Goal: Task Accomplishment & Management: Manage account settings

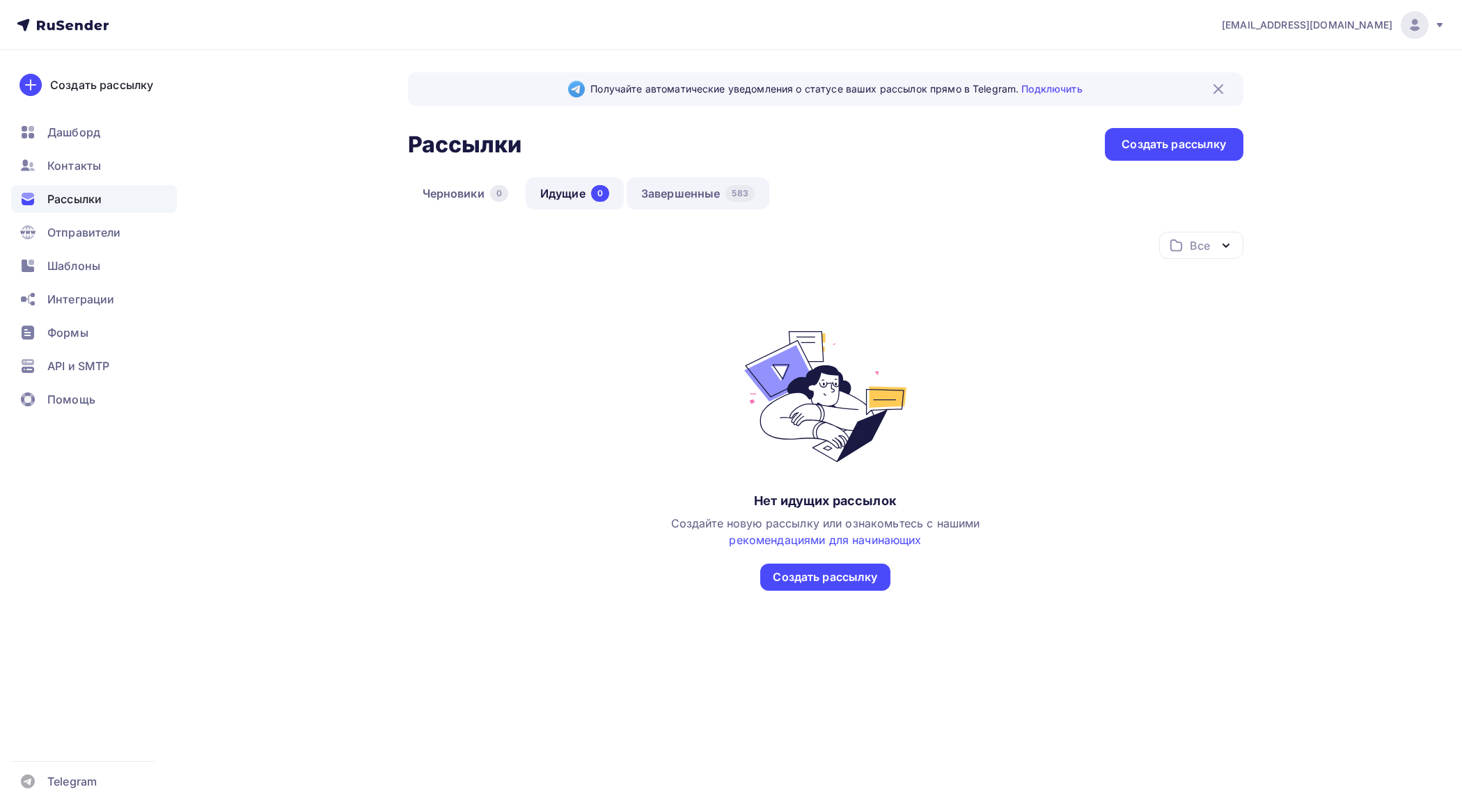
click at [661, 193] on link "Завершенные 583" at bounding box center [698, 193] width 143 height 32
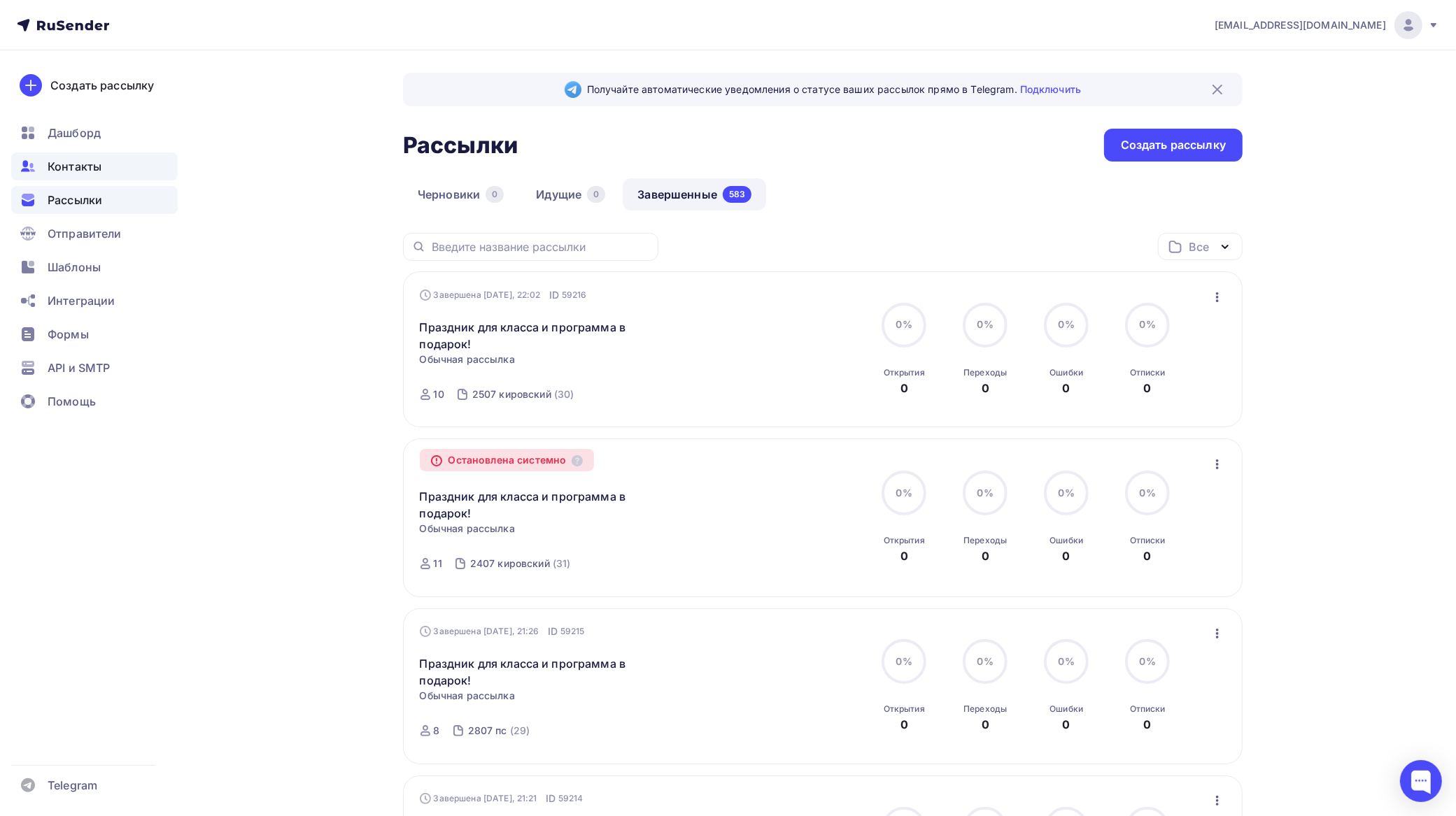
click at [88, 166] on span "Контакты" at bounding box center [74, 167] width 54 height 17
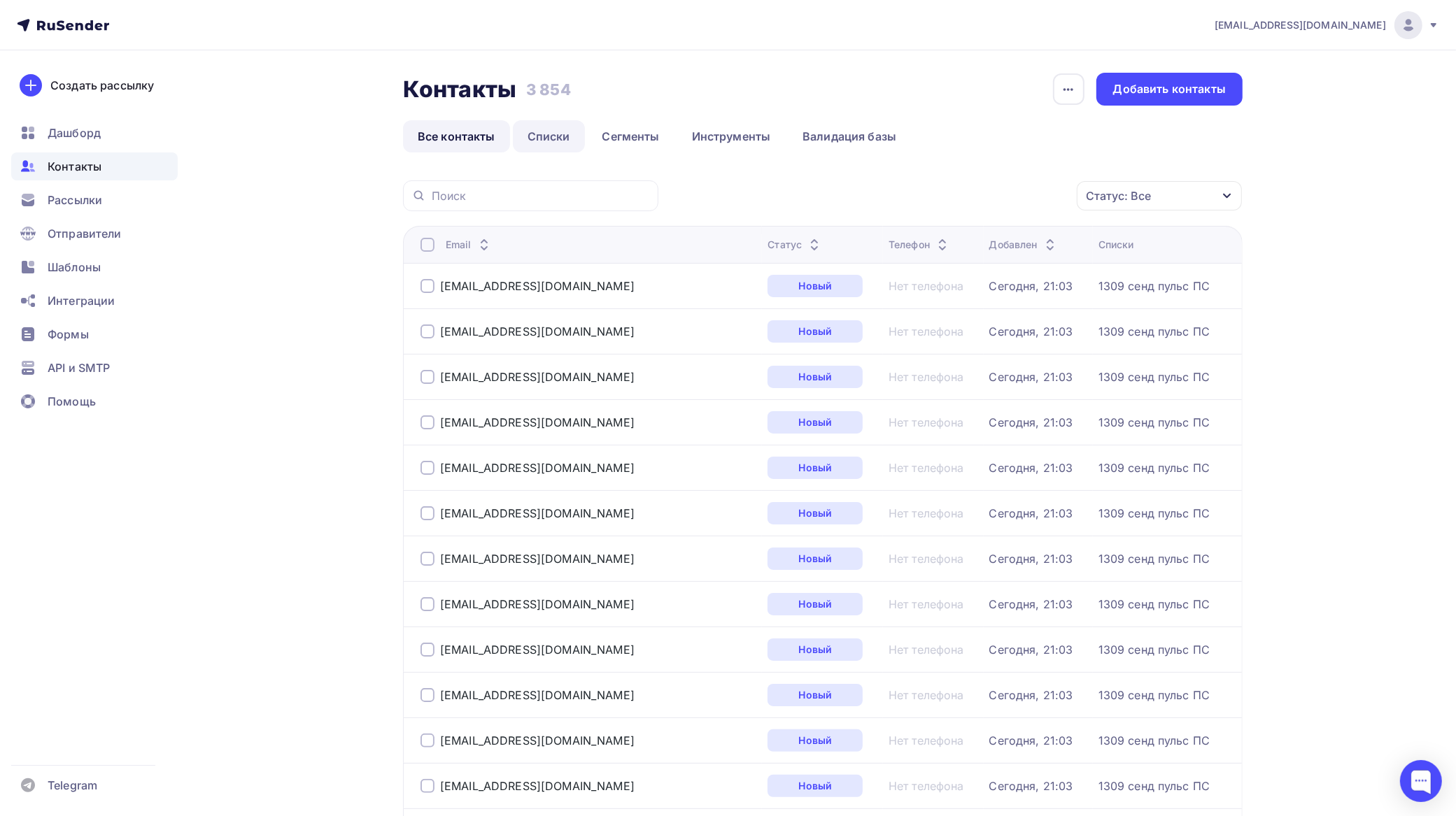
click at [558, 131] on link "Списки" at bounding box center [549, 137] width 72 height 32
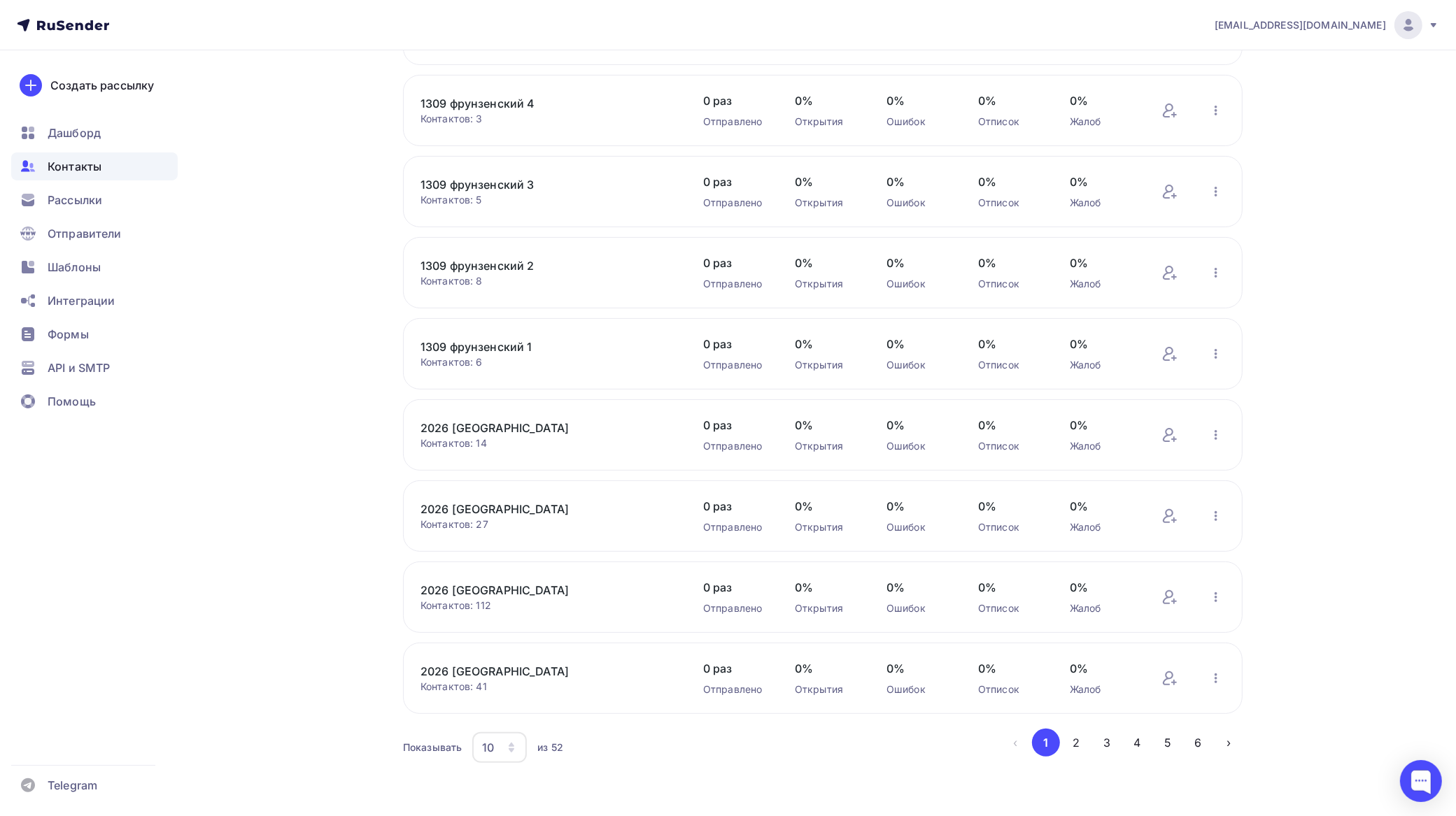
scroll to position [272, 0]
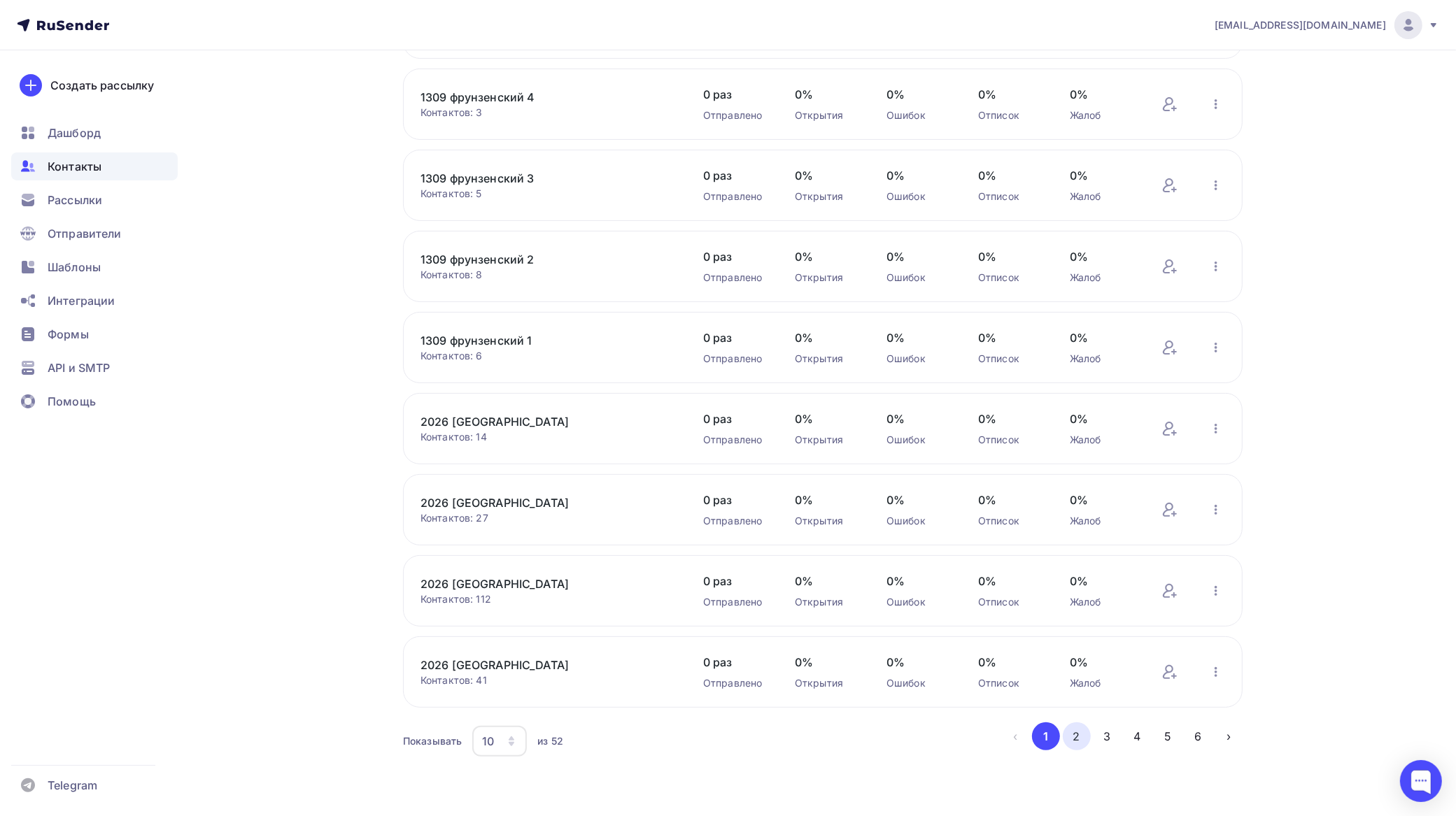
click at [1081, 733] on button "2" at bounding box center [1077, 737] width 28 height 28
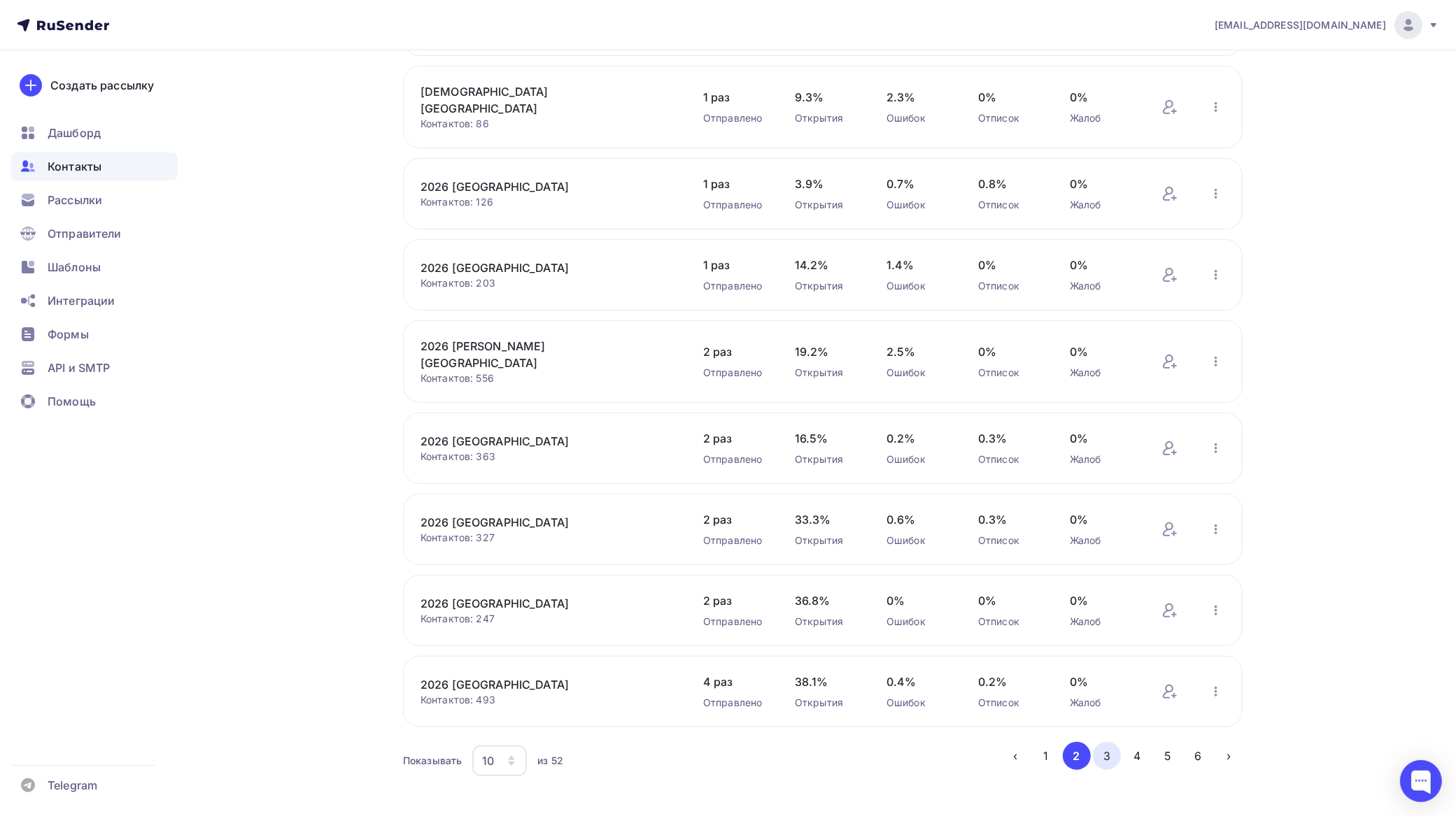
click at [1107, 742] on button "3" at bounding box center [1107, 757] width 28 height 28
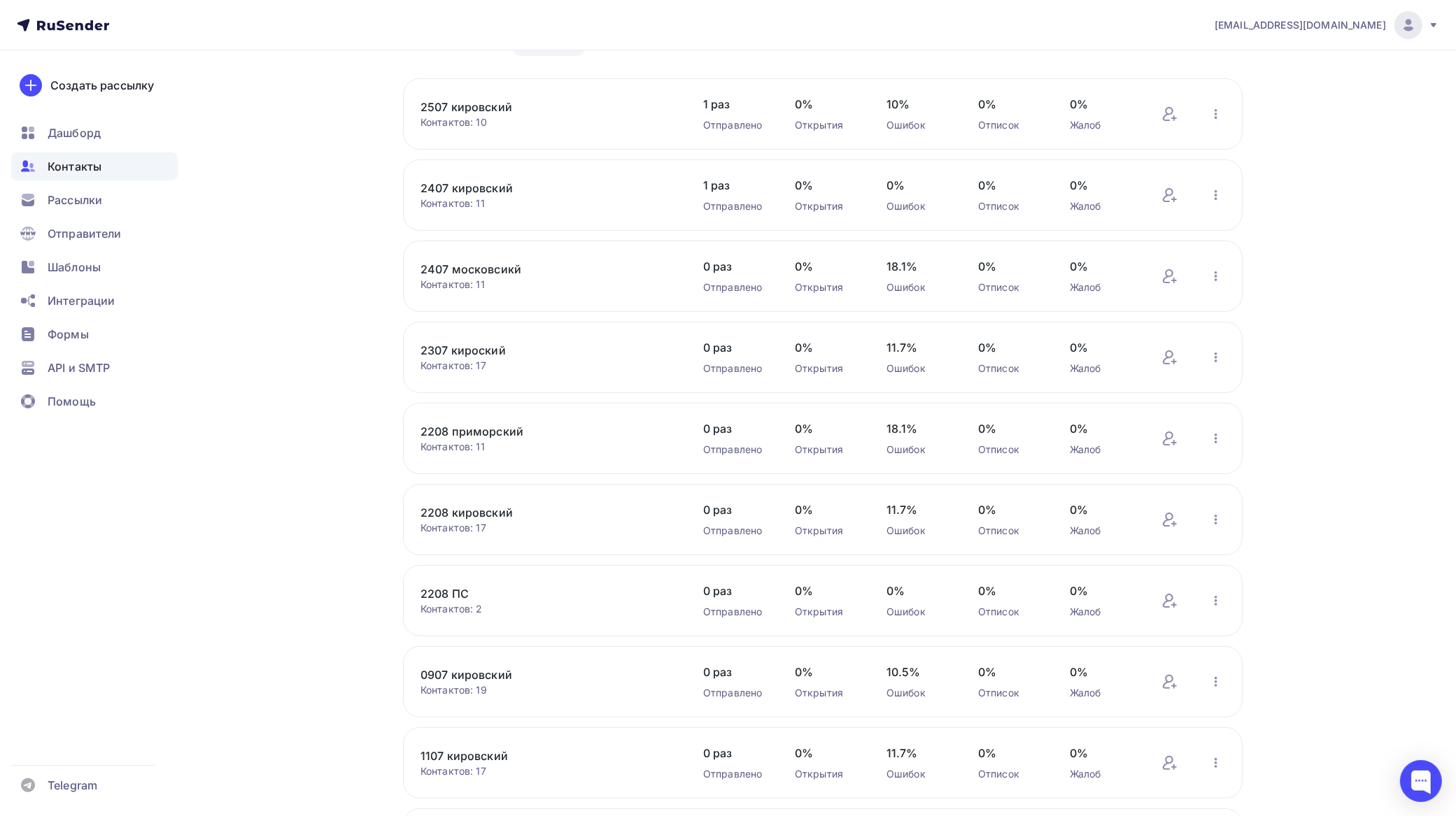
scroll to position [0, 0]
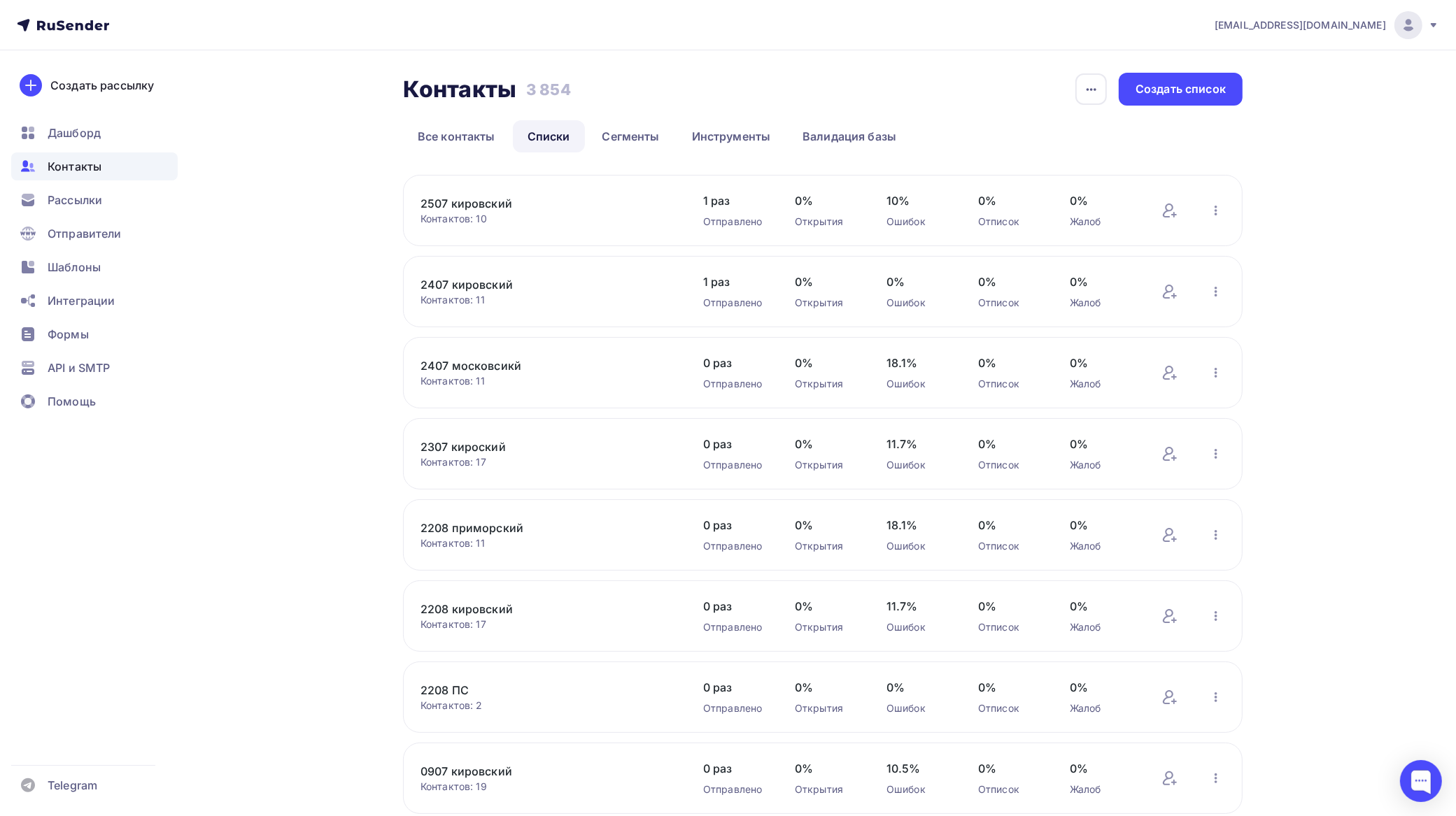
click at [502, 202] on link "2507 кировский" at bounding box center [540, 204] width 238 height 17
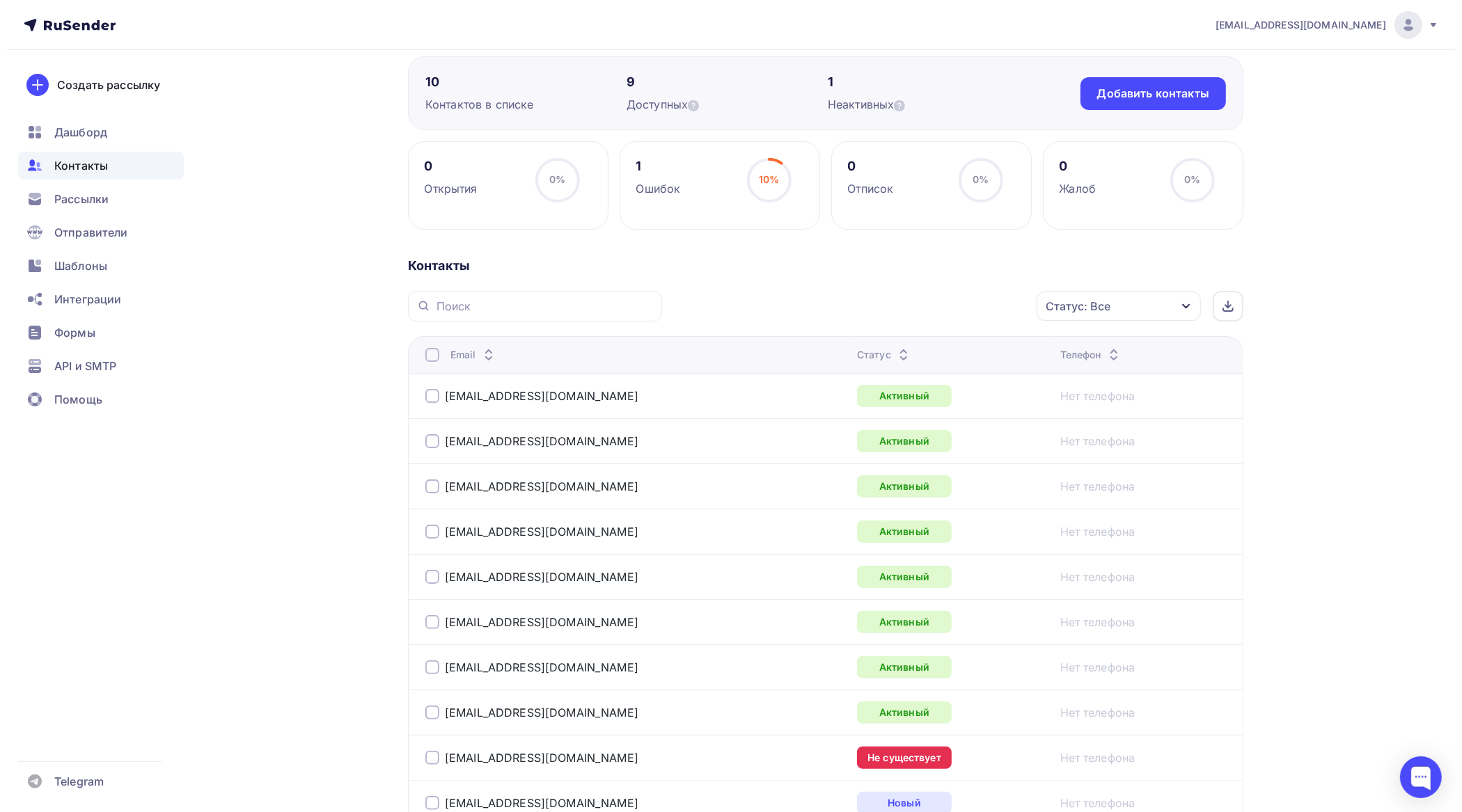
scroll to position [276, 0]
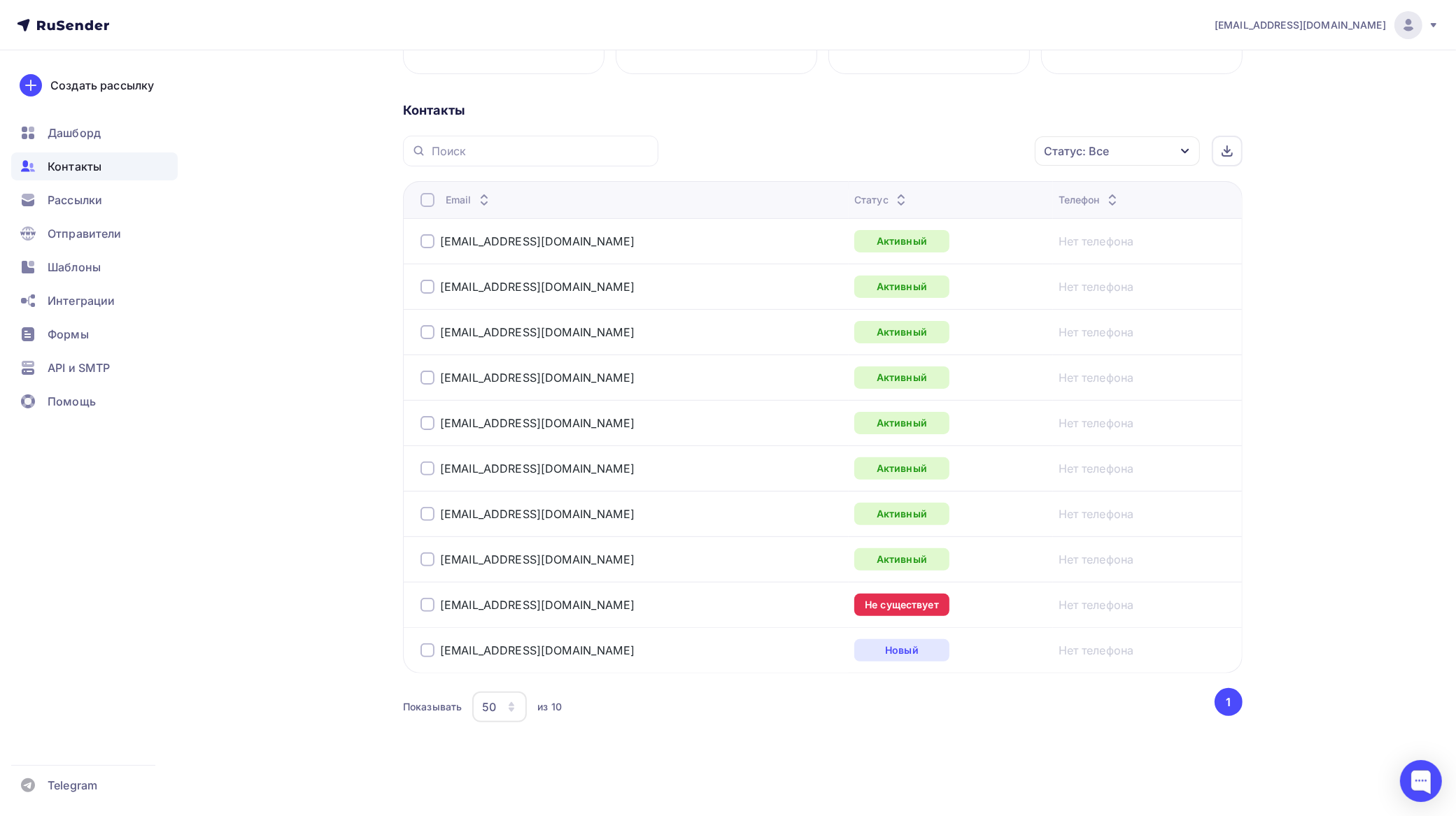
click at [430, 600] on div at bounding box center [427, 605] width 14 height 14
click at [903, 152] on div "Действие" at bounding box center [930, 151] width 185 height 27
click at [908, 188] on div "Добавить в списки" at bounding box center [909, 192] width 108 height 17
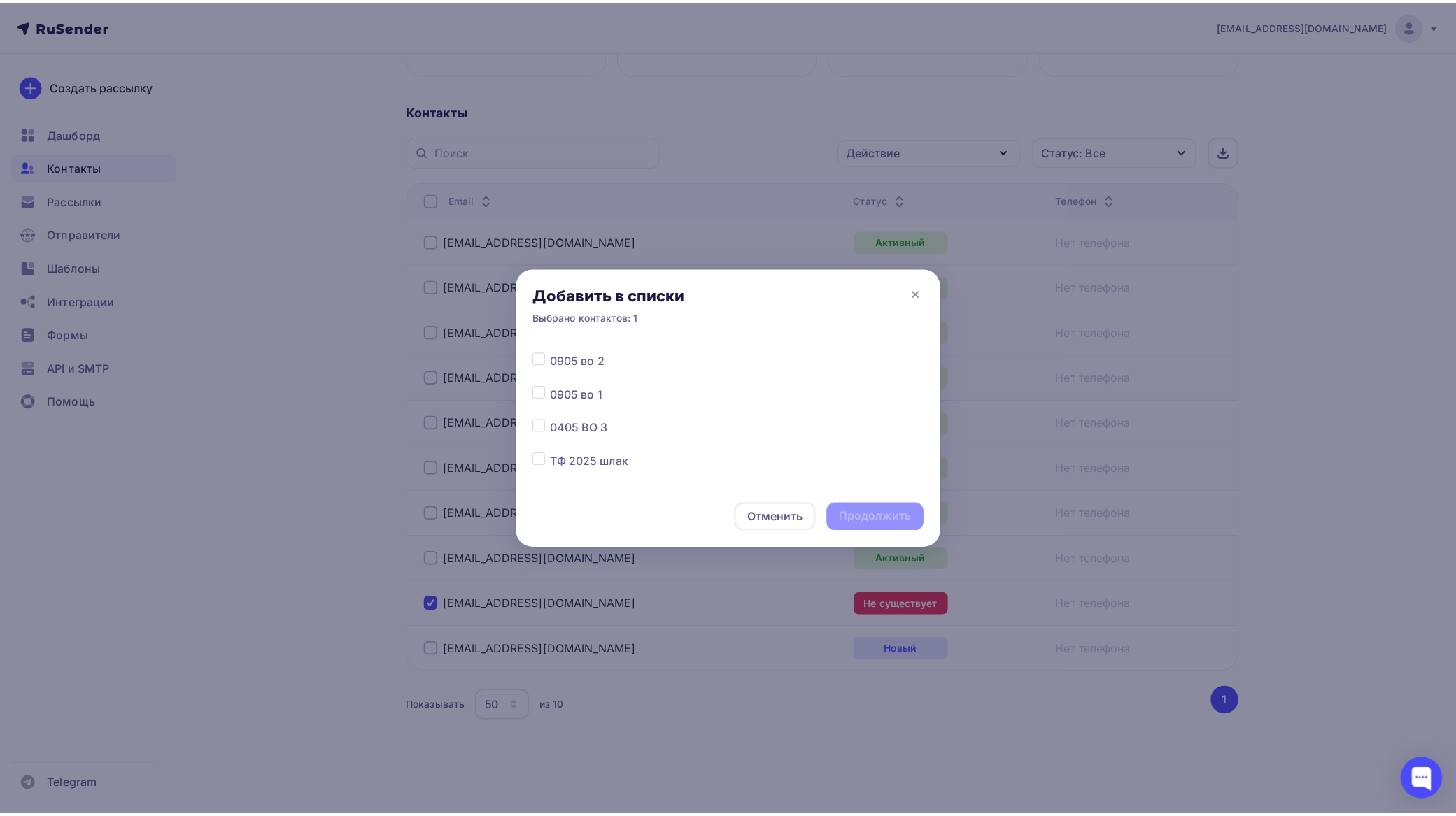
scroll to position [1655, 0]
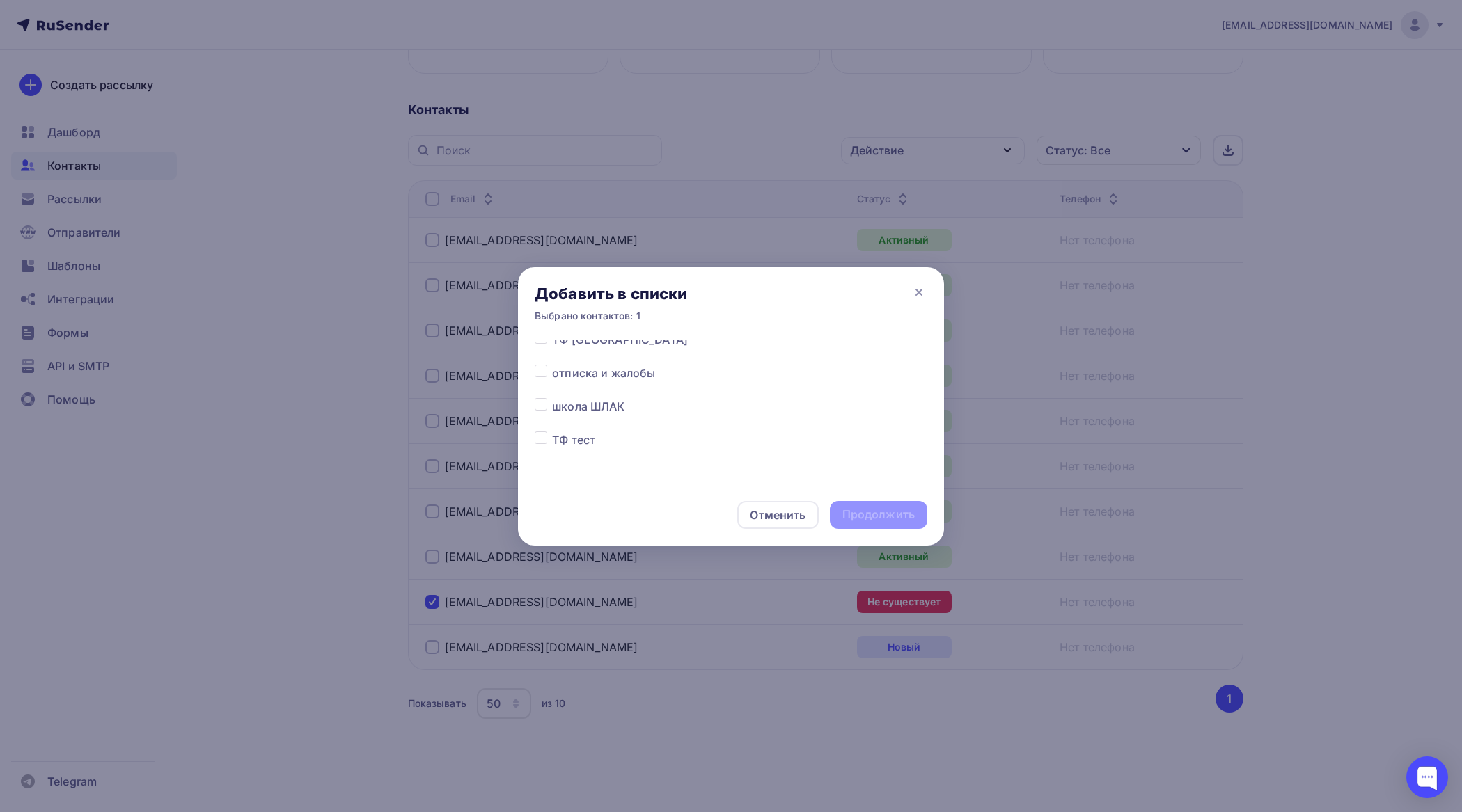
click at [552, 398] on label at bounding box center [552, 398] width 0 height 0
click at [542, 408] on input "checkbox" at bounding box center [540, 404] width 12 height 12
checkbox input "true"
click at [869, 515] on div "Продолжить" at bounding box center [878, 514] width 72 height 16
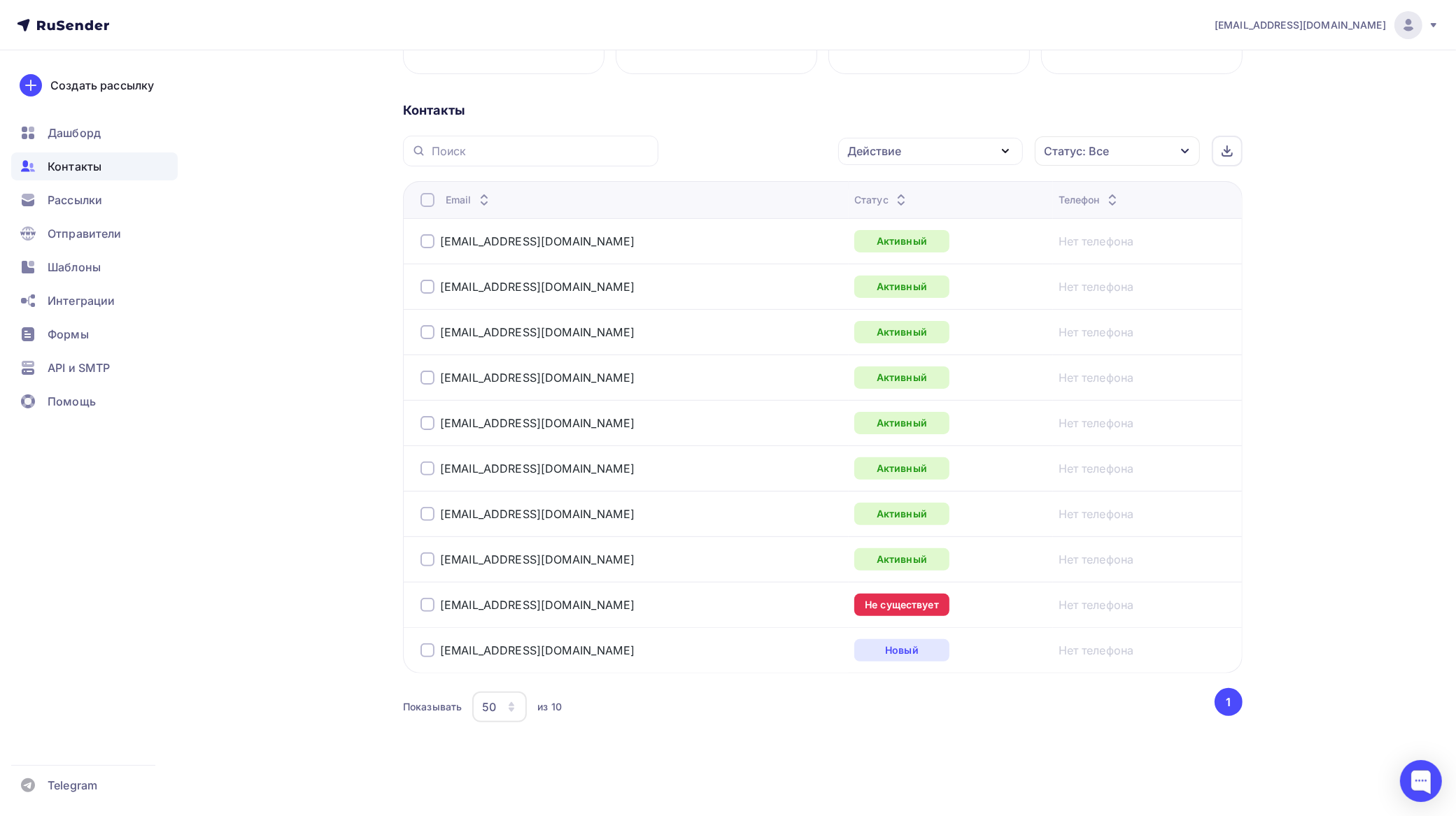
click at [431, 606] on div at bounding box center [427, 605] width 14 height 14
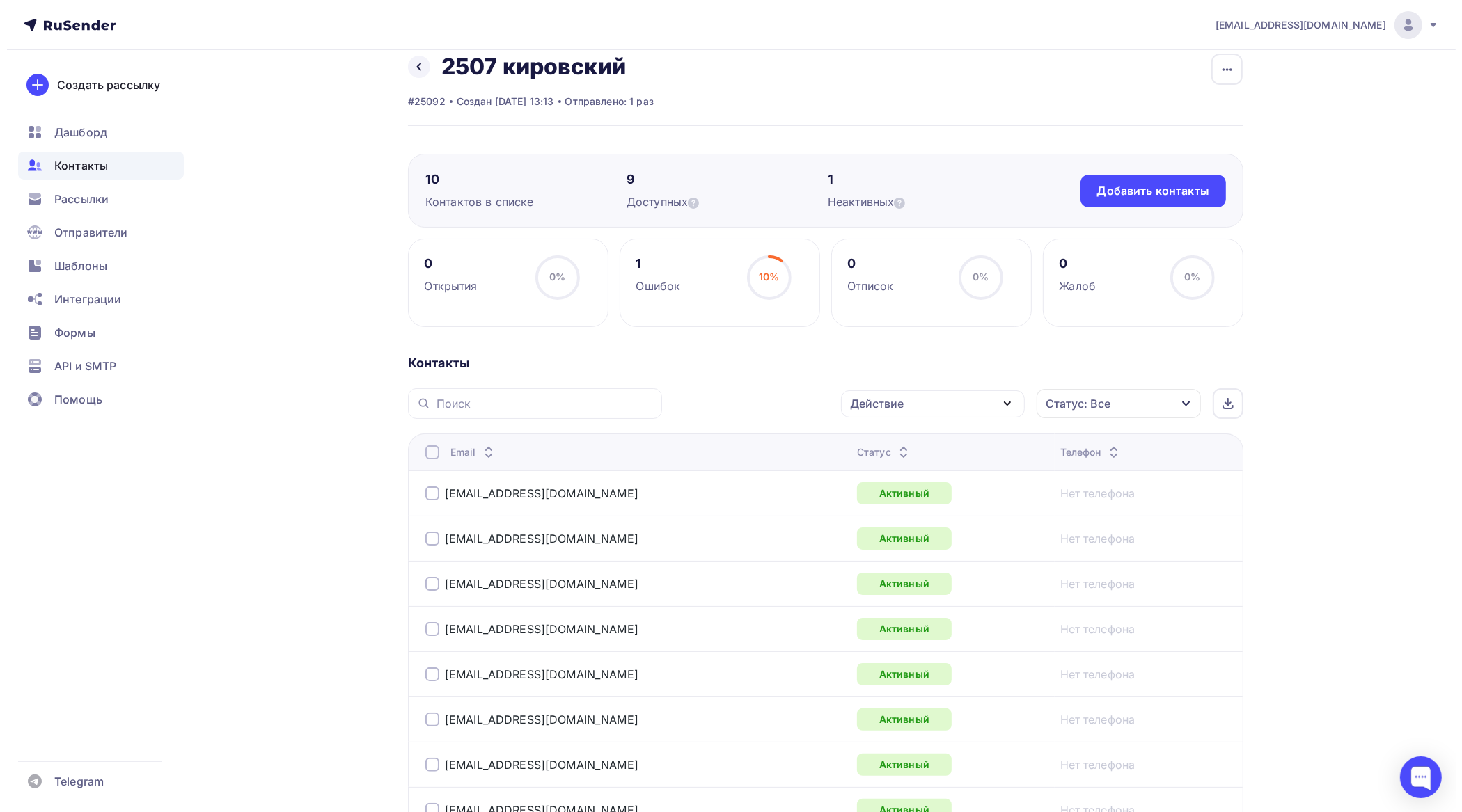
scroll to position [15, 0]
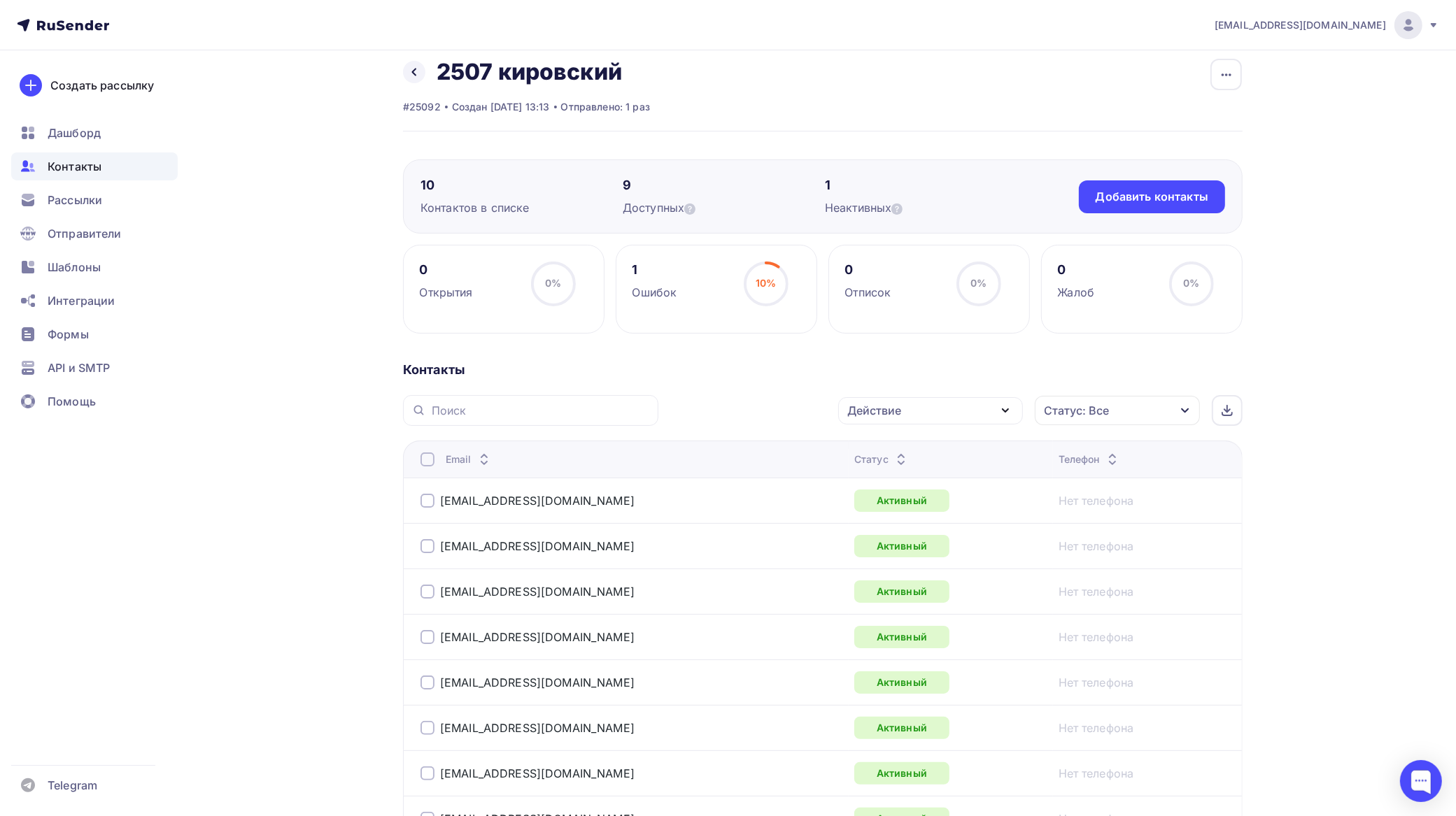
click at [905, 408] on div "Действие" at bounding box center [930, 410] width 185 height 27
click at [901, 483] on div "Исключить из списка" at bounding box center [915, 480] width 122 height 17
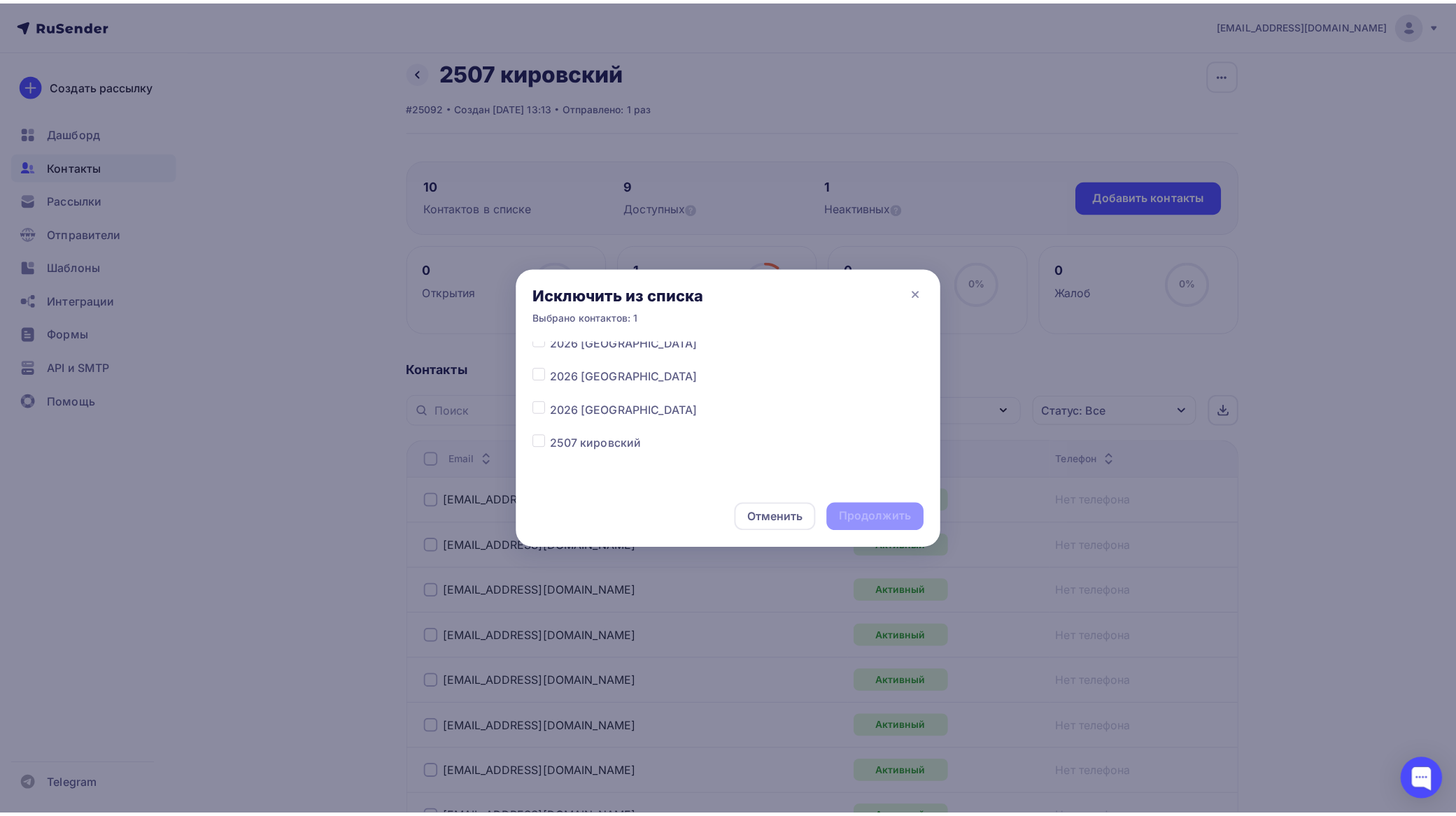
scroll to position [699, 0]
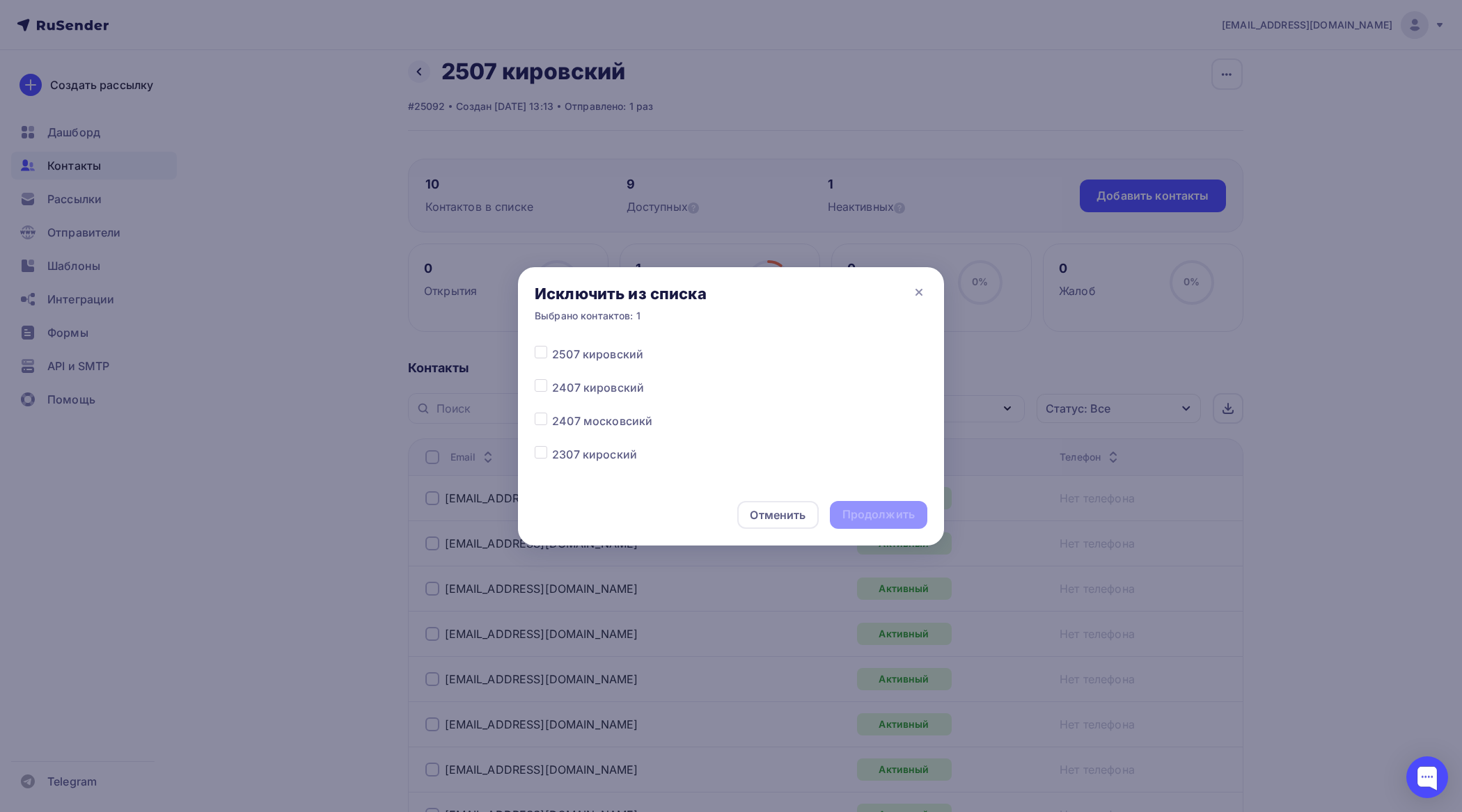
click at [552, 346] on label at bounding box center [552, 346] width 0 height 0
click at [546, 357] on input "checkbox" at bounding box center [540, 352] width 12 height 12
checkbox input "true"
click at [885, 513] on div "Продолжить" at bounding box center [878, 514] width 72 height 16
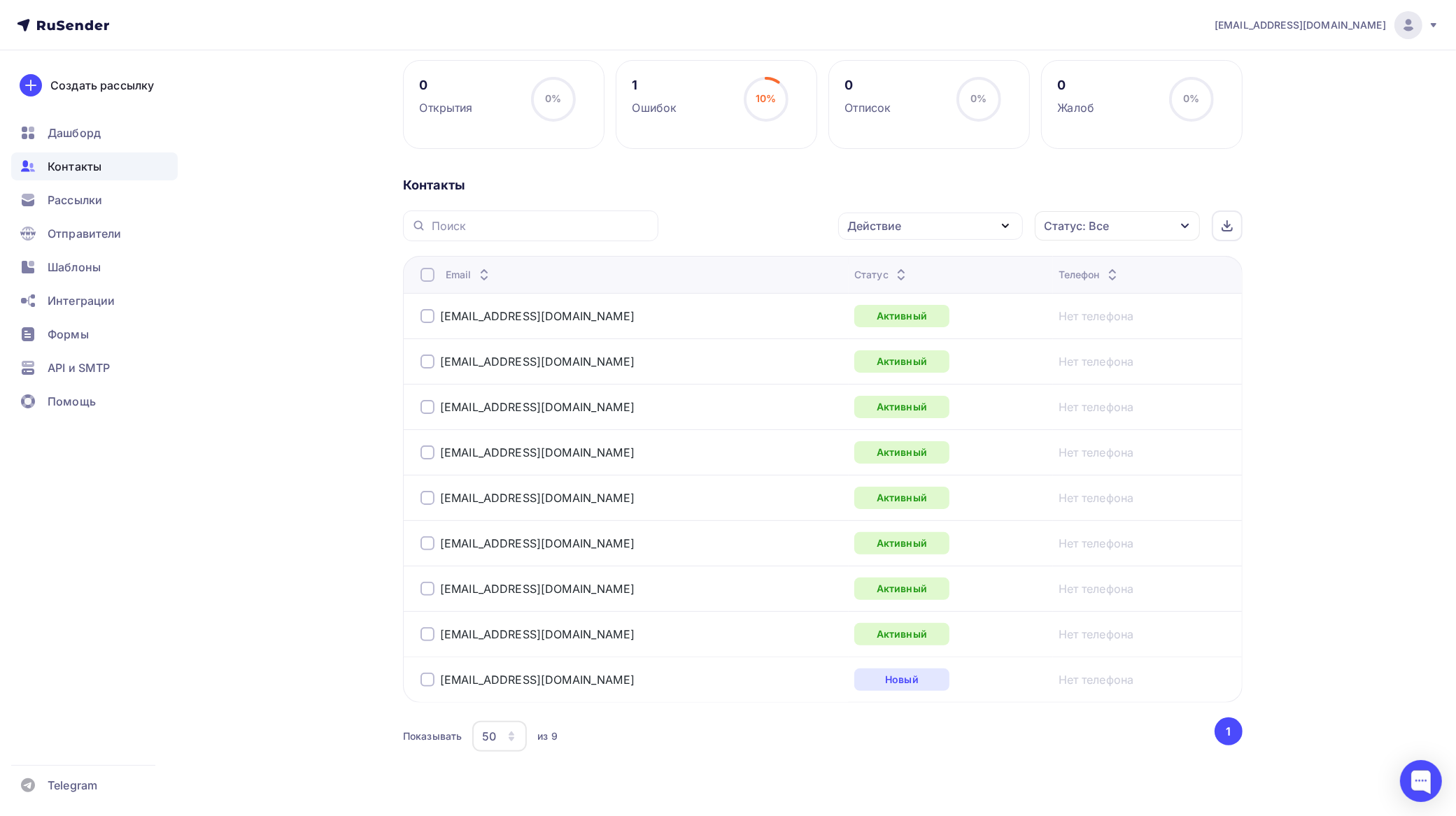
scroll to position [231, 0]
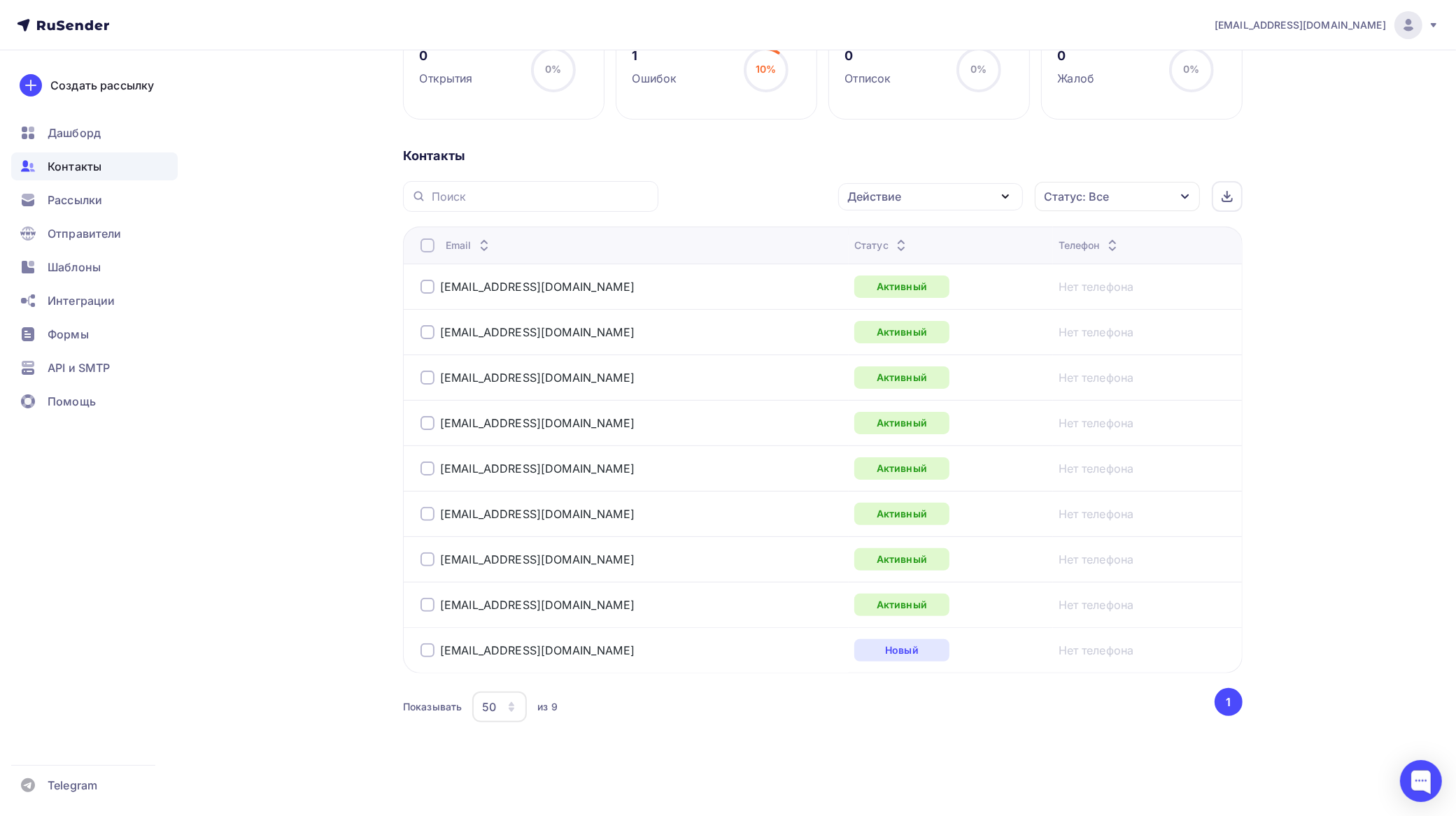
click at [430, 245] on div at bounding box center [427, 245] width 14 height 14
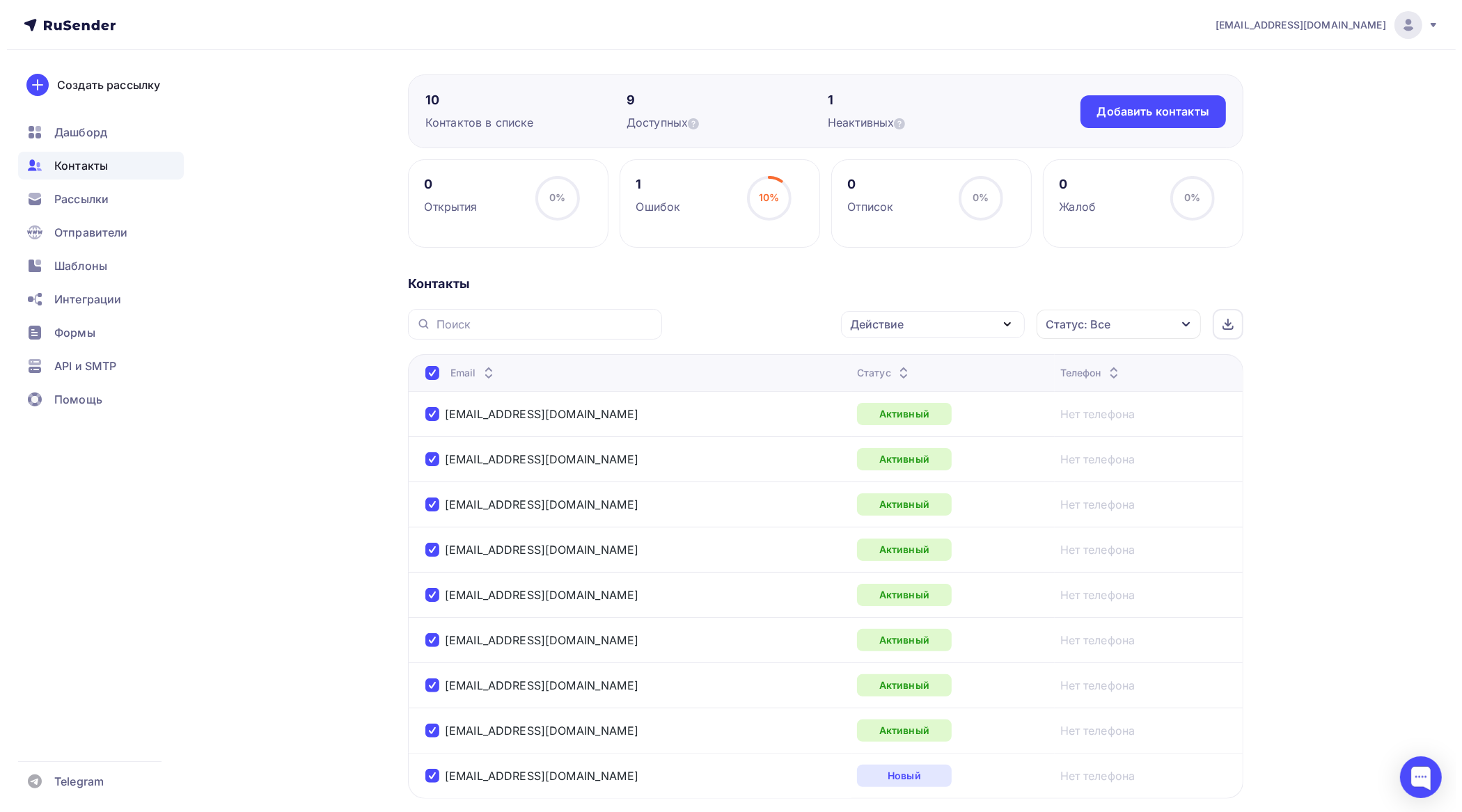
scroll to position [56, 0]
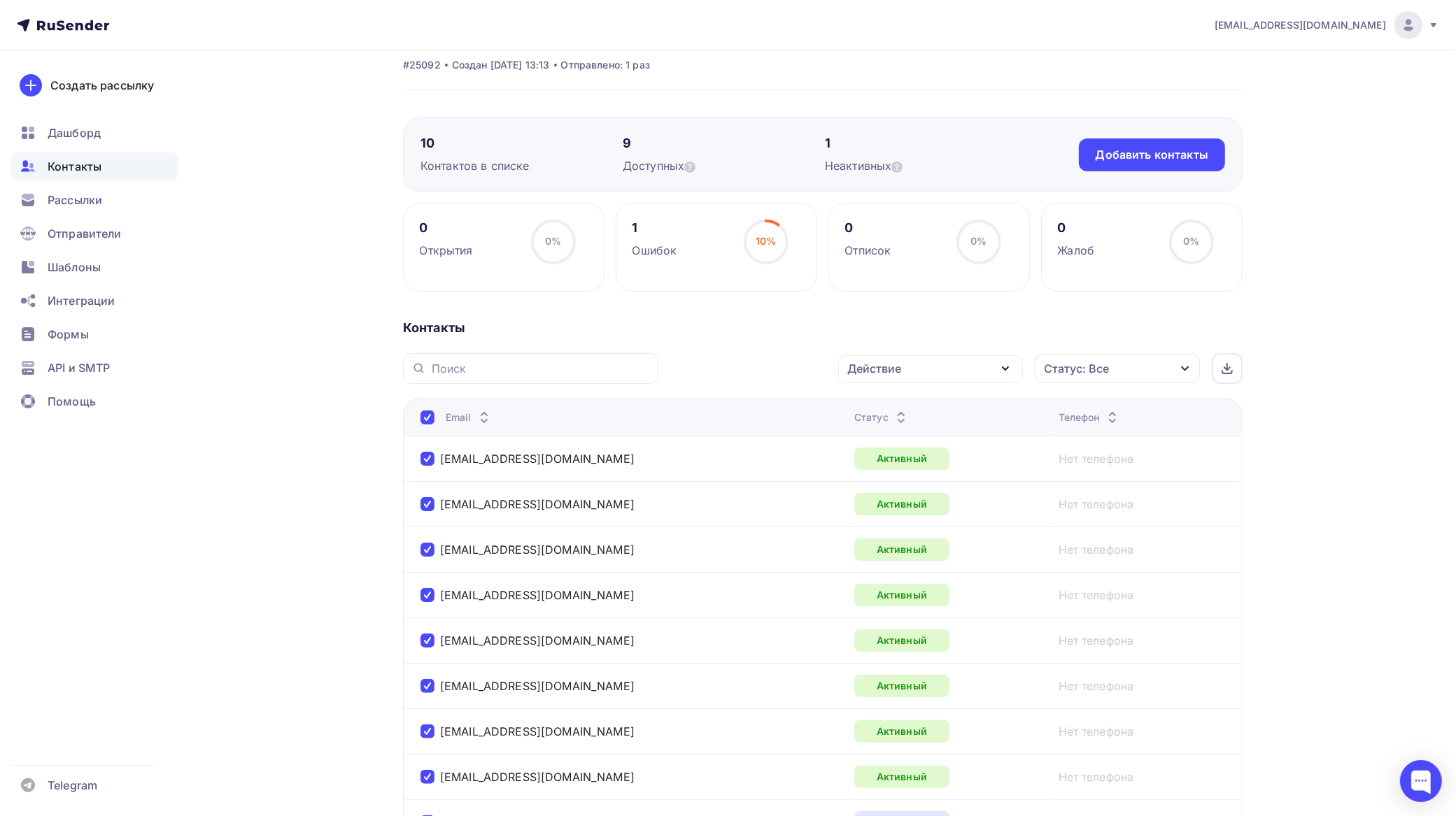
click at [912, 362] on div "Действие" at bounding box center [930, 369] width 185 height 27
click at [899, 410] on div "Добавить в списки" at bounding box center [909, 410] width 108 height 17
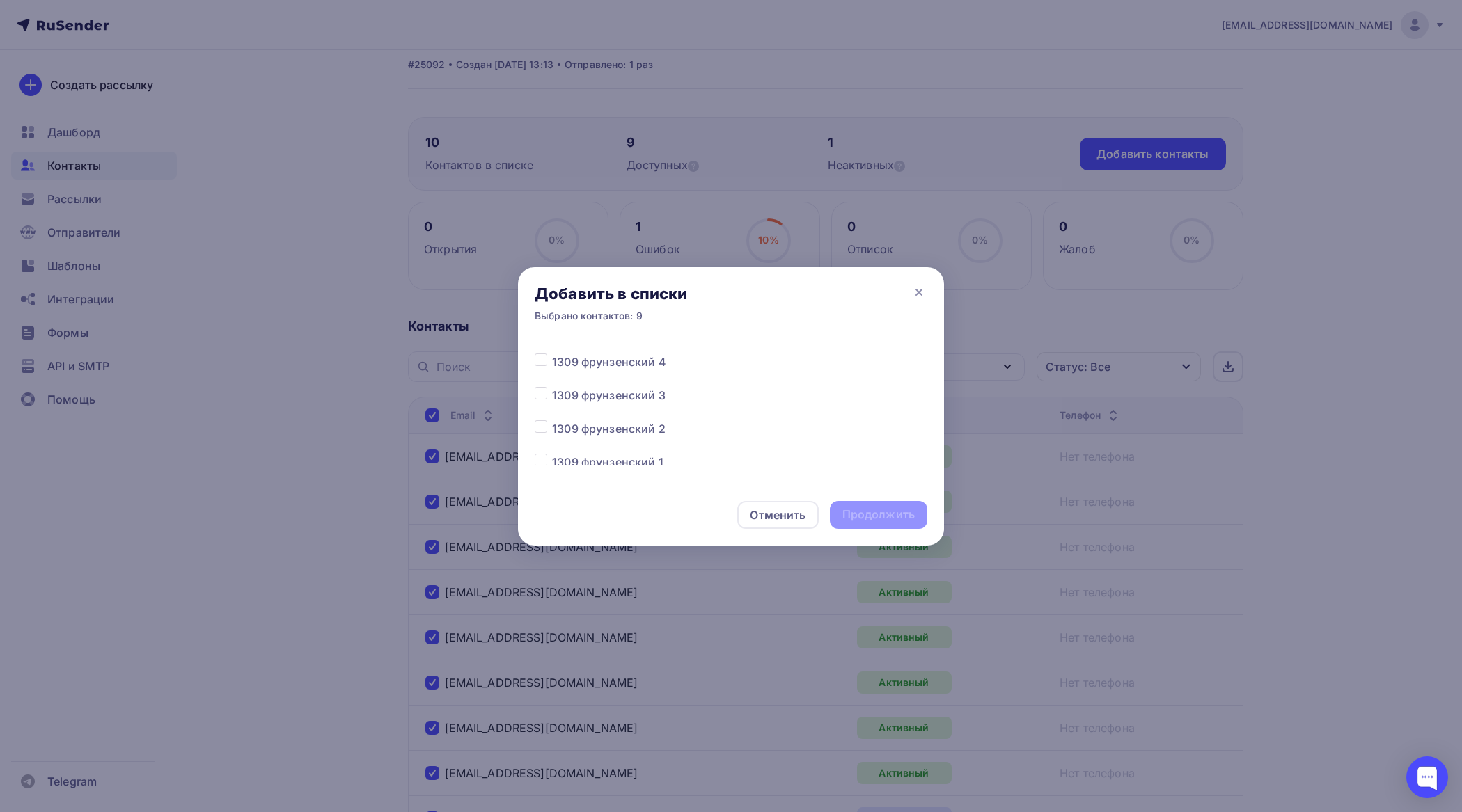
scroll to position [174, 0]
click at [552, 400] on label at bounding box center [552, 400] width 0 height 0
click at [541, 406] on input "checkbox" at bounding box center [540, 406] width 12 height 12
checkbox input "true"
click at [885, 515] on div "Продолжить" at bounding box center [878, 514] width 72 height 16
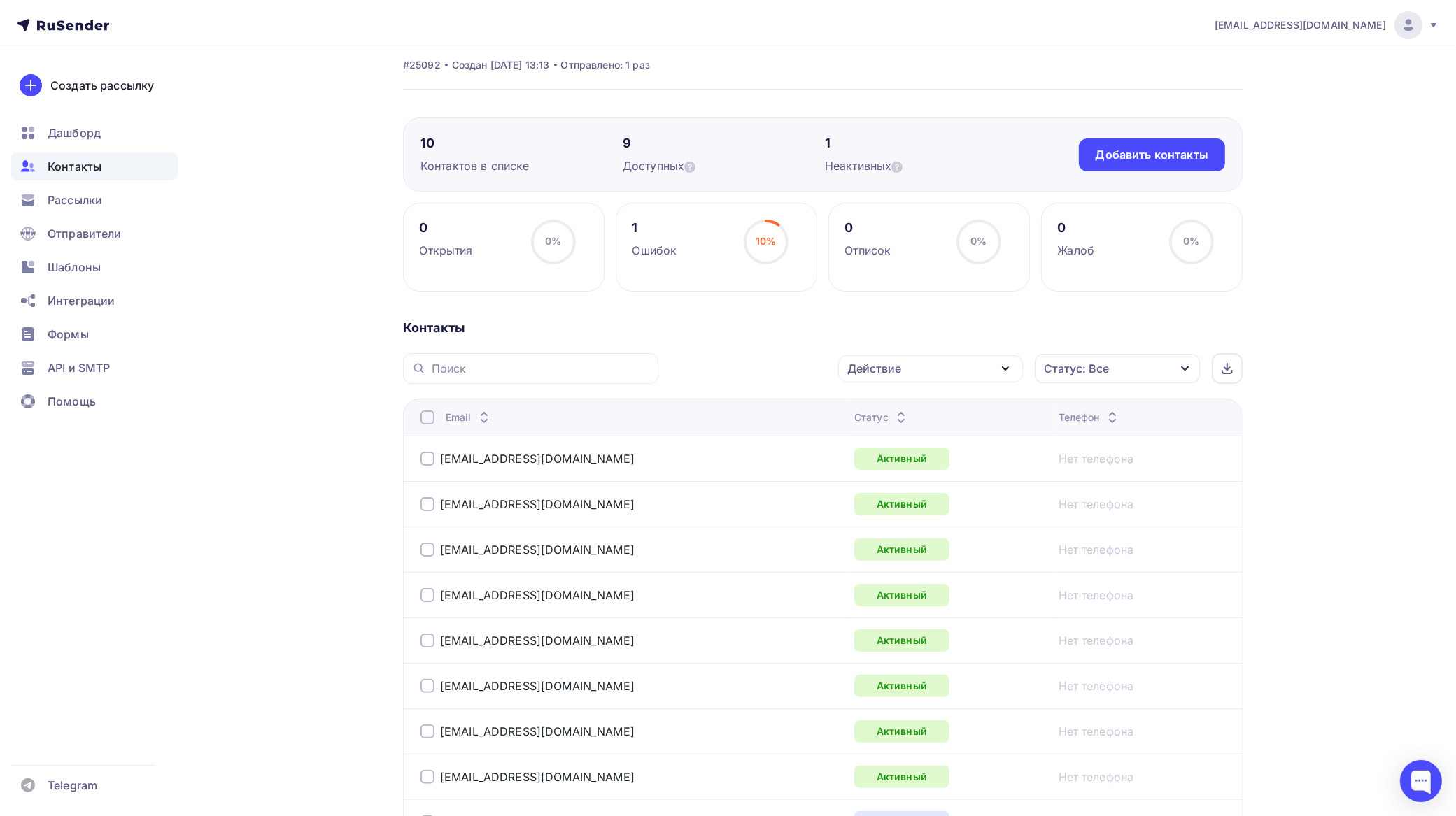
click at [431, 418] on div at bounding box center [427, 417] width 14 height 14
click at [431, 417] on div at bounding box center [427, 417] width 14 height 14
click at [891, 371] on div "Действие" at bounding box center [874, 369] width 54 height 17
click at [897, 410] on div "Добавить в списки" at bounding box center [909, 410] width 108 height 17
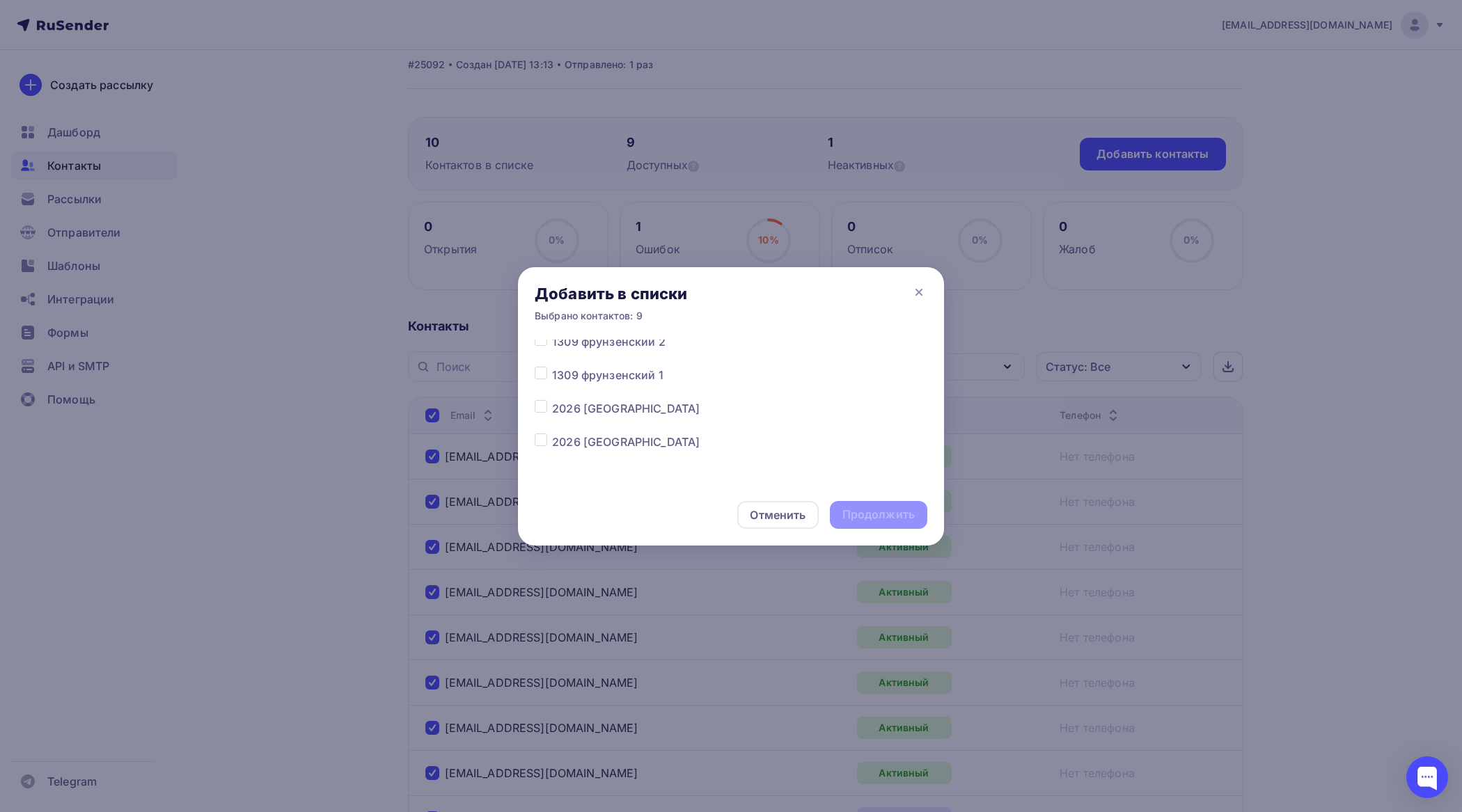
click at [552, 400] on label at bounding box center [552, 400] width 0 height 0
click at [542, 406] on input "checkbox" at bounding box center [540, 406] width 12 height 12
checkbox input "true"
click at [896, 512] on div "Продолжить" at bounding box center [878, 514] width 72 height 16
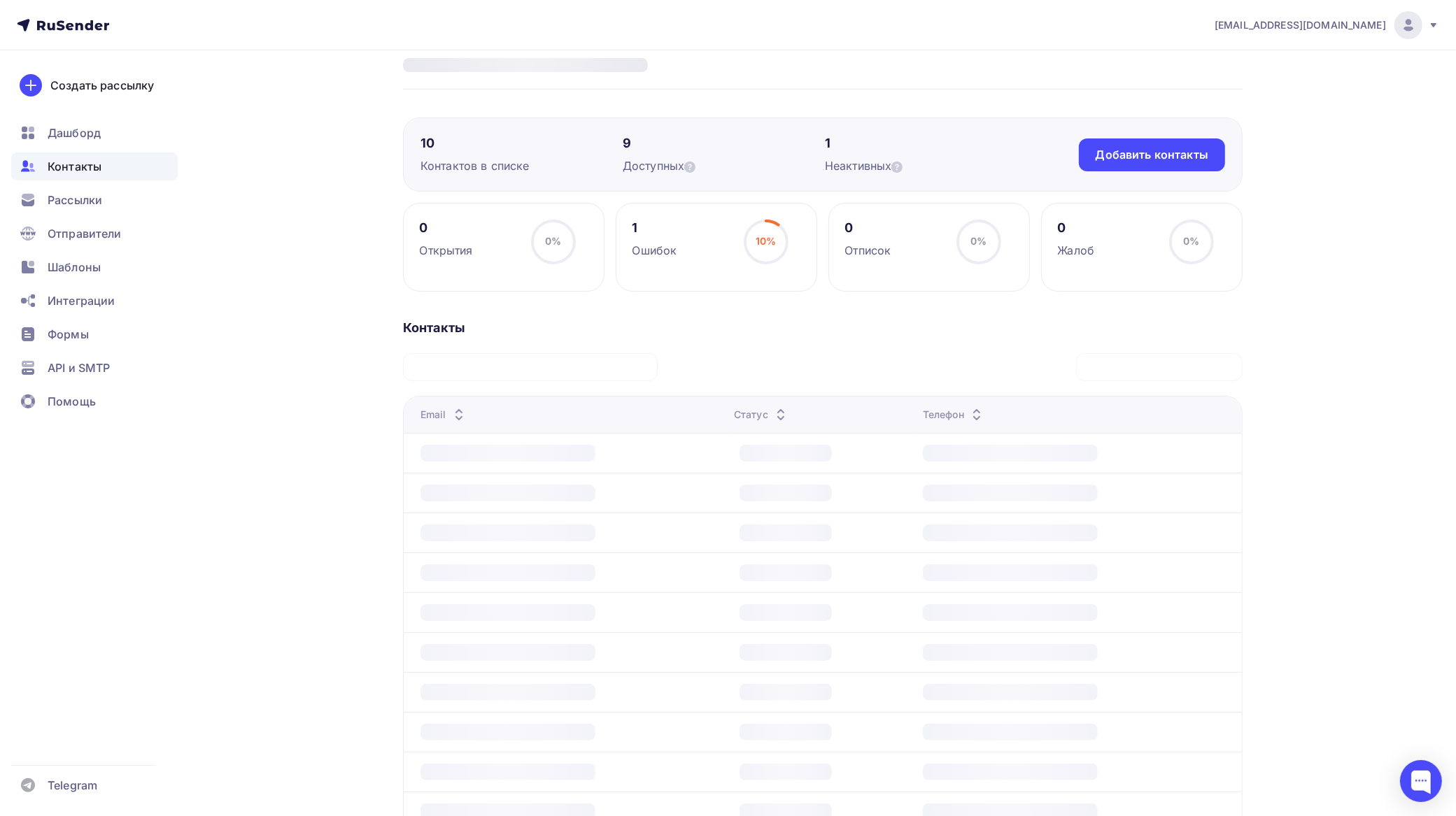
scroll to position [0, 0]
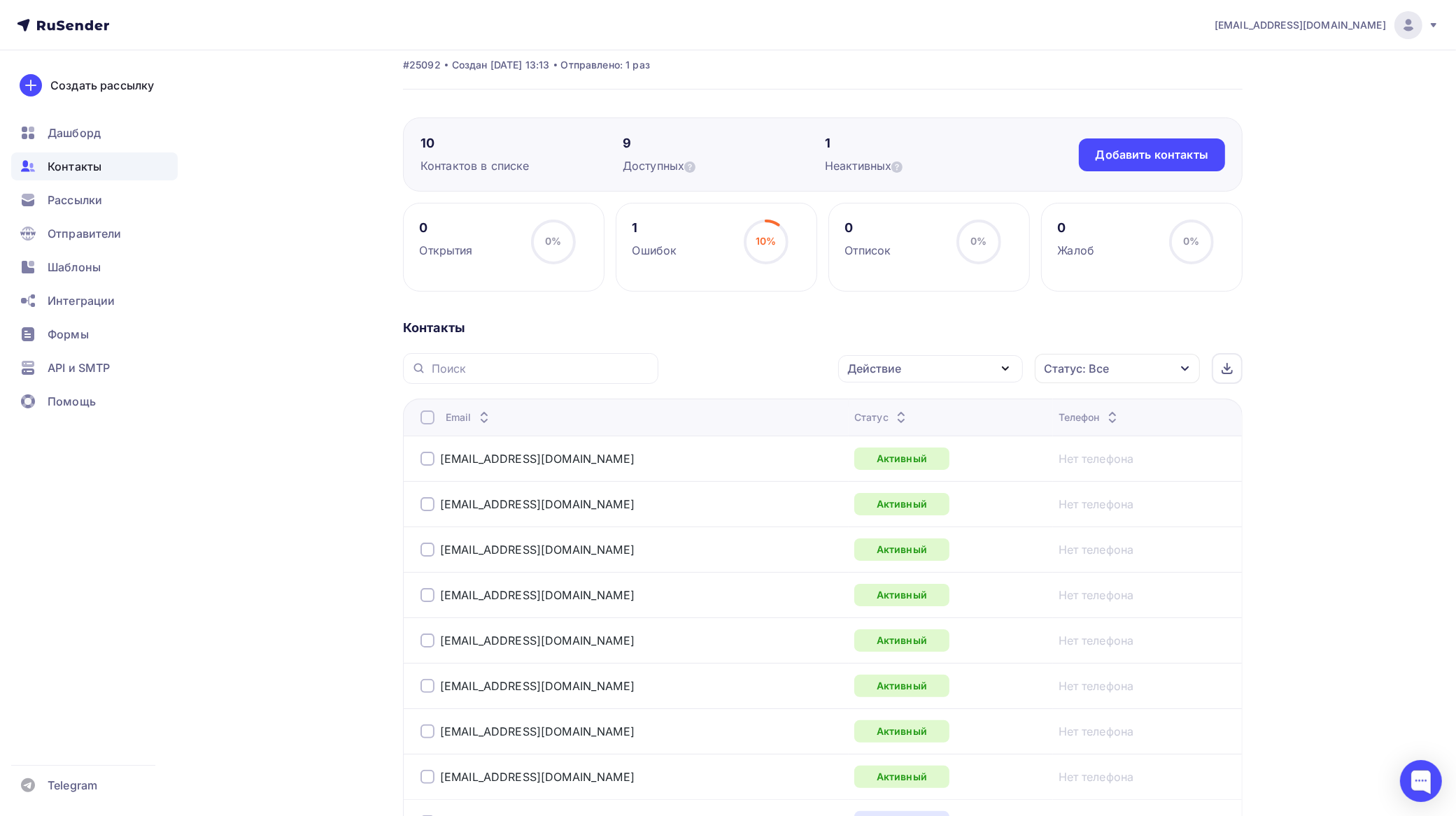
click at [666, 301] on div "0 Открытия 0% 0% 1 Ошибок 10% 10% 0 Отписок 0% 0% 0 Жалоб 0% 0% Контакты Действ…" at bounding box center [823, 567] width 840 height 729
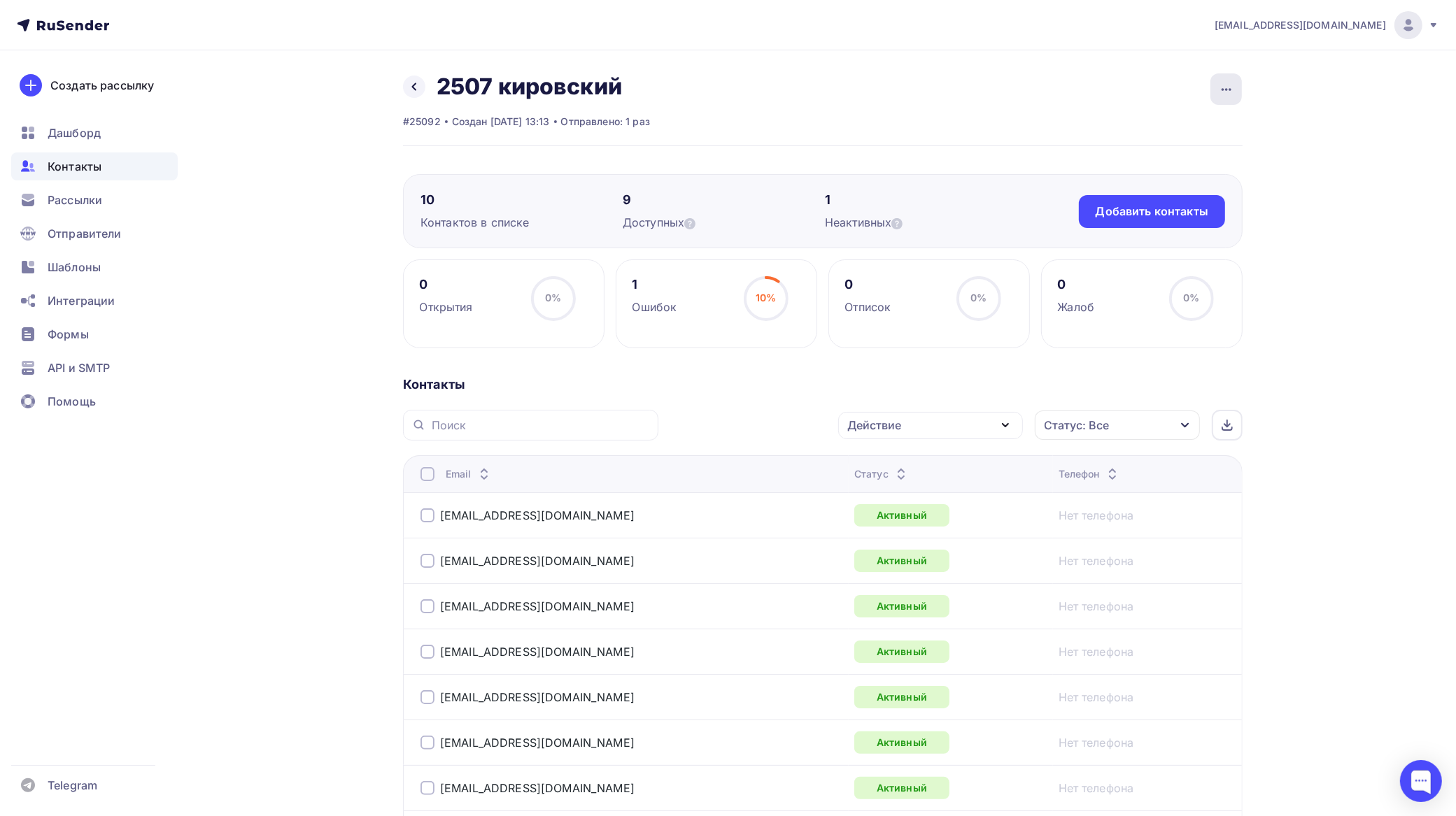
click at [1228, 93] on icon "button" at bounding box center [1227, 90] width 17 height 17
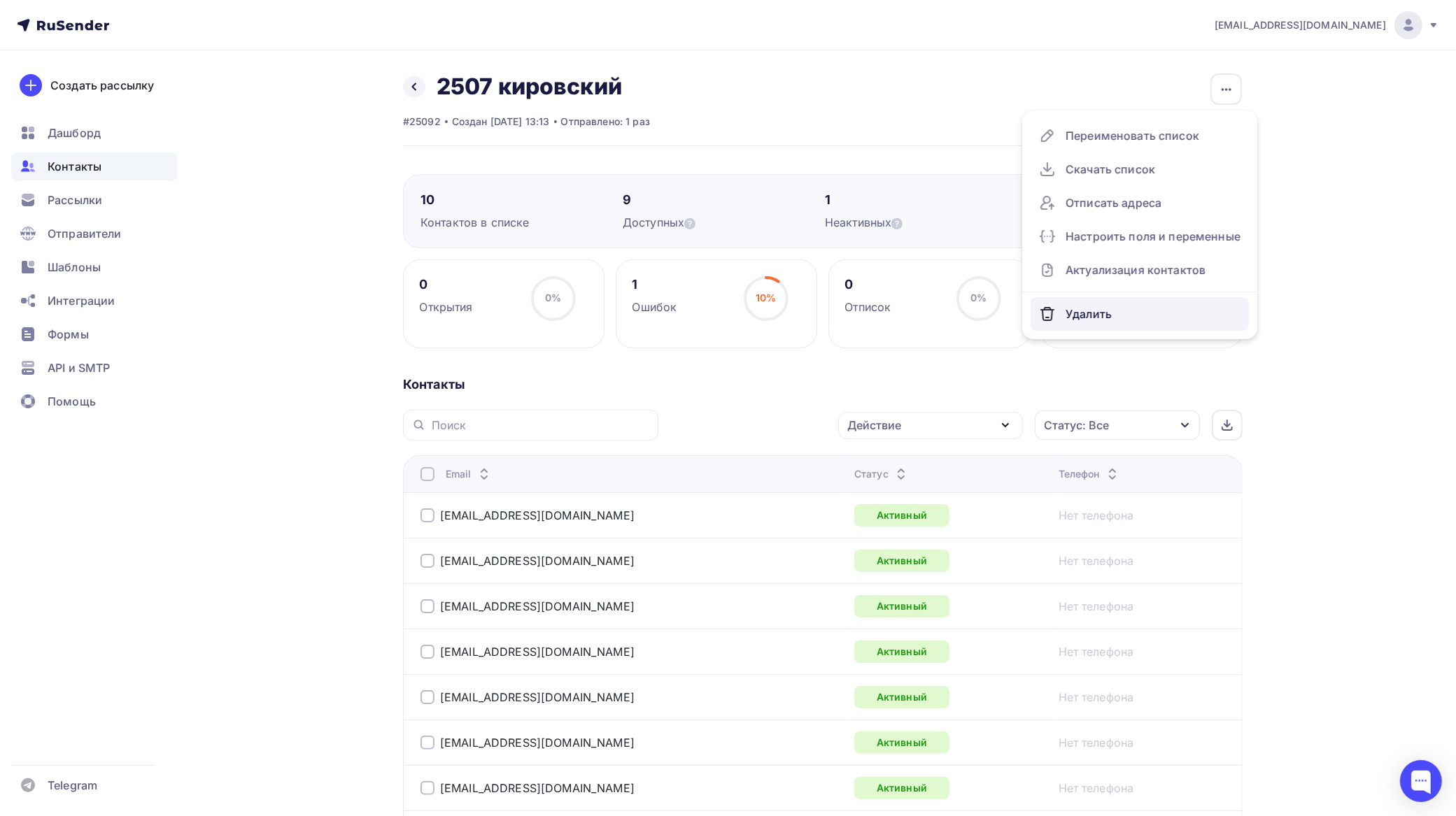
click at [1084, 307] on div "Удалить" at bounding box center [1140, 314] width 202 height 23
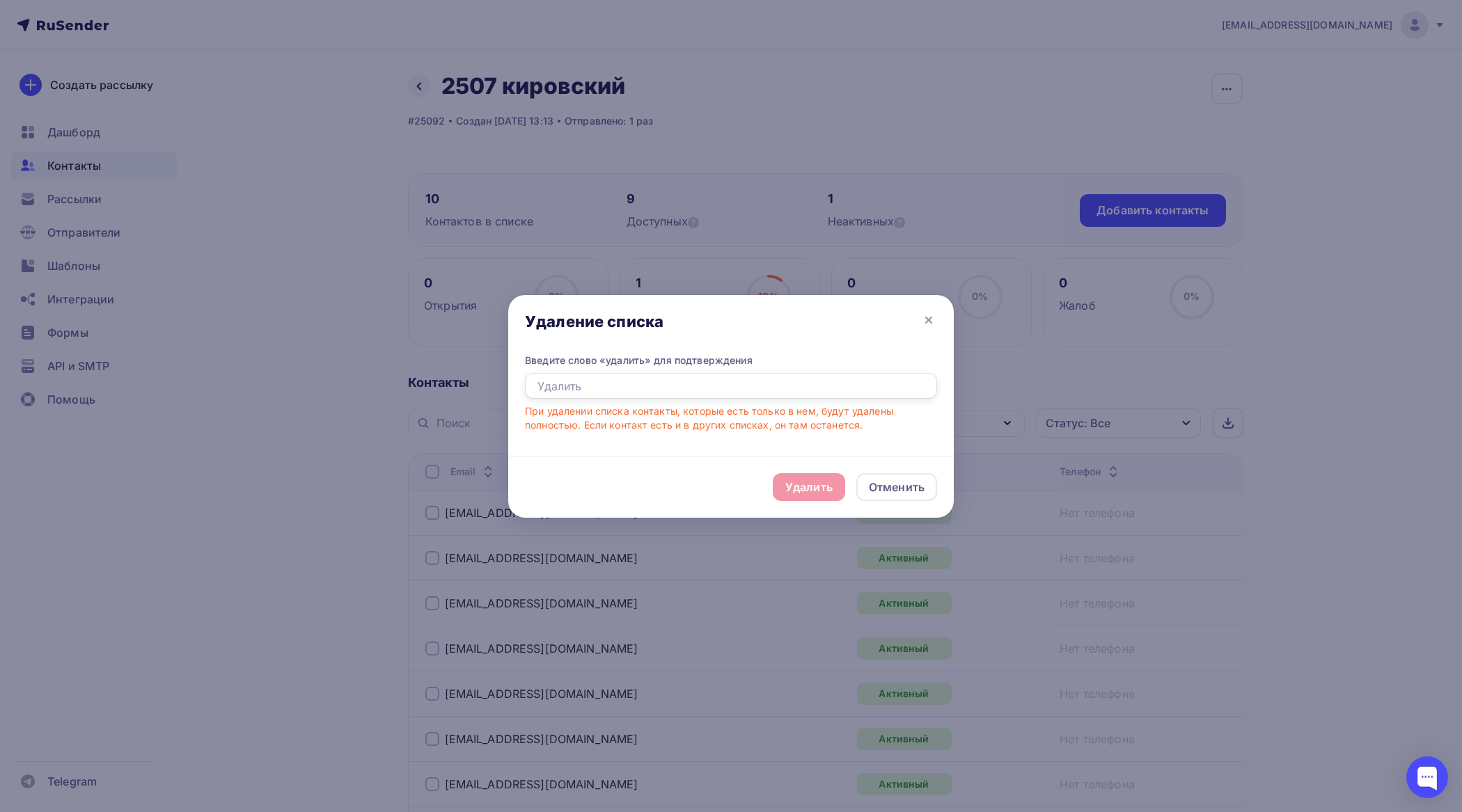
click at [783, 391] on input "text" at bounding box center [731, 386] width 412 height 26
type input "удалить"
click at [812, 475] on div "Удалить" at bounding box center [808, 487] width 72 height 28
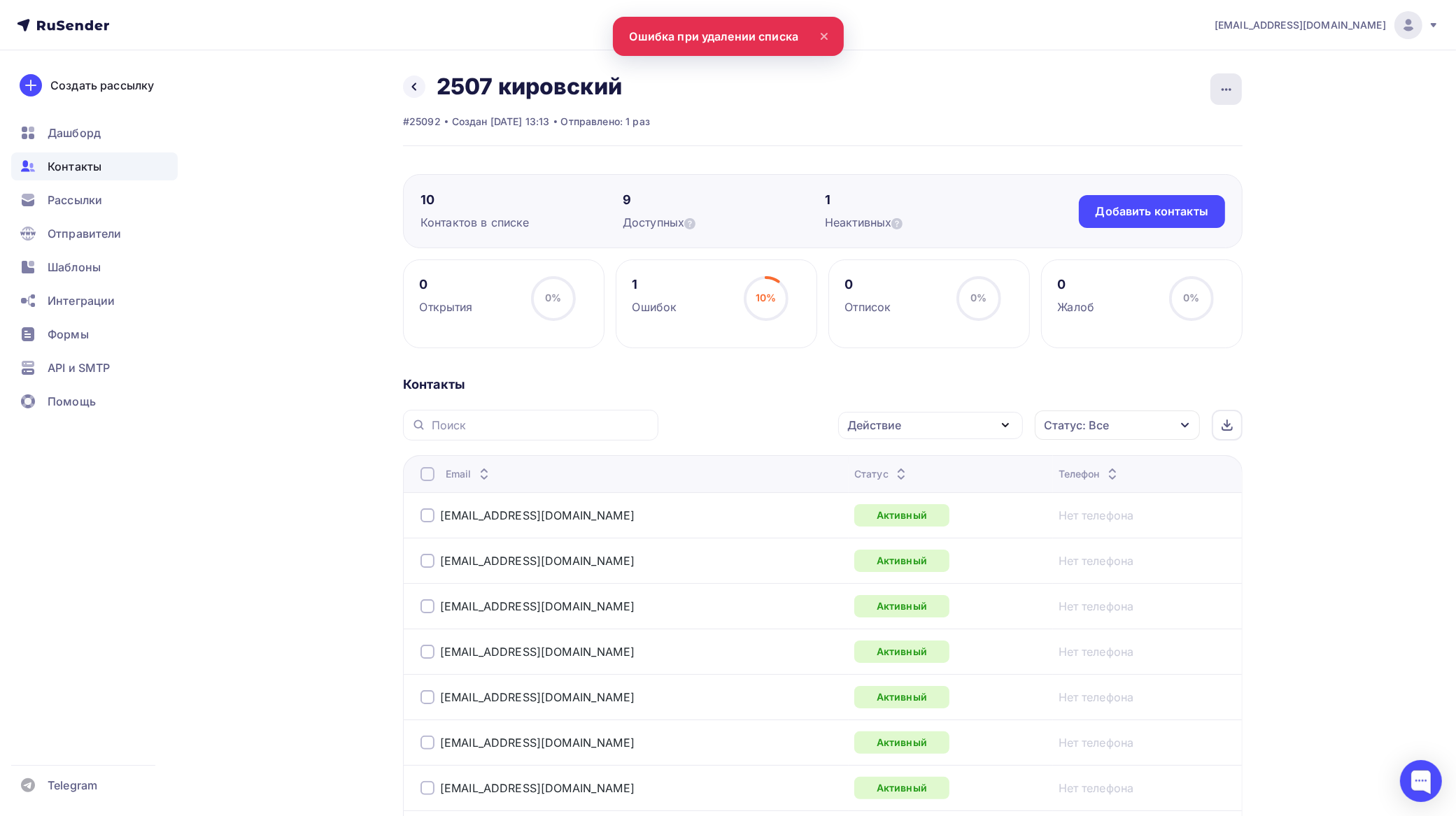
click at [1233, 88] on icon "button" at bounding box center [1227, 90] width 17 height 17
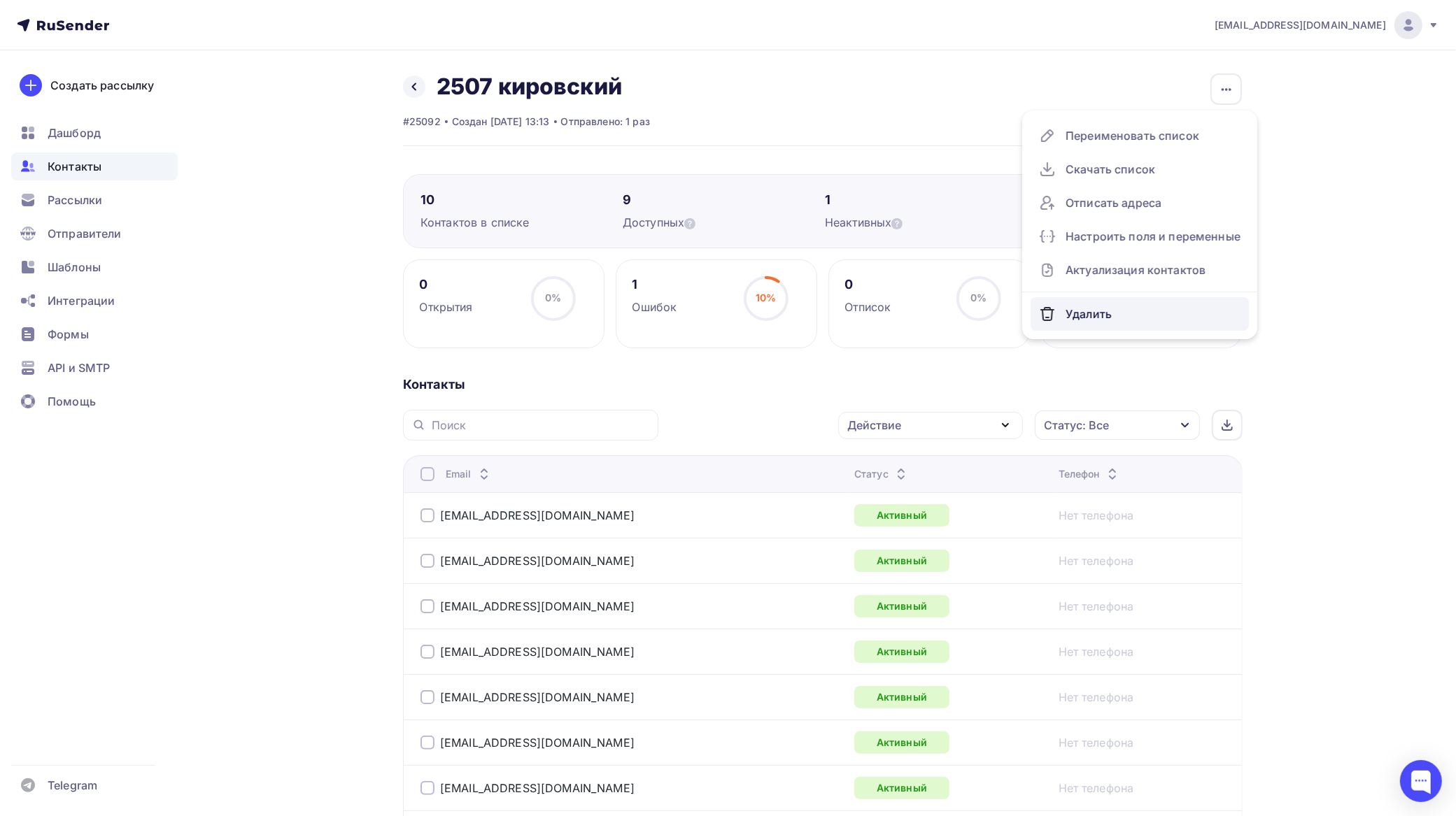
click at [1079, 302] on link "Удалить" at bounding box center [1139, 314] width 218 height 34
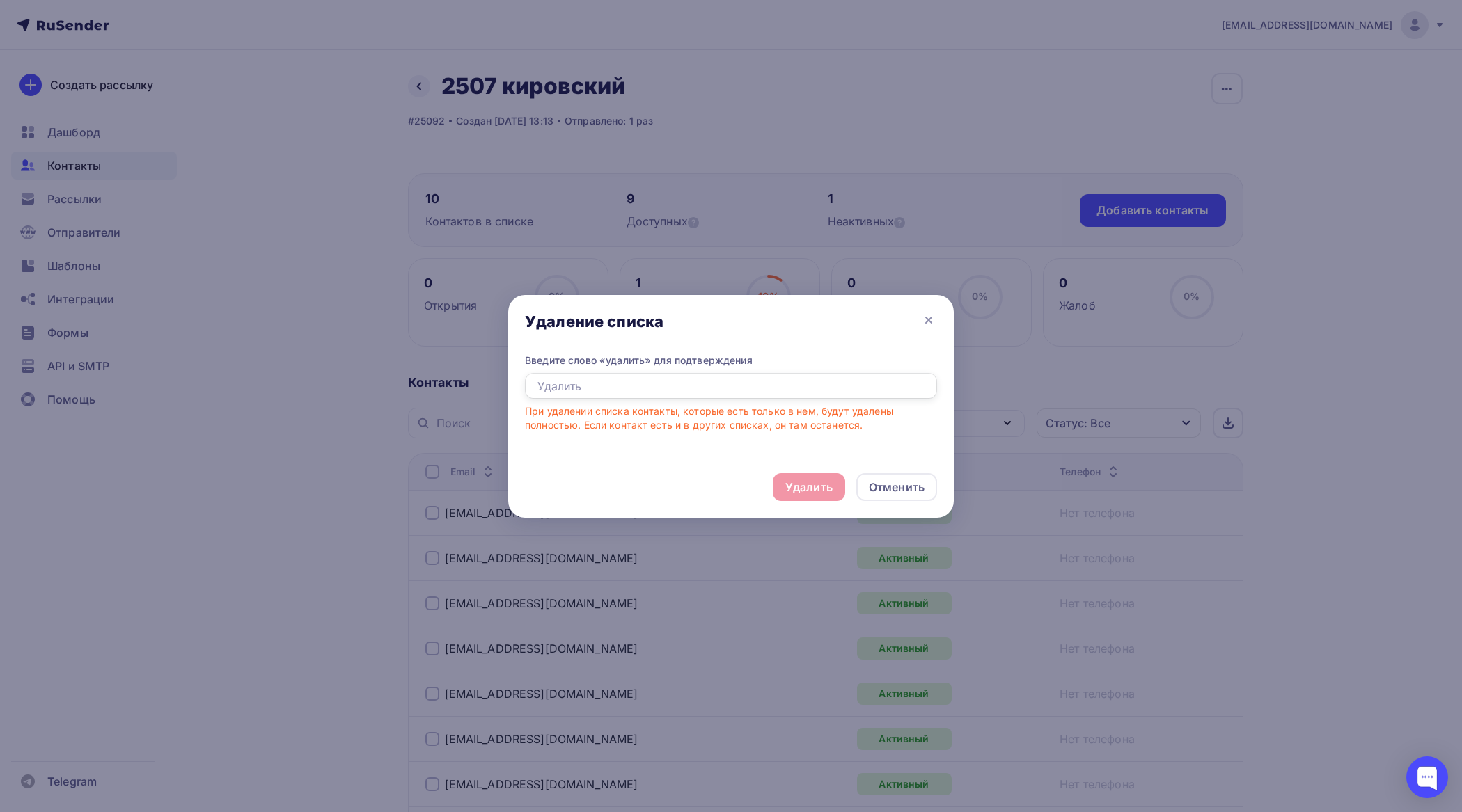
click at [724, 380] on input "text" at bounding box center [731, 386] width 412 height 26
type input "удалить"
click at [820, 494] on div "Удалить" at bounding box center [808, 487] width 47 height 17
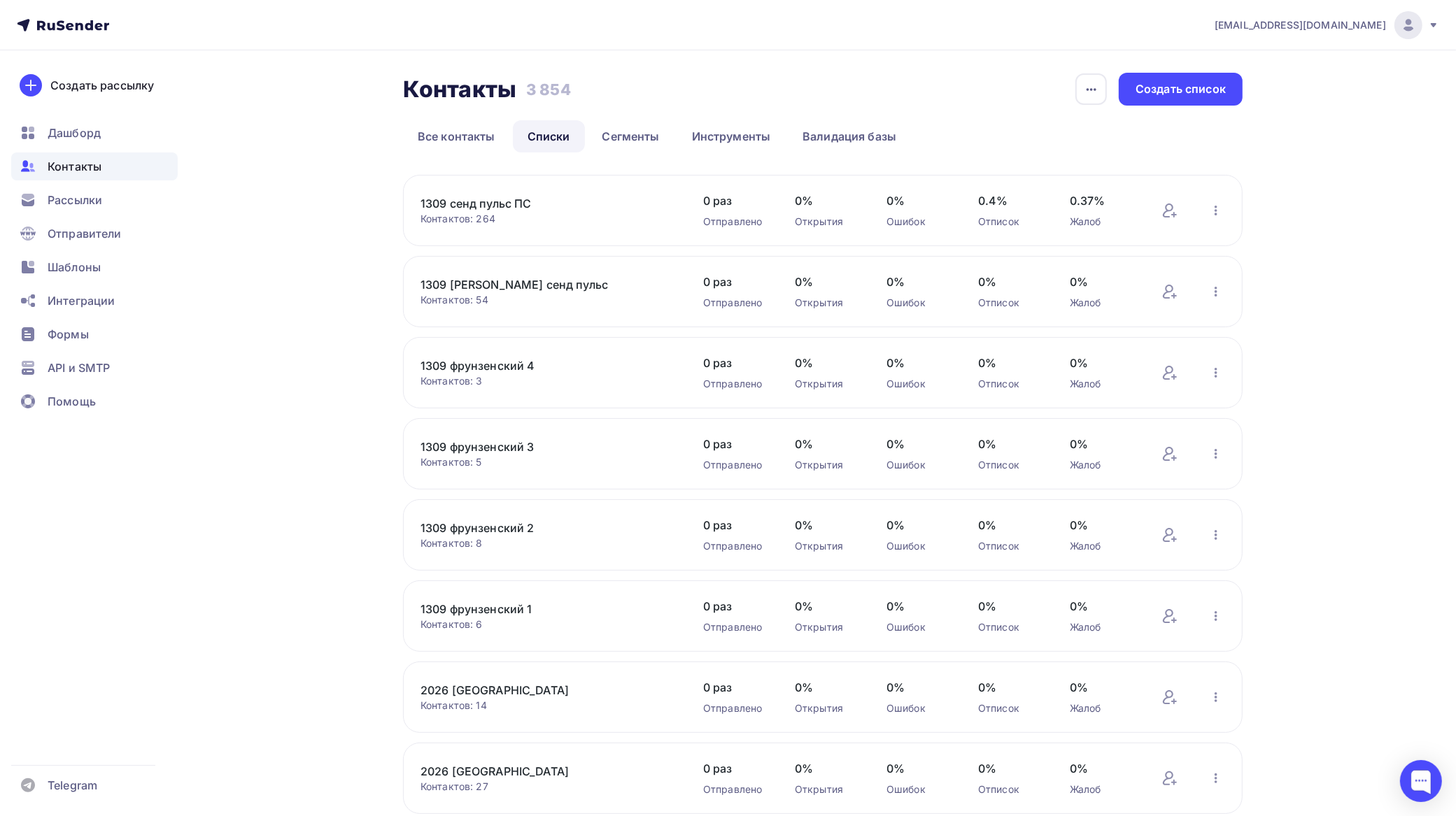
click at [79, 164] on span "Контакты" at bounding box center [74, 167] width 54 height 17
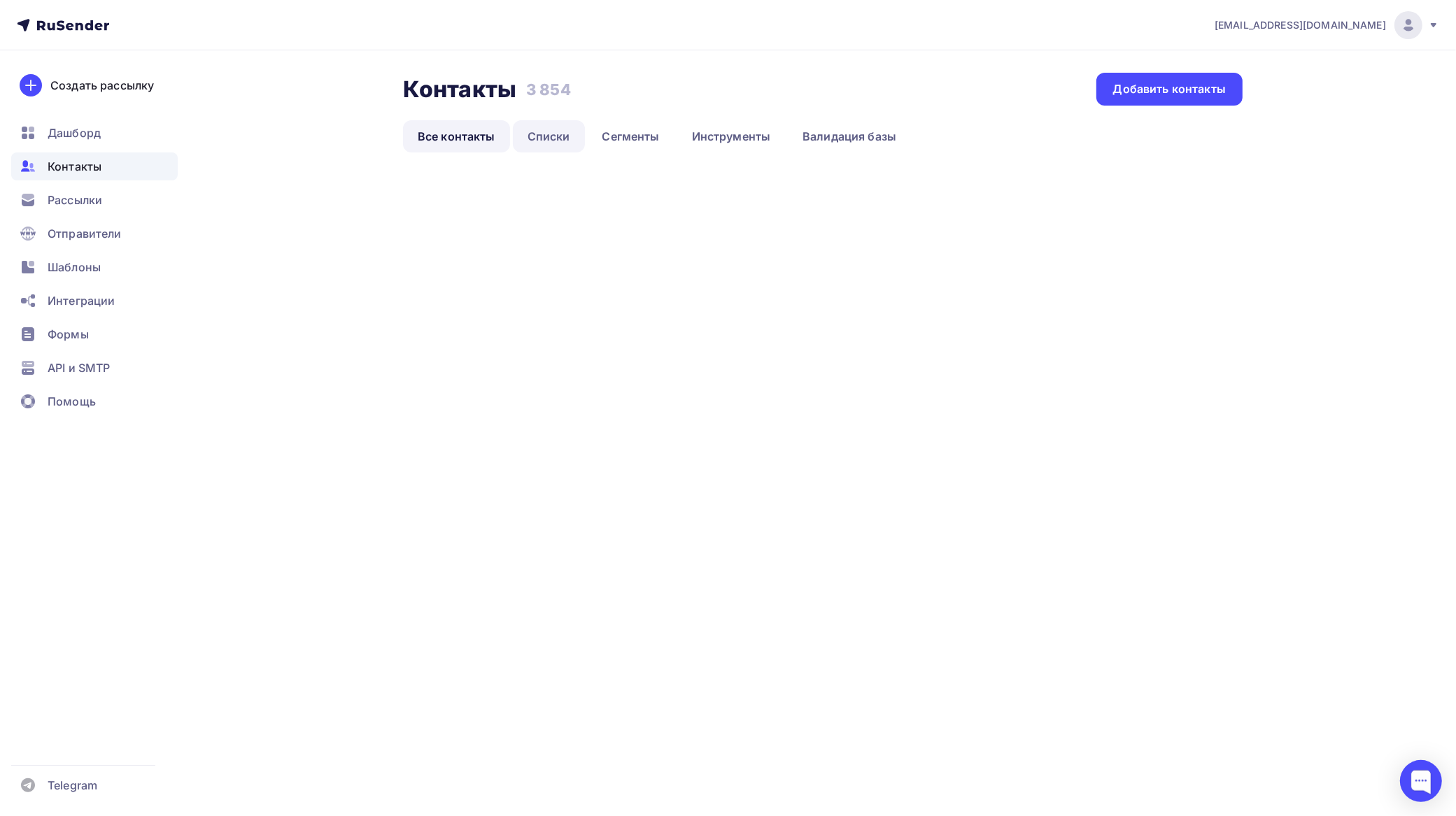
click at [560, 135] on link "Списки" at bounding box center [549, 137] width 72 height 32
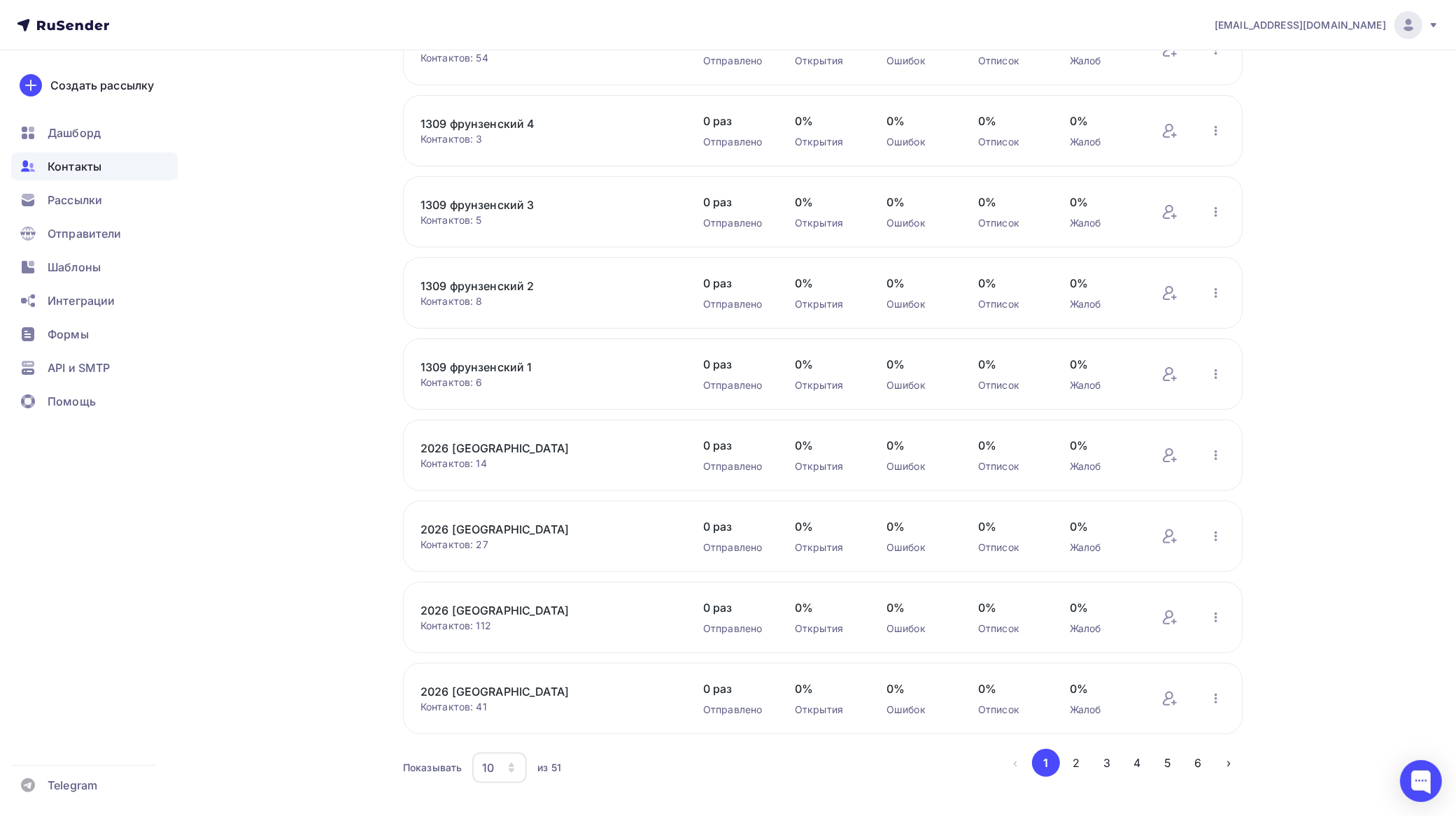
scroll to position [272, 0]
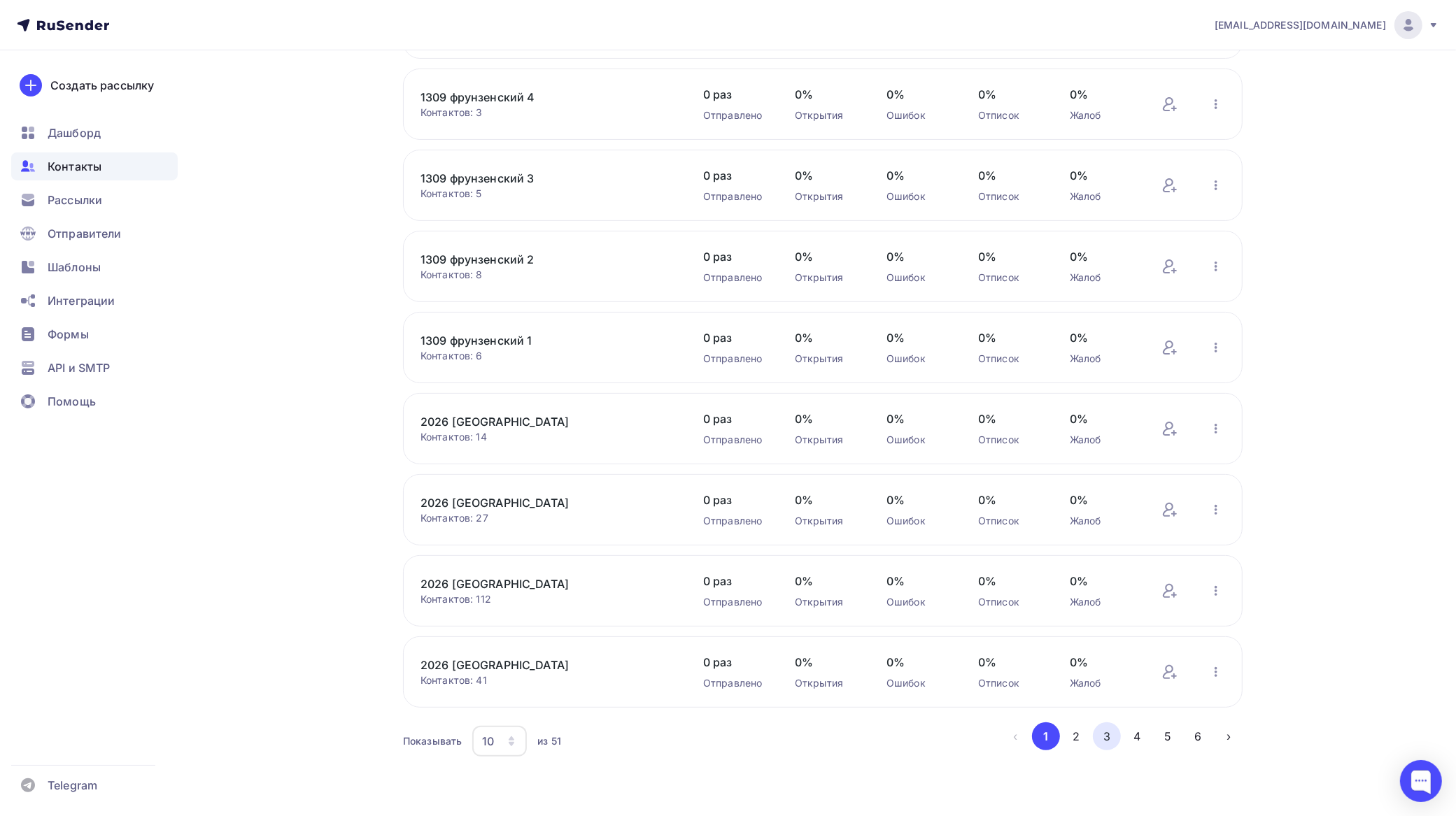
click at [1103, 735] on button "3" at bounding box center [1107, 737] width 28 height 28
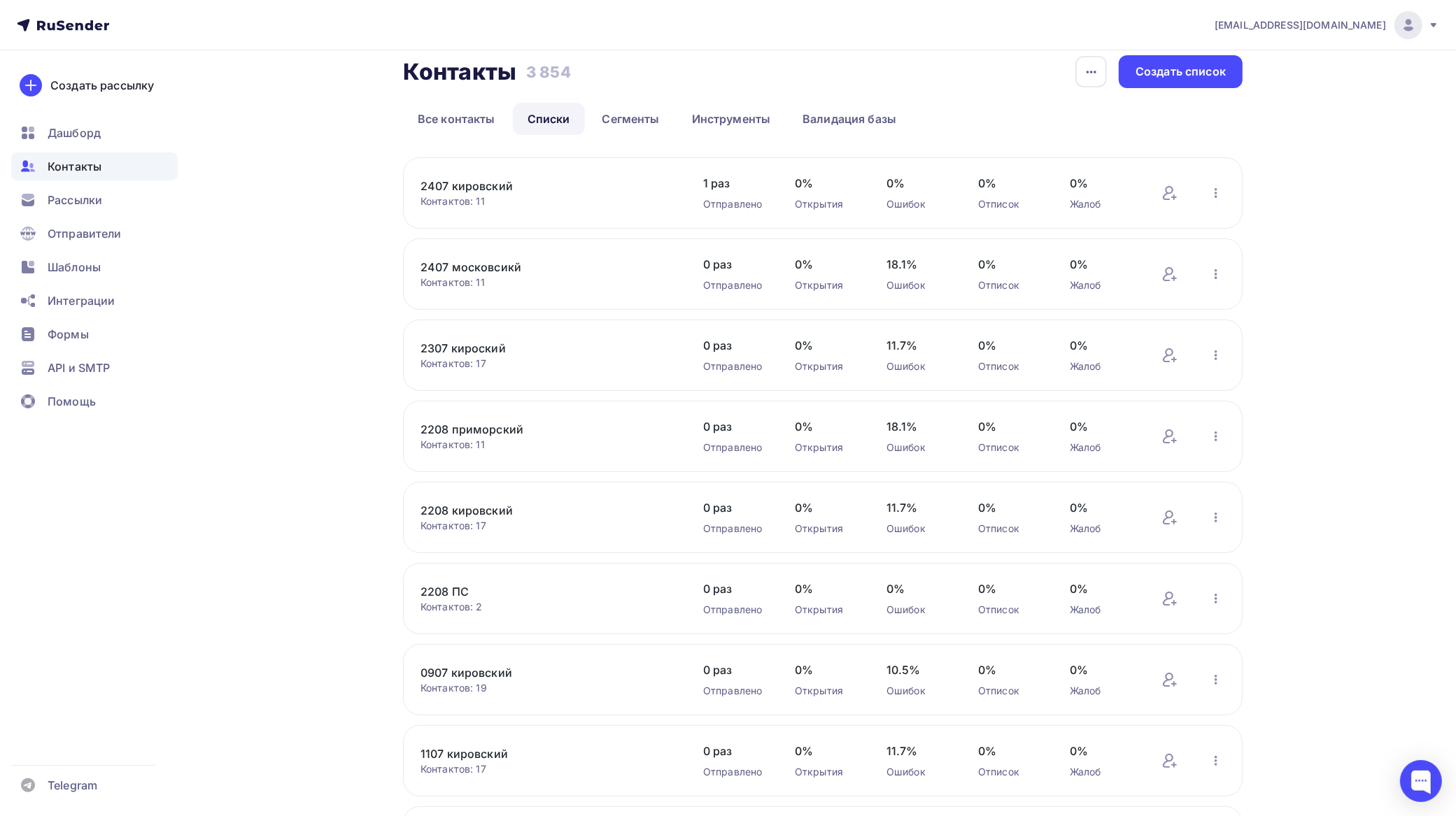
scroll to position [0, 0]
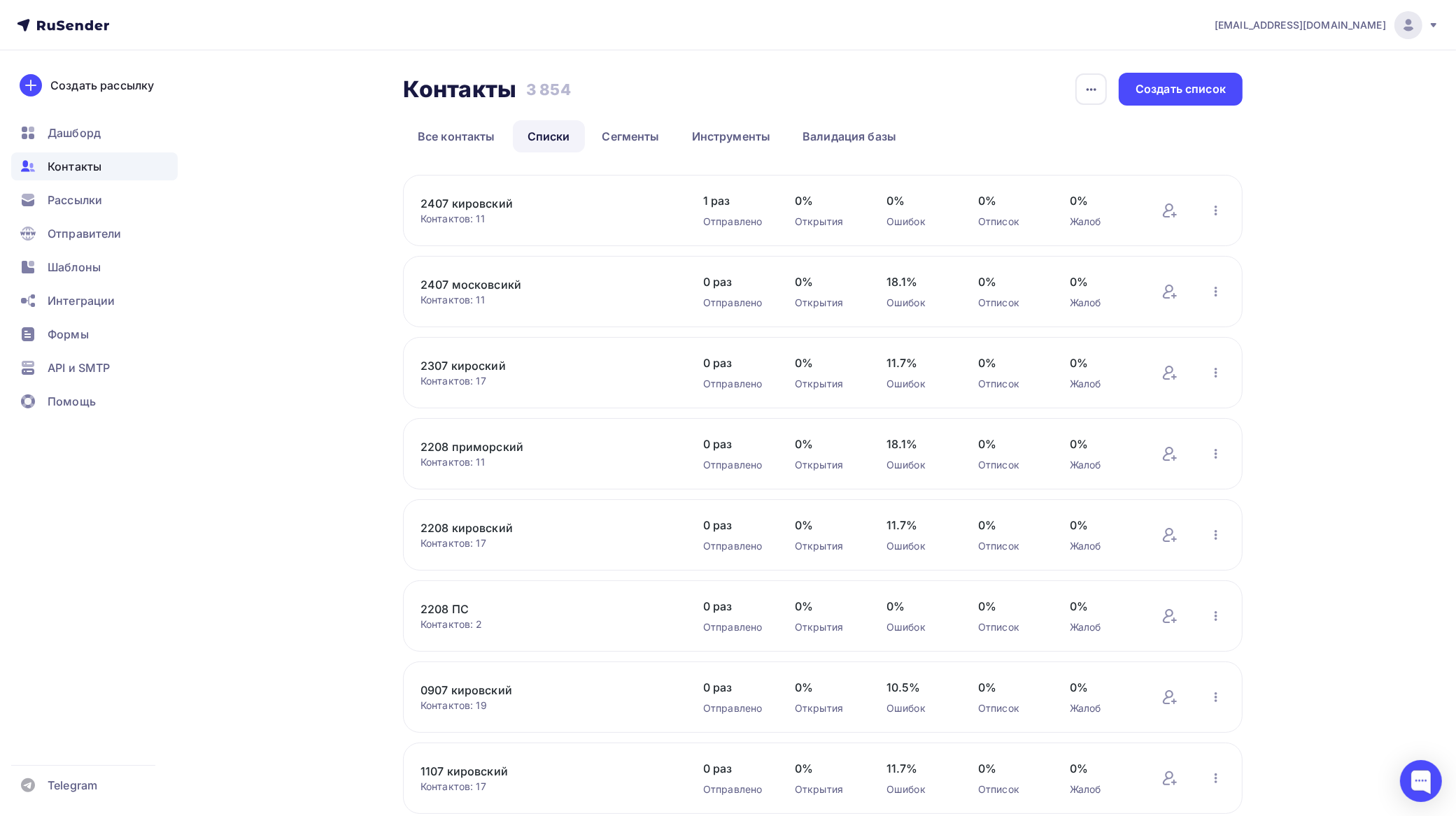
click at [492, 204] on link "2407 кировский" at bounding box center [540, 204] width 238 height 17
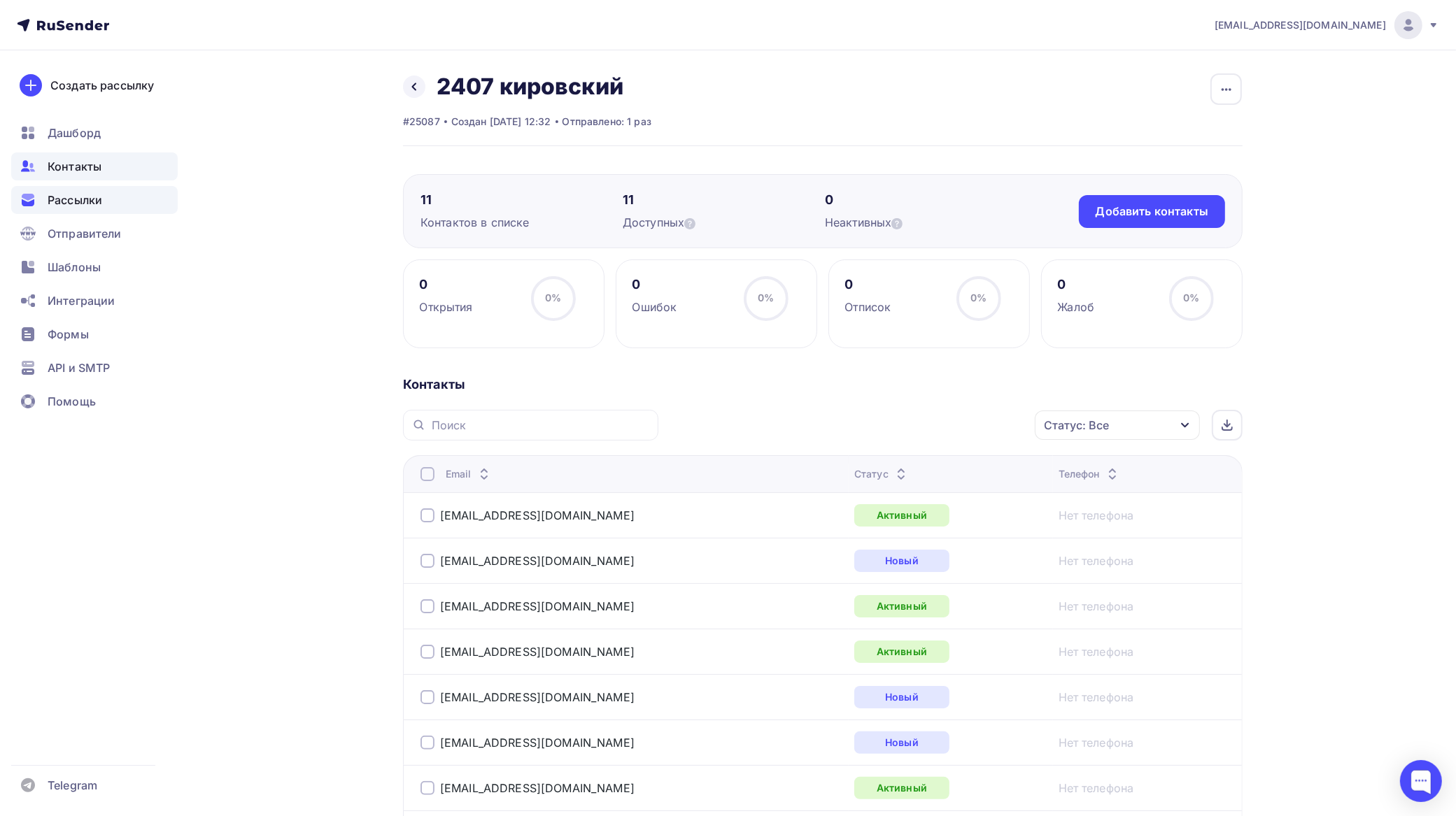
click at [75, 200] on span "Рассылки" at bounding box center [75, 200] width 55 height 17
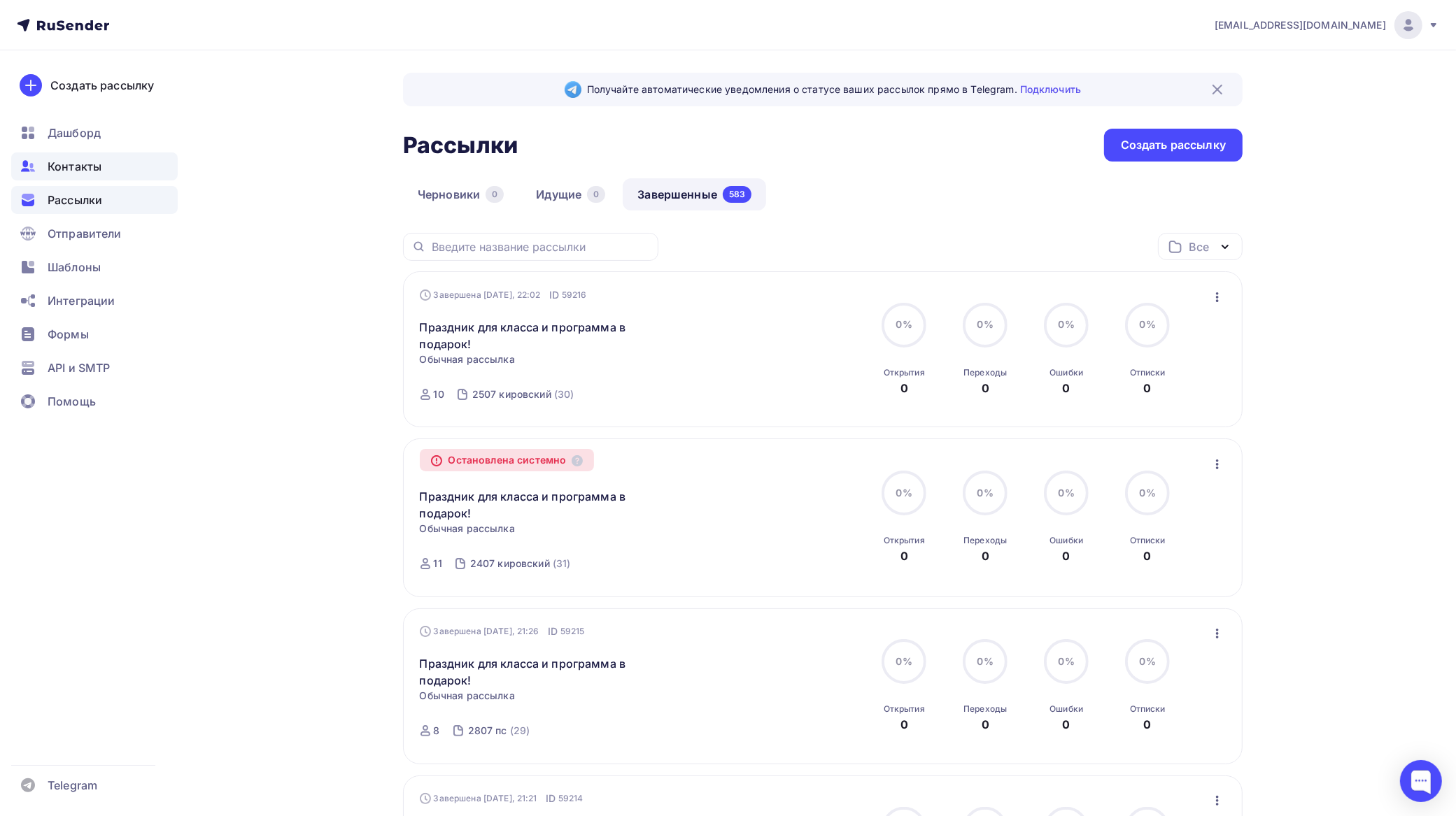
click at [89, 161] on span "Контакты" at bounding box center [74, 167] width 54 height 17
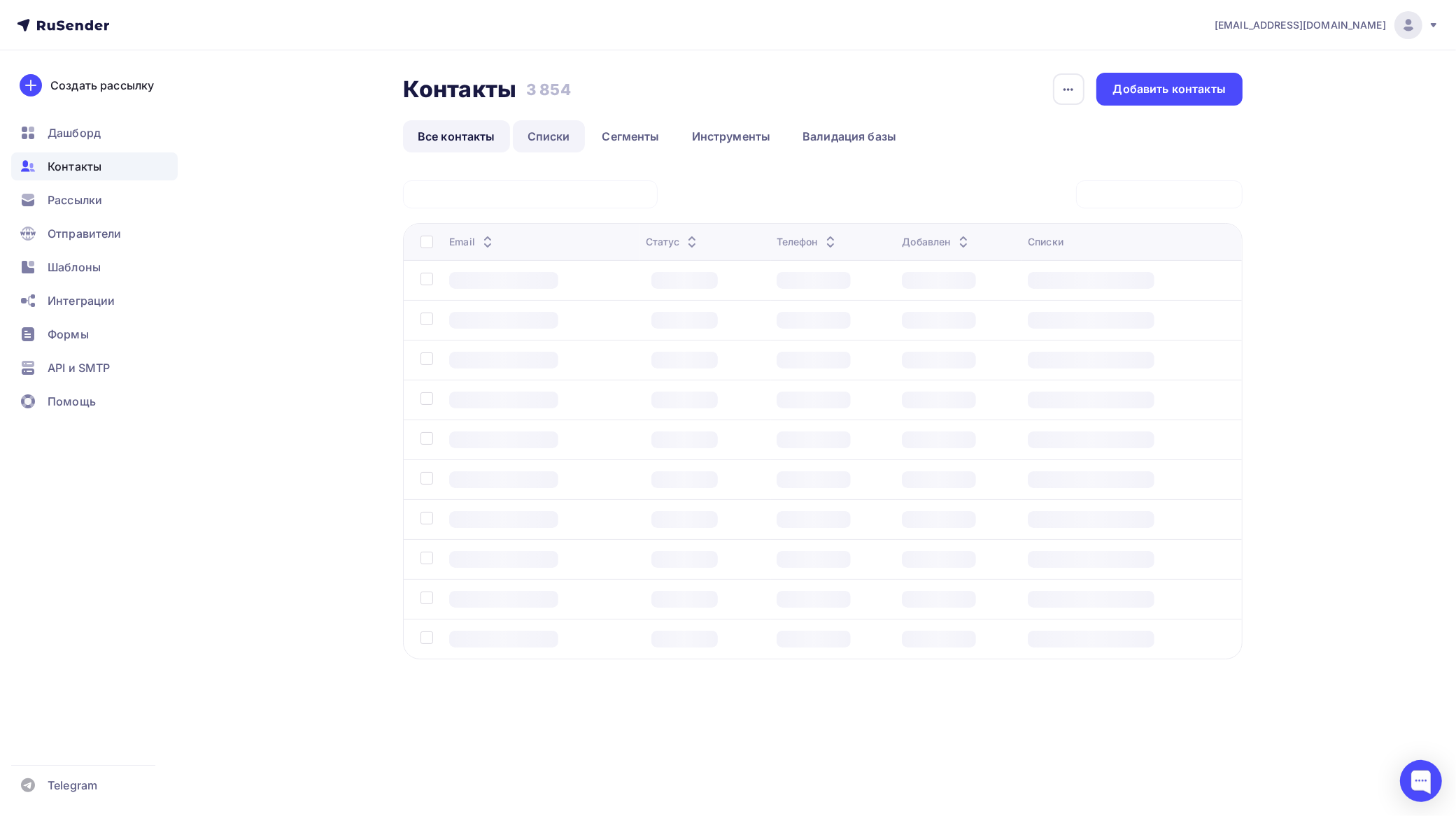
click at [558, 134] on link "Списки" at bounding box center [549, 137] width 72 height 32
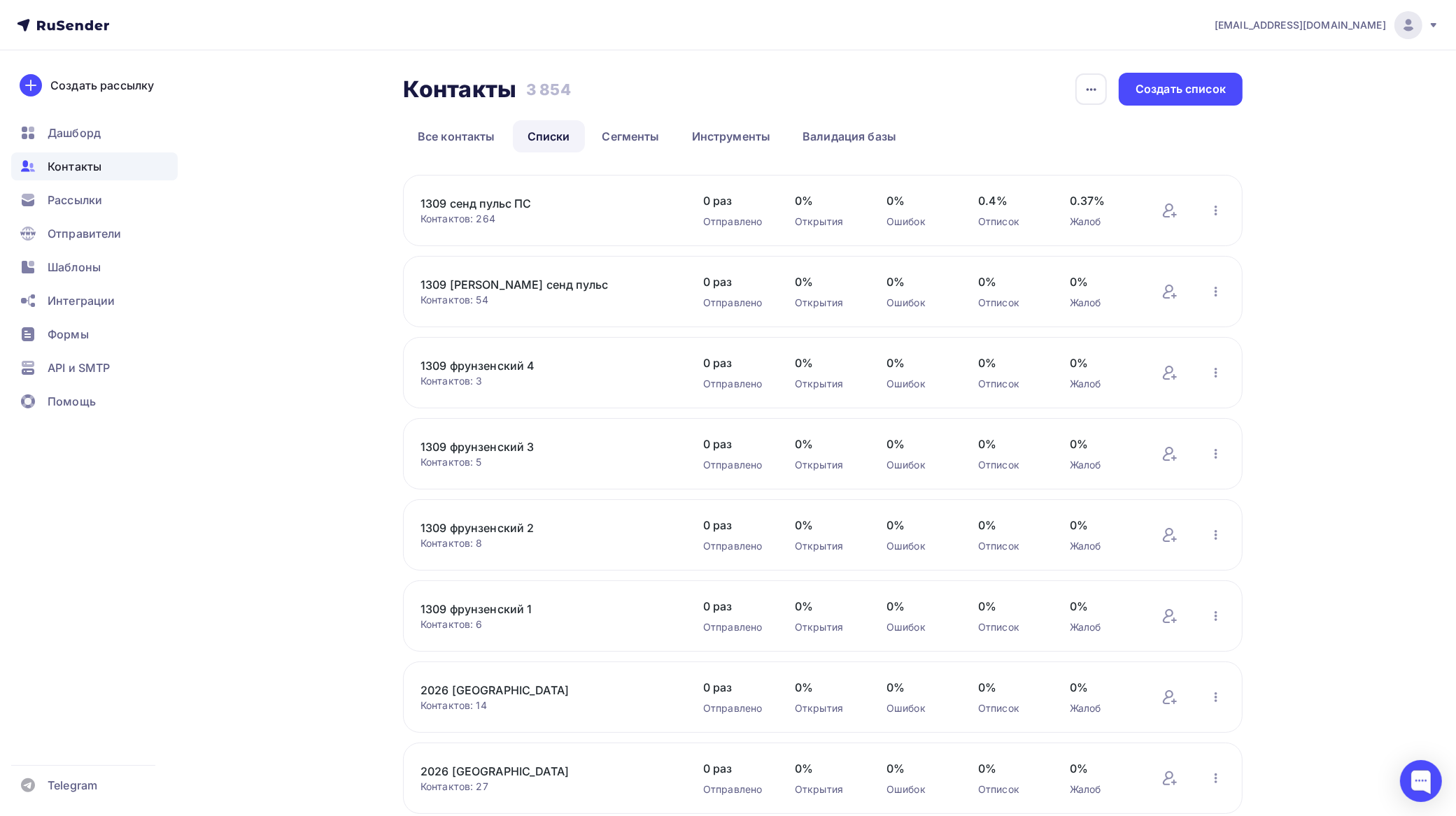
scroll to position [272, 0]
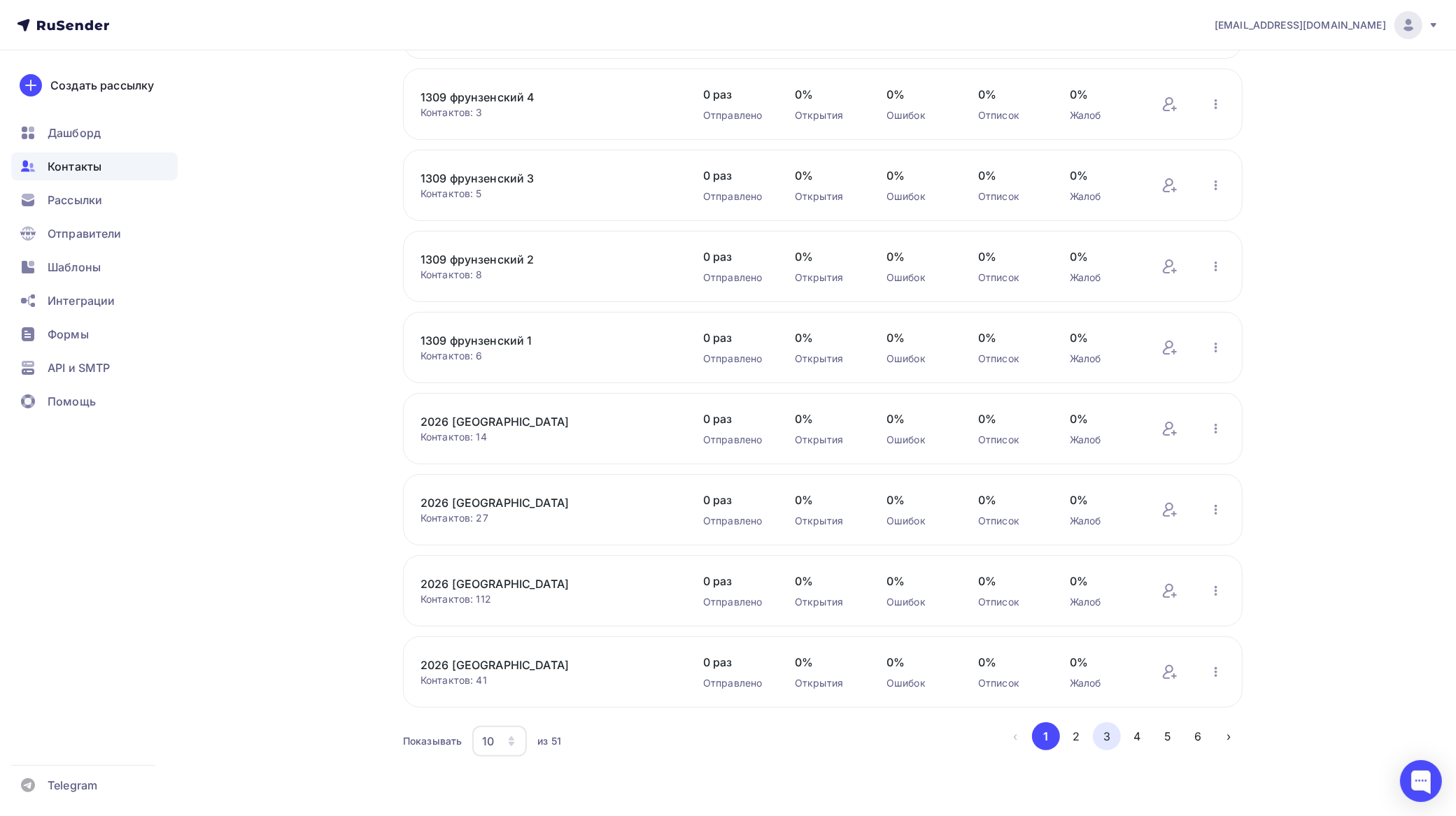
click at [1103, 737] on button "3" at bounding box center [1107, 737] width 28 height 28
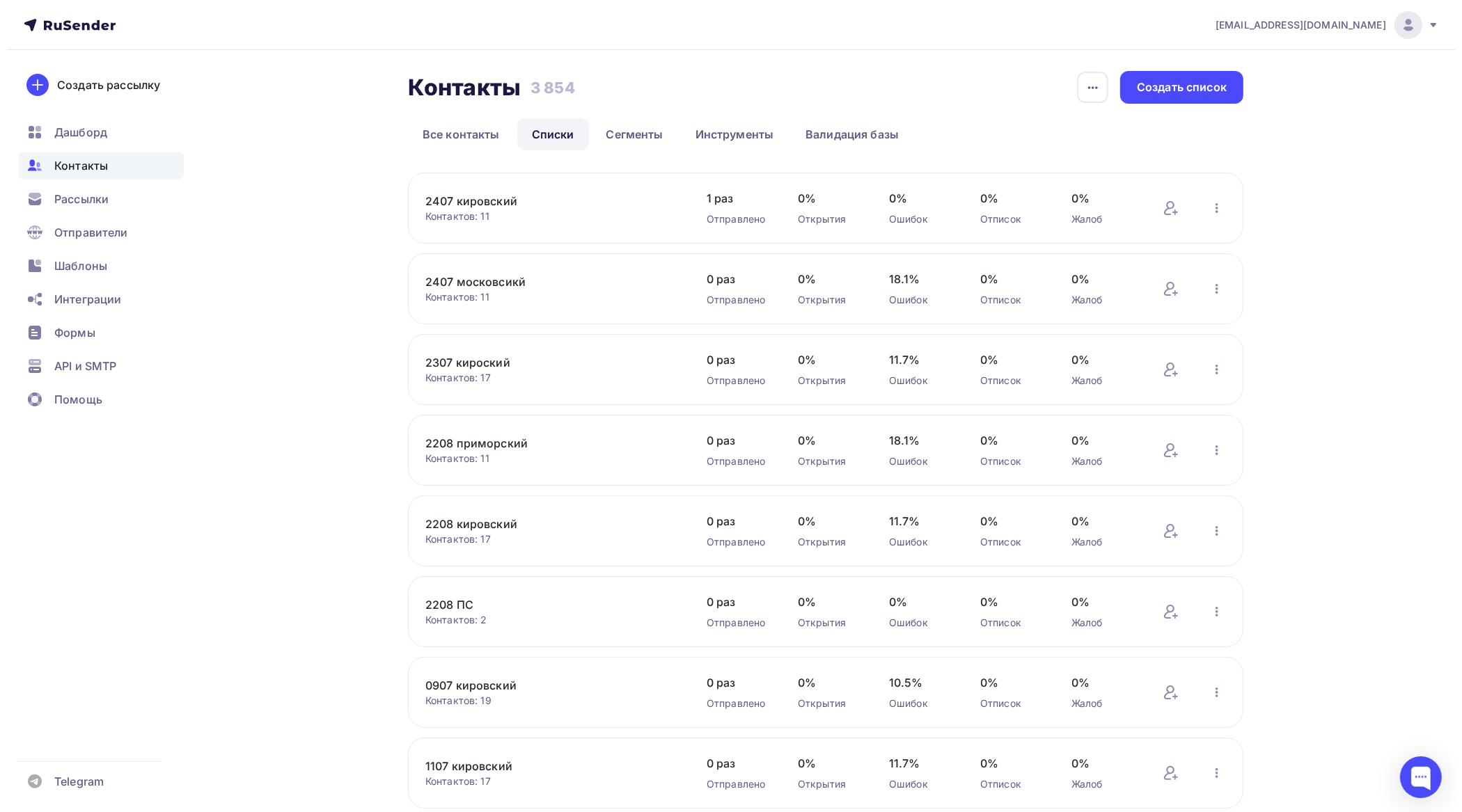
scroll to position [0, 0]
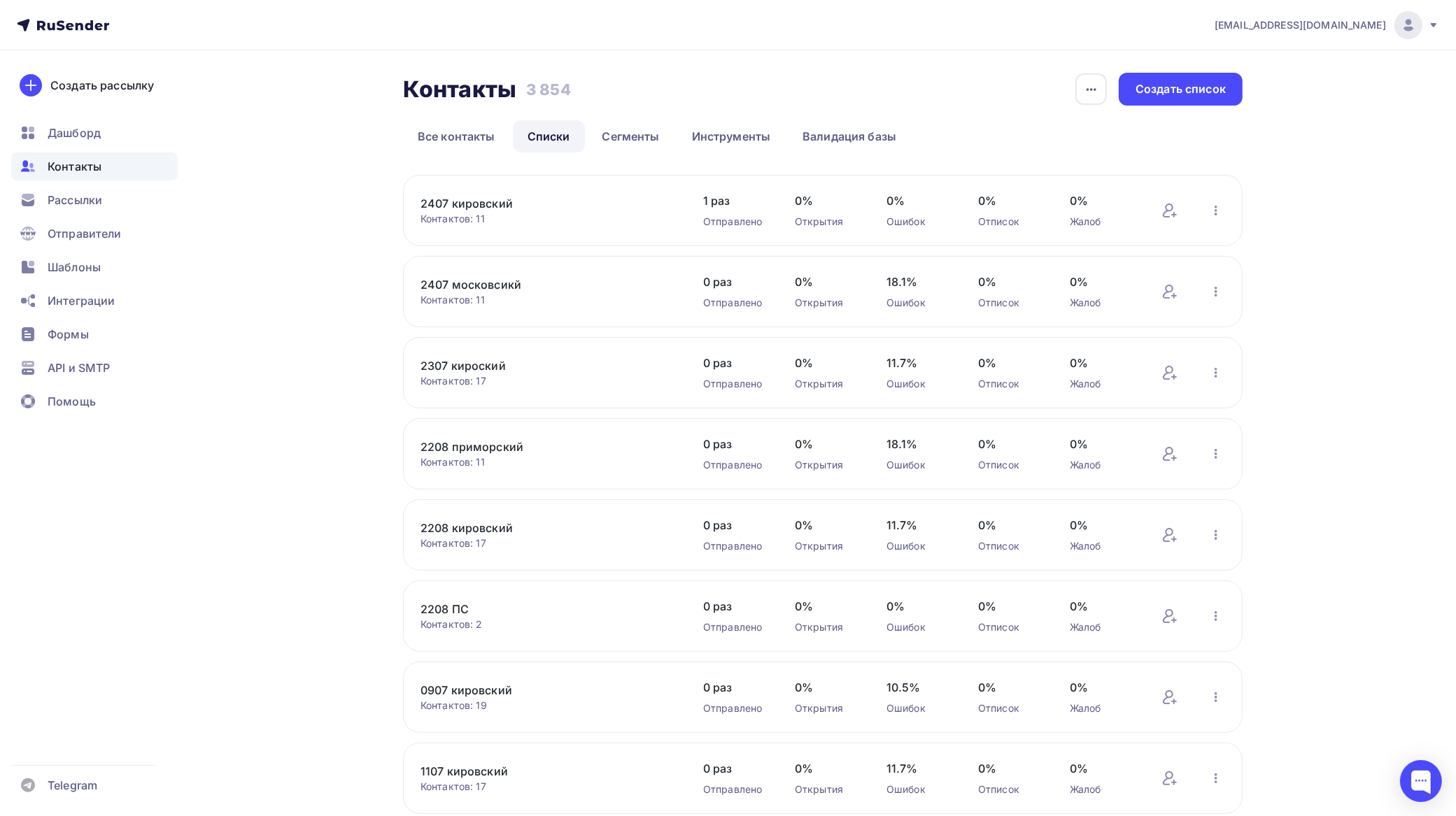
click at [500, 205] on link "2407 кировский" at bounding box center [540, 204] width 238 height 17
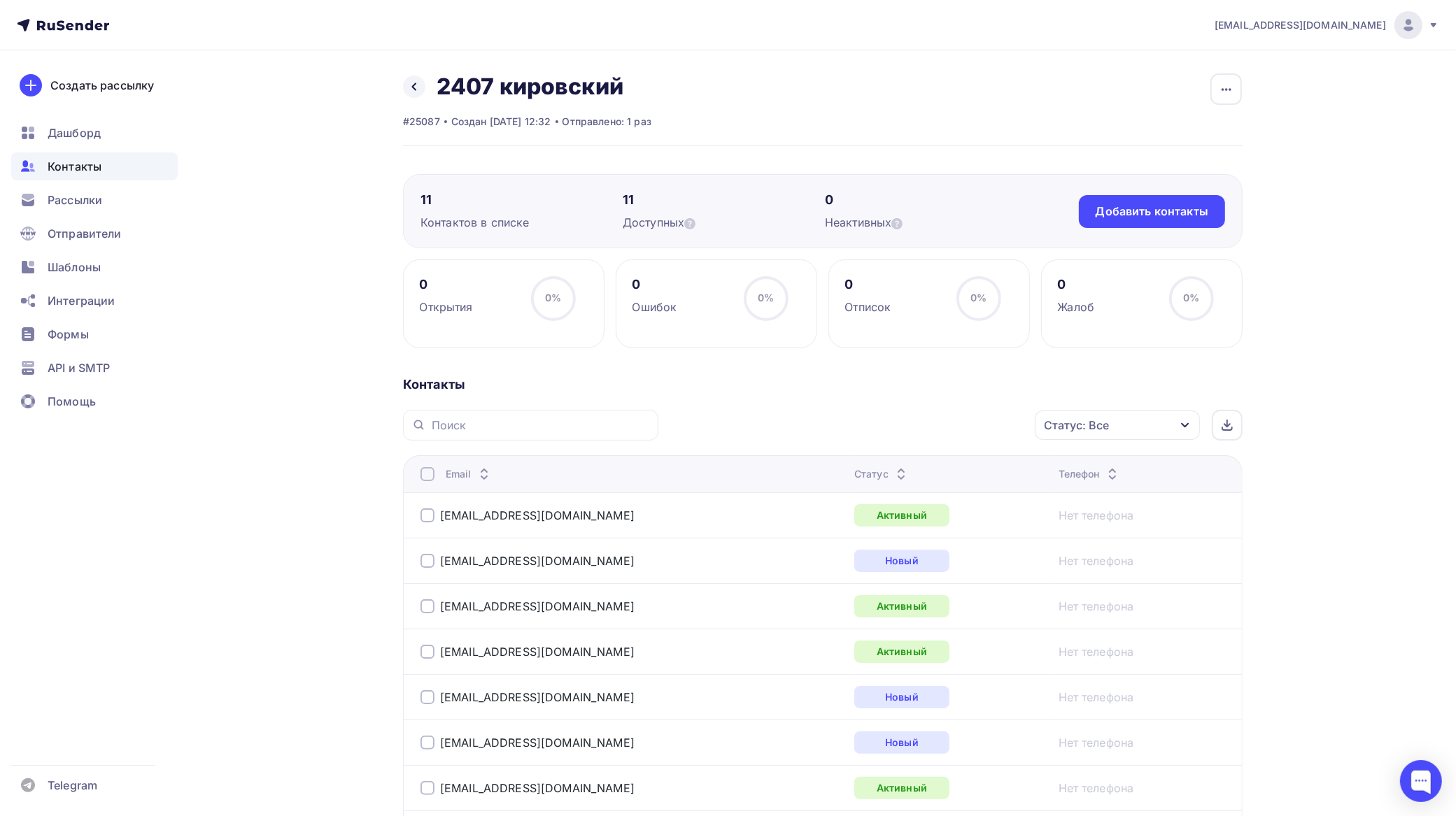
click at [427, 475] on div at bounding box center [427, 474] width 14 height 14
click at [943, 422] on div "Действие" at bounding box center [930, 425] width 185 height 27
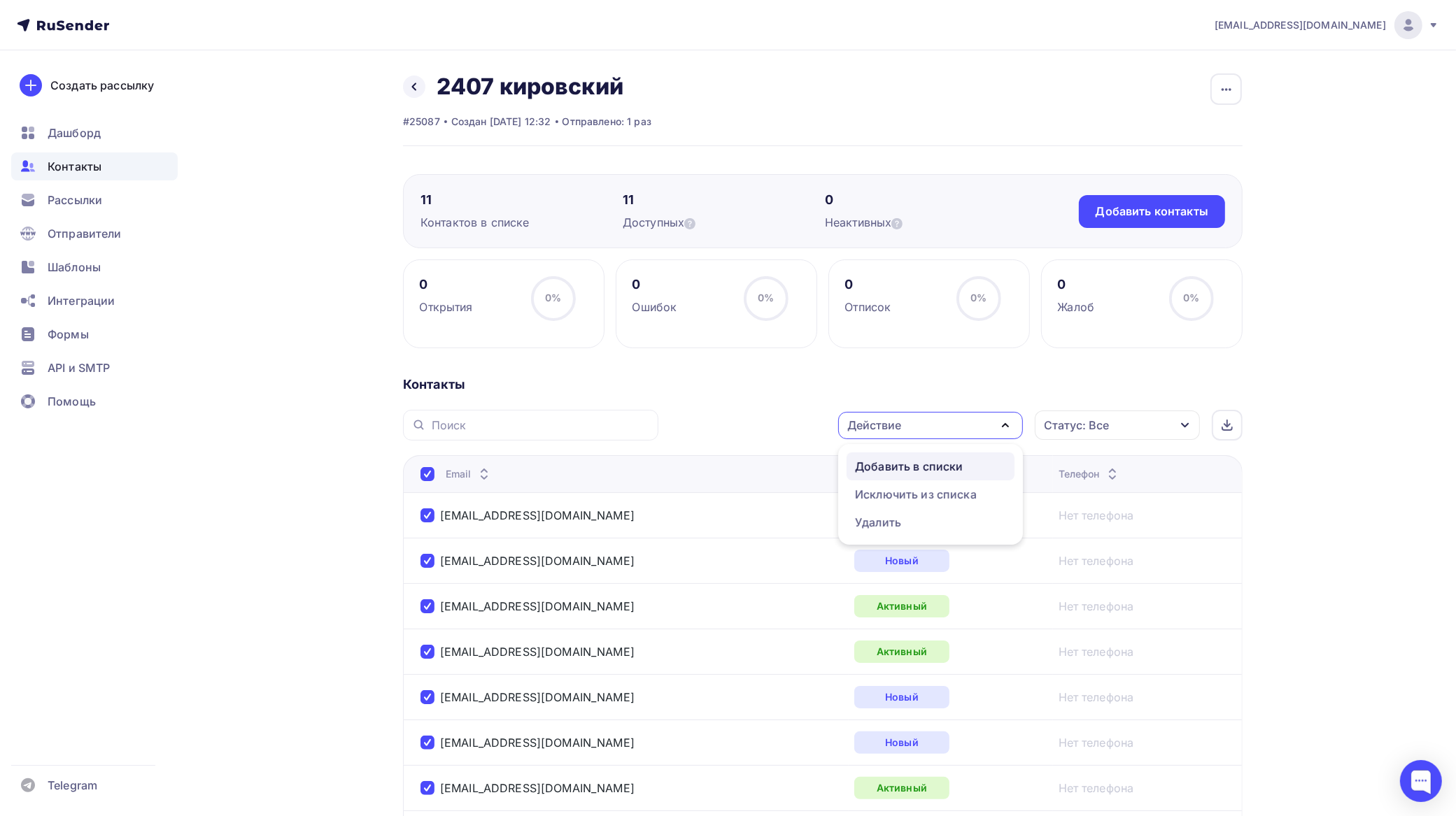
click at [926, 462] on div "Добавить в списки" at bounding box center [909, 467] width 108 height 17
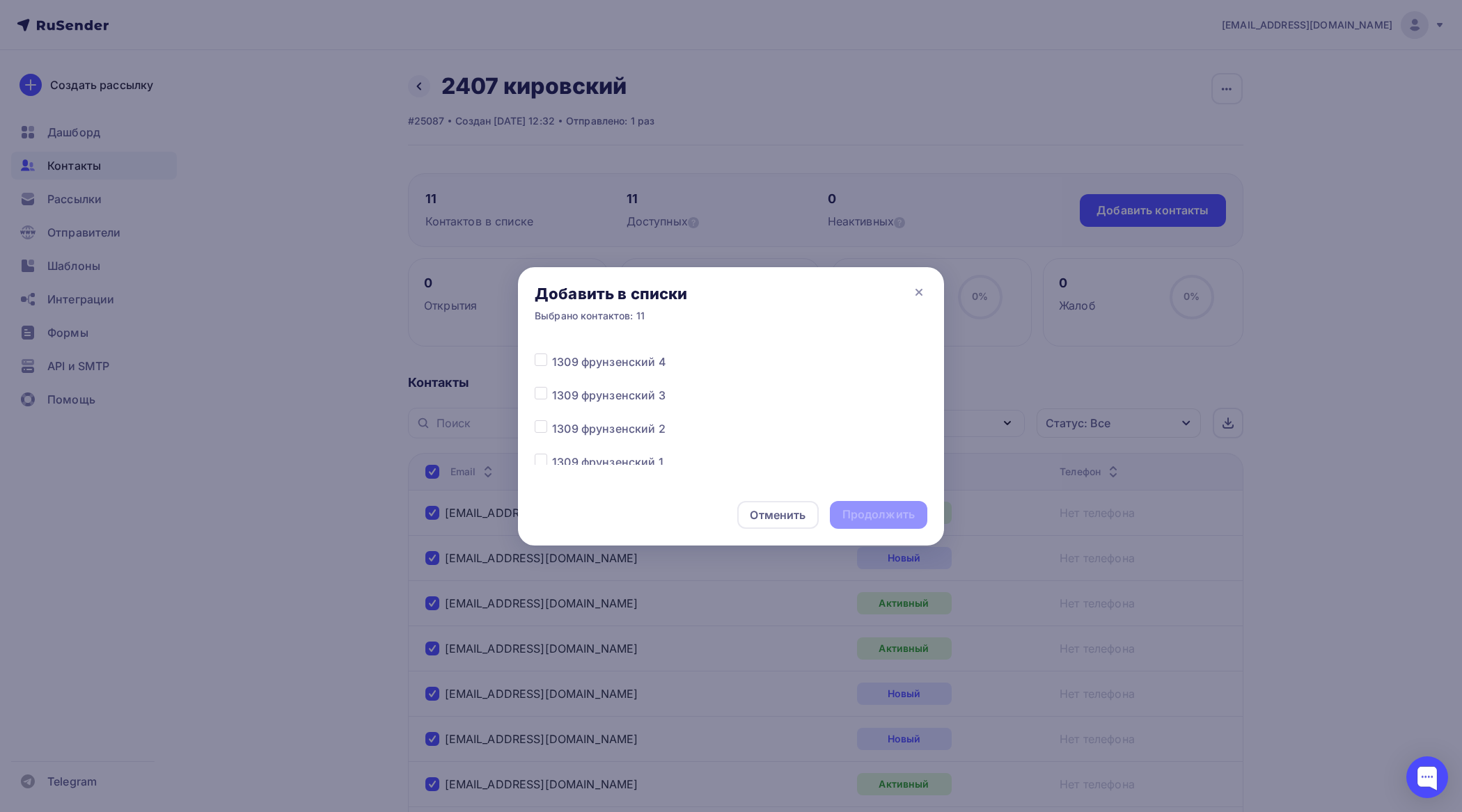
scroll to position [174, 0]
click at [552, 400] on label at bounding box center [552, 400] width 0 height 0
click at [541, 407] on input "checkbox" at bounding box center [540, 406] width 12 height 12
checkbox input "true"
drag, startPoint x: 885, startPoint y: 520, endPoint x: 848, endPoint y: 517, distance: 37.1
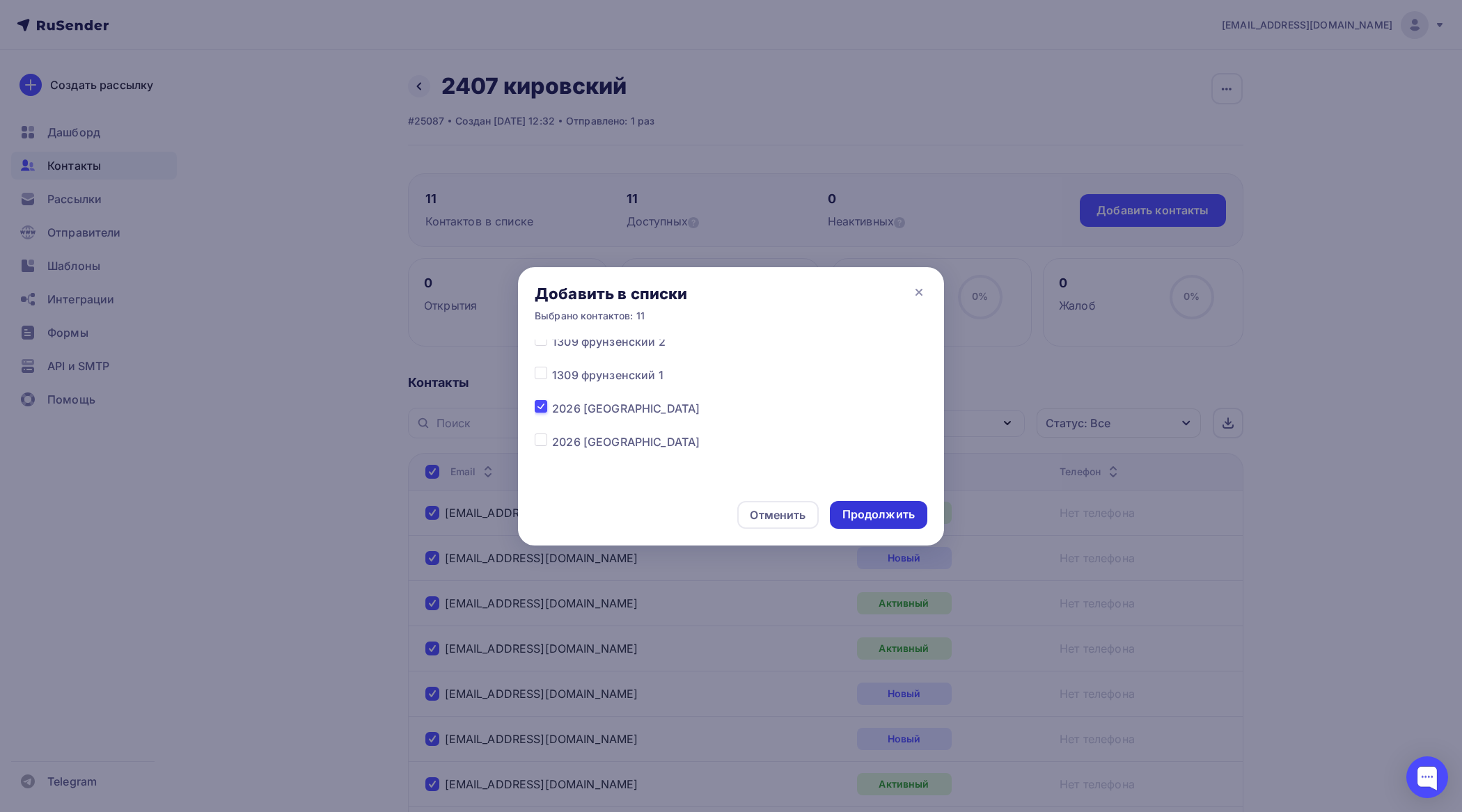
click at [885, 520] on div "Продолжить" at bounding box center [878, 514] width 72 height 16
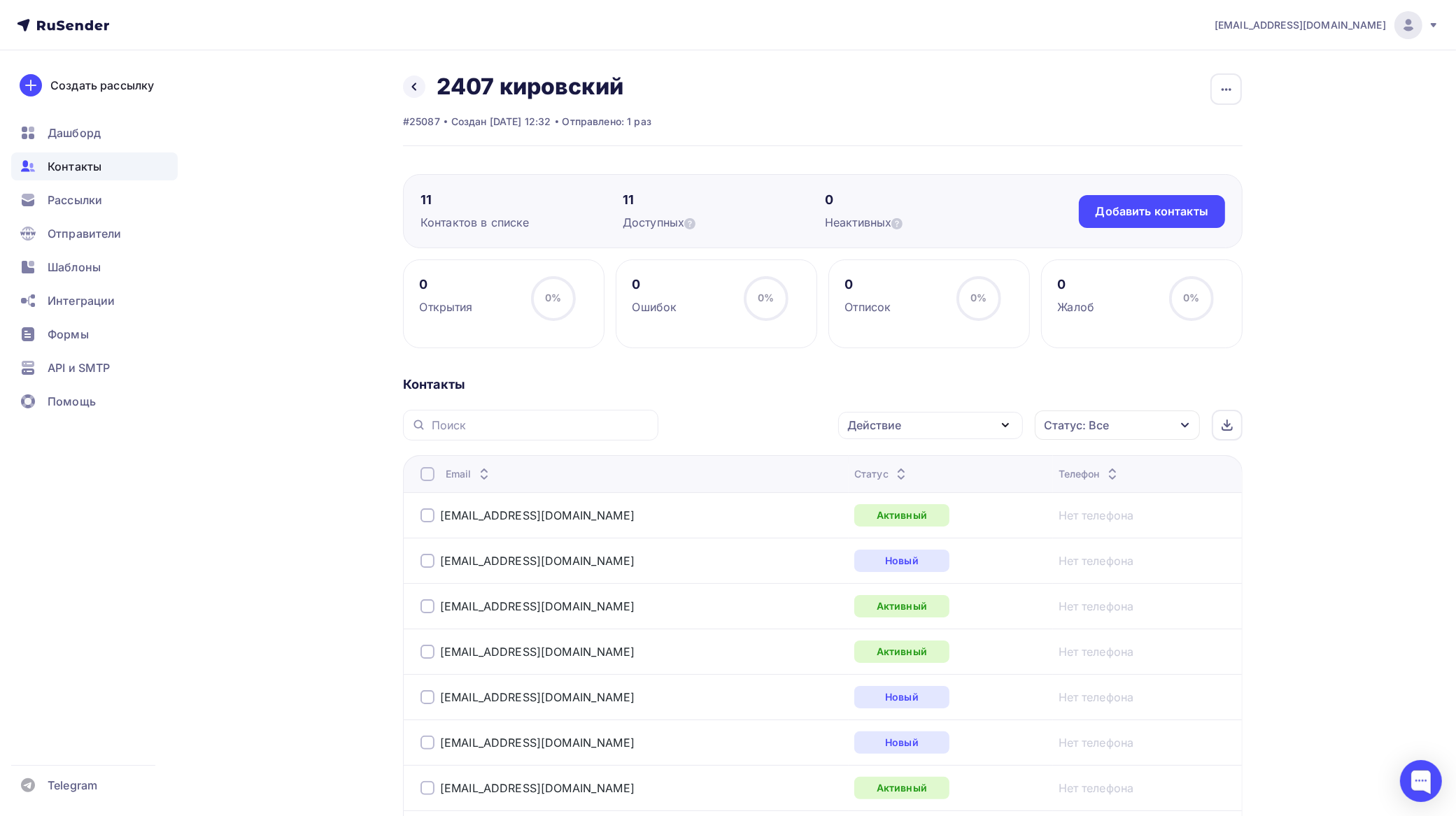
click at [430, 471] on div at bounding box center [427, 474] width 14 height 14
click at [430, 474] on div at bounding box center [427, 474] width 14 height 14
click at [917, 427] on div "Действие" at bounding box center [930, 425] width 185 height 27
click at [905, 460] on div "Добавить в списки" at bounding box center [909, 467] width 108 height 17
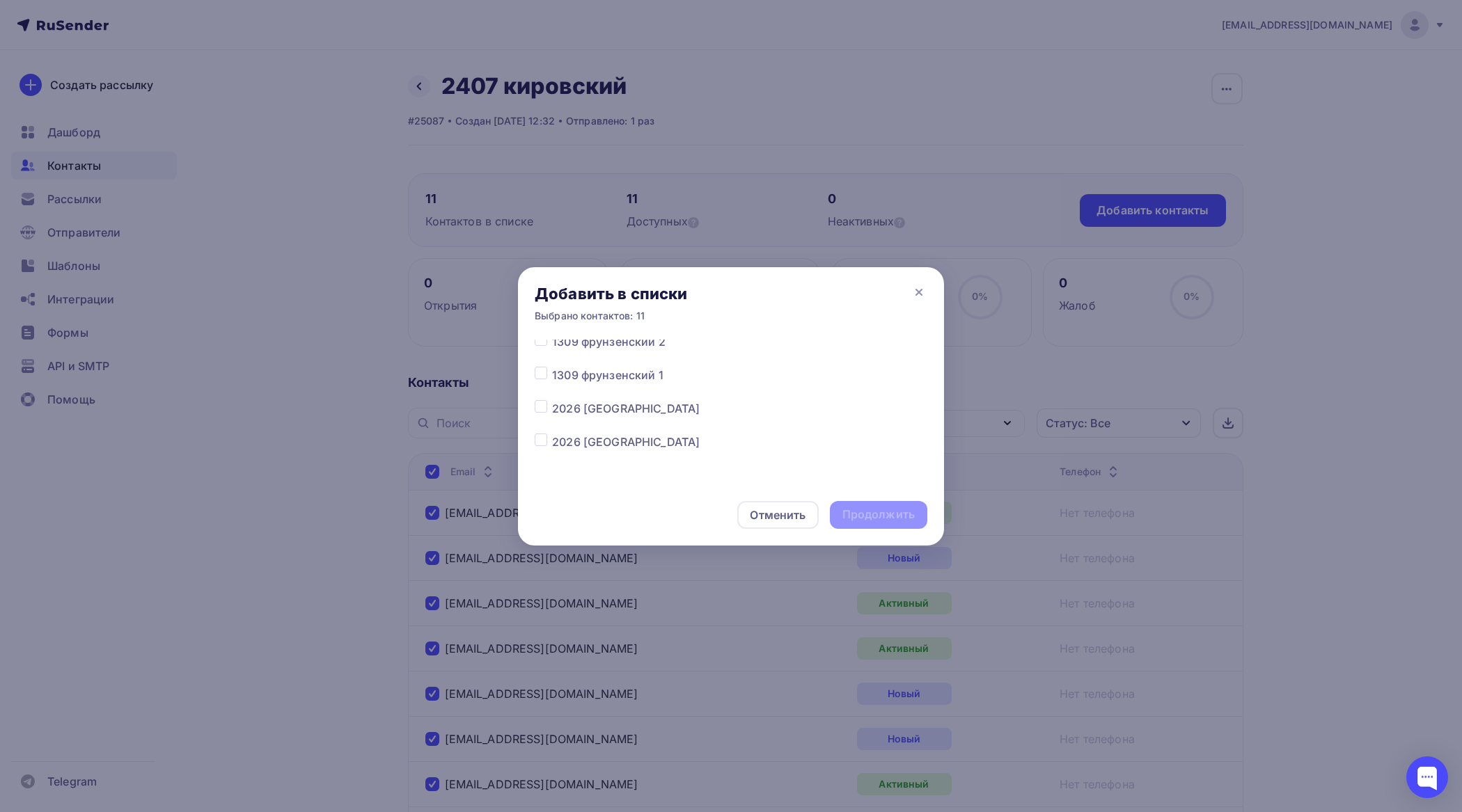
click at [552, 400] on label at bounding box center [552, 400] width 0 height 0
click at [542, 407] on input "checkbox" at bounding box center [540, 406] width 12 height 12
checkbox input "true"
click at [893, 513] on div "Продолжить" at bounding box center [878, 514] width 72 height 16
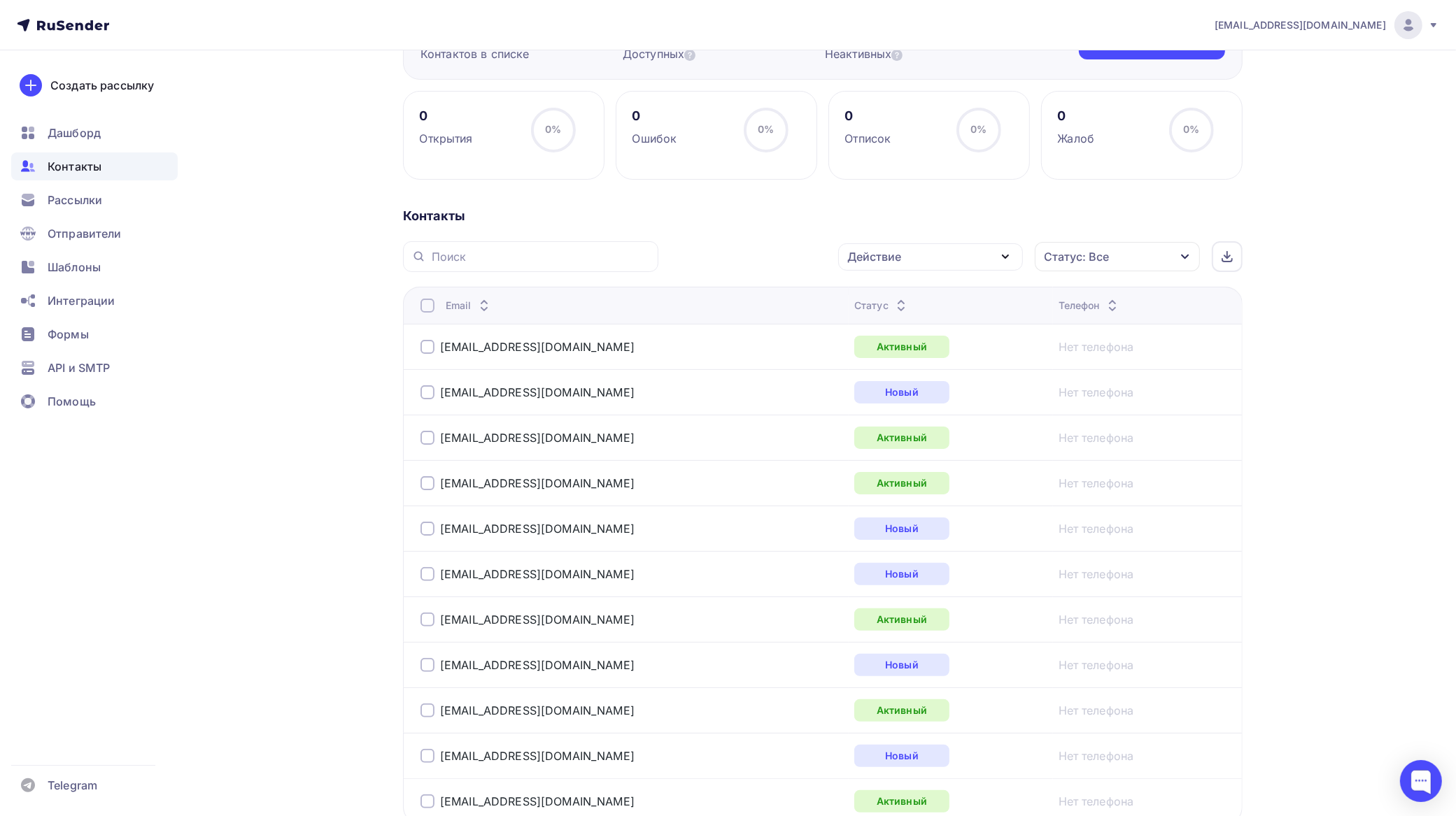
scroll to position [0, 0]
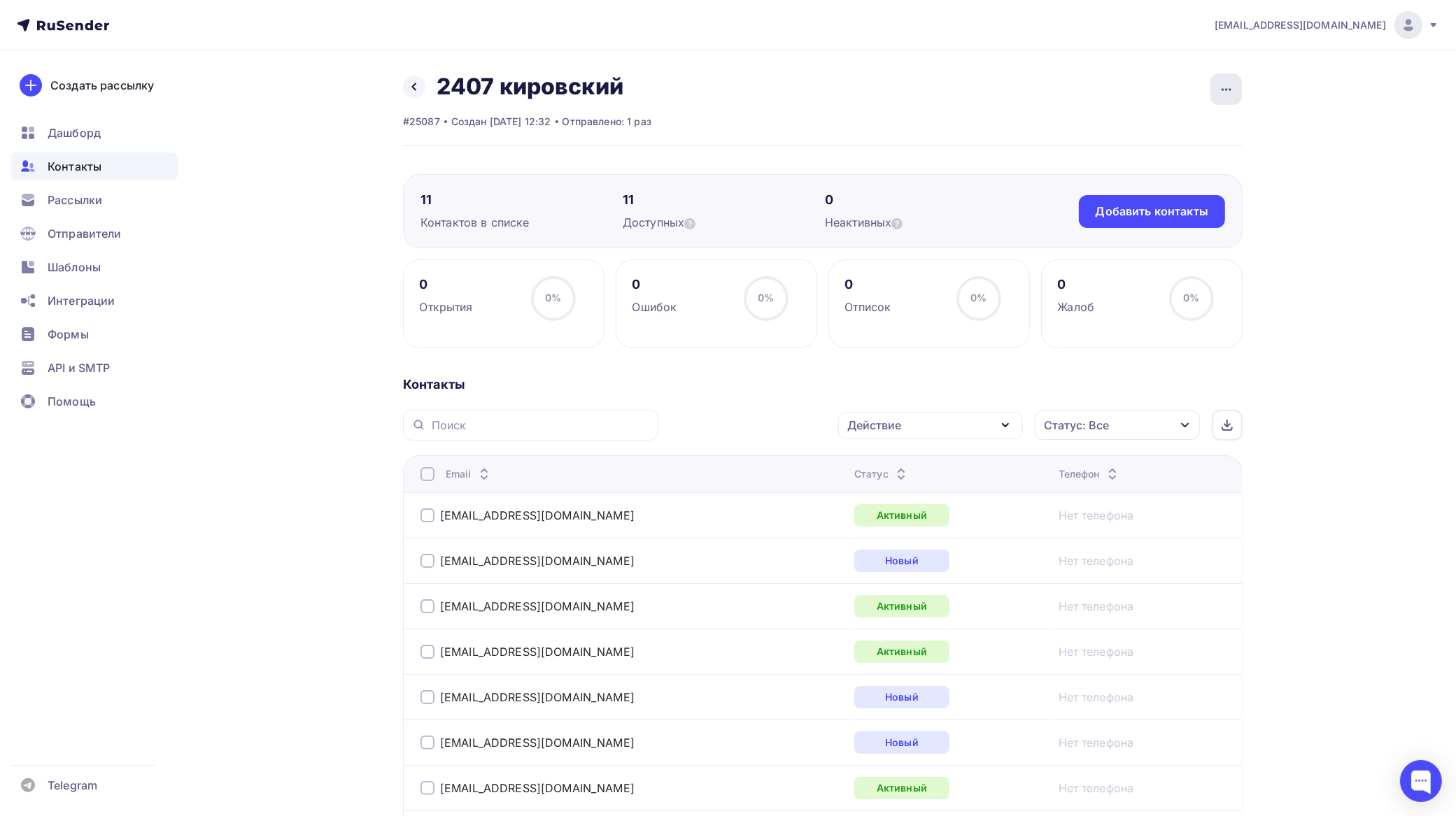
click at [1225, 88] on icon "button" at bounding box center [1227, 90] width 17 height 17
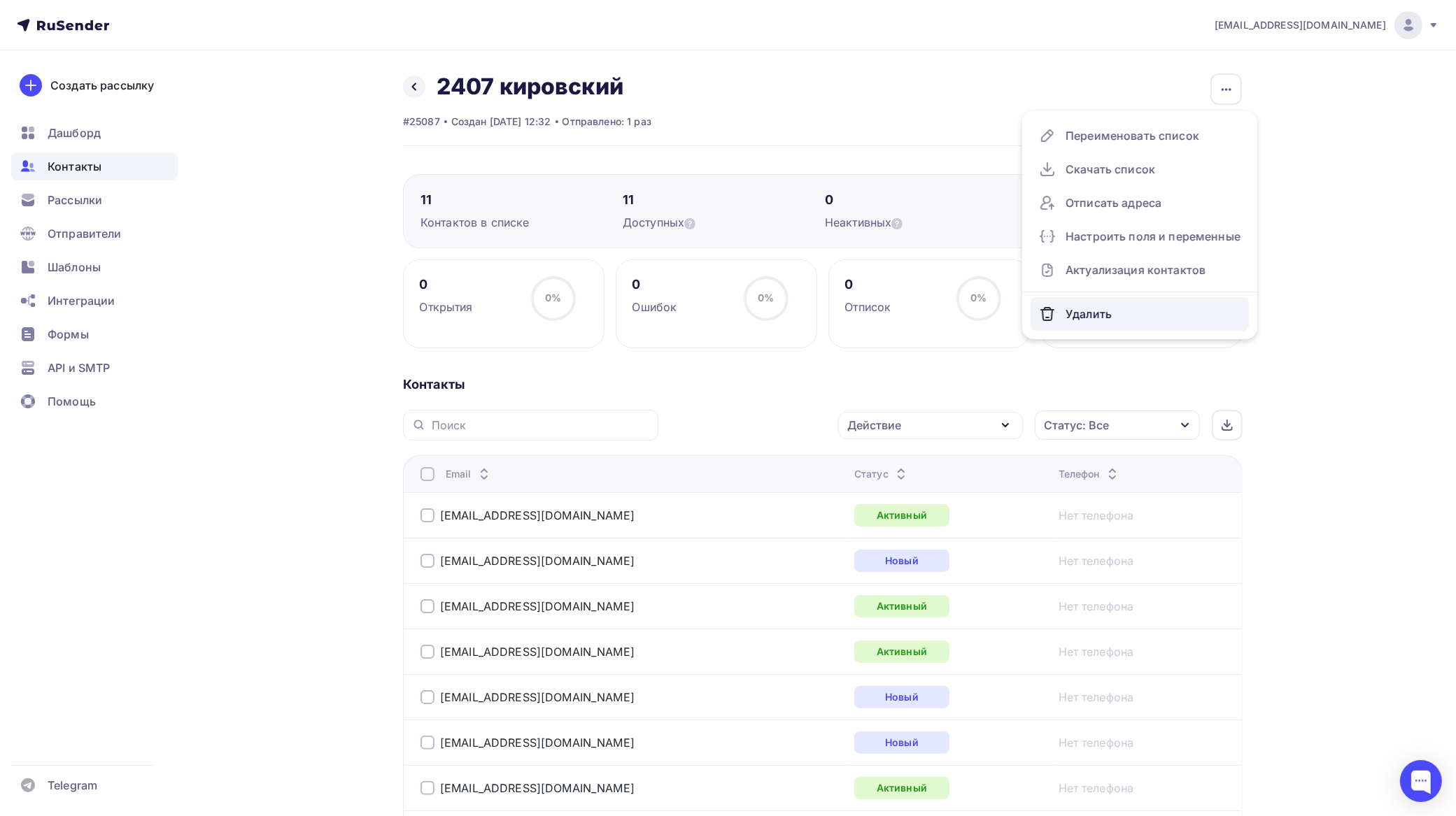
click at [1086, 309] on div "Удалить" at bounding box center [1140, 314] width 202 height 23
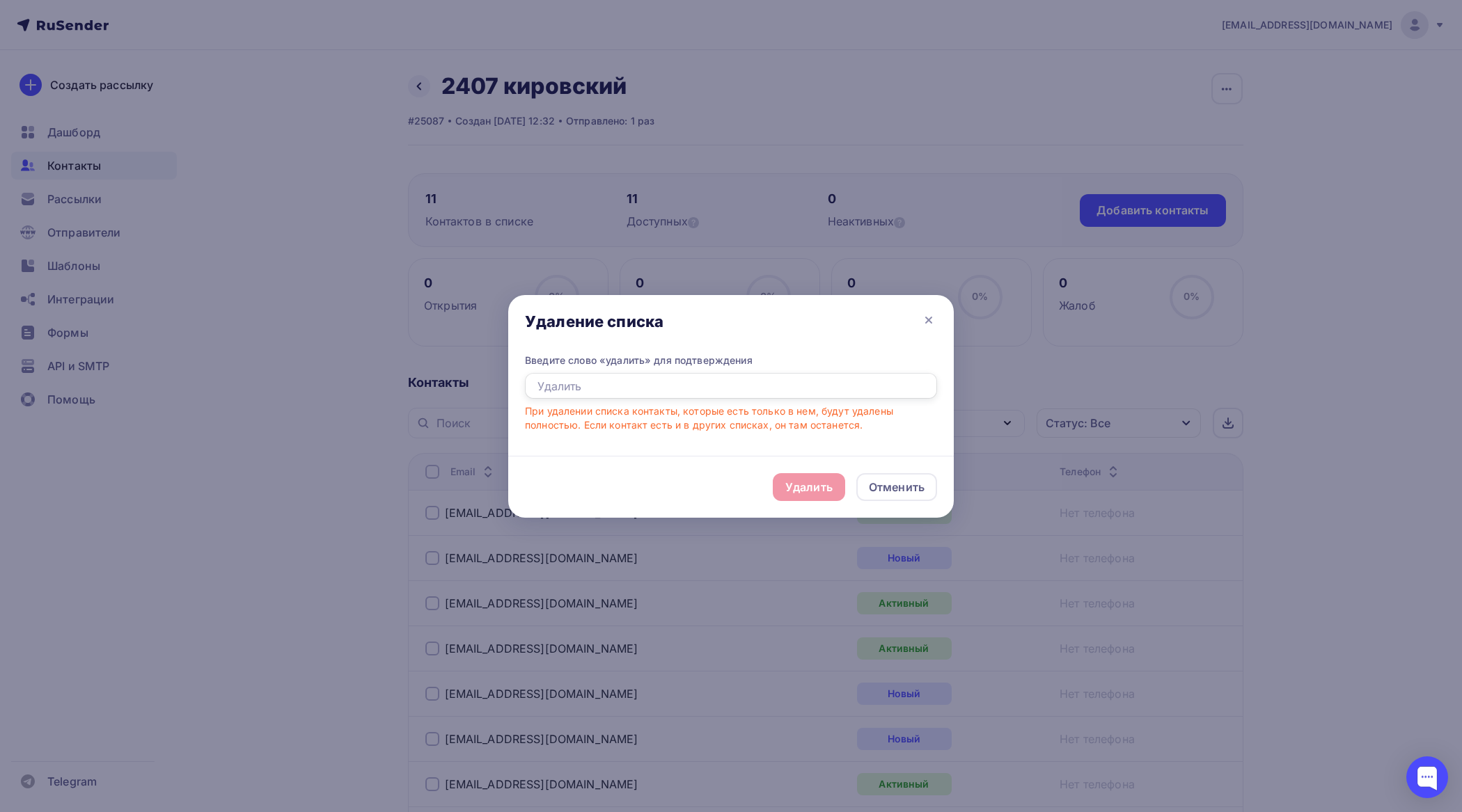
click at [731, 387] on input "text" at bounding box center [731, 386] width 412 height 26
type input "удалить"
click at [803, 484] on div "Удалить" at bounding box center [808, 487] width 47 height 17
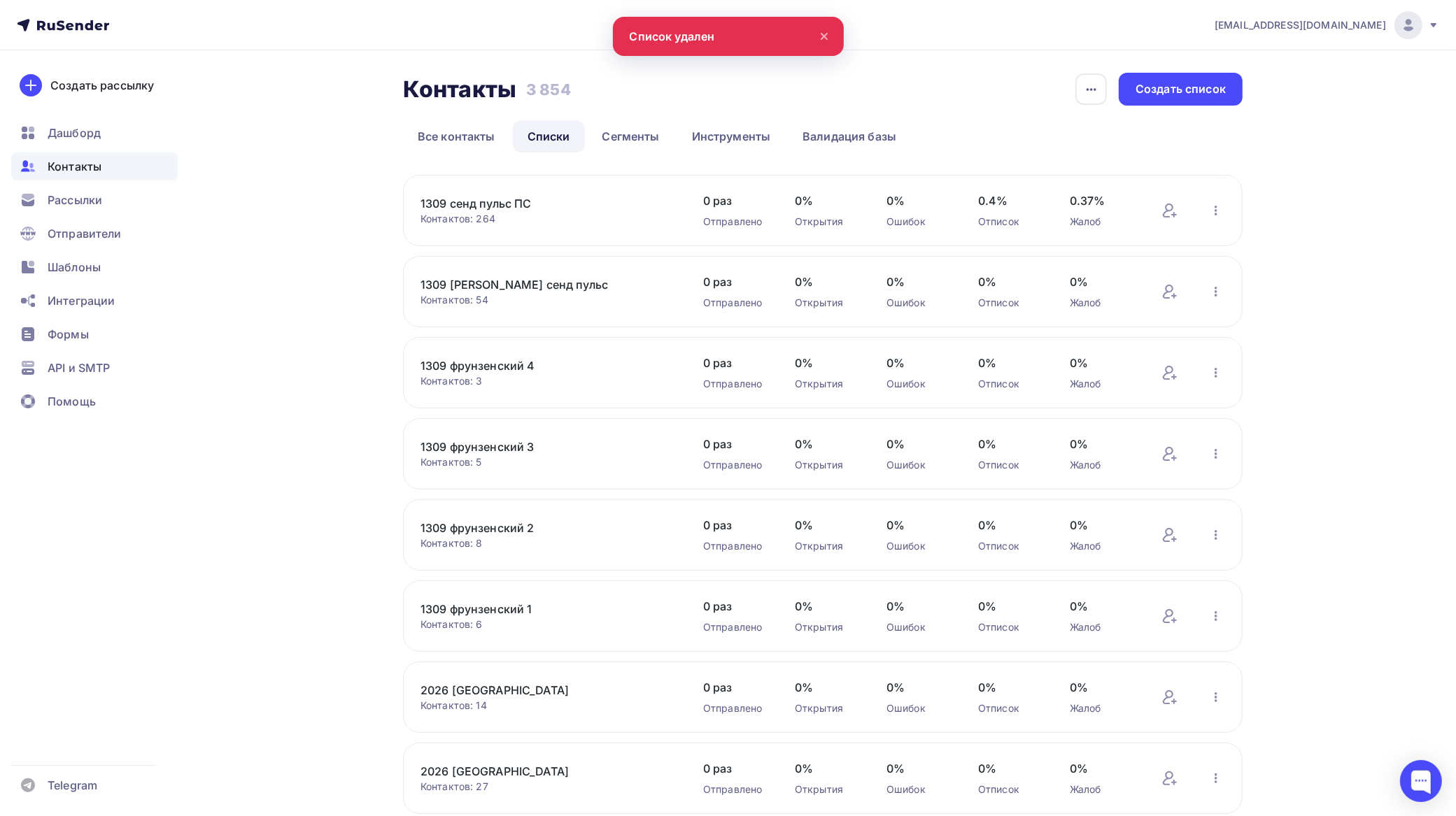
click at [82, 165] on span "Контакты" at bounding box center [74, 167] width 54 height 17
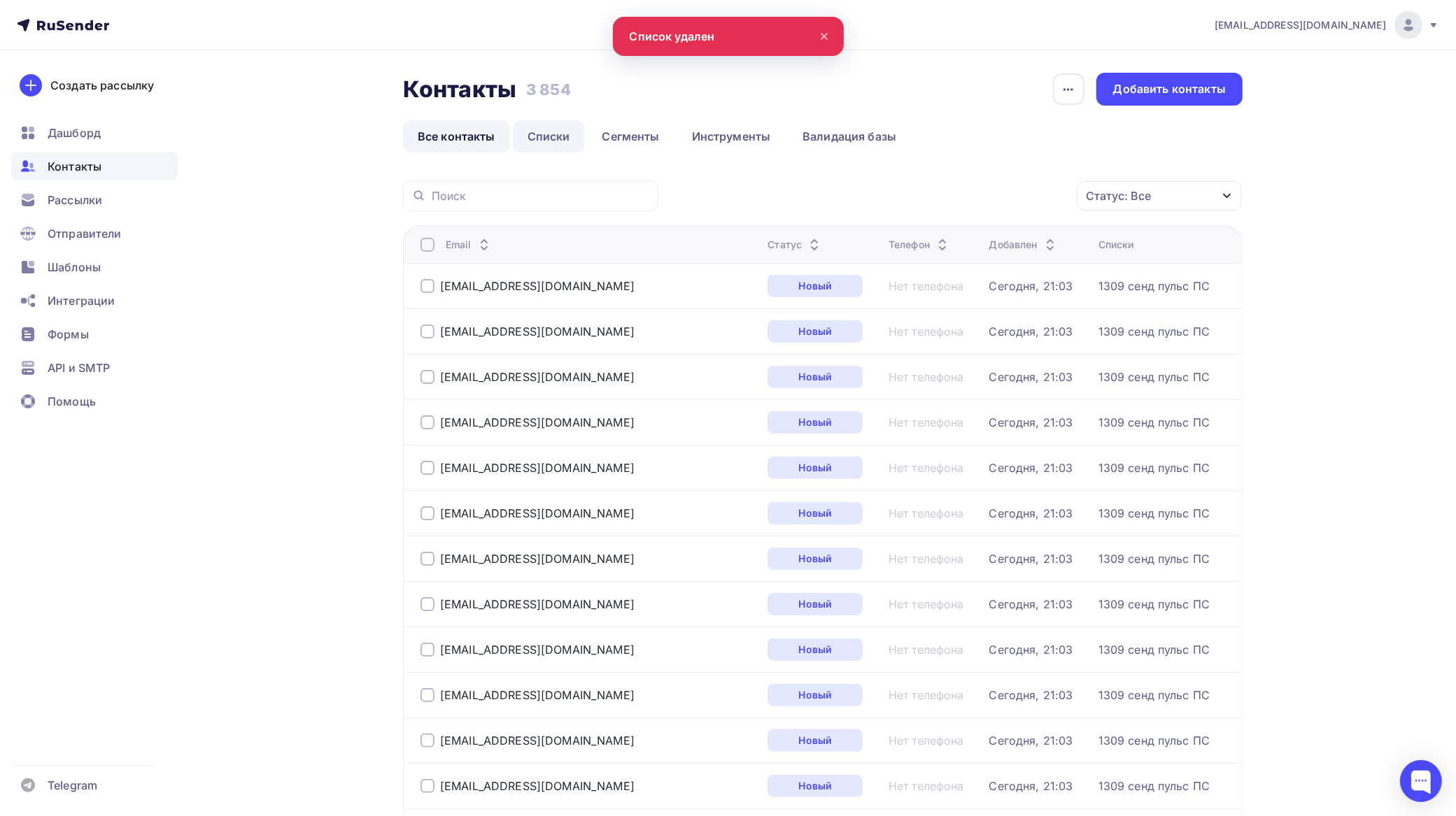
click at [554, 134] on link "Списки" at bounding box center [549, 137] width 72 height 32
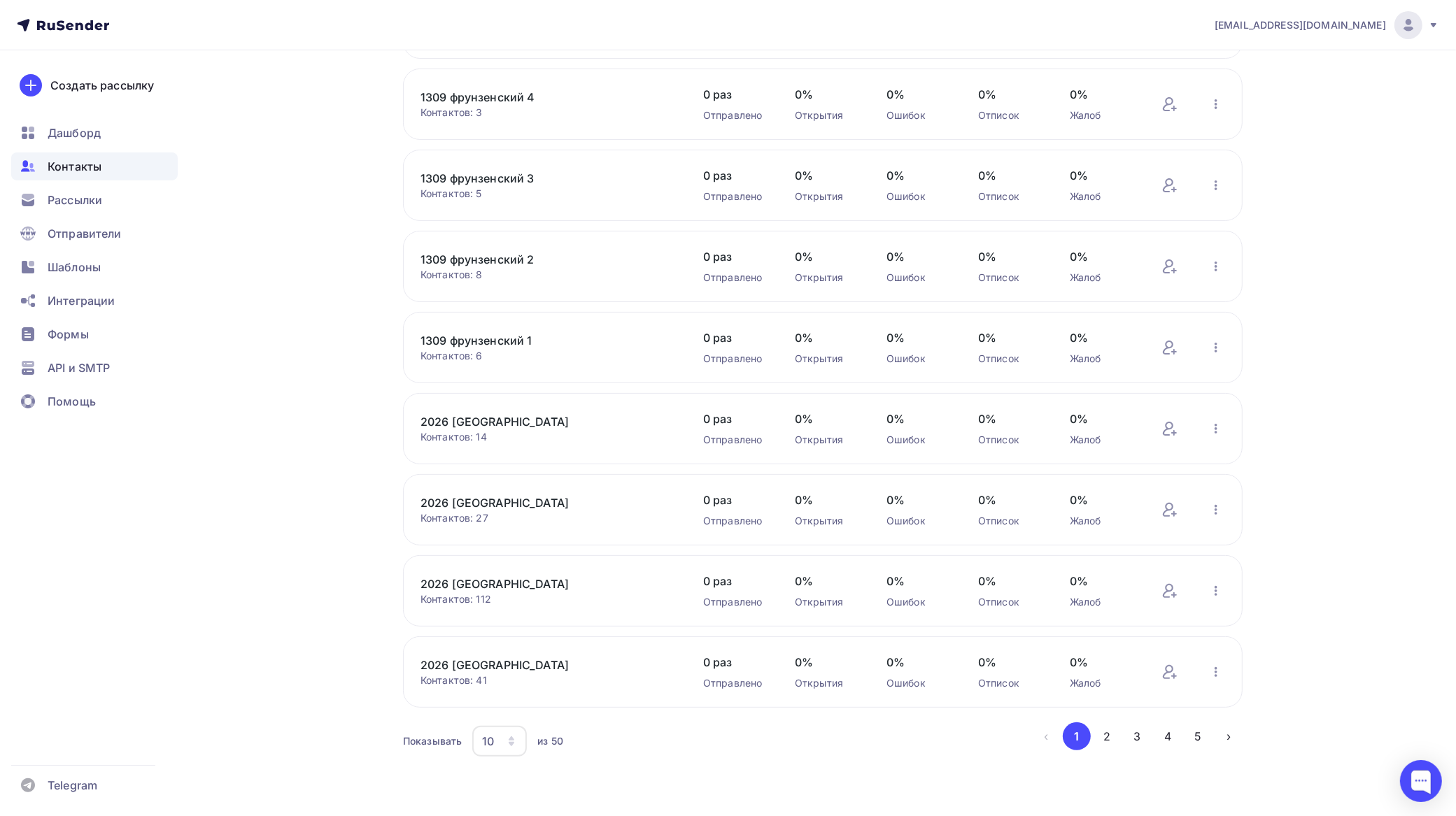
scroll to position [272, 0]
click at [1102, 732] on button "2" at bounding box center [1107, 737] width 28 height 28
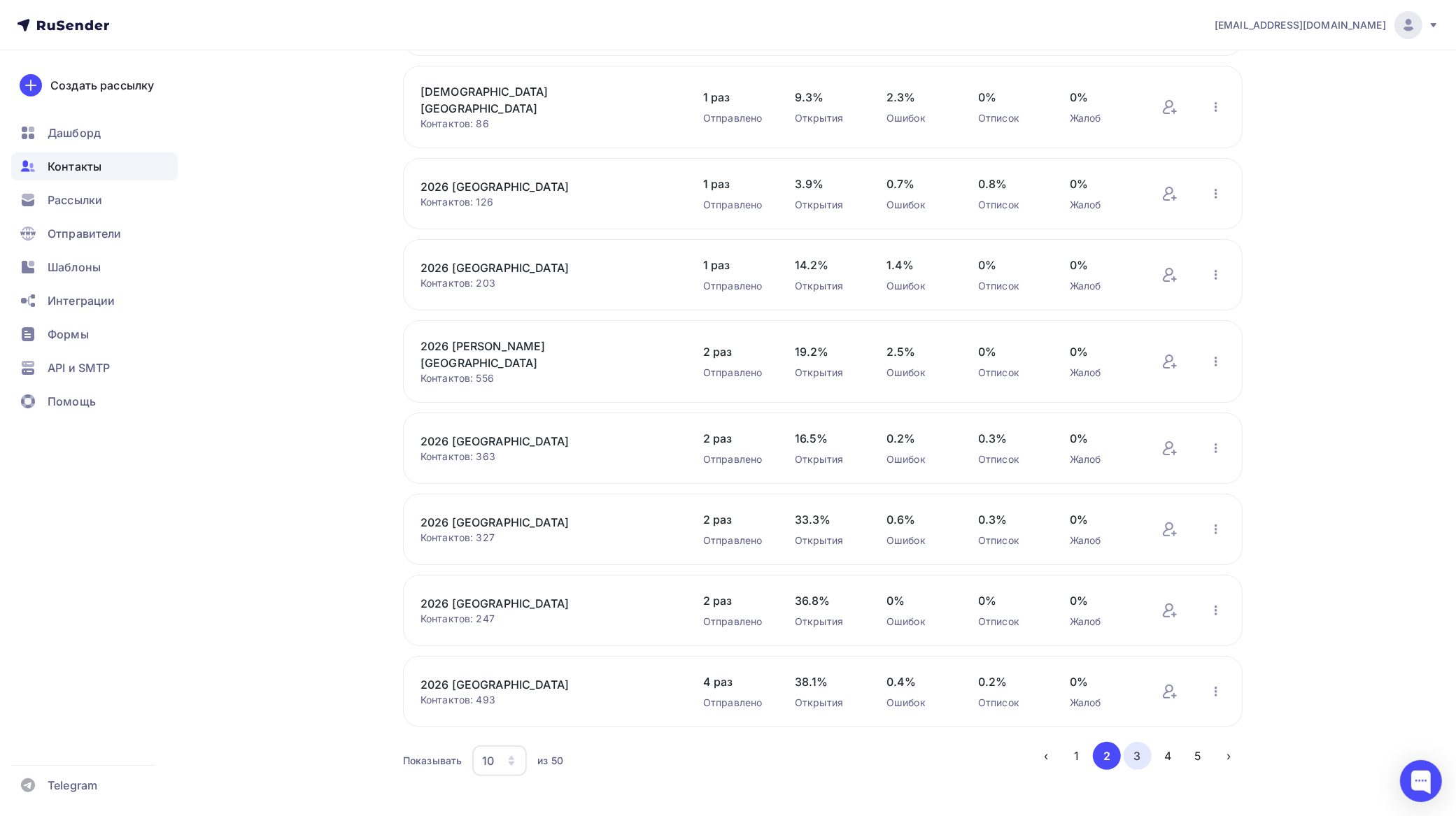
click at [1142, 742] on button "3" at bounding box center [1138, 757] width 28 height 28
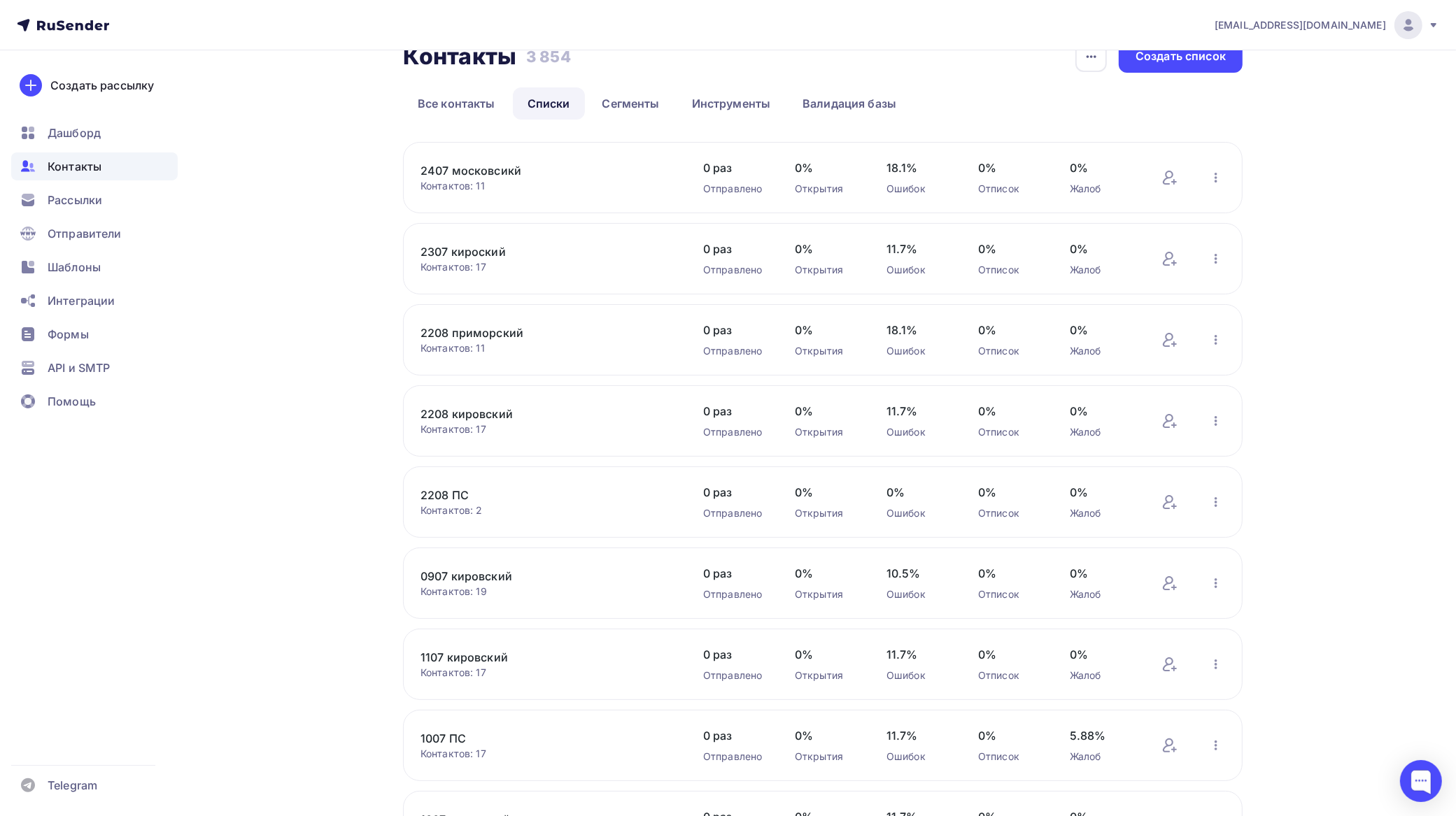
scroll to position [0, 0]
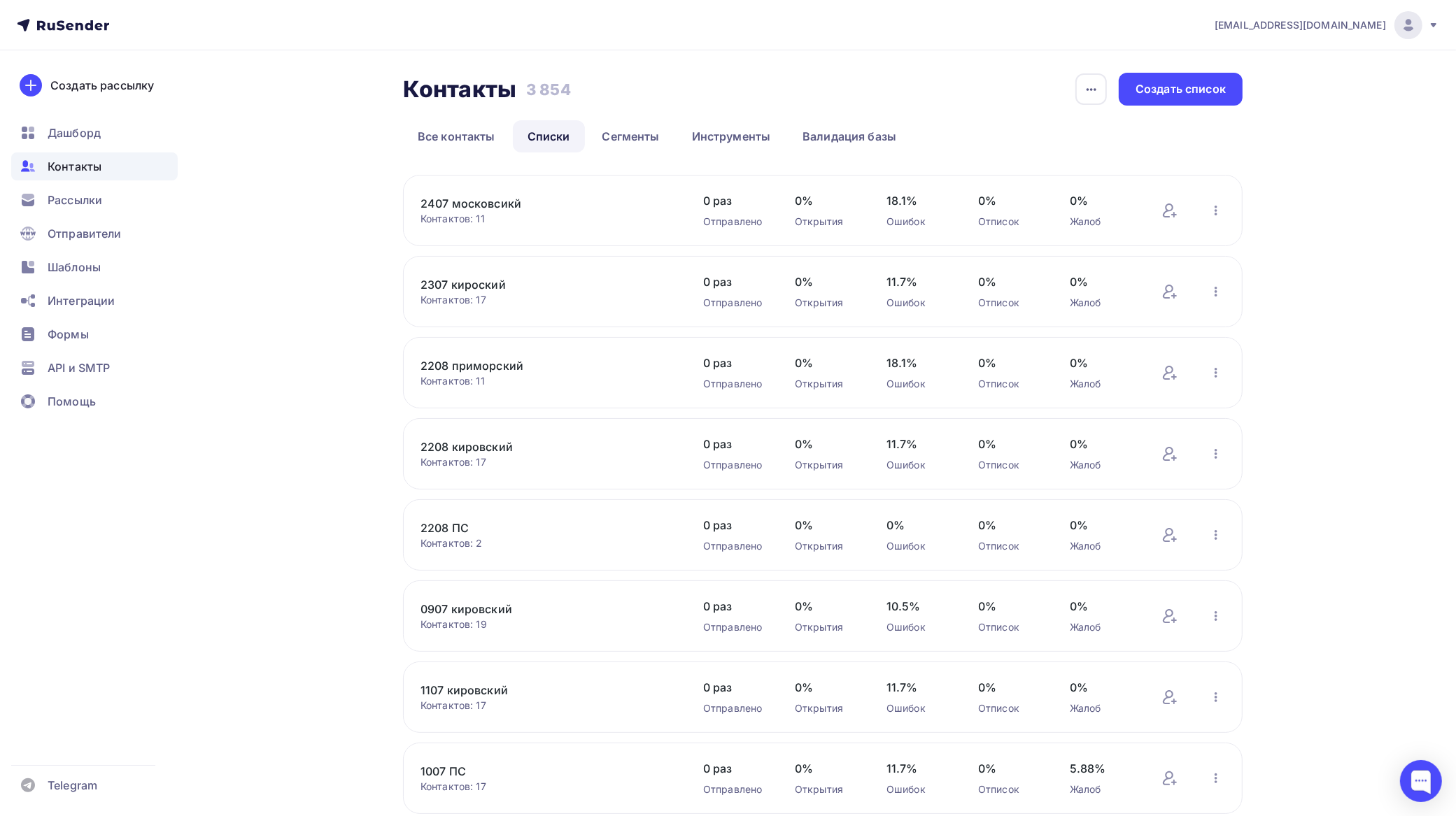
click at [505, 203] on link "2407 московсикй" at bounding box center [540, 204] width 238 height 17
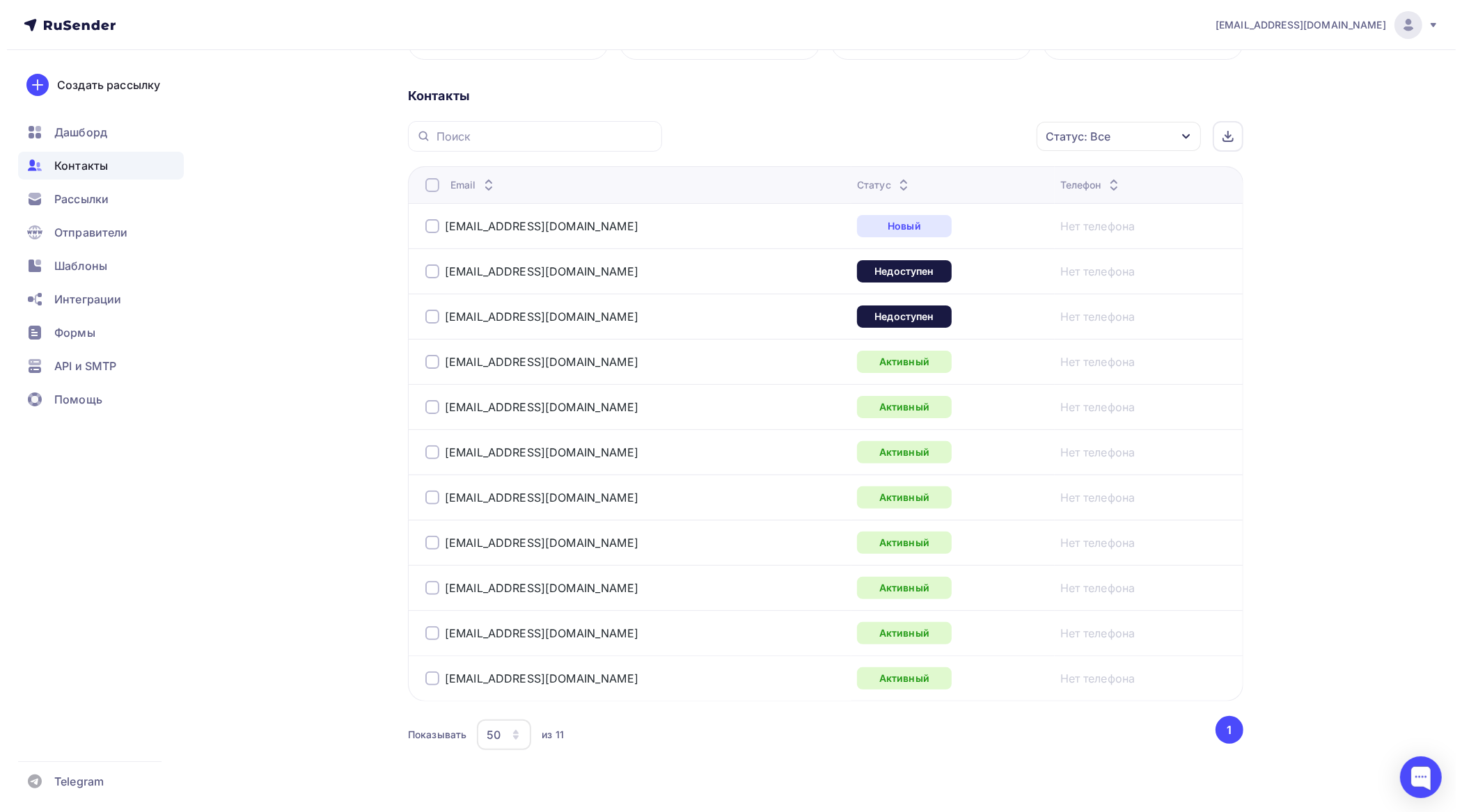
scroll to position [321, 0]
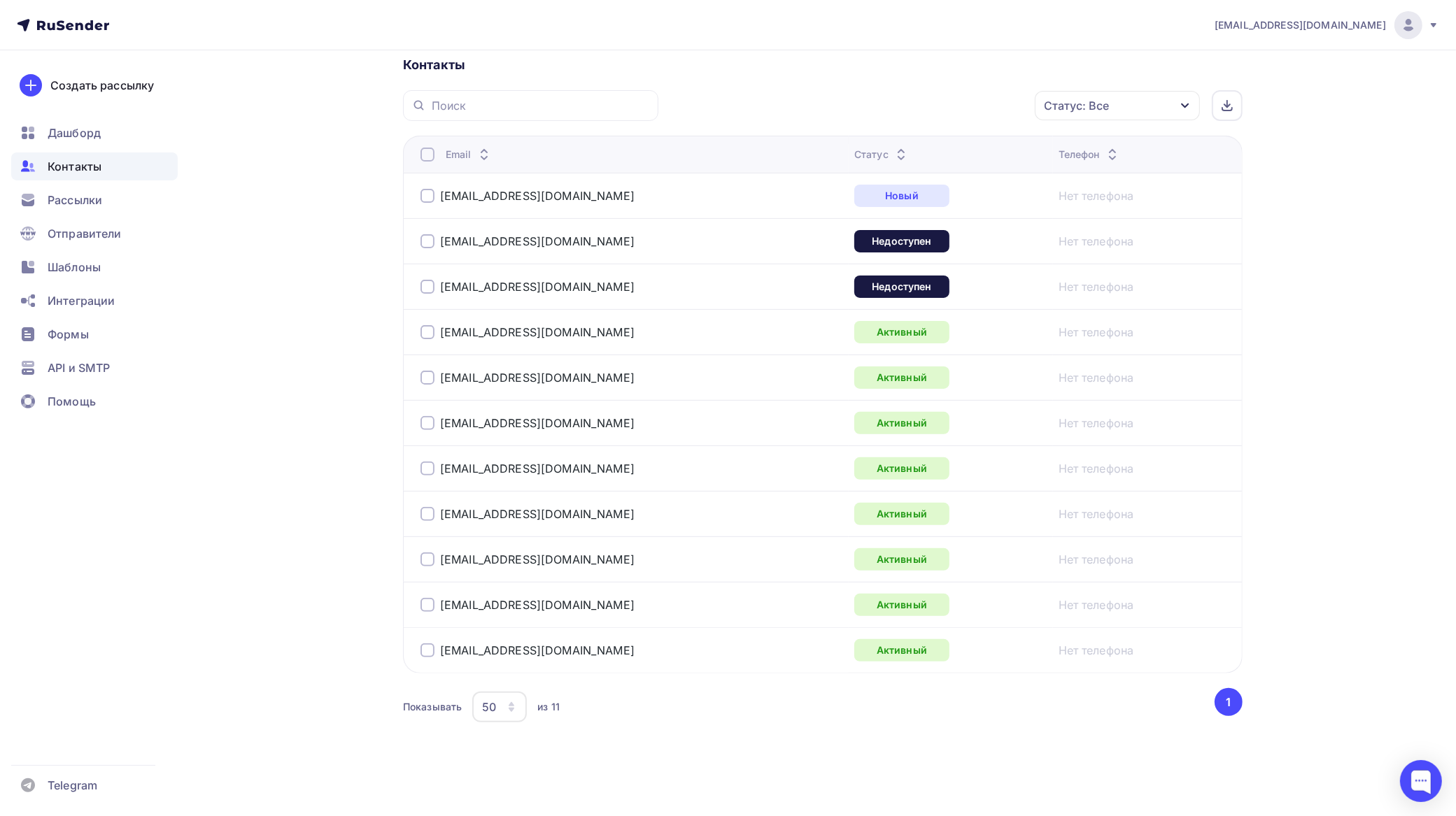
click at [424, 648] on div at bounding box center [427, 650] width 14 height 14
click at [428, 602] on div at bounding box center [427, 605] width 14 height 14
click at [430, 558] on div at bounding box center [427, 559] width 14 height 14
click at [424, 511] on div at bounding box center [427, 514] width 14 height 14
click at [428, 469] on div at bounding box center [427, 468] width 14 height 14
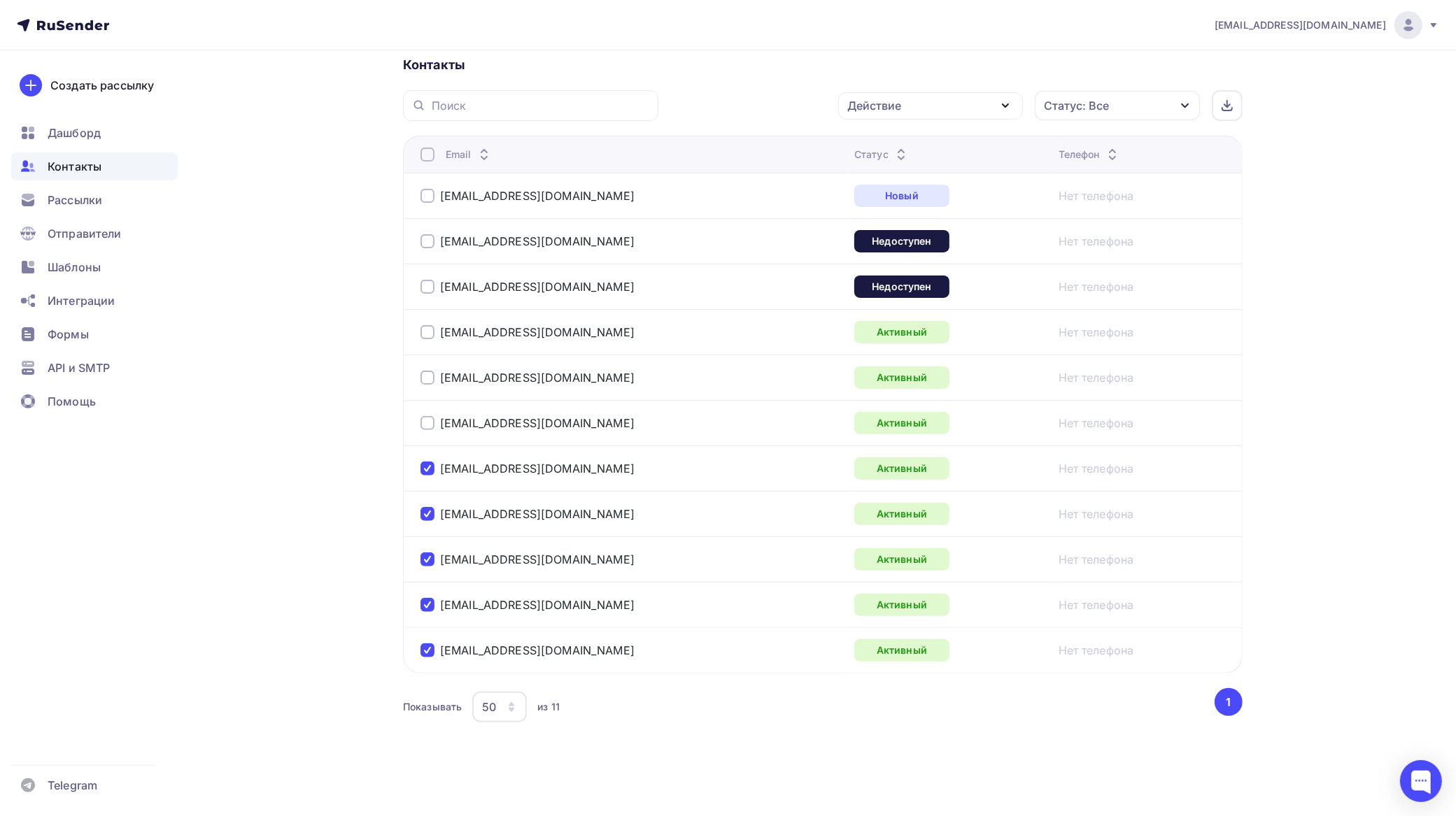
click at [428, 418] on div at bounding box center [427, 423] width 14 height 14
click at [427, 372] on div at bounding box center [427, 377] width 14 height 14
click at [429, 330] on div at bounding box center [427, 332] width 14 height 14
click at [429, 287] on div at bounding box center [427, 287] width 14 height 14
click at [431, 242] on div at bounding box center [427, 241] width 14 height 14
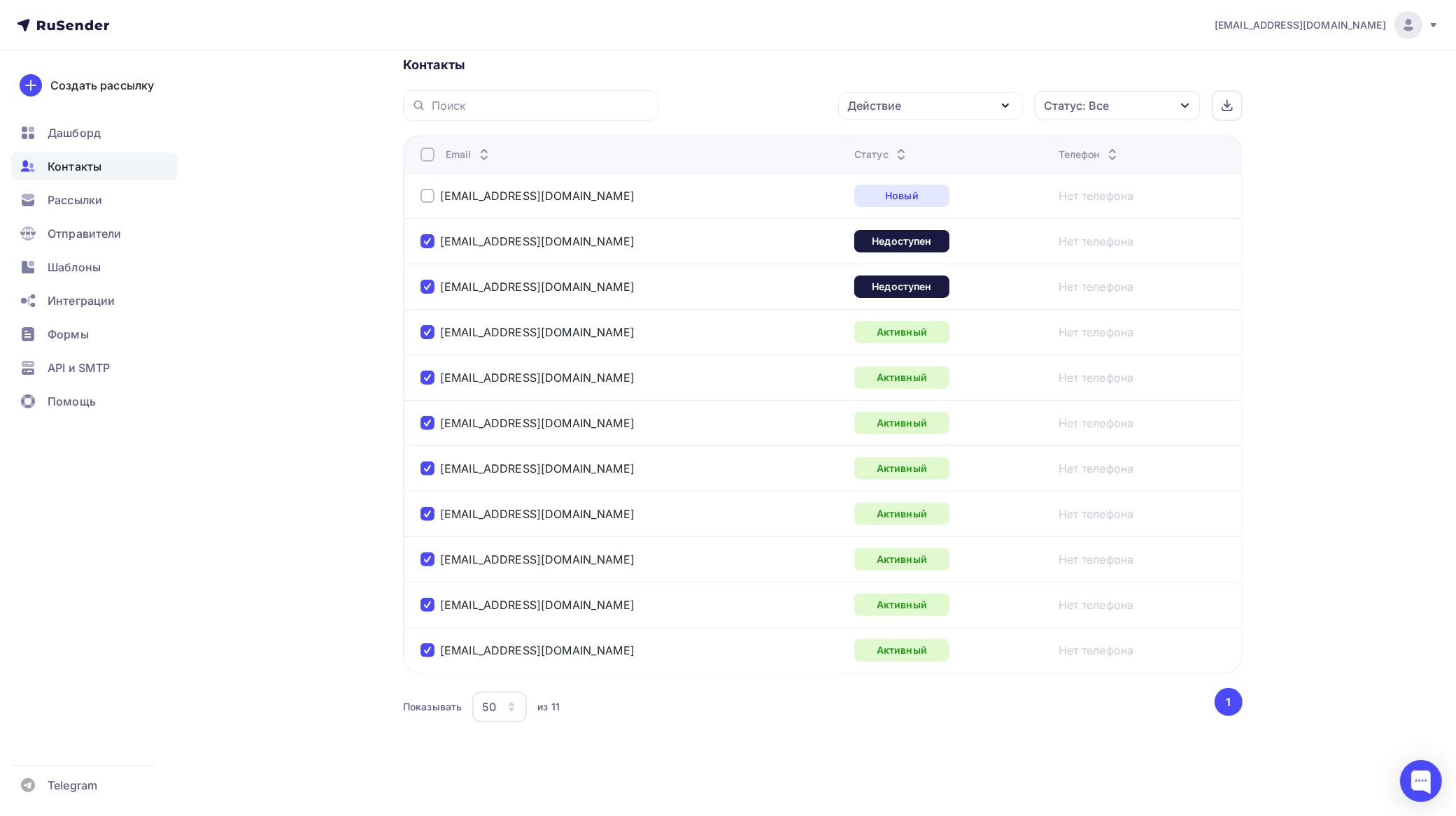
click at [903, 99] on div "Действие" at bounding box center [930, 106] width 185 height 27
click at [903, 168] on div "Исключить из списка" at bounding box center [915, 175] width 122 height 17
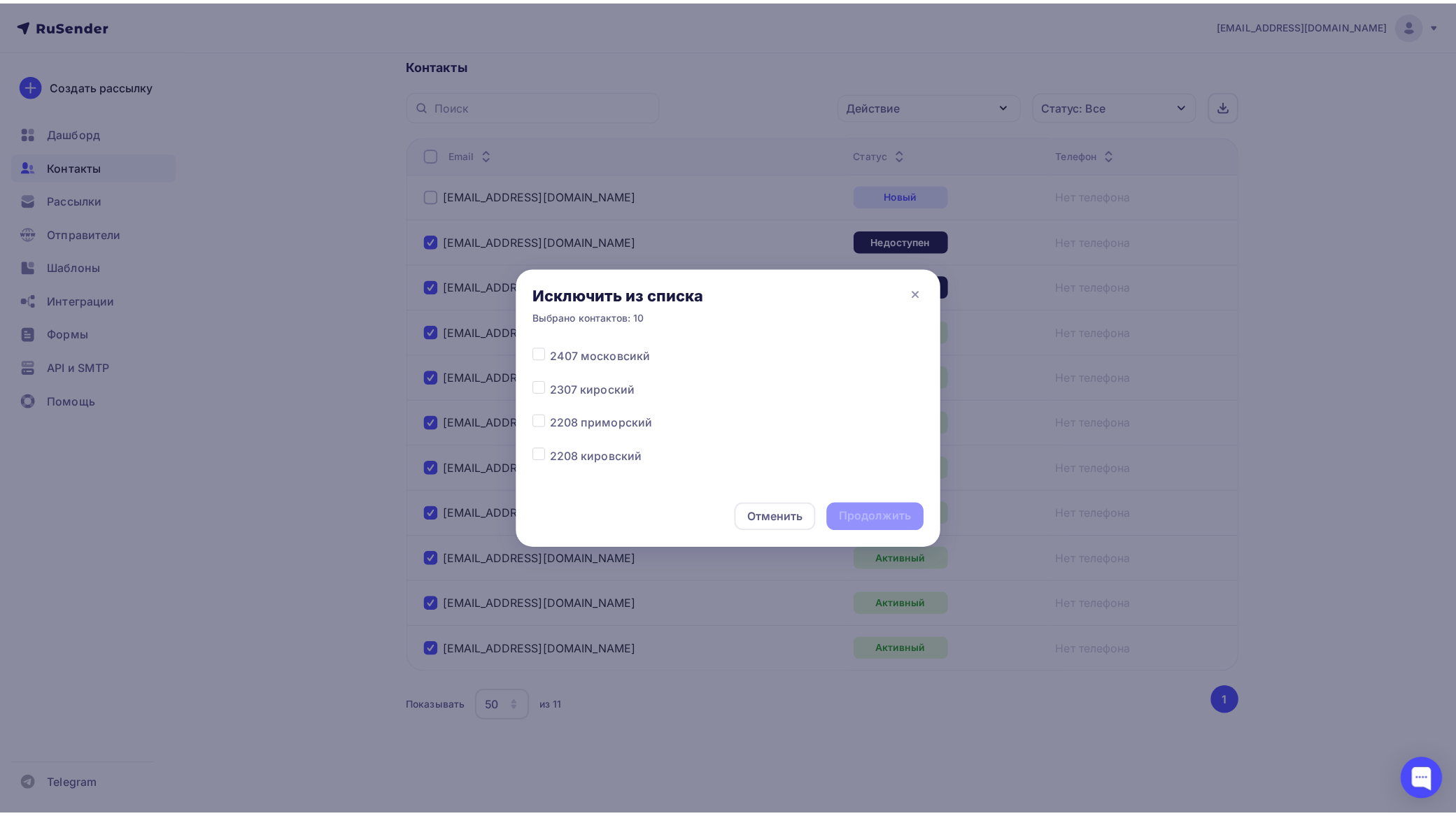
scroll to position [612, 0]
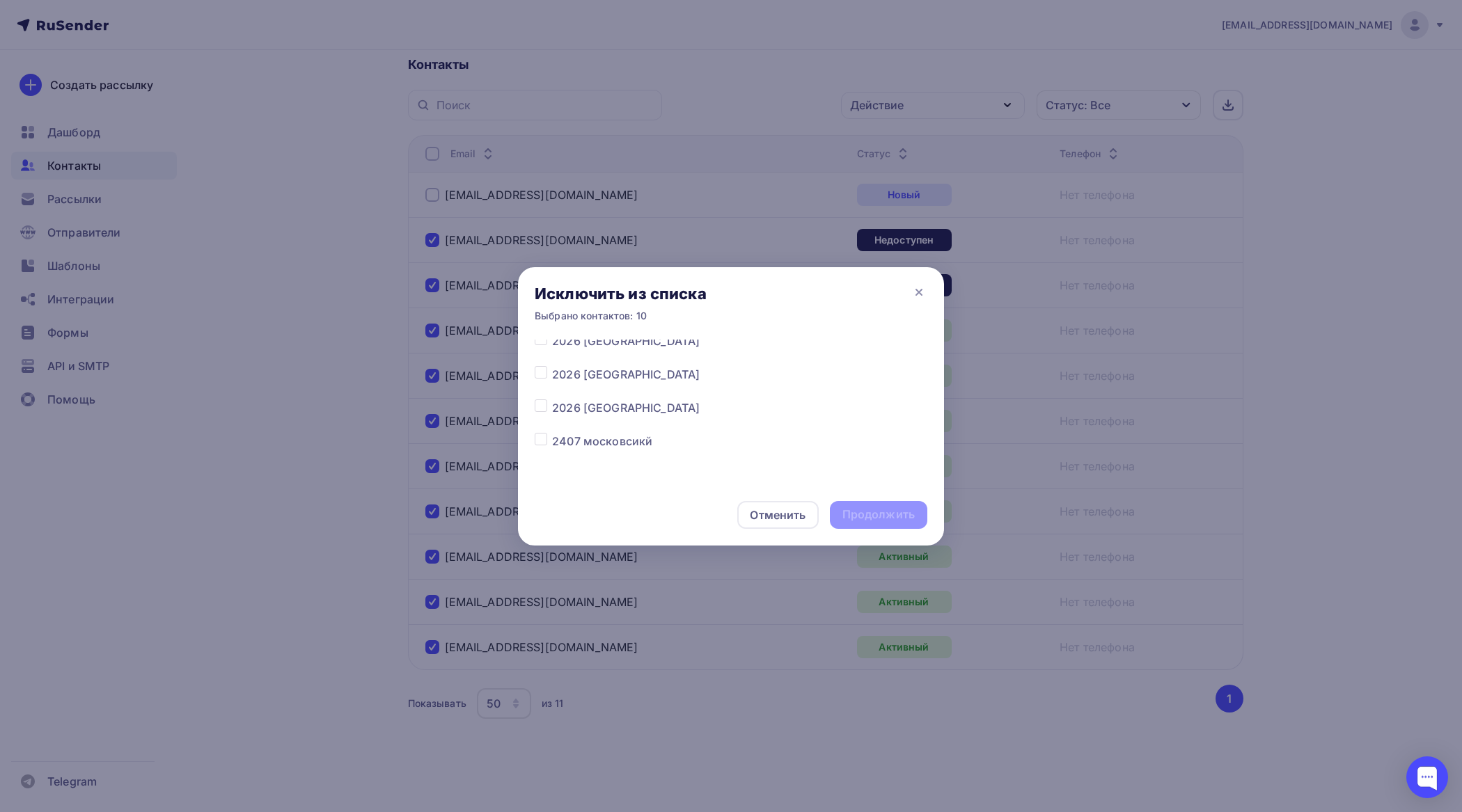
click at [552, 433] on label at bounding box center [552, 433] width 0 height 0
click at [542, 438] on input "checkbox" at bounding box center [540, 438] width 12 height 12
checkbox input "true"
click at [899, 513] on div "Продолжить" at bounding box center [878, 514] width 72 height 16
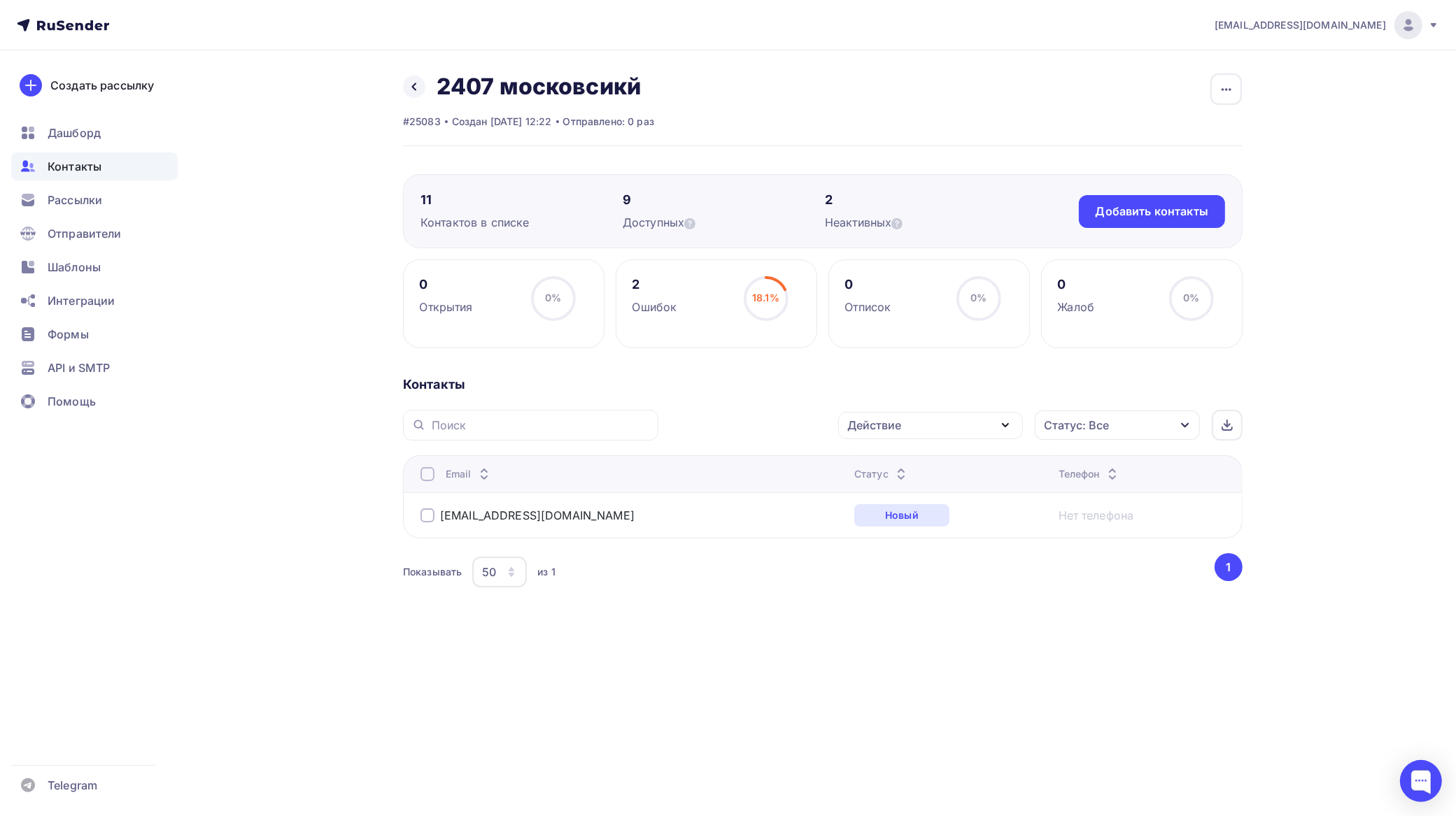
scroll to position [0, 0]
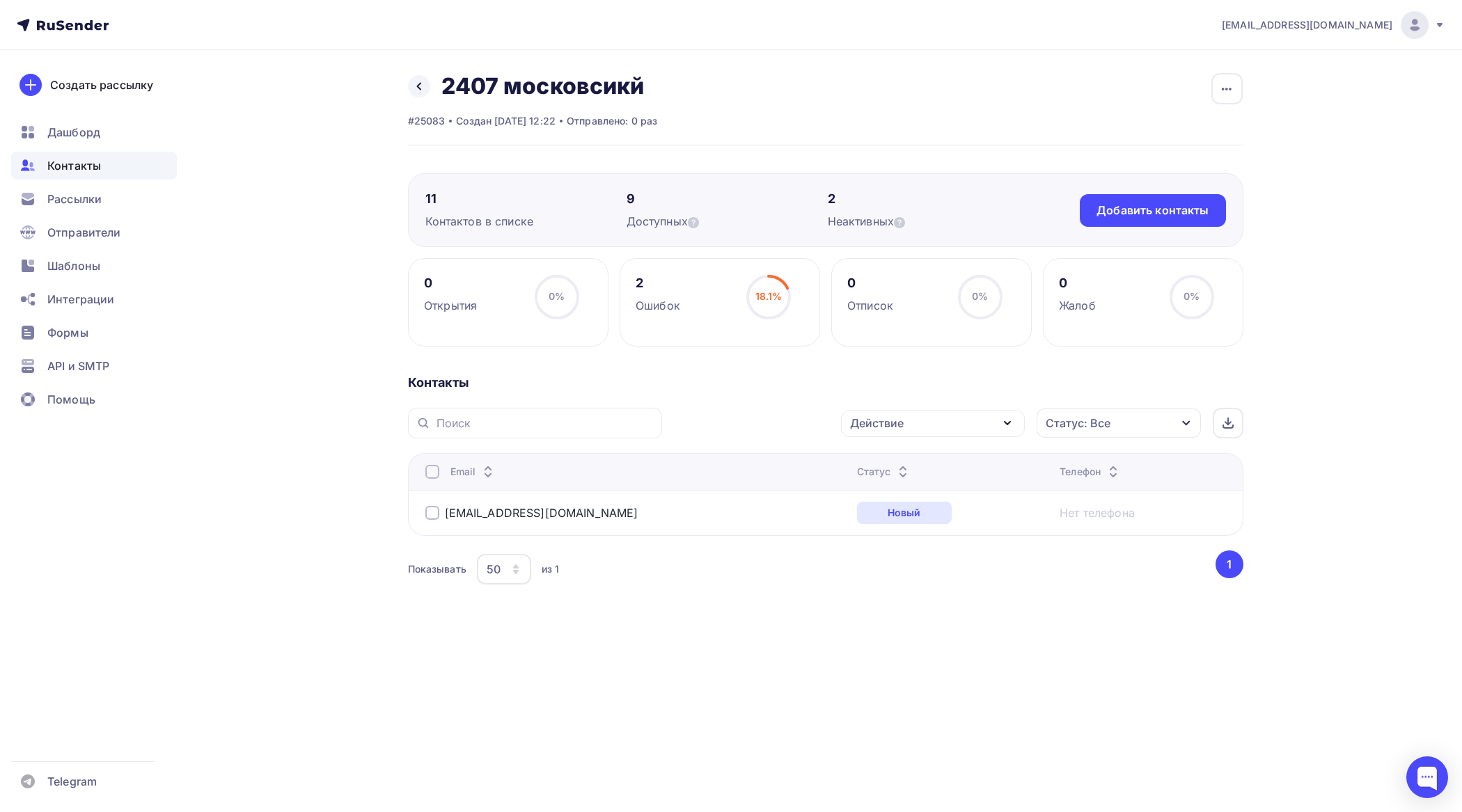
click at [436, 516] on div at bounding box center [432, 513] width 14 height 14
click at [900, 422] on div "Действие" at bounding box center [876, 423] width 54 height 17
drag, startPoint x: 658, startPoint y: 621, endPoint x: 641, endPoint y: 613, distance: 18.8
click at [658, 621] on div "Контакты Действие Добавить в списки Исключить из списка Удалить Статус: Все Ста…" at bounding box center [826, 498] width 836 height 248
click at [87, 162] on span "Контакты" at bounding box center [73, 166] width 54 height 17
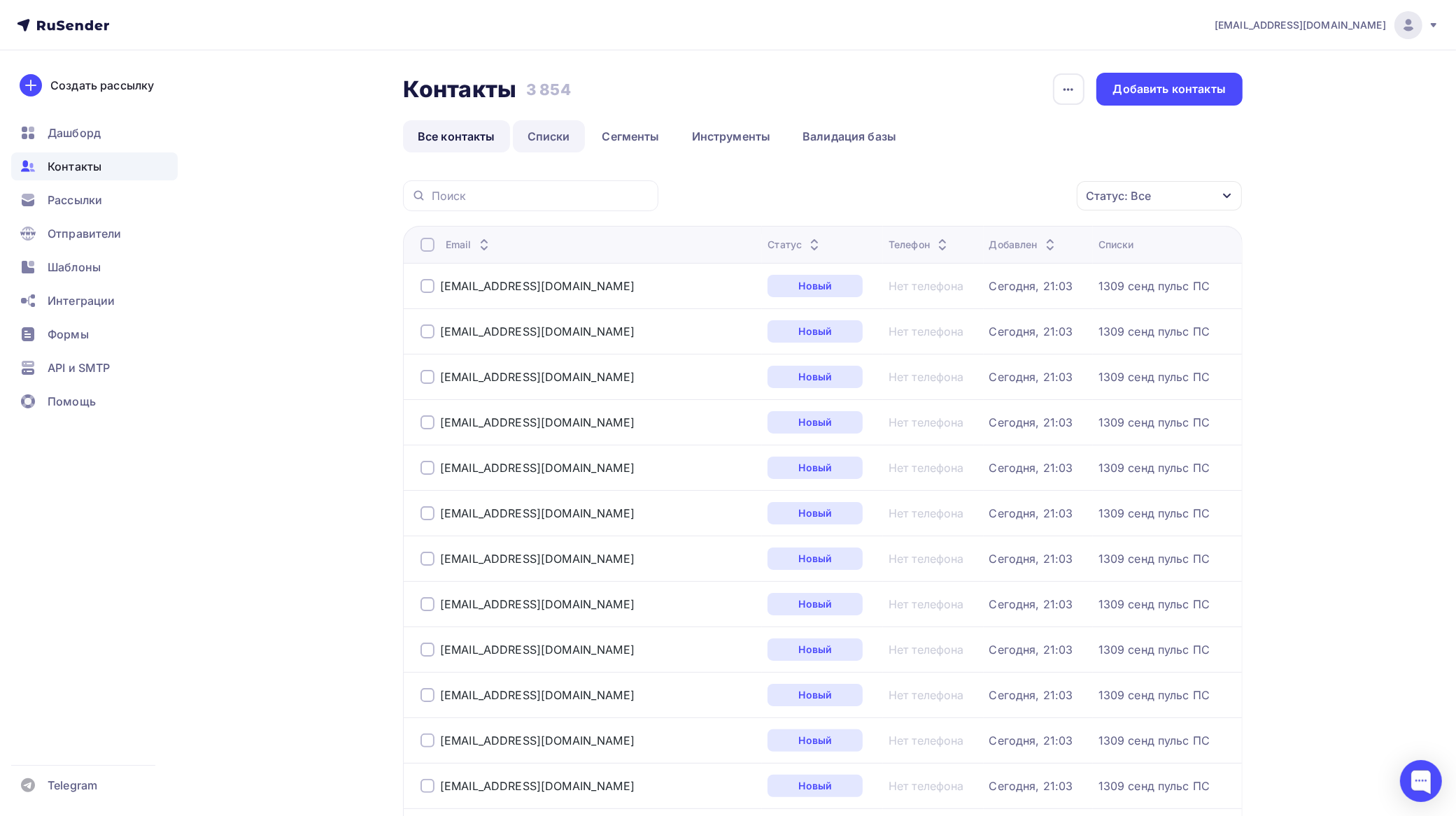
click at [537, 135] on link "Списки" at bounding box center [549, 137] width 72 height 32
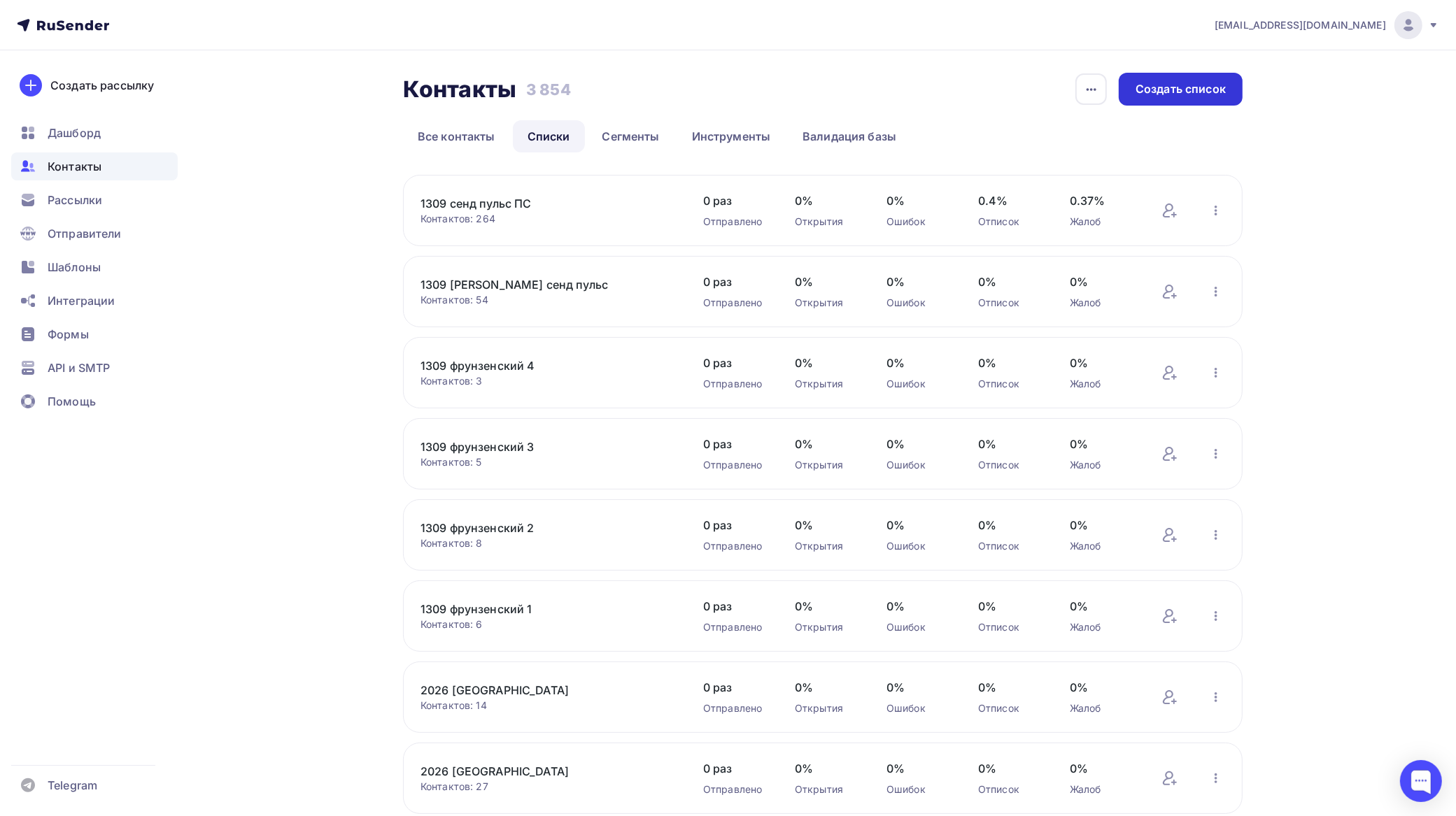
click at [1184, 90] on div "Создать список" at bounding box center [1180, 89] width 91 height 16
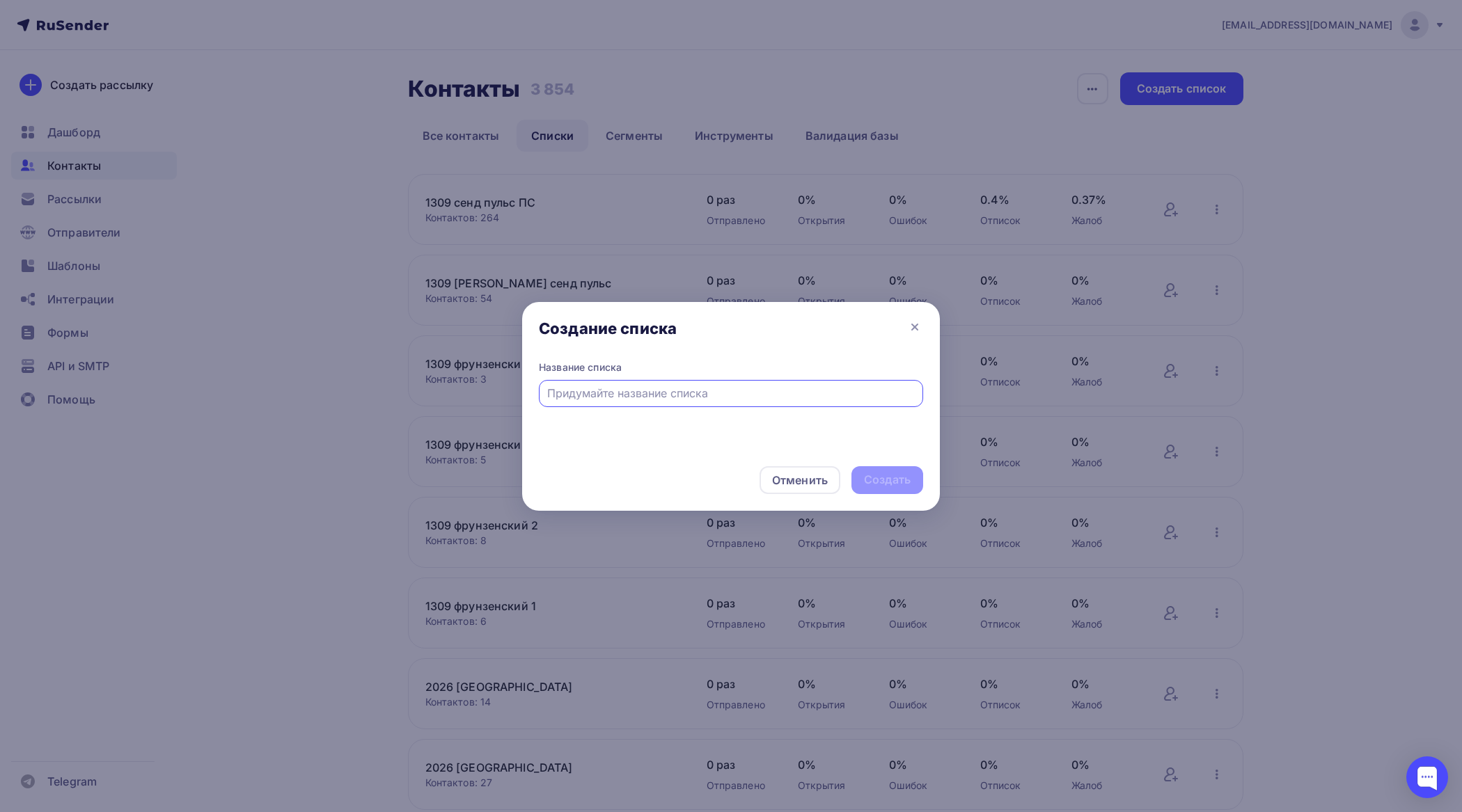
click at [712, 391] on input "text" at bounding box center [731, 393] width 368 height 17
type input "2026 [GEOGRAPHIC_DATA]"
click at [887, 477] on div "Создать" at bounding box center [887, 480] width 47 height 16
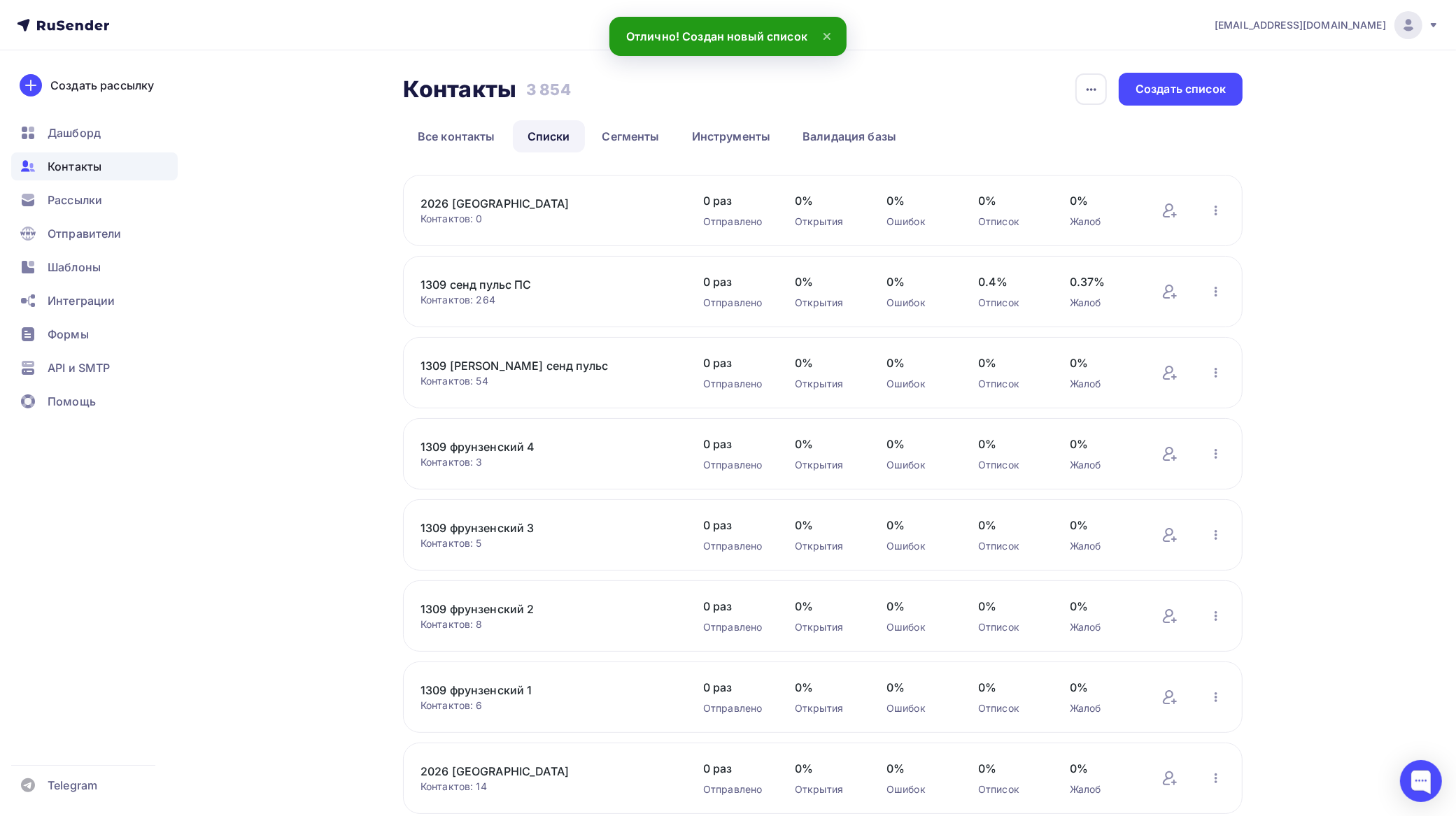
click at [61, 161] on span "Контакты" at bounding box center [74, 167] width 54 height 17
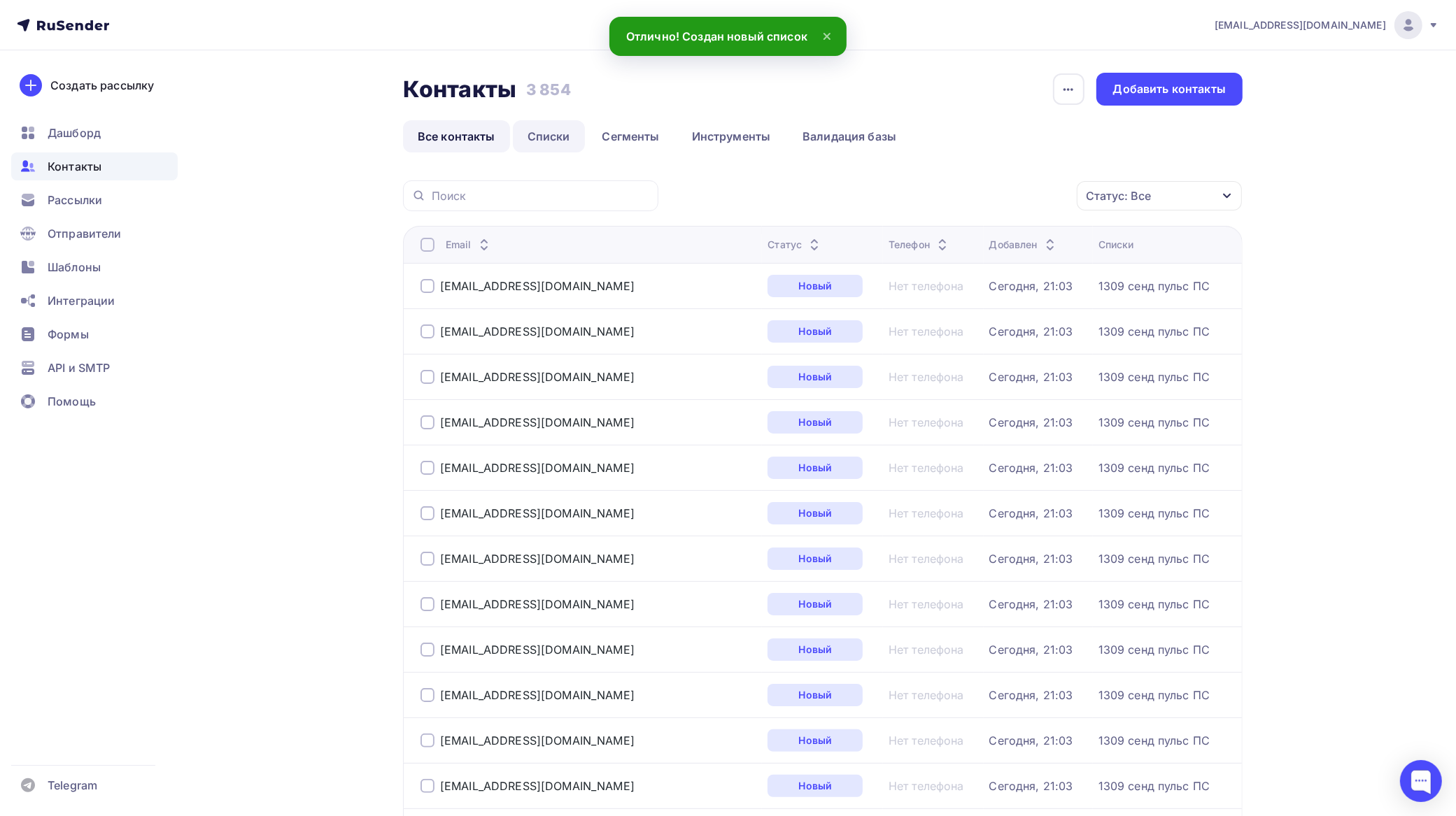
click at [554, 131] on link "Списки" at bounding box center [549, 137] width 72 height 32
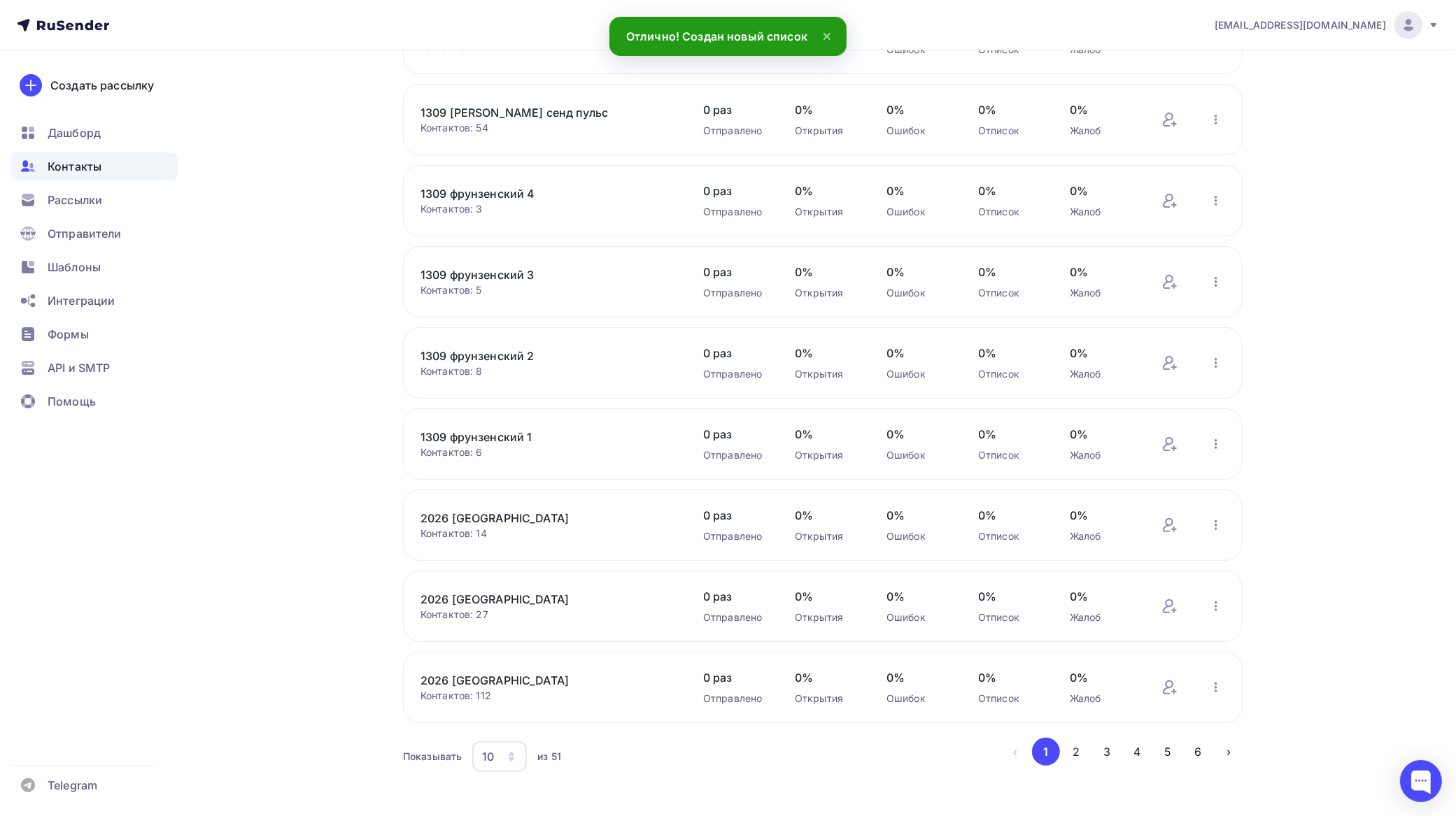
scroll to position [272, 0]
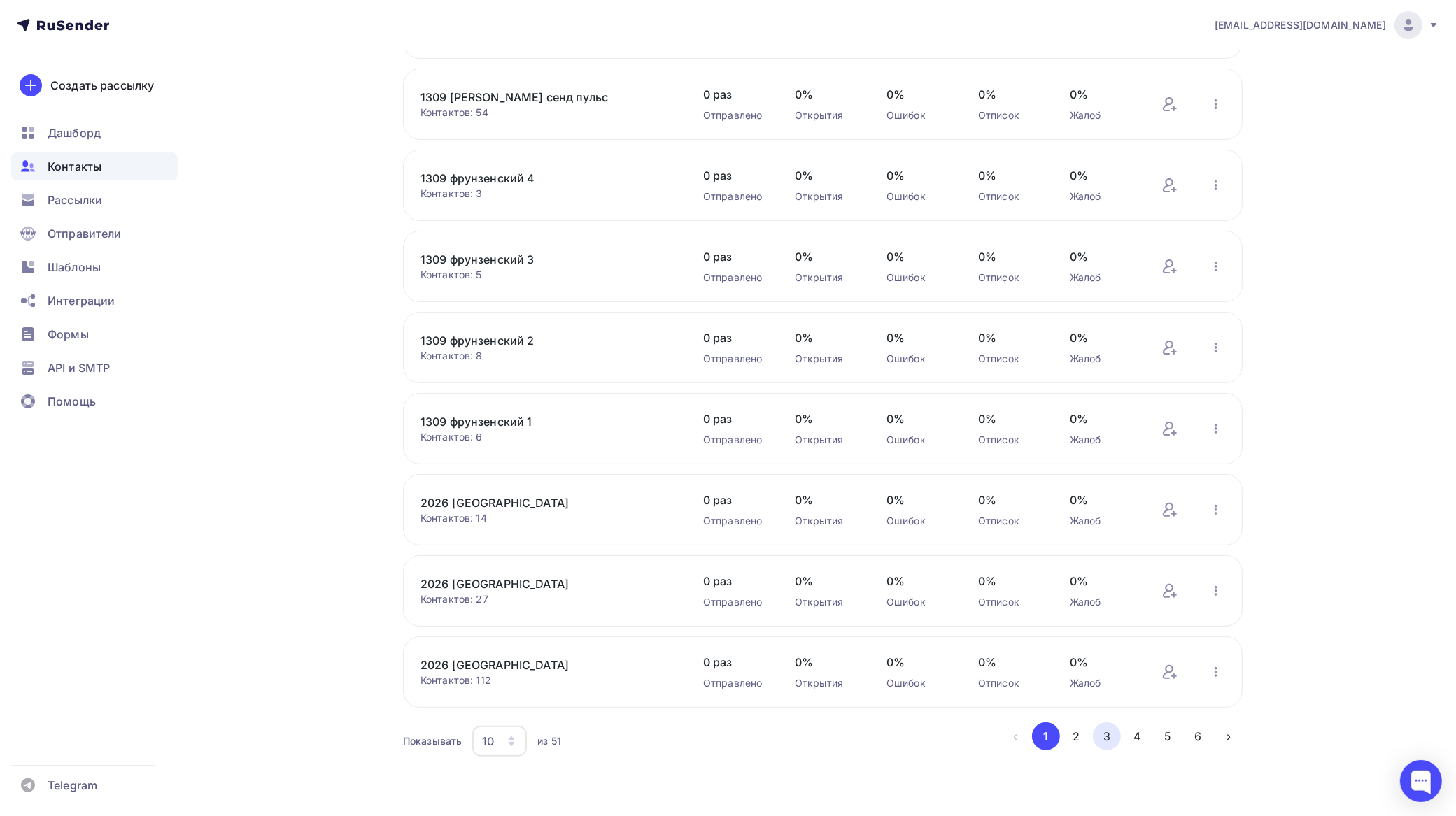
click at [1111, 735] on button "3" at bounding box center [1107, 737] width 28 height 28
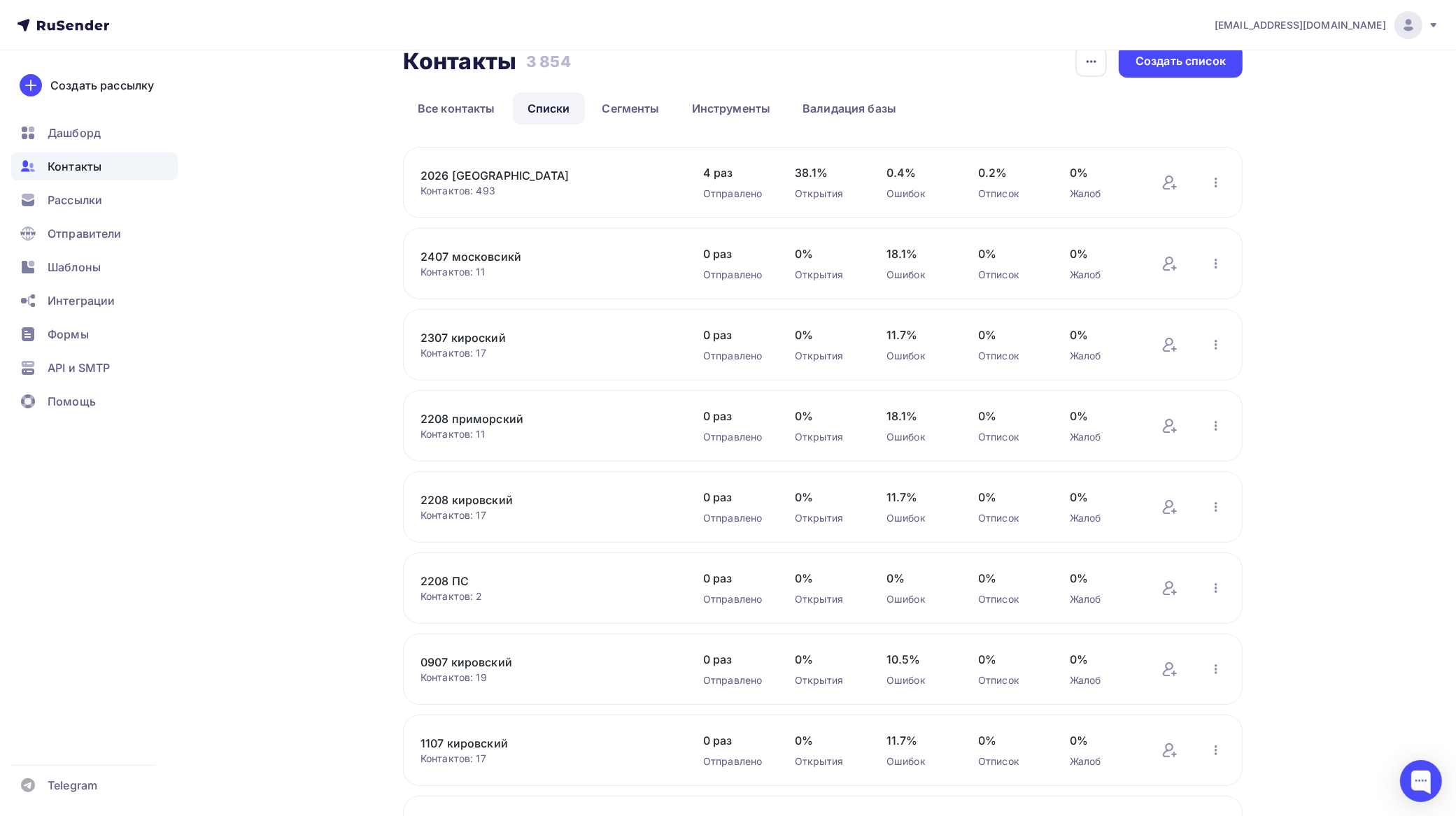
scroll to position [0, 0]
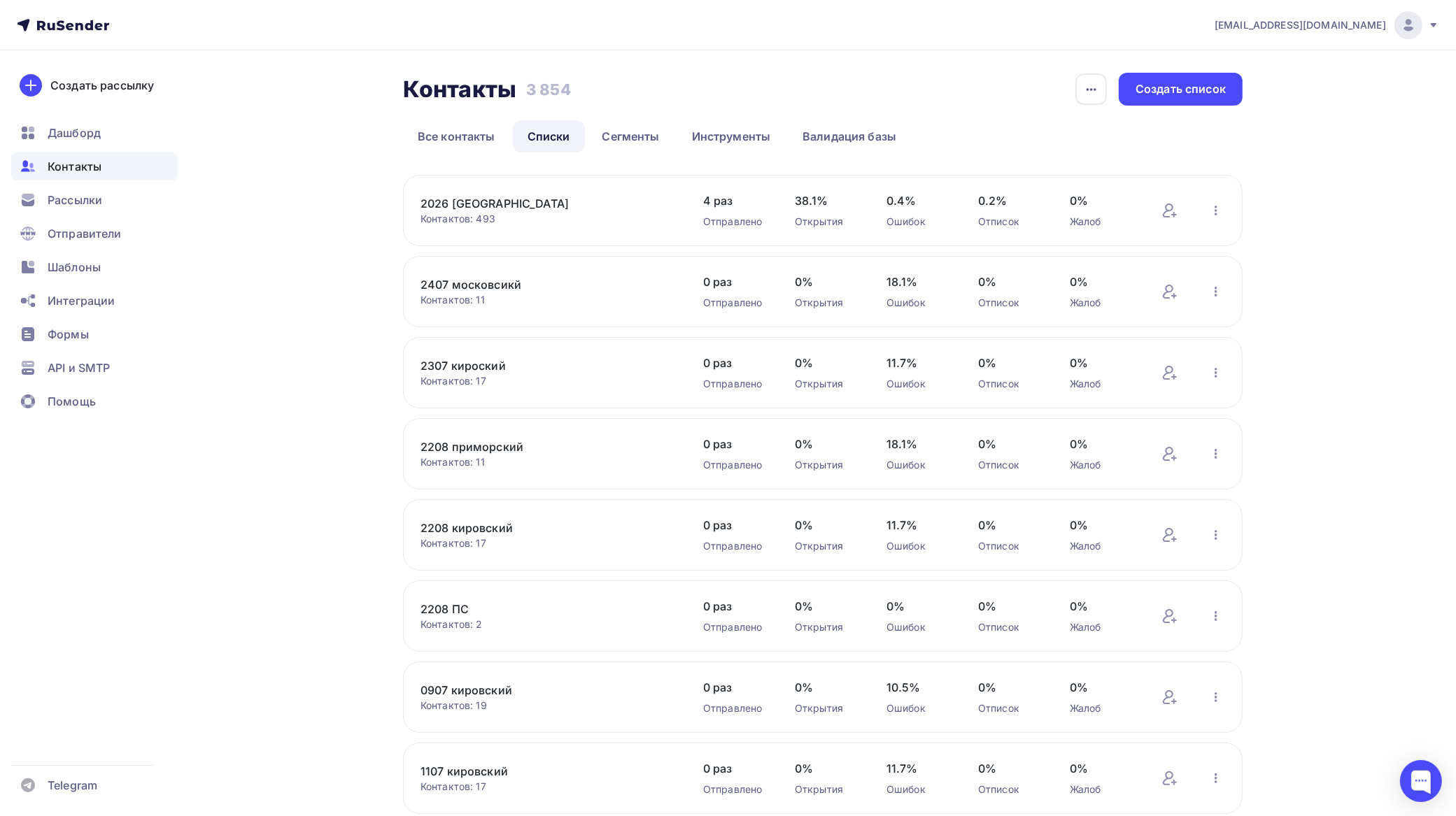
click at [515, 285] on link "2407 московсикй" at bounding box center [540, 285] width 238 height 17
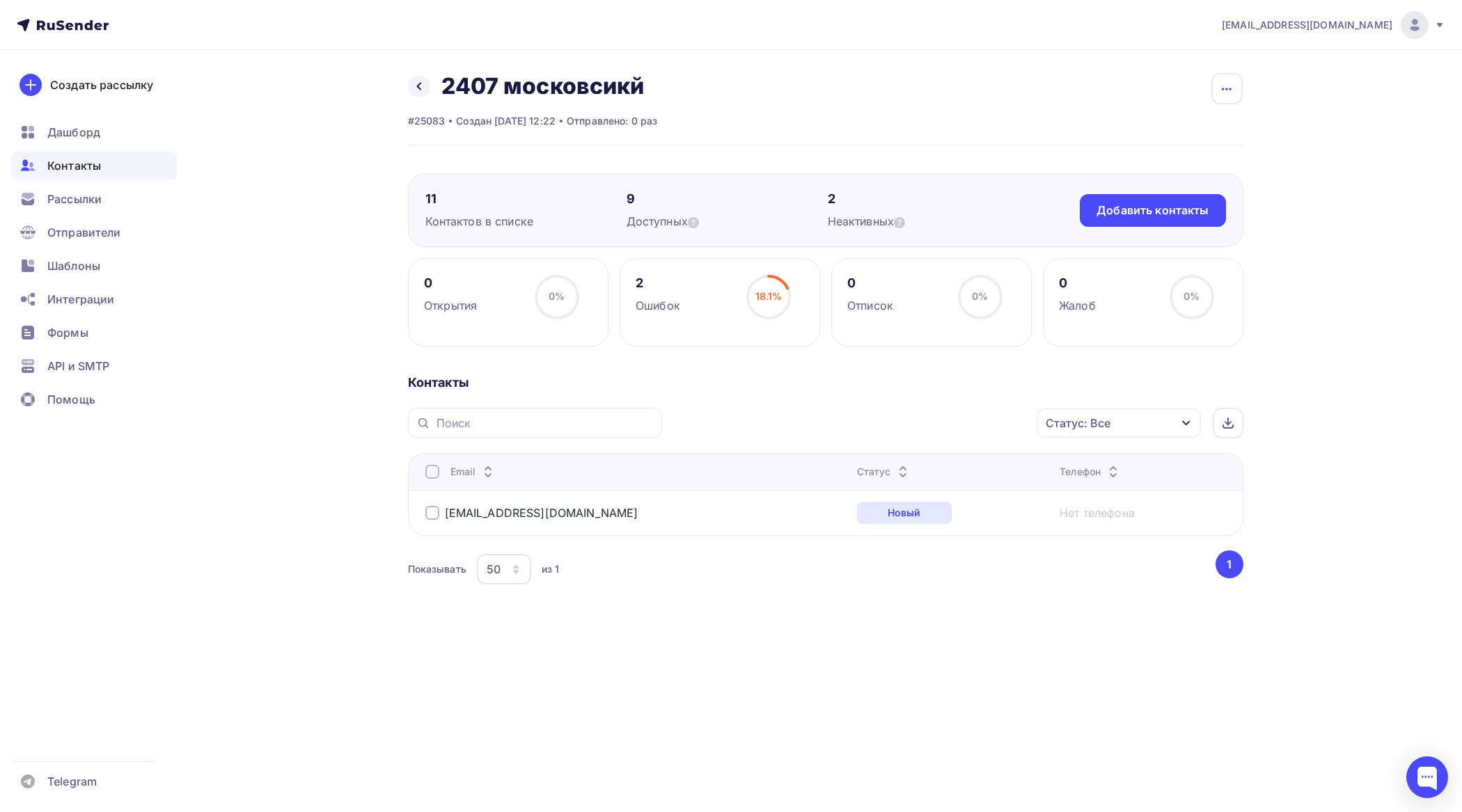
click at [437, 513] on div at bounding box center [432, 513] width 14 height 14
click at [958, 419] on div "Действие" at bounding box center [933, 423] width 184 height 27
click at [924, 457] on div "Добавить в списки" at bounding box center [912, 465] width 107 height 17
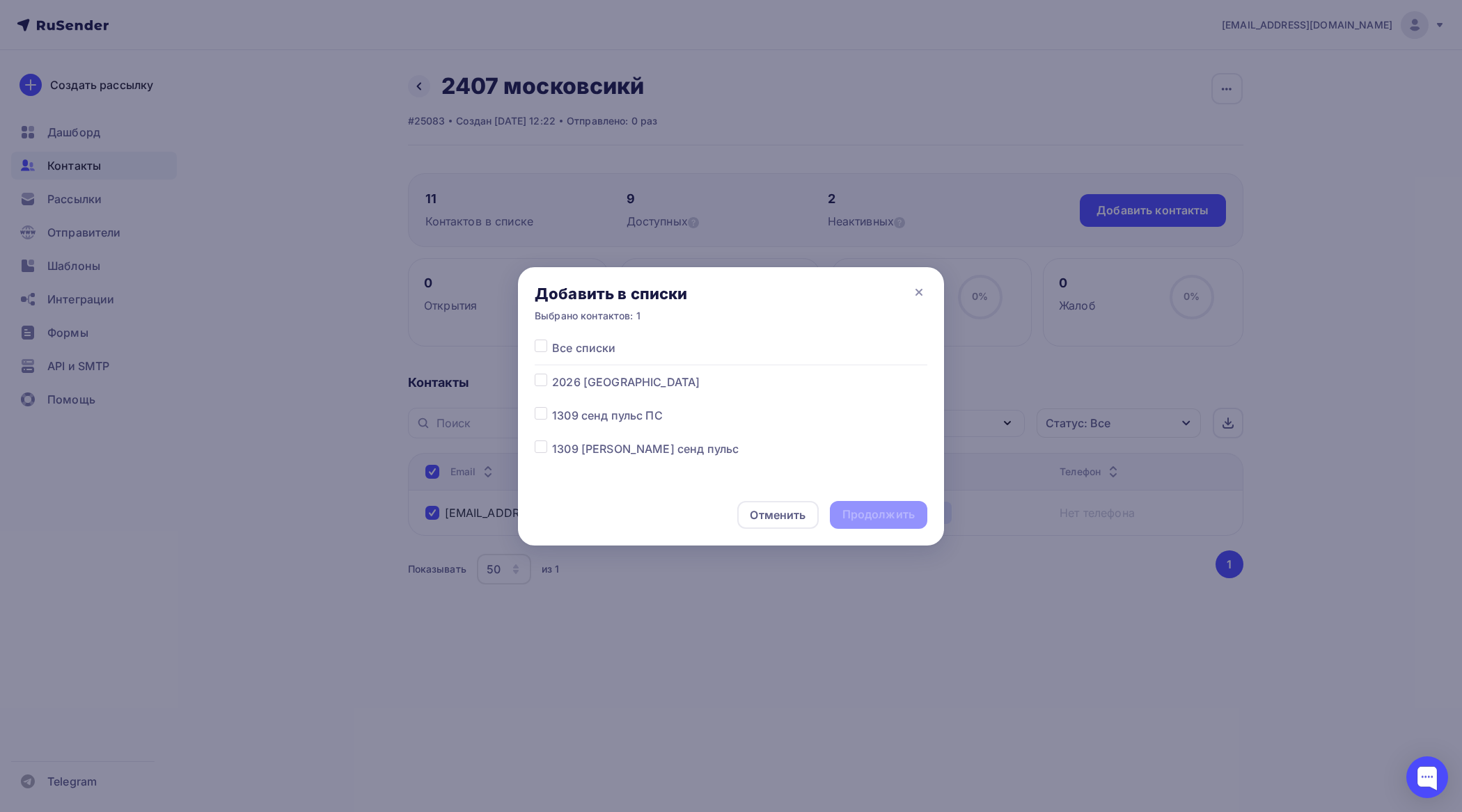
click at [552, 374] on label at bounding box center [552, 374] width 0 height 0
click at [545, 380] on input "checkbox" at bounding box center [540, 379] width 12 height 12
checkbox input "true"
click at [854, 512] on div "Продолжить" at bounding box center [878, 514] width 72 height 16
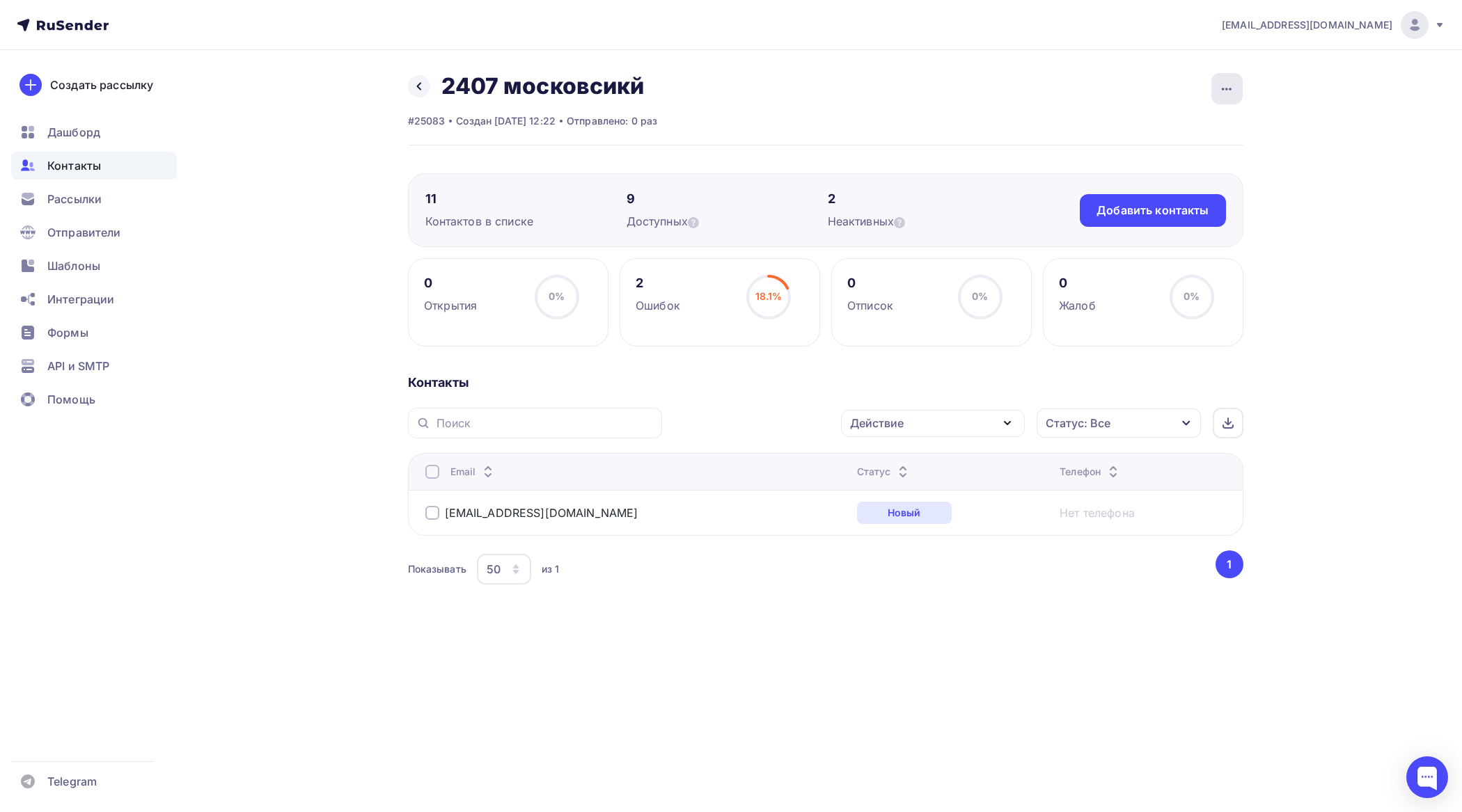
click at [1226, 82] on icon "button" at bounding box center [1227, 89] width 17 height 17
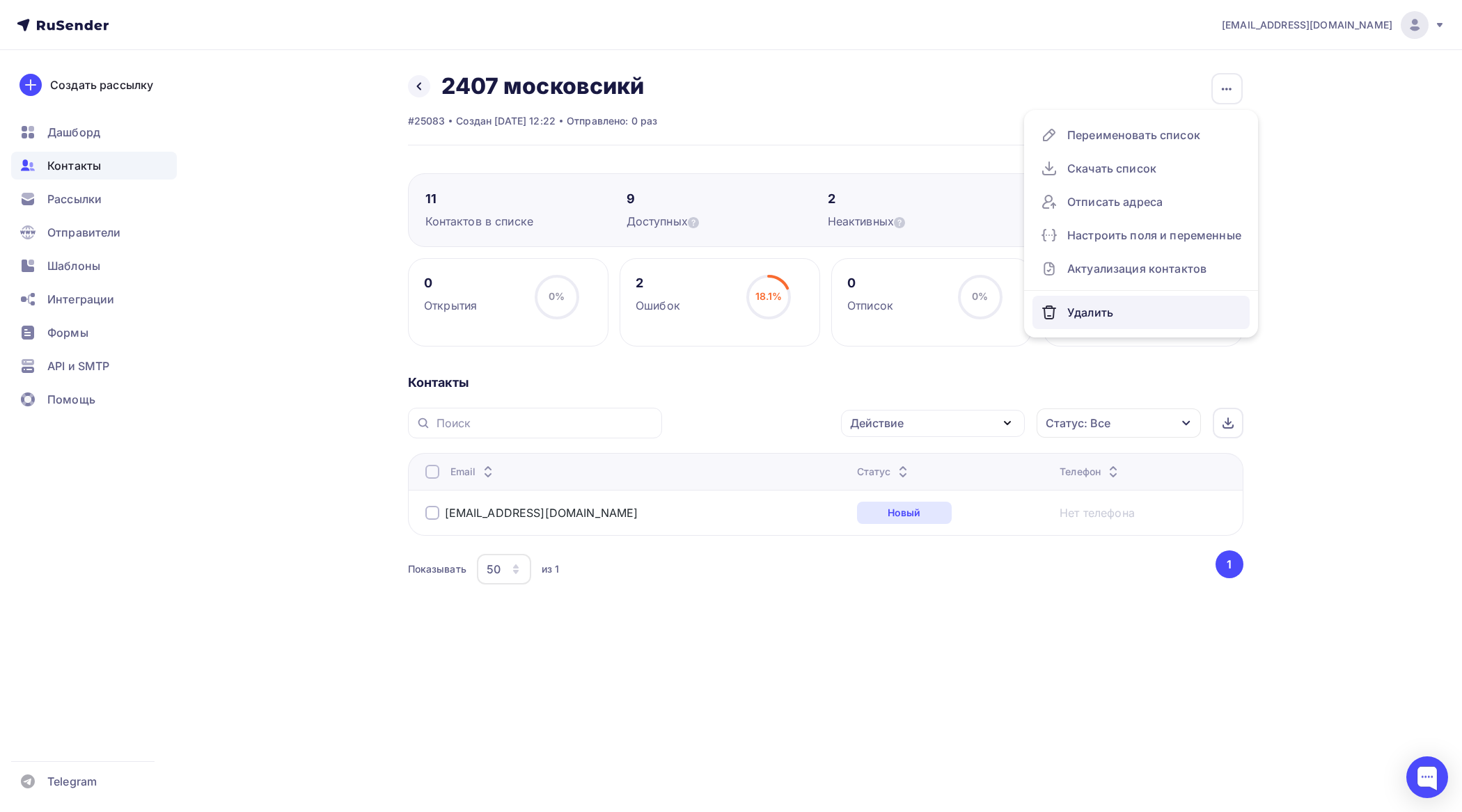
click at [1097, 311] on div "Удалить" at bounding box center [1142, 313] width 201 height 23
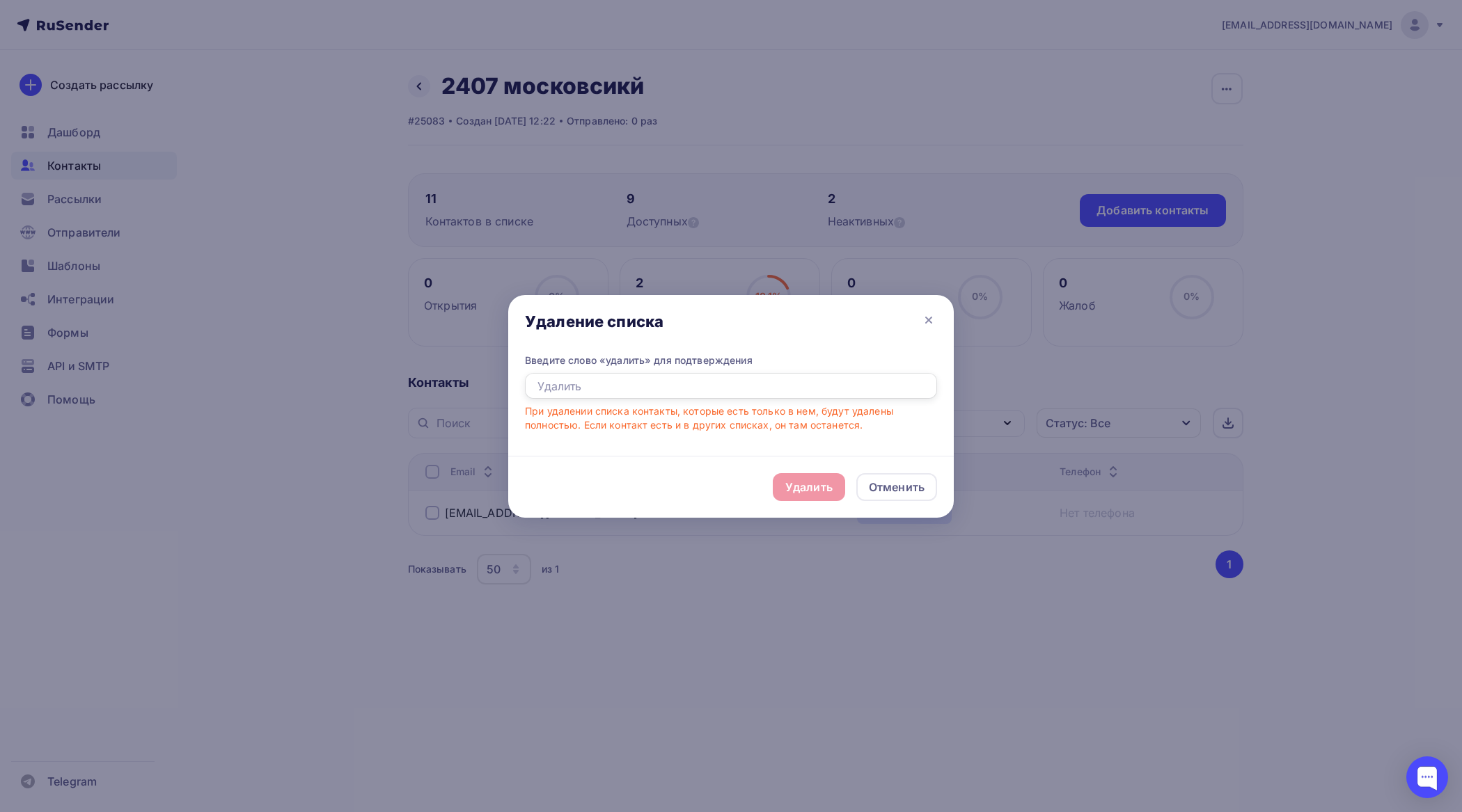
click at [655, 385] on input "text" at bounding box center [731, 386] width 412 height 26
type input "удалить"
click at [804, 491] on div "Удалить" at bounding box center [808, 487] width 47 height 17
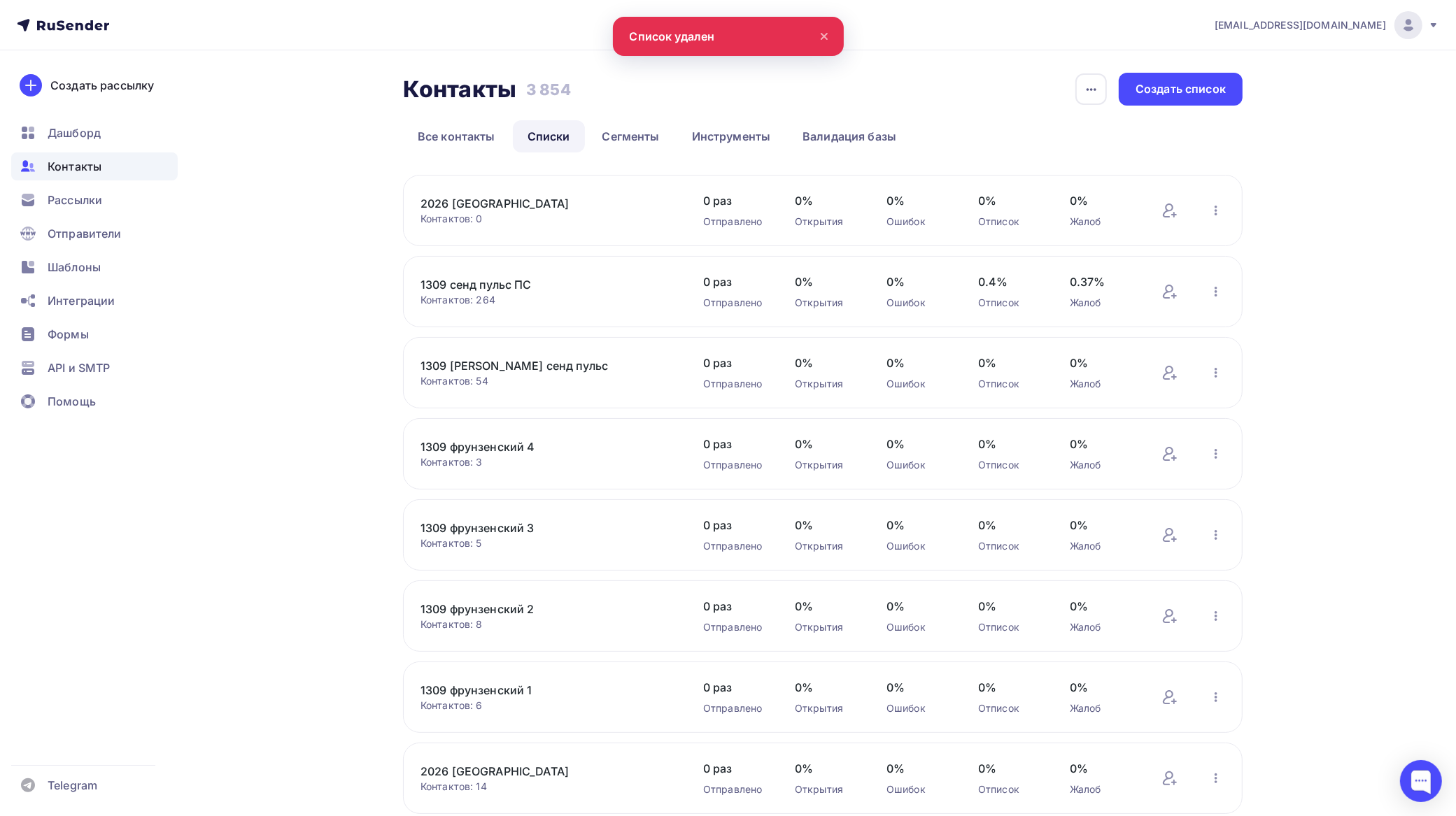
click at [80, 165] on span "Контакты" at bounding box center [74, 167] width 54 height 17
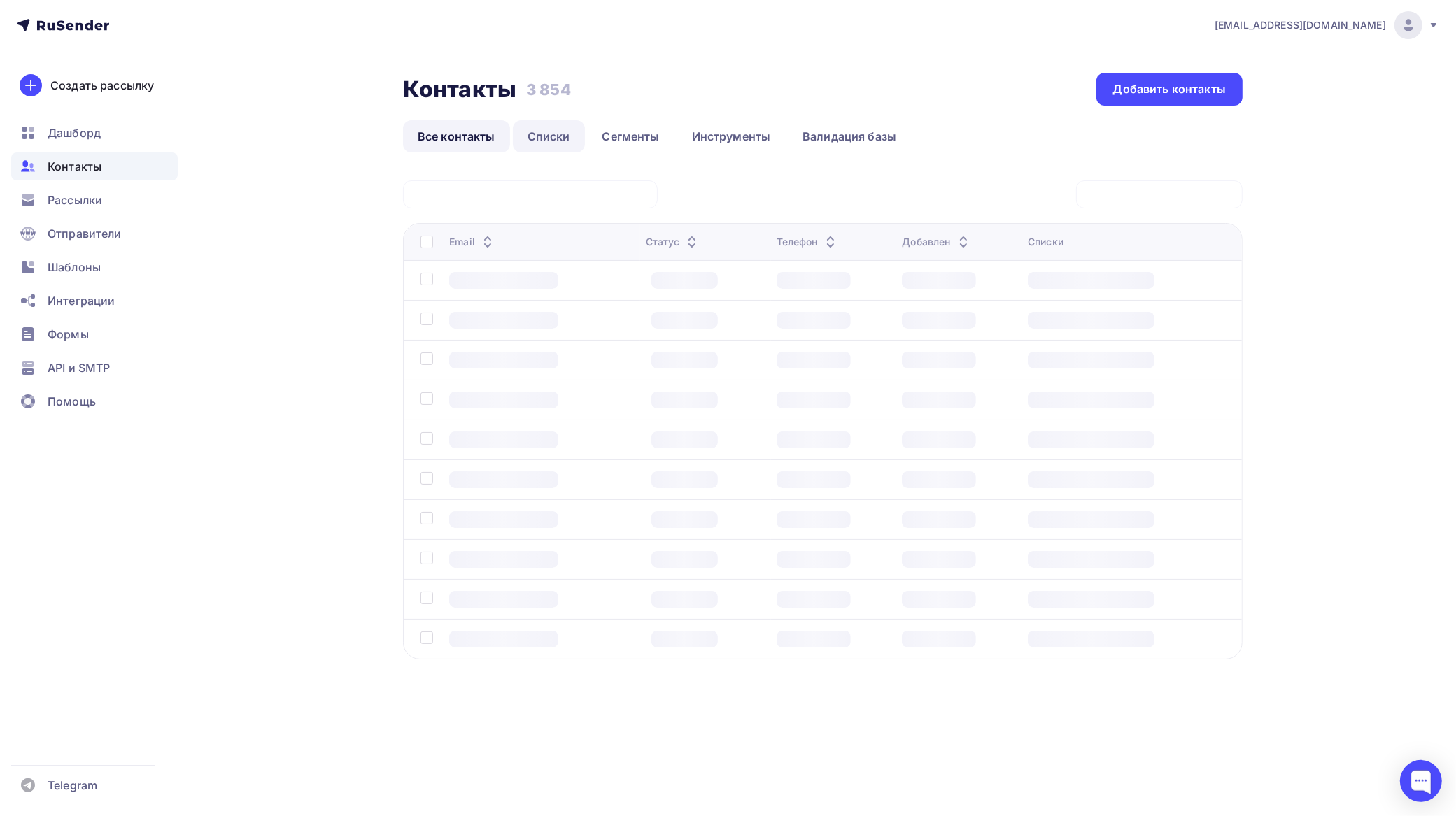
click at [565, 137] on link "Списки" at bounding box center [549, 137] width 72 height 32
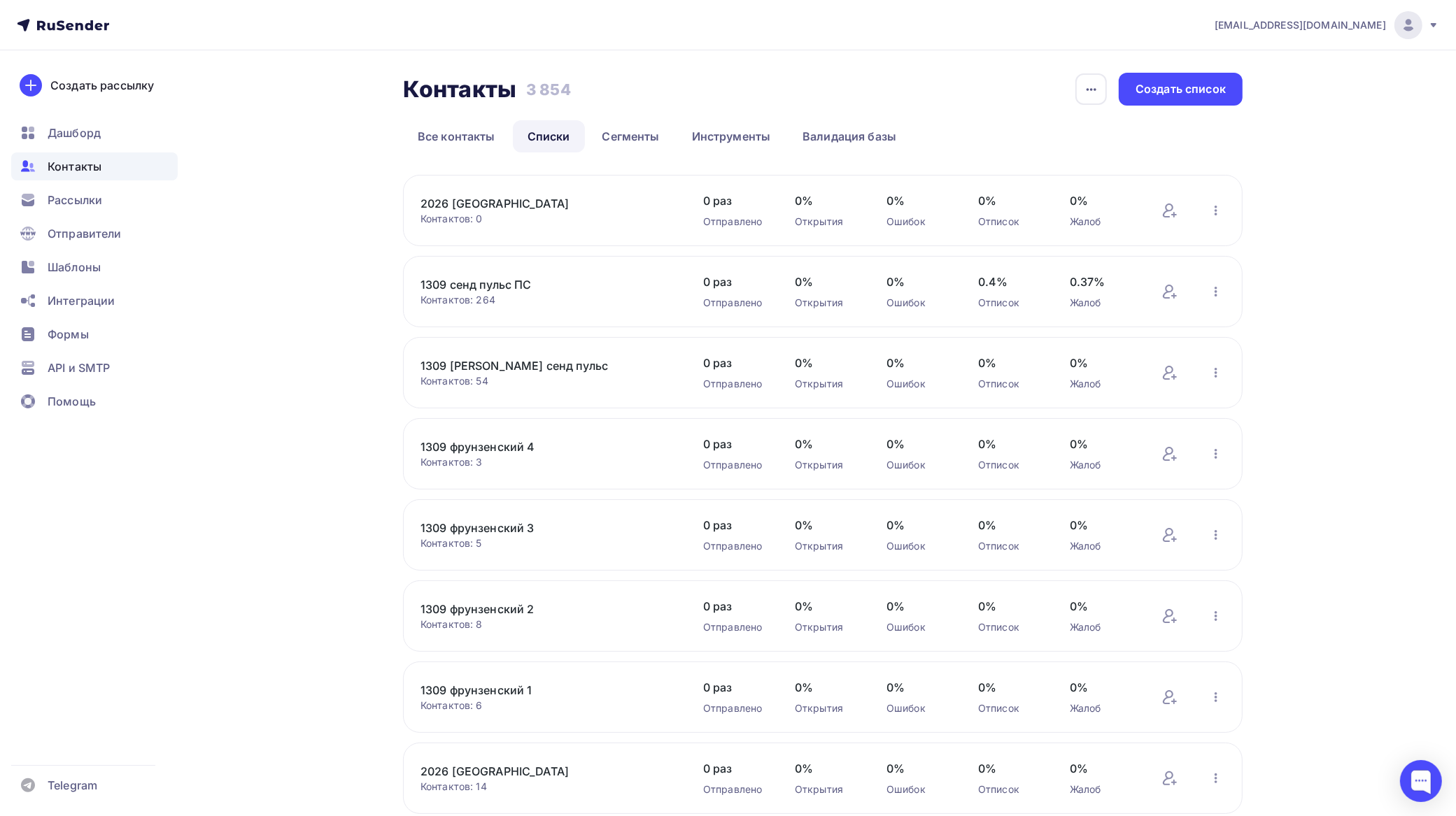
scroll to position [272, 0]
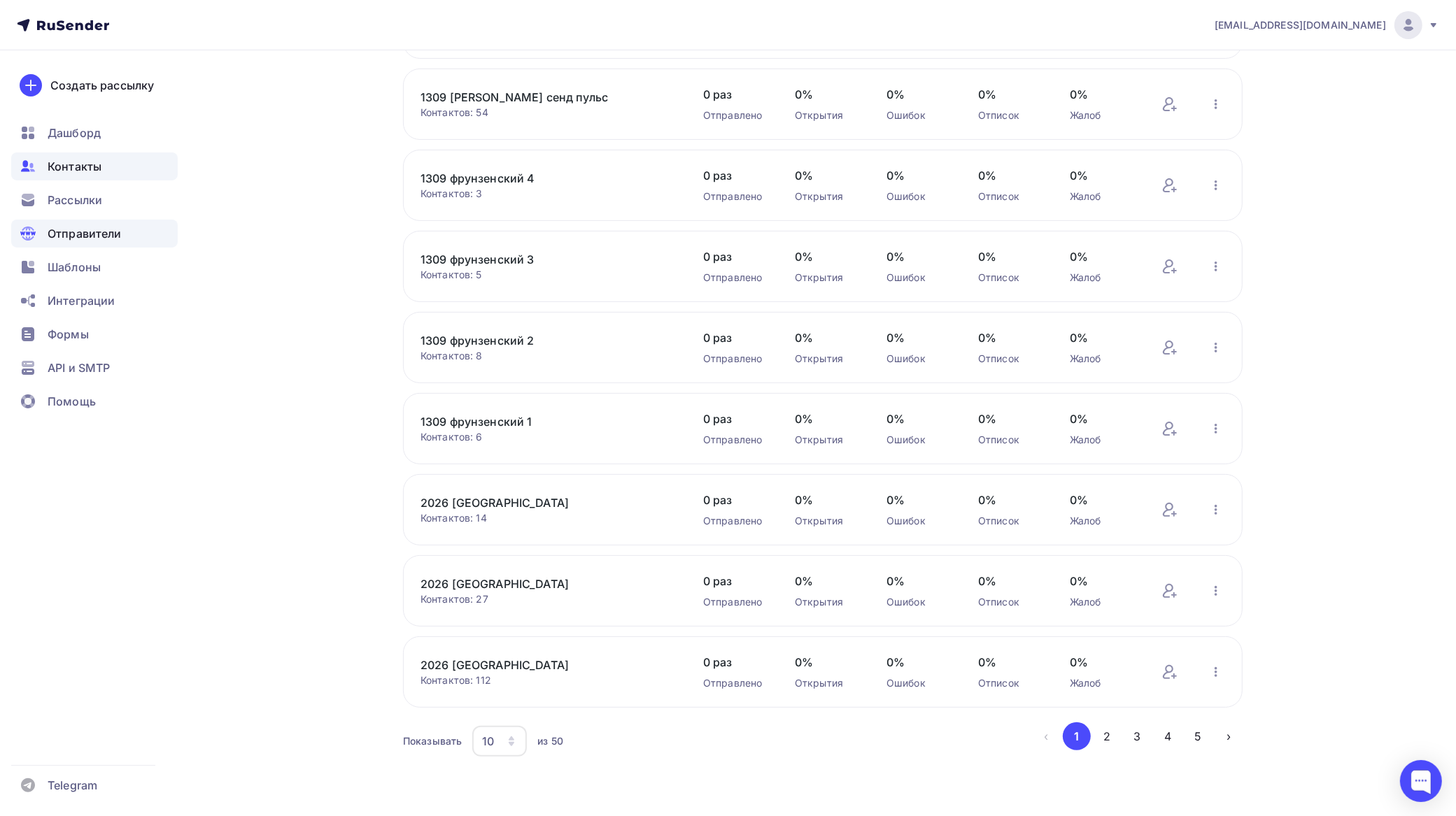
drag, startPoint x: 1141, startPoint y: 735, endPoint x: 141, endPoint y: 224, distance: 1123.0
click at [1141, 735] on button "3" at bounding box center [1138, 737] width 28 height 28
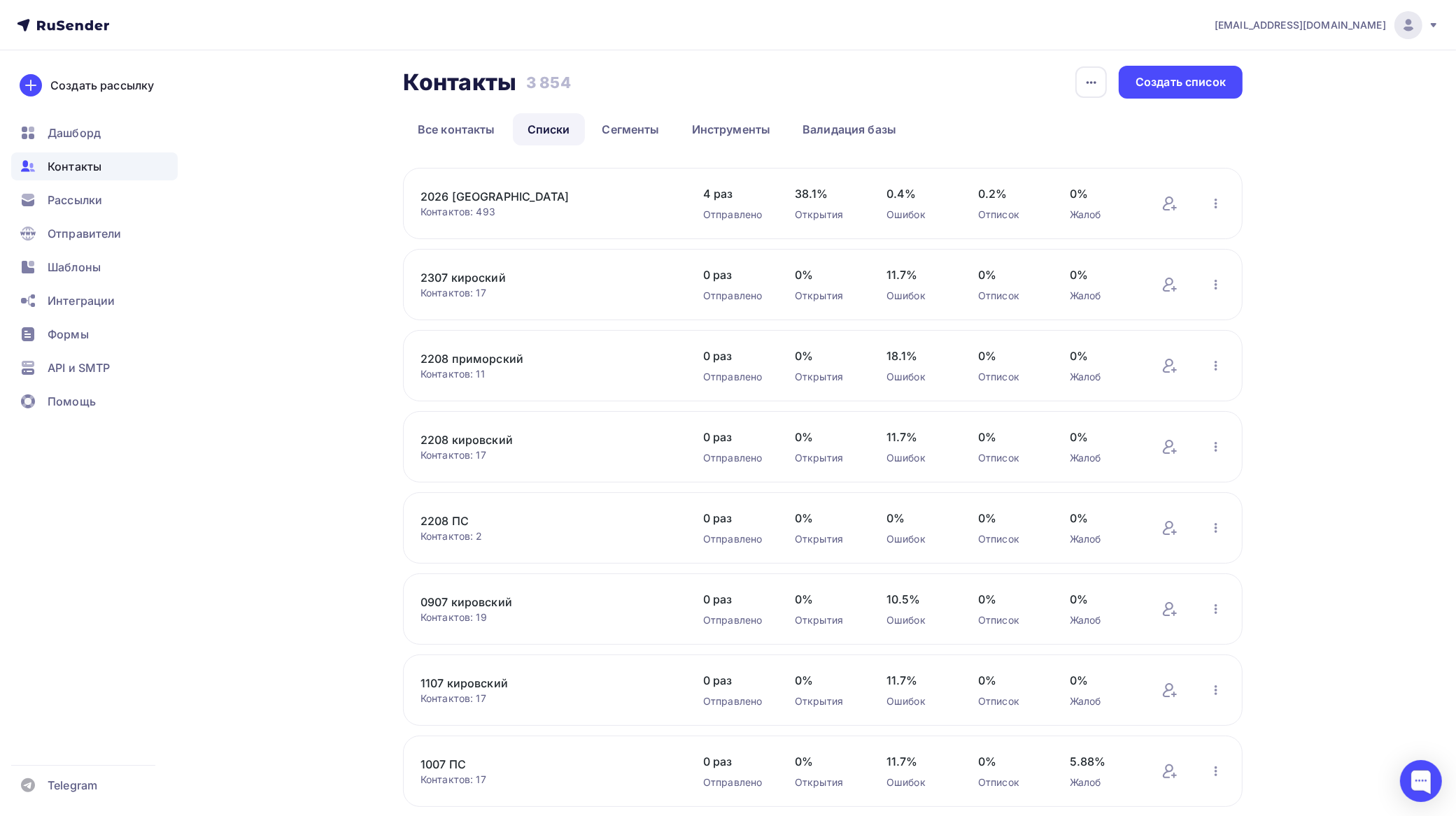
scroll to position [0, 0]
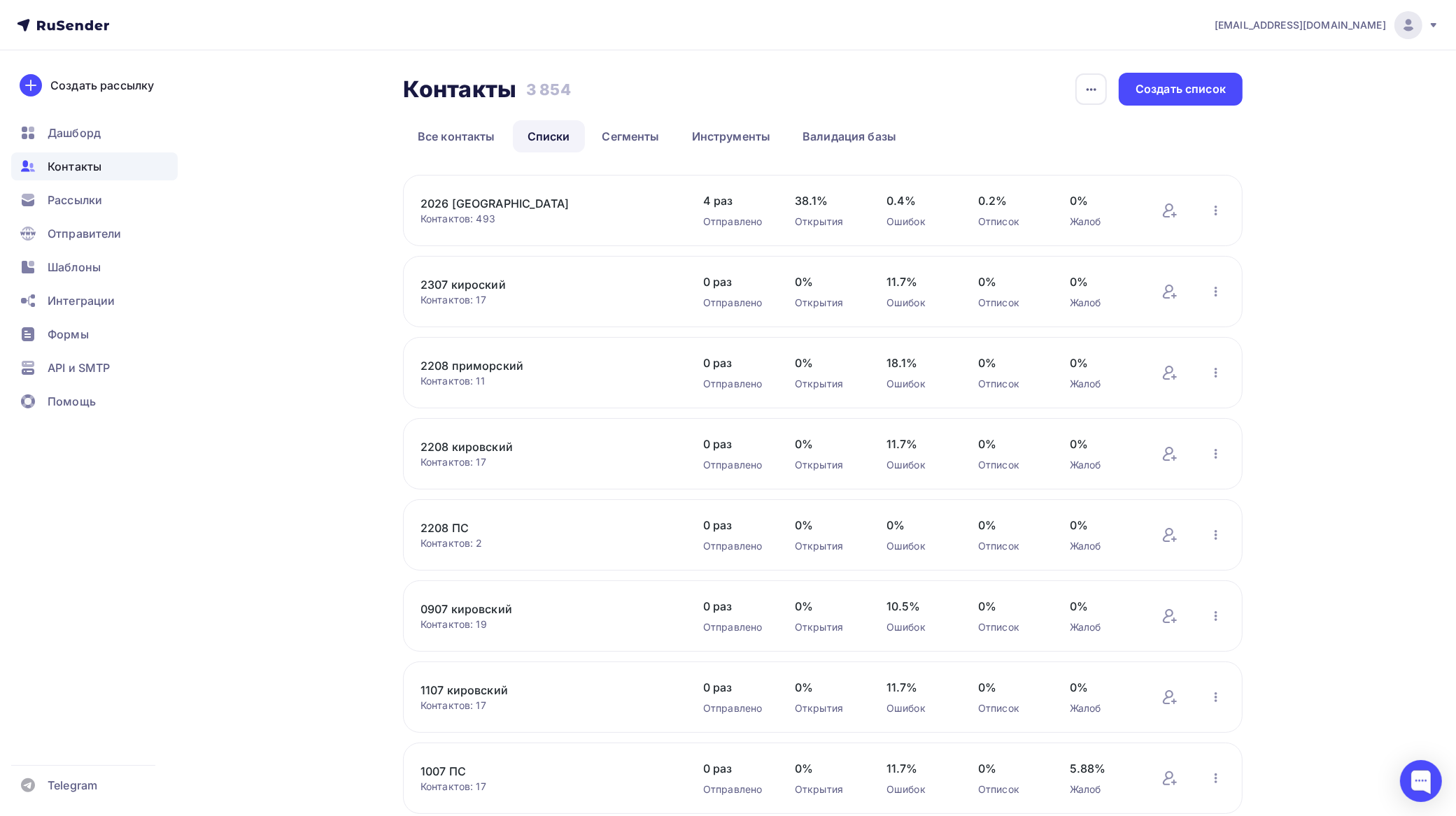
click at [497, 282] on link "2307 кироский" at bounding box center [540, 285] width 238 height 17
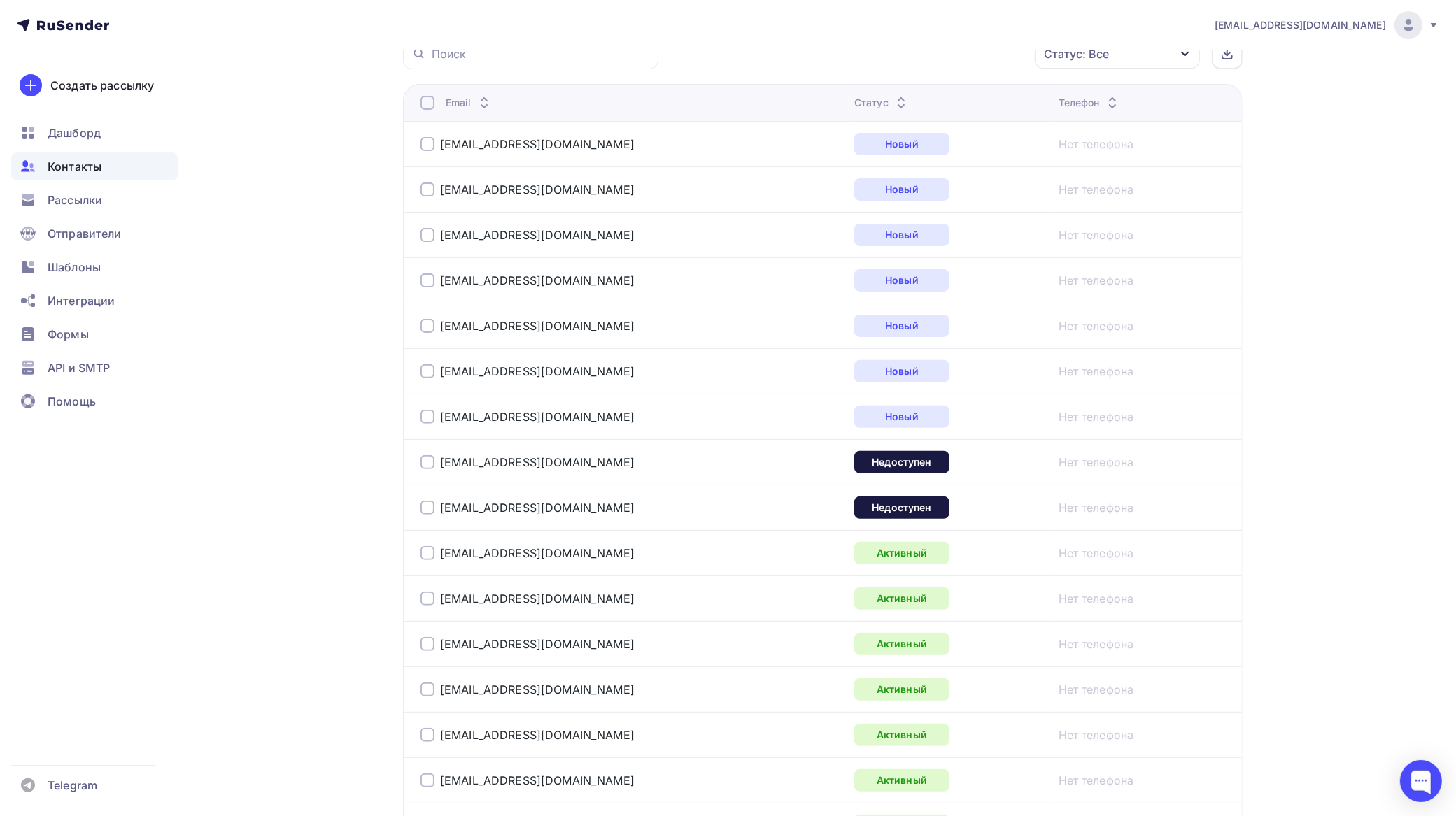
scroll to position [437, 0]
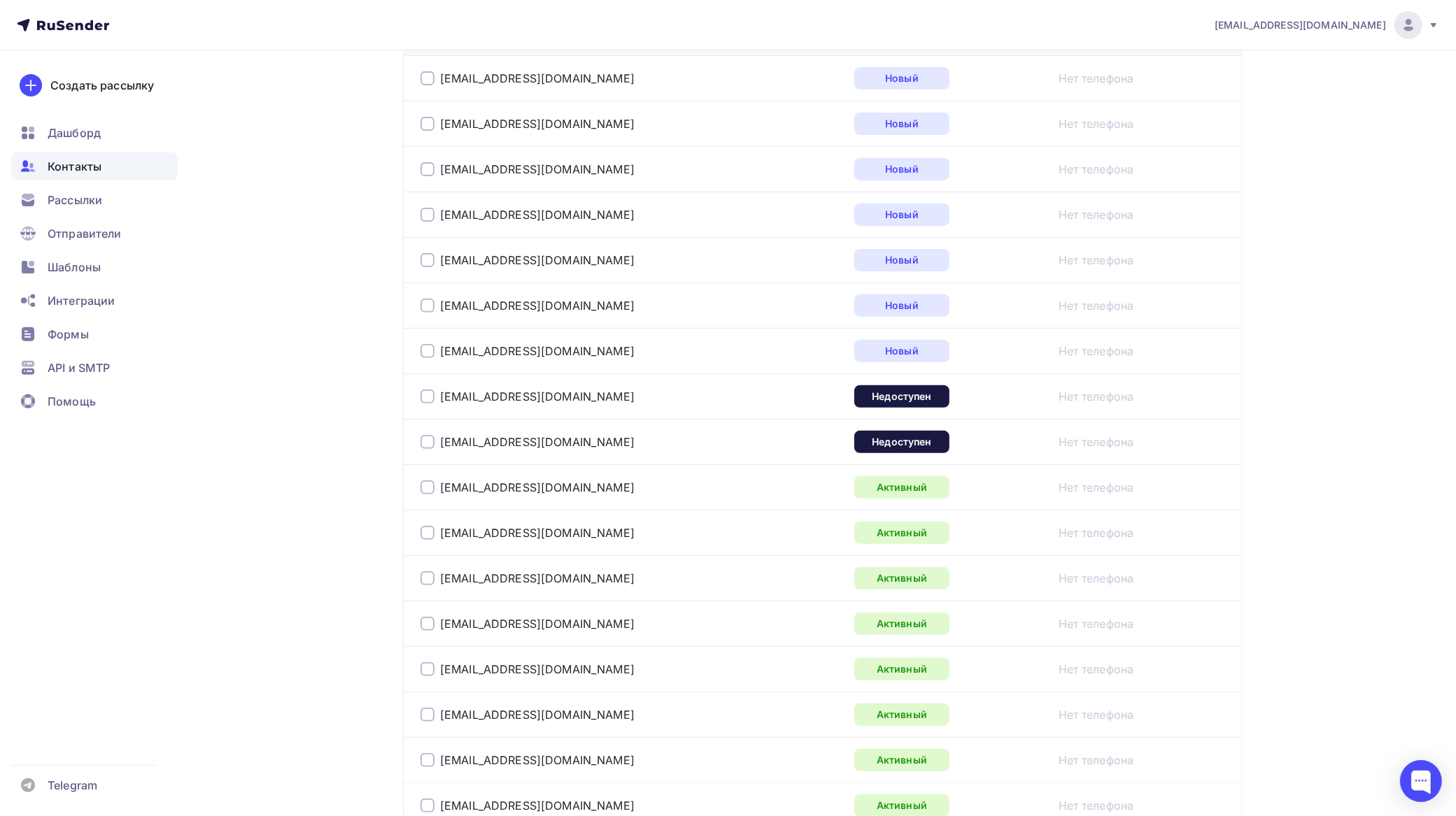
click at [427, 396] on div at bounding box center [427, 396] width 14 height 14
click at [429, 446] on div at bounding box center [427, 441] width 14 height 14
click at [429, 491] on div at bounding box center [427, 487] width 14 height 14
click at [431, 534] on div at bounding box center [427, 533] width 14 height 14
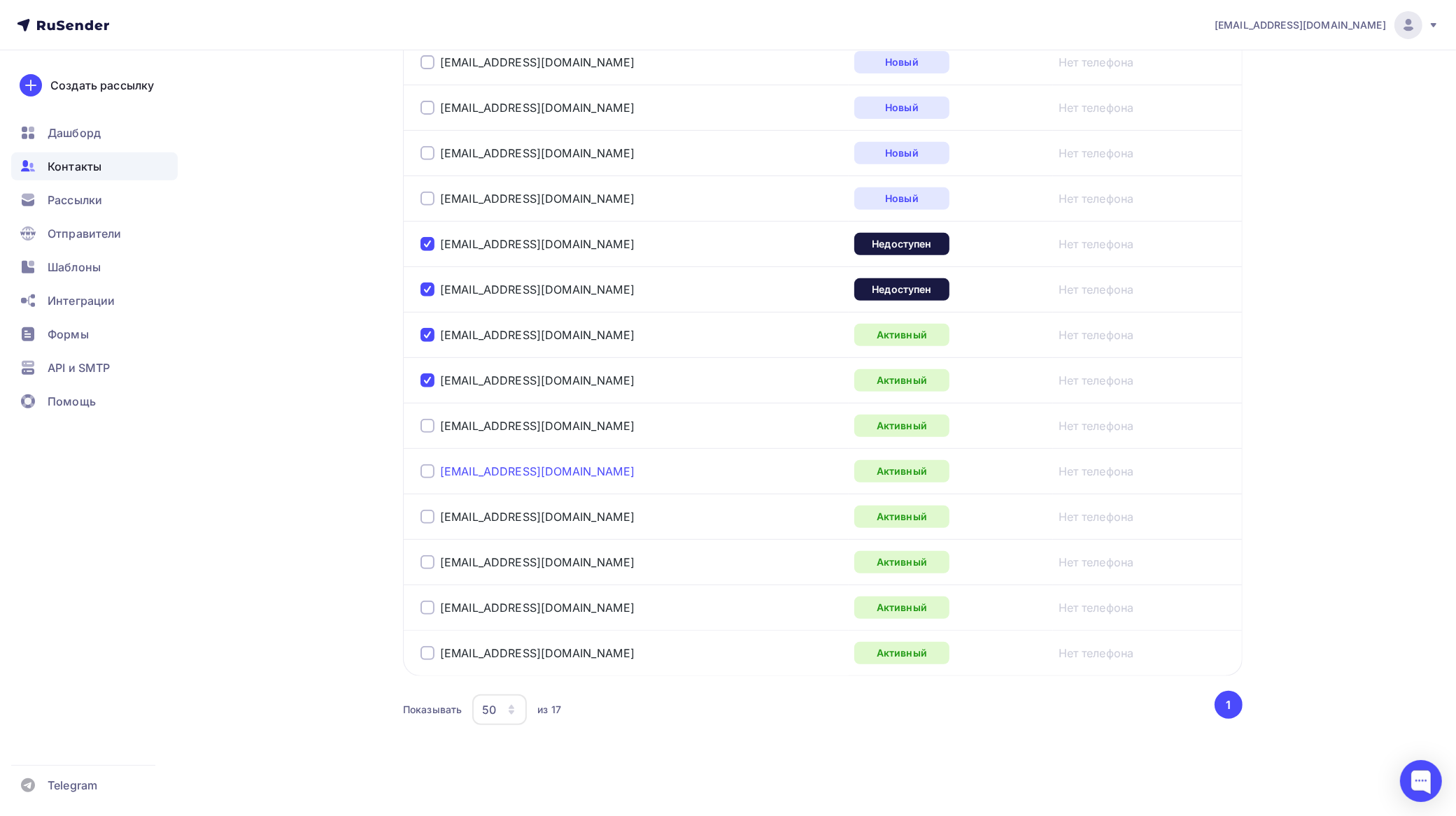
scroll to position [596, 0]
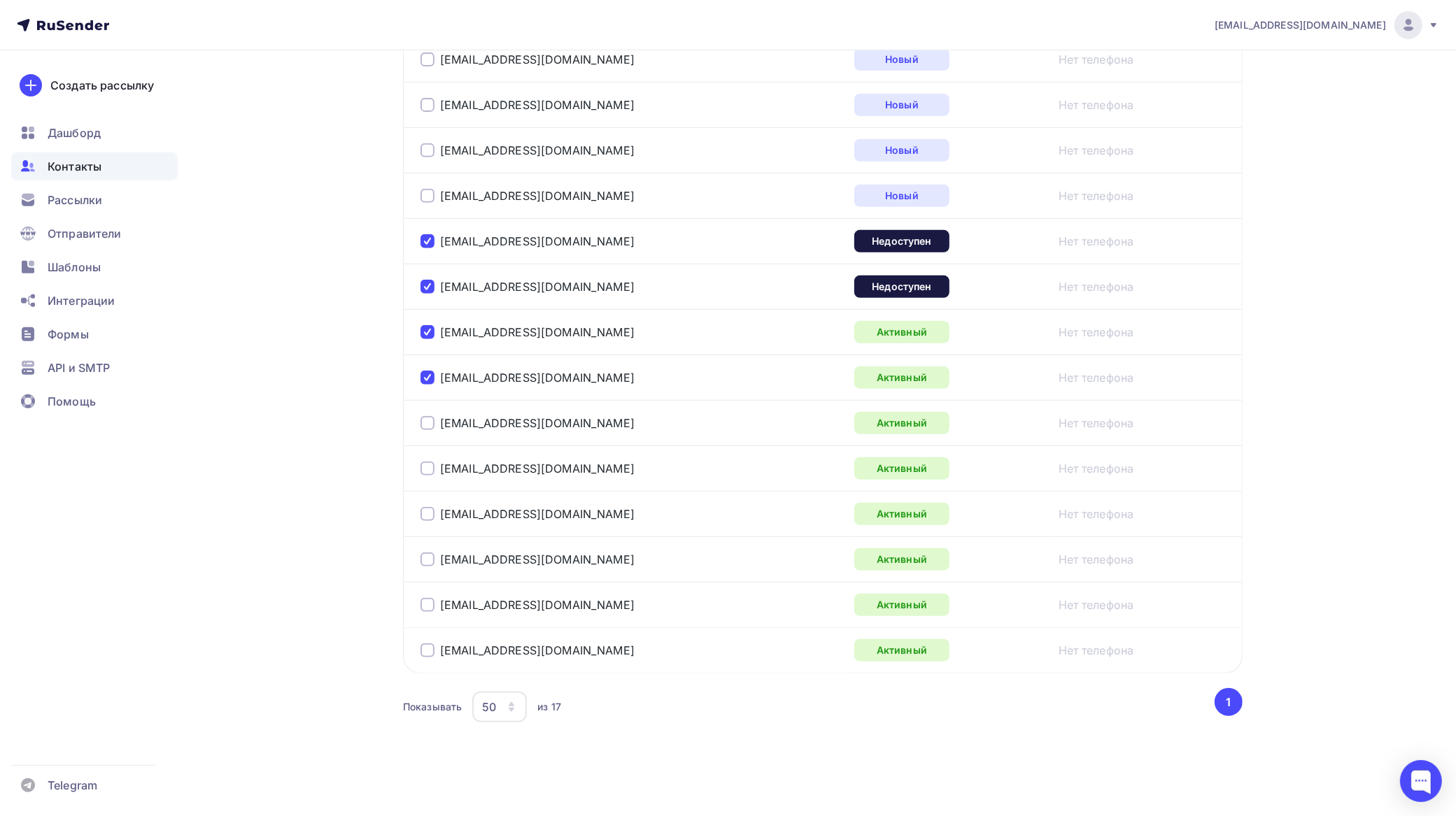
click at [428, 421] on div at bounding box center [427, 423] width 14 height 14
click at [427, 467] on div at bounding box center [427, 468] width 14 height 14
click at [430, 508] on div at bounding box center [427, 514] width 14 height 14
click at [432, 557] on div at bounding box center [427, 559] width 14 height 14
click at [430, 608] on div at bounding box center [427, 605] width 14 height 14
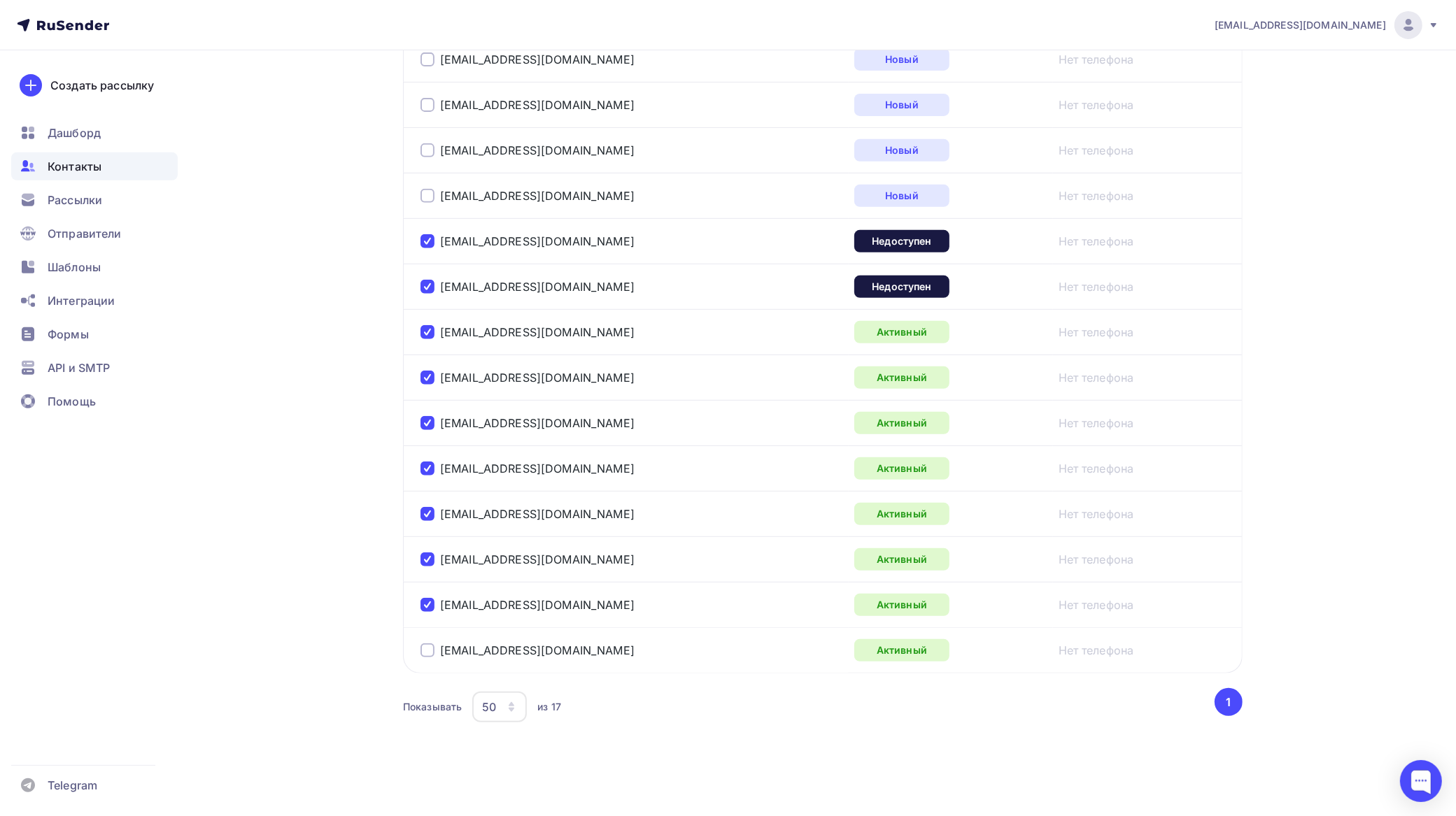
click at [425, 651] on div at bounding box center [427, 650] width 14 height 14
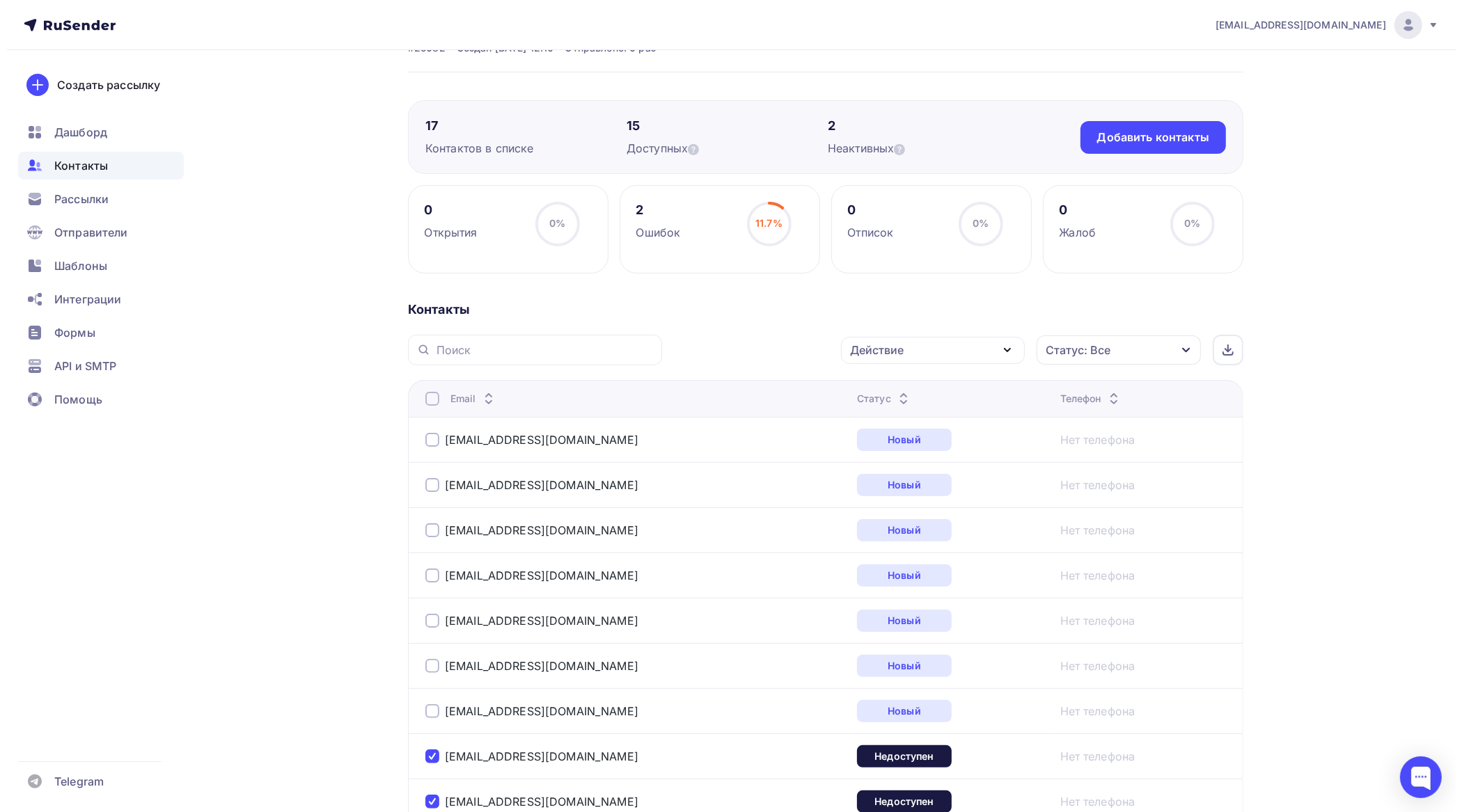
scroll to position [71, 0]
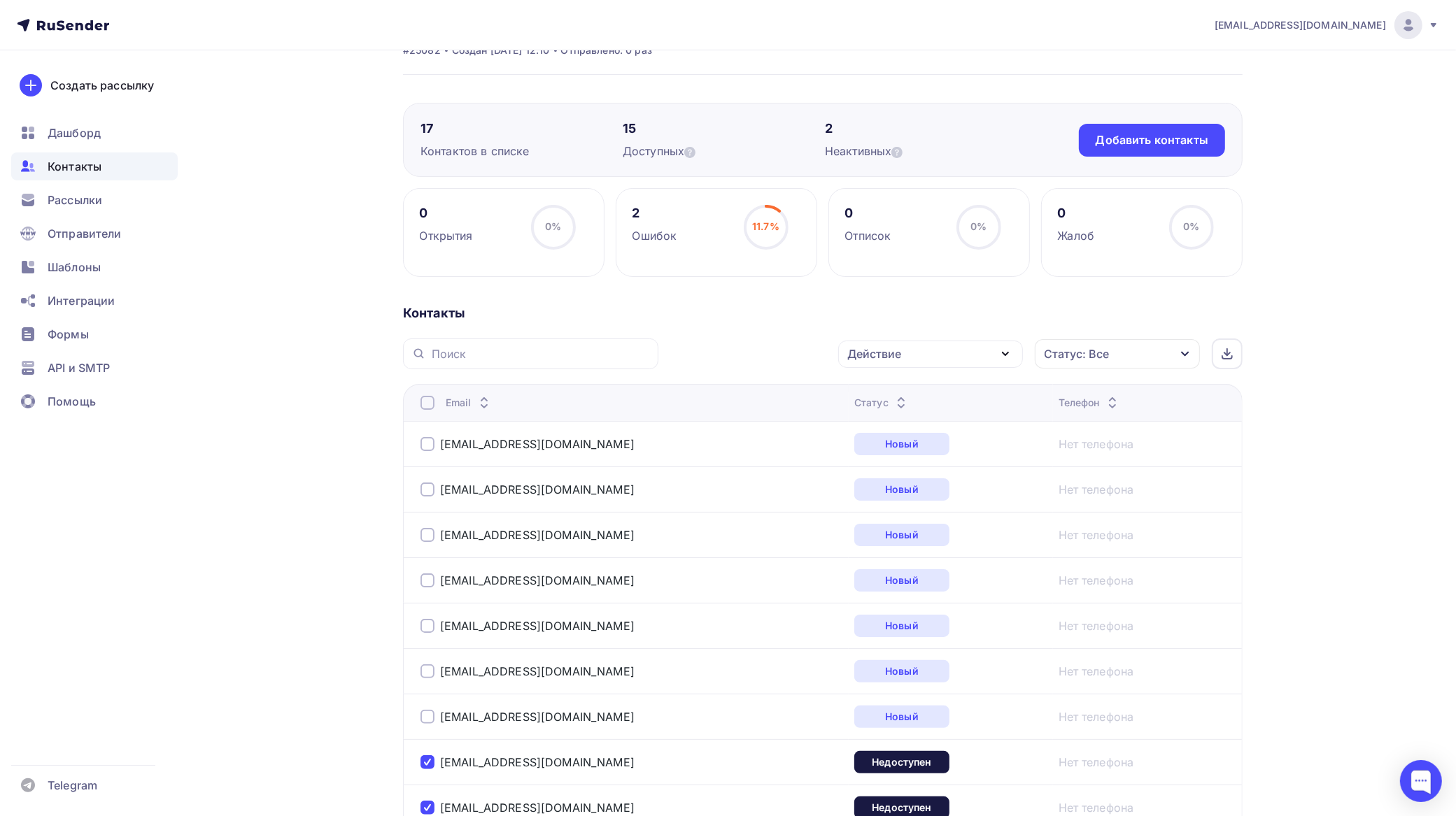
click at [905, 353] on div "Действие" at bounding box center [930, 354] width 185 height 27
click at [915, 421] on div "Исключить из списка" at bounding box center [915, 424] width 122 height 17
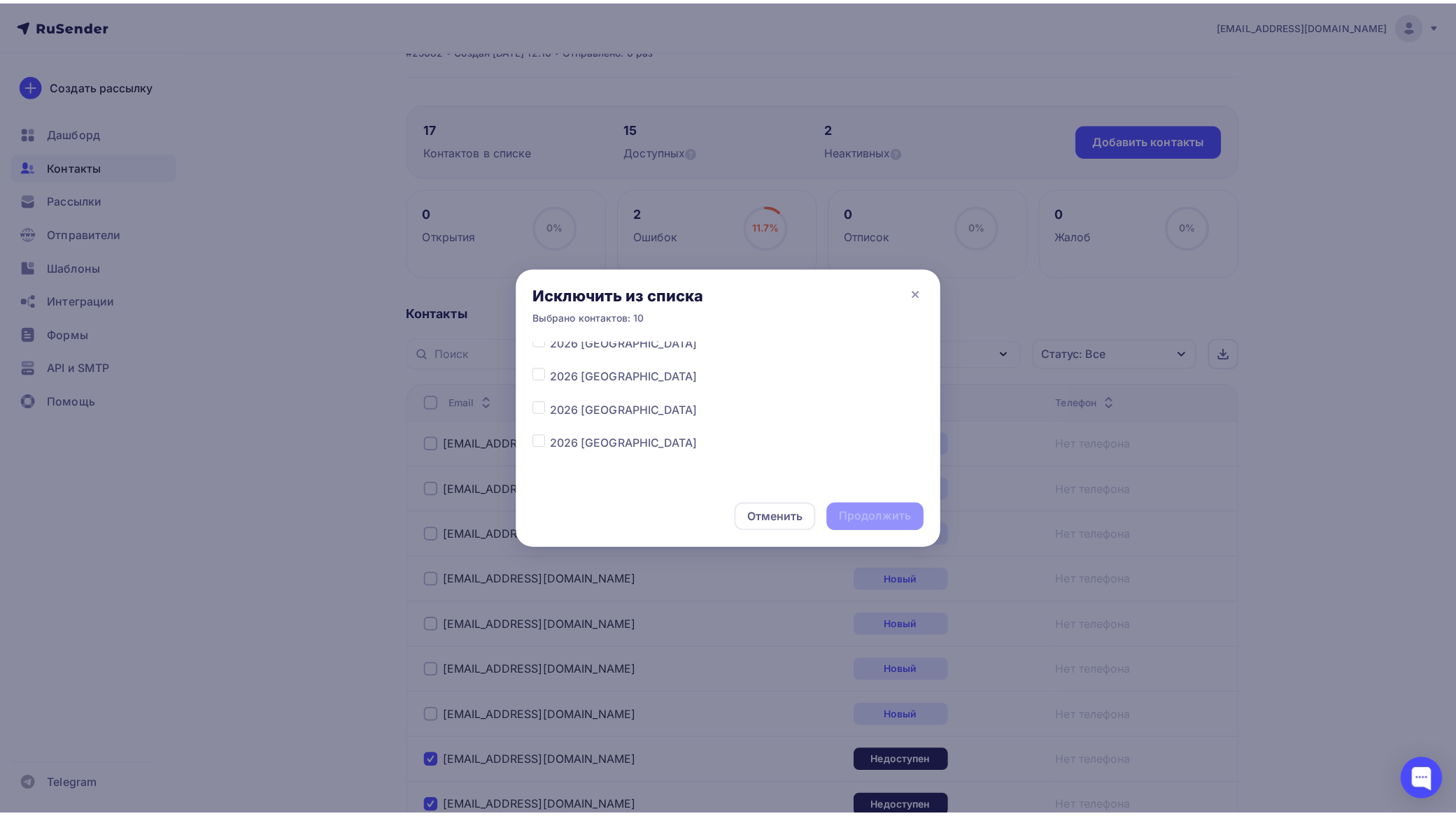
scroll to position [699, 0]
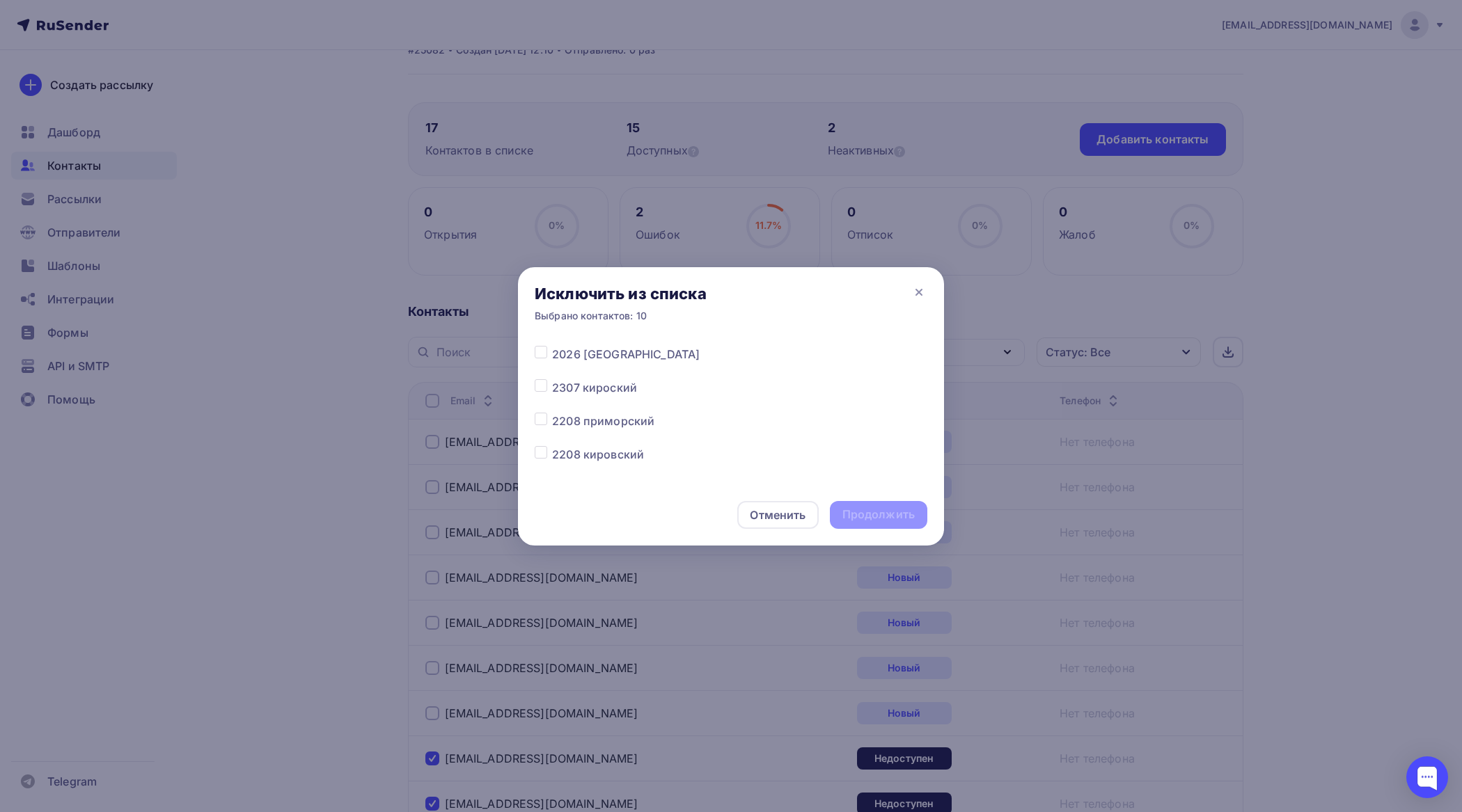
click at [552, 379] on label at bounding box center [552, 379] width 0 height 0
click at [543, 387] on input "checkbox" at bounding box center [540, 385] width 12 height 12
checkbox input "true"
click at [871, 509] on div "Продолжить" at bounding box center [878, 514] width 72 height 16
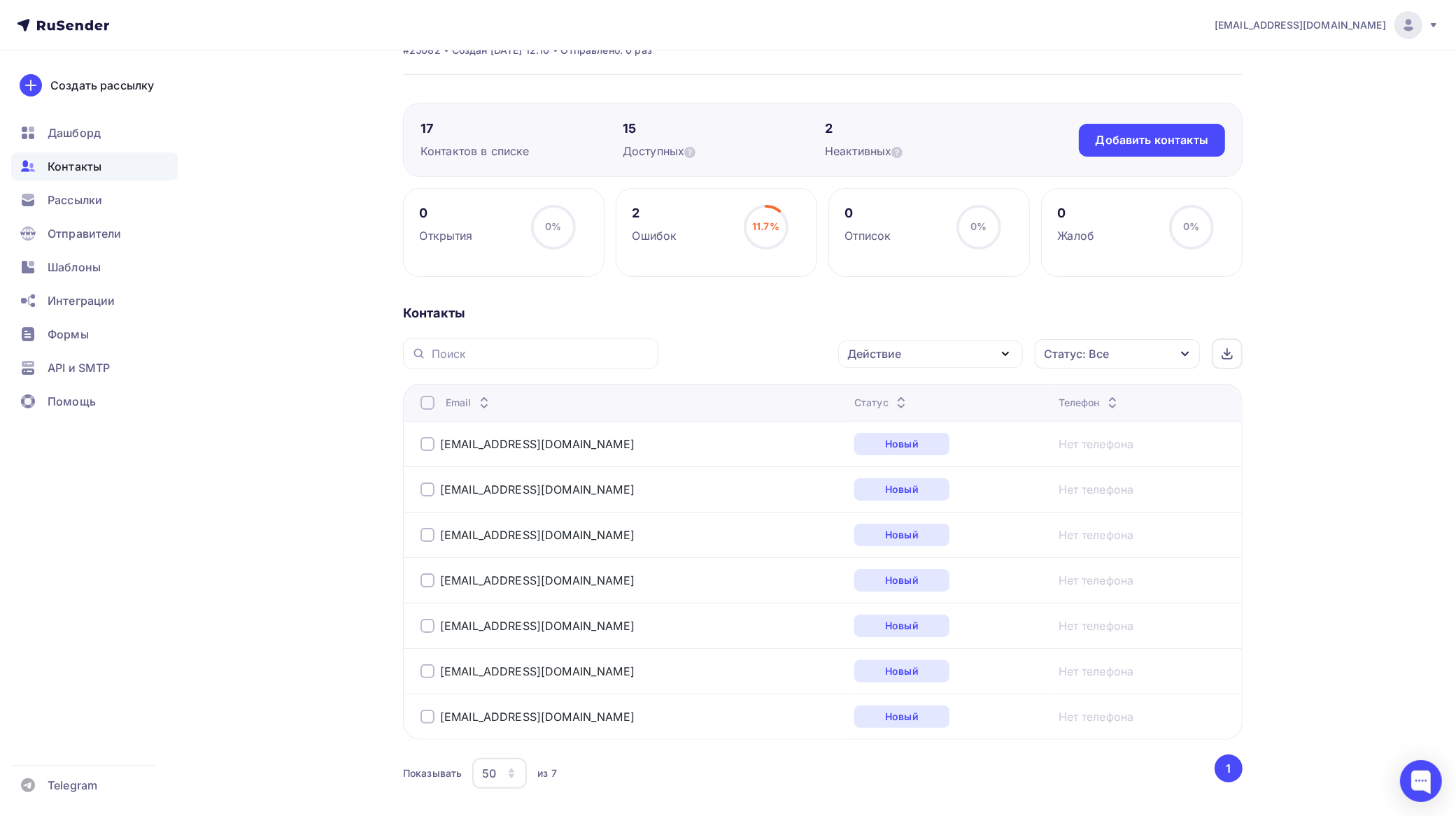
scroll to position [0, 0]
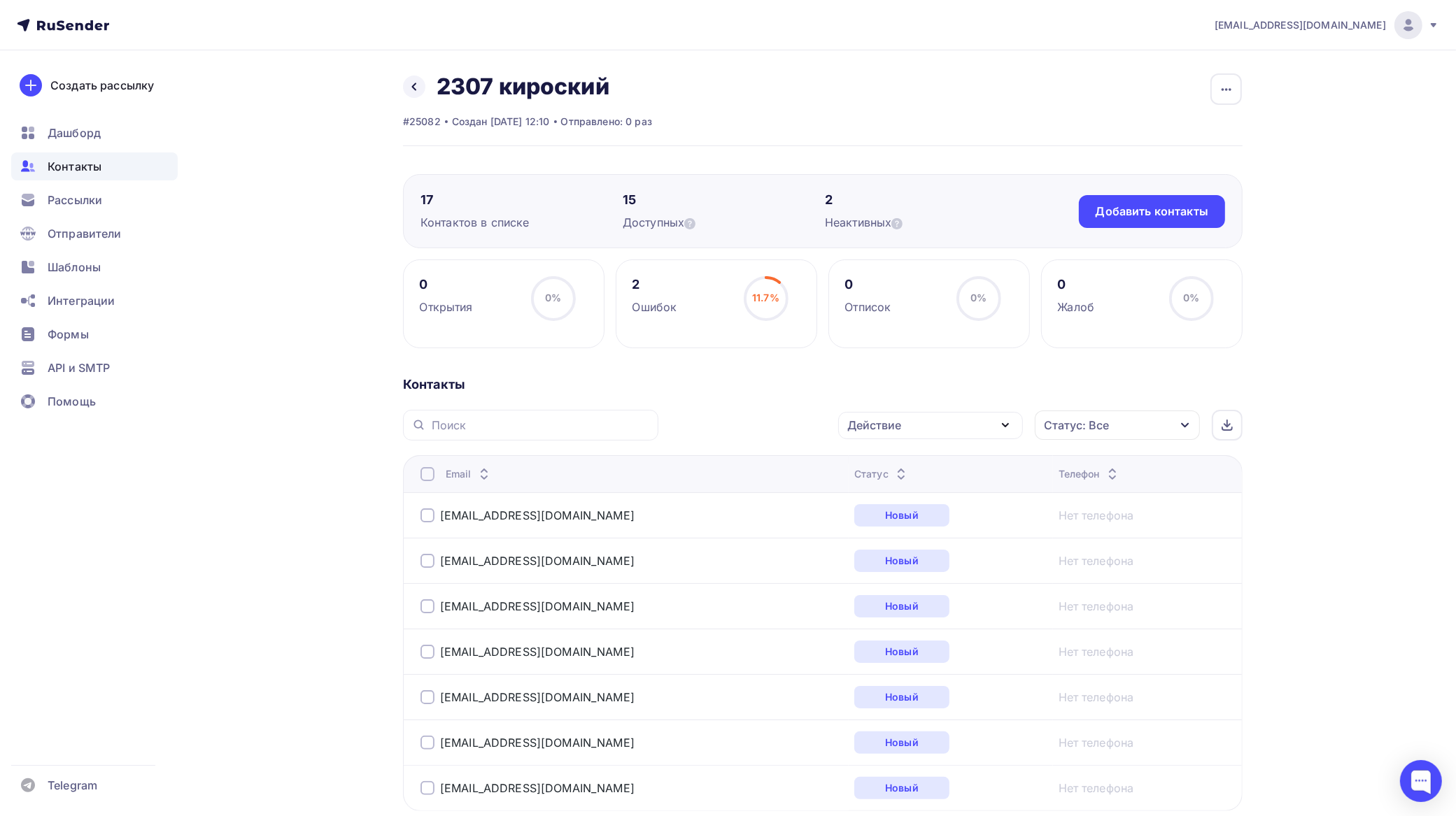
click at [88, 166] on span "Контакты" at bounding box center [74, 167] width 54 height 17
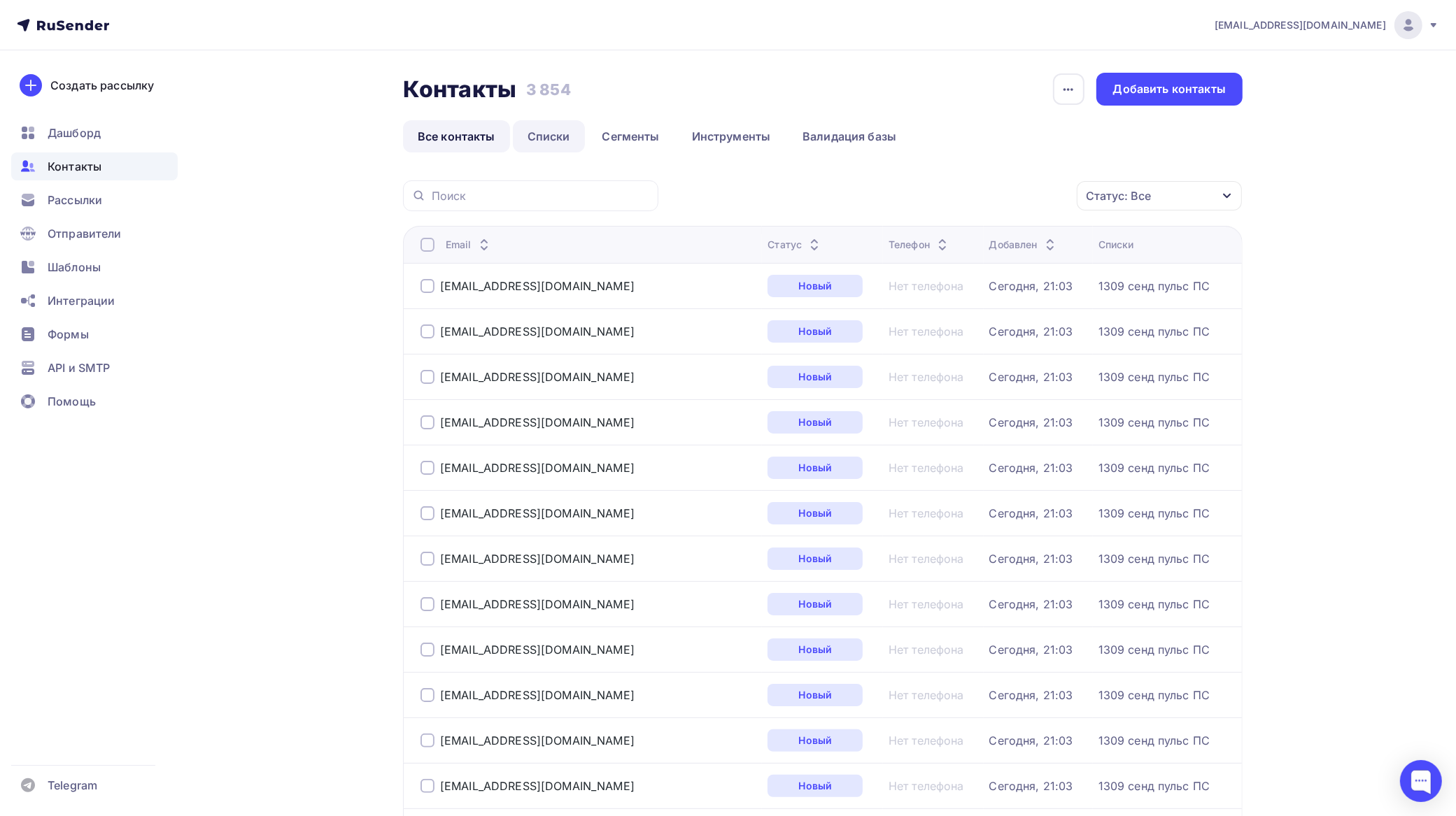
click at [569, 135] on link "Списки" at bounding box center [549, 137] width 72 height 32
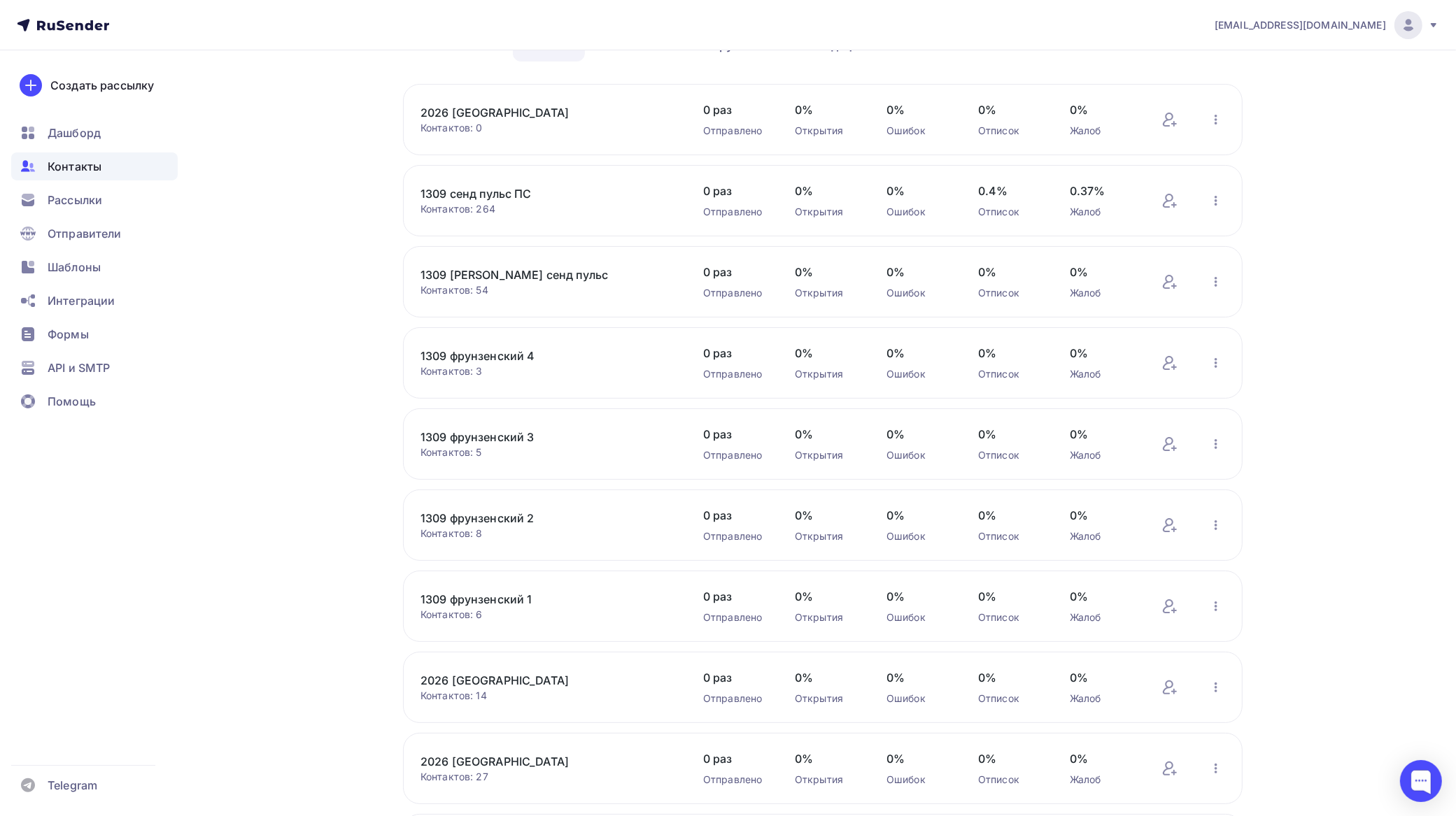
scroll to position [272, 0]
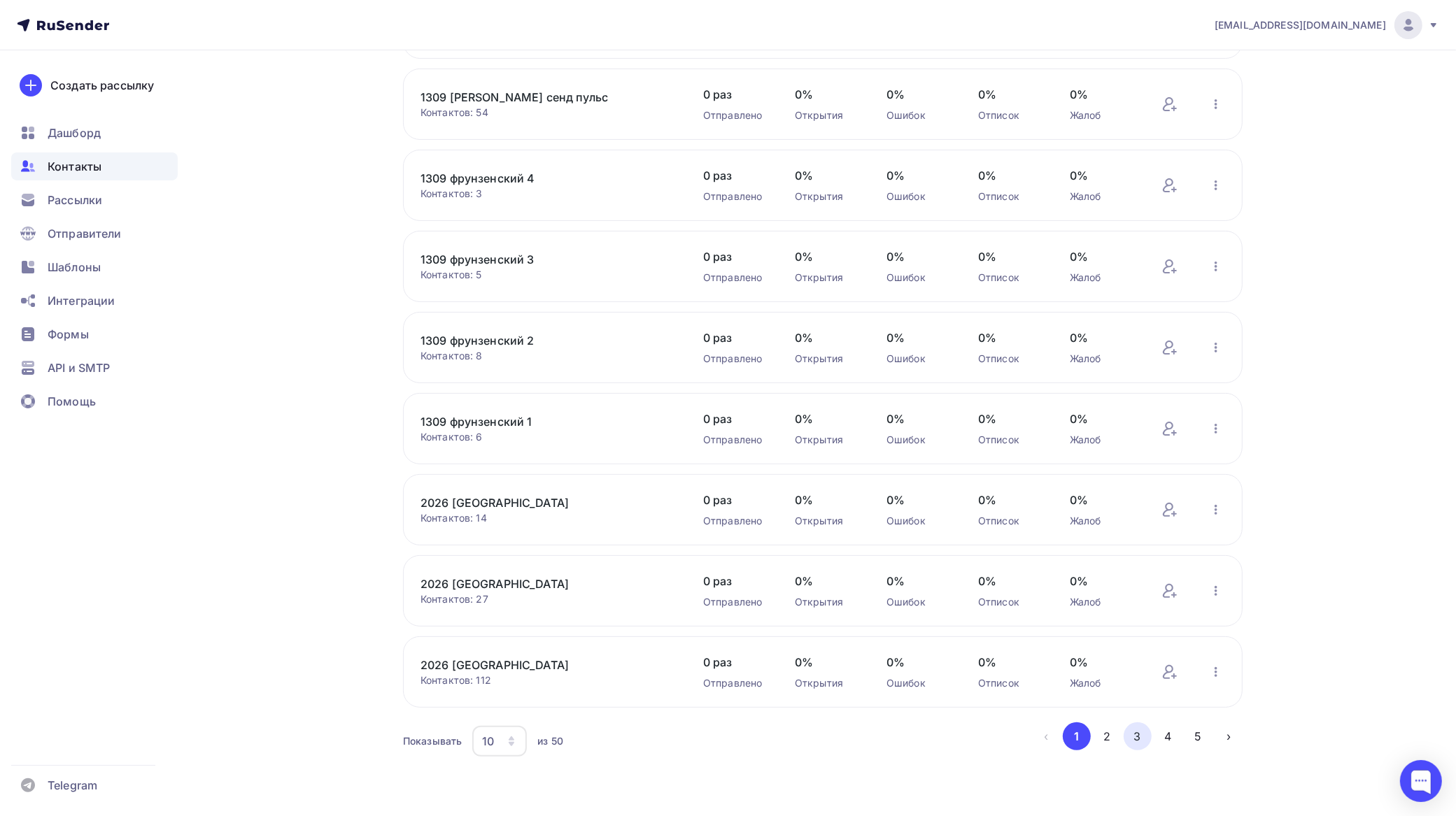
click at [1141, 731] on button "3" at bounding box center [1138, 737] width 28 height 28
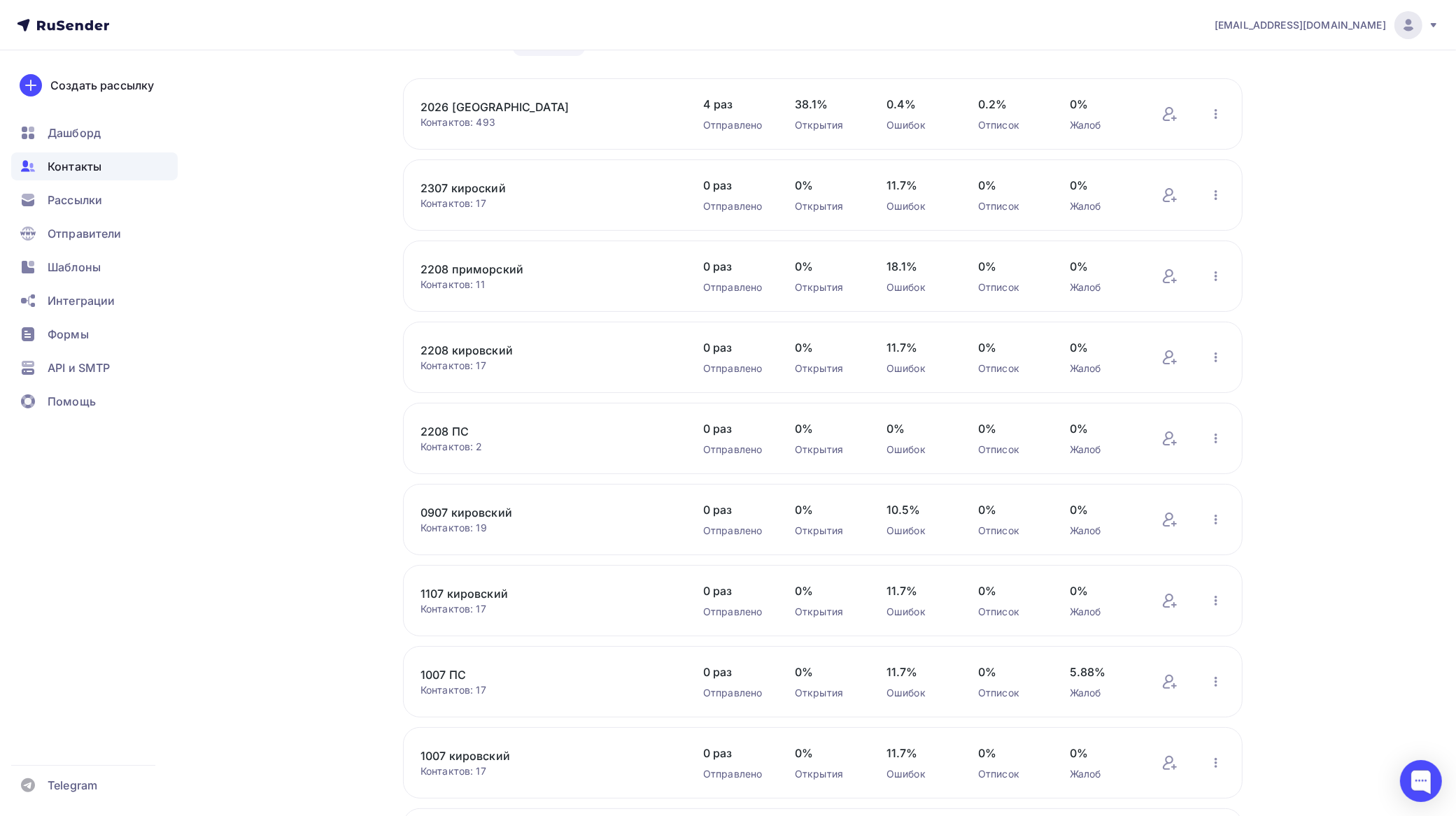
scroll to position [9, 0]
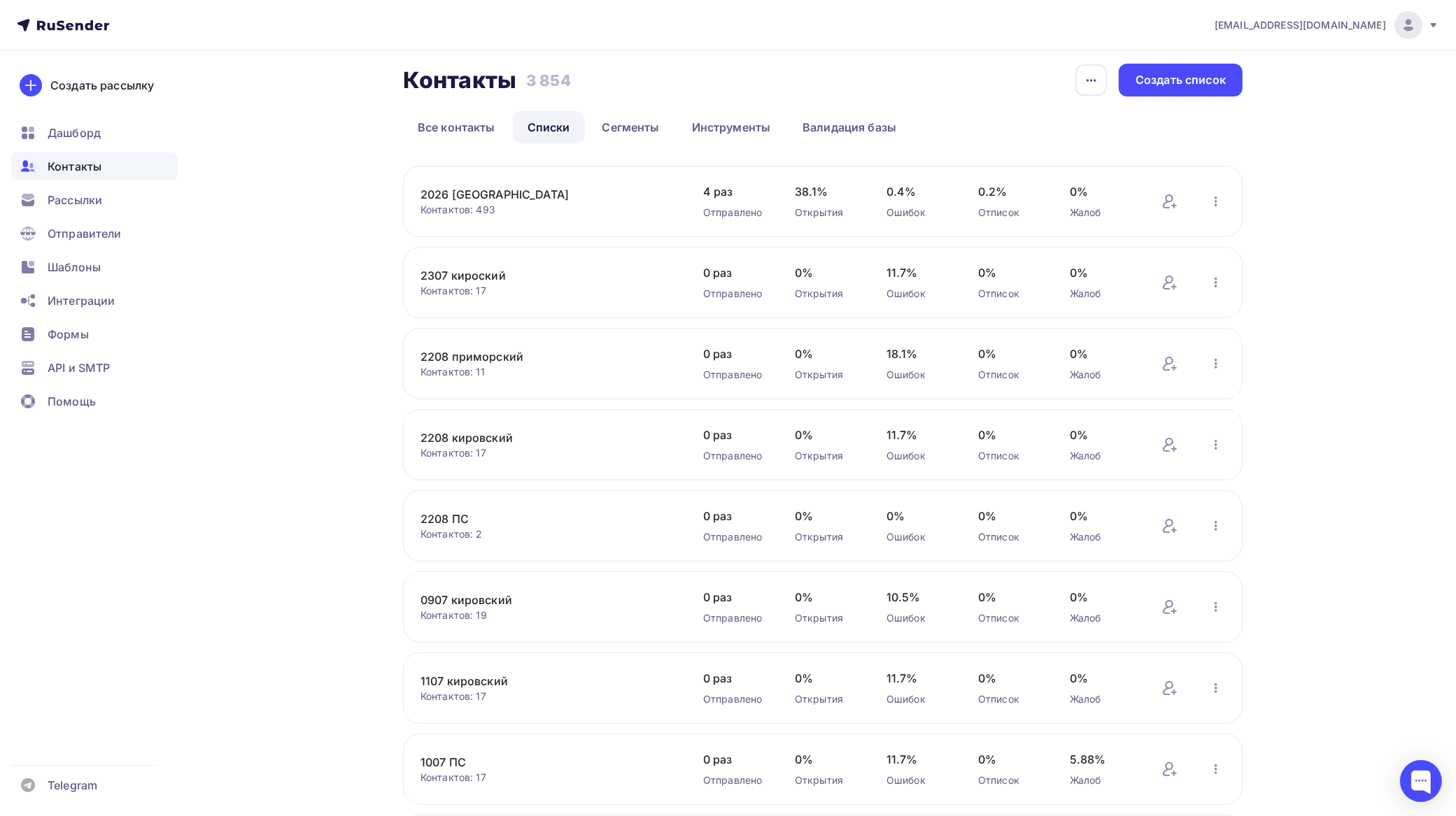
click at [506, 351] on link "2208 приморский" at bounding box center [540, 357] width 238 height 17
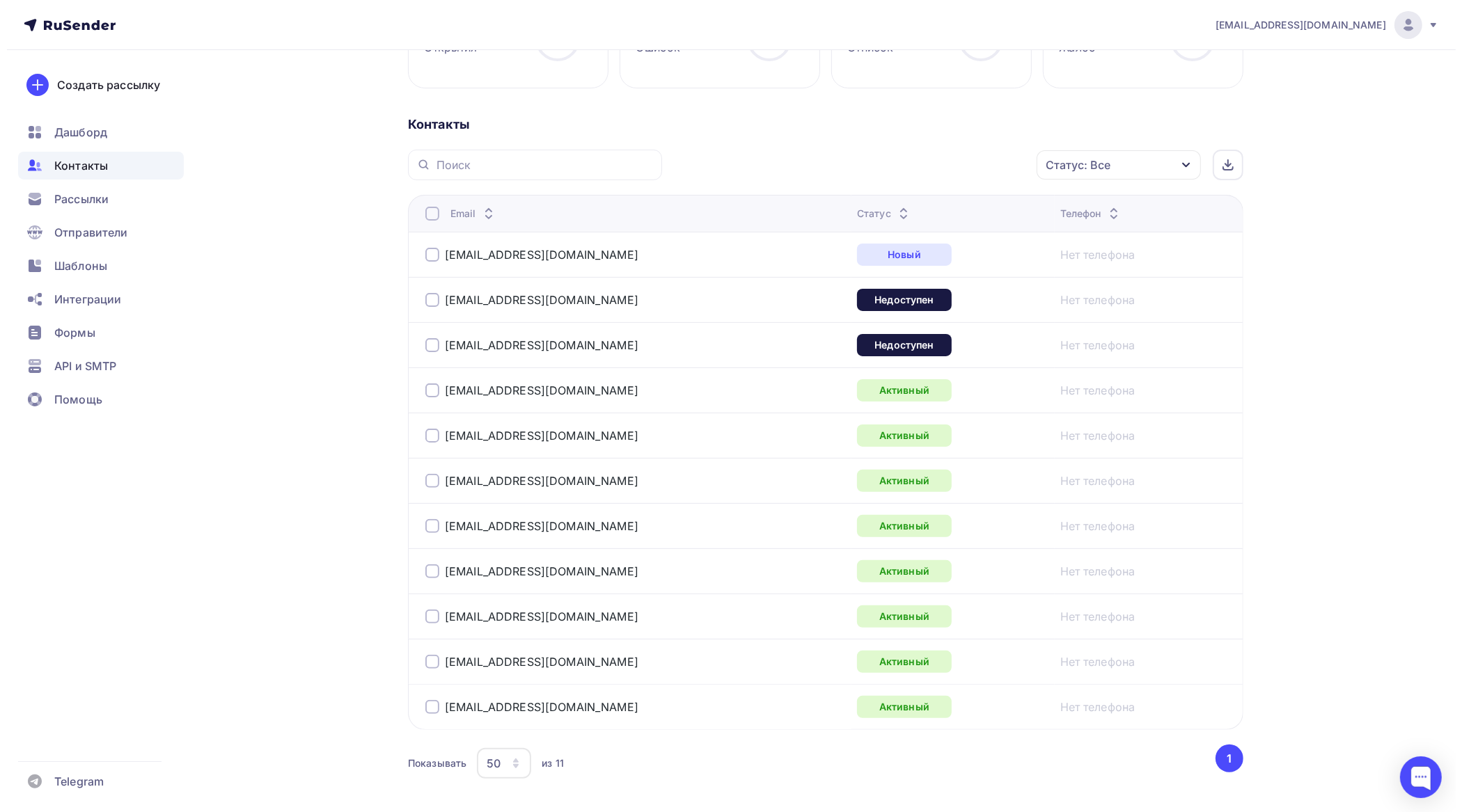
scroll to position [261, 0]
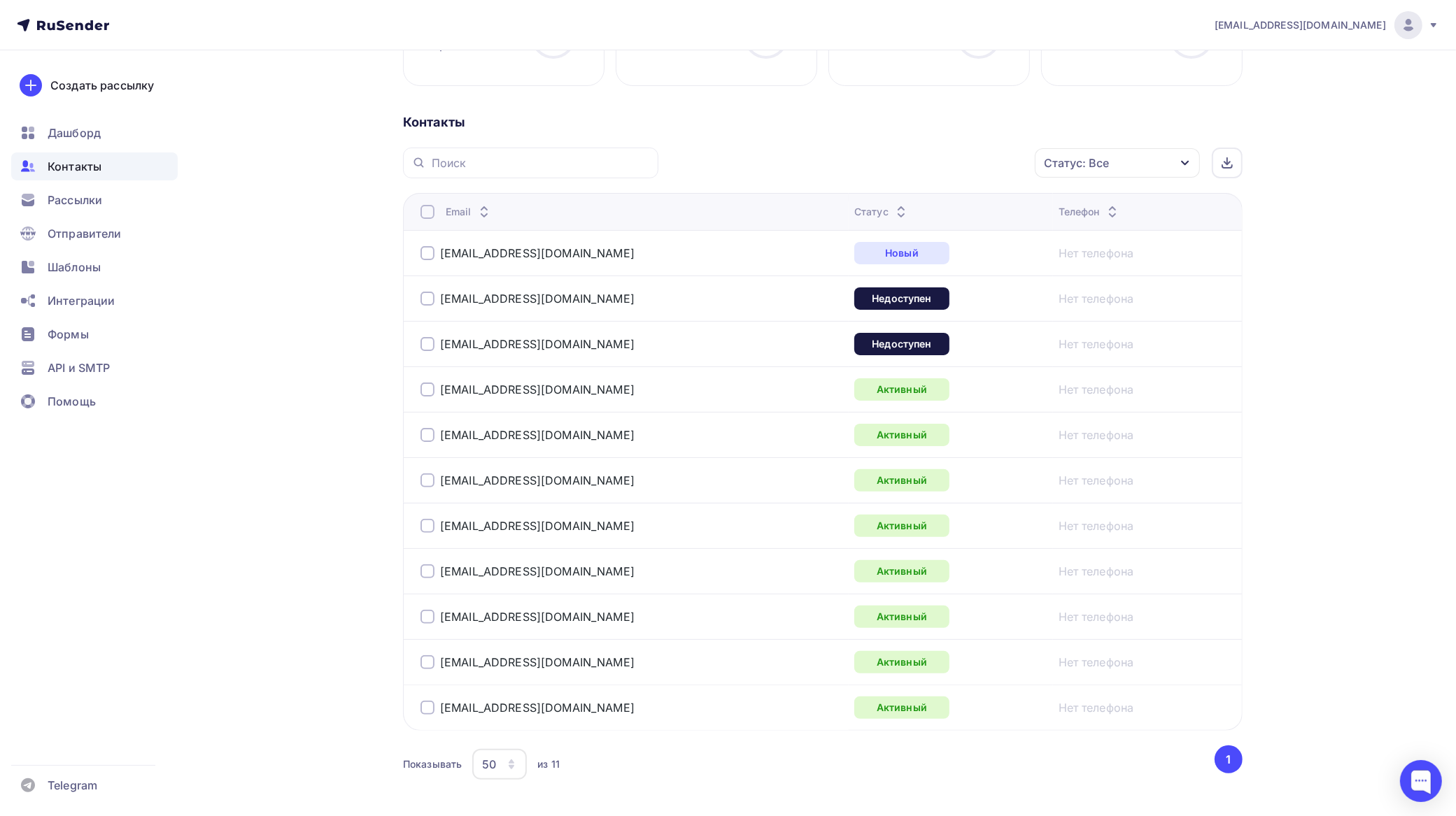
click at [424, 302] on div at bounding box center [427, 298] width 14 height 14
click at [424, 348] on div at bounding box center [427, 343] width 14 height 14
click at [427, 214] on div at bounding box center [427, 211] width 14 height 14
click at [430, 253] on div at bounding box center [427, 253] width 14 height 14
click at [929, 169] on div "Действие" at bounding box center [930, 163] width 185 height 27
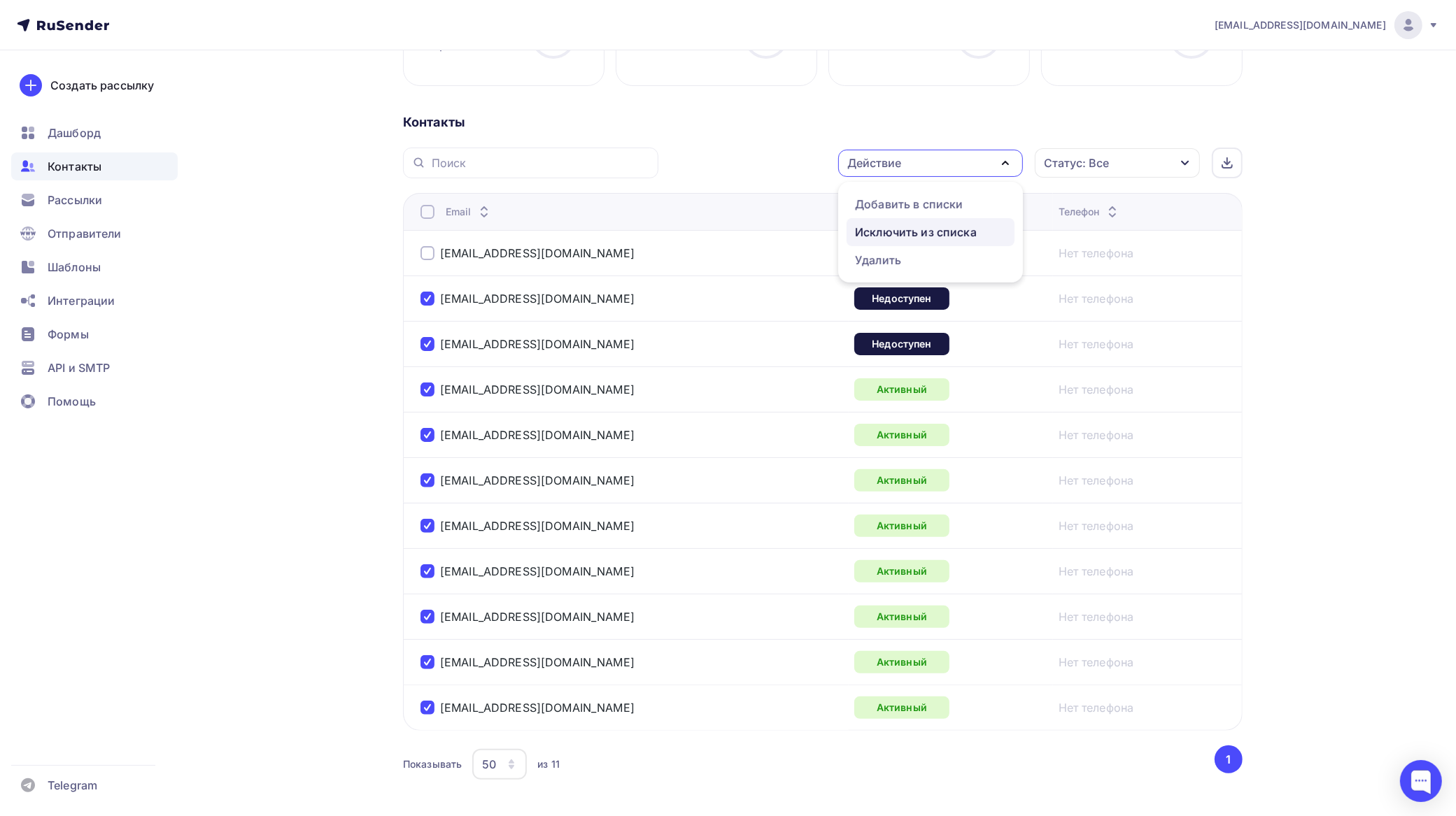
click at [918, 231] on div "Исключить из списка" at bounding box center [915, 232] width 122 height 17
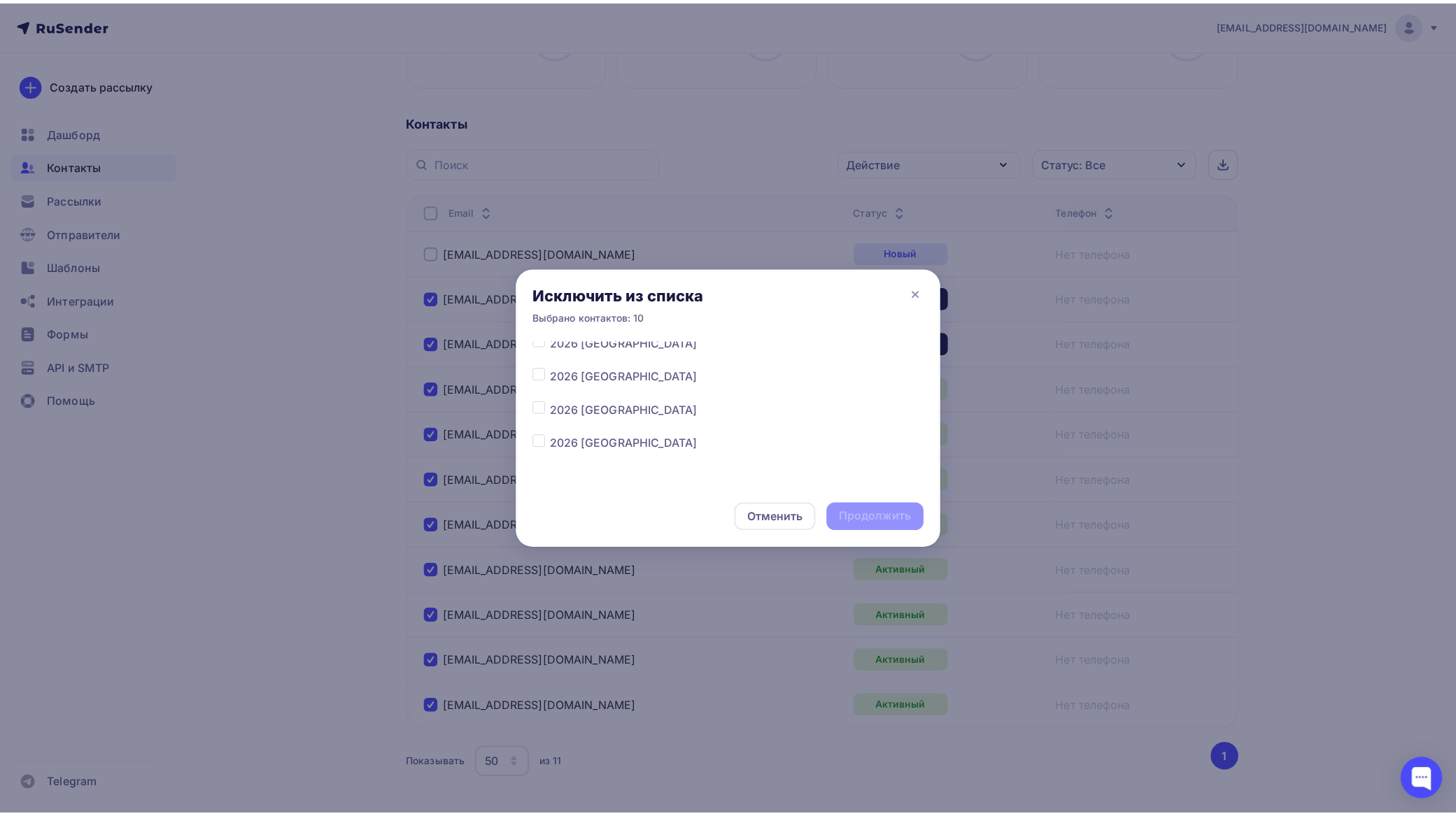
scroll to position [699, 0]
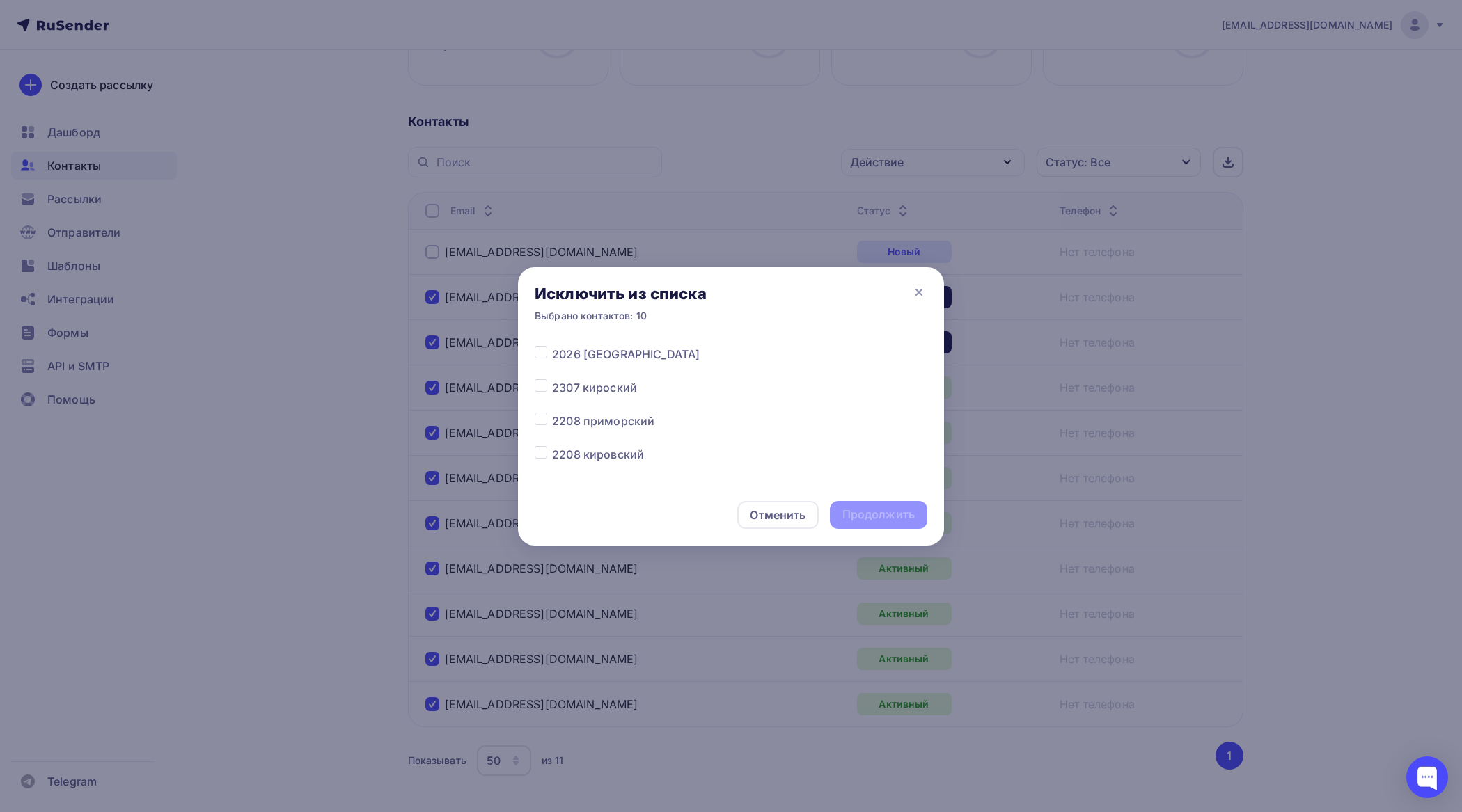
click at [552, 413] on label at bounding box center [552, 413] width 0 height 0
click at [543, 419] on input "checkbox" at bounding box center [540, 419] width 12 height 12
checkbox input "true"
click at [885, 515] on div "Продолжить" at bounding box center [878, 514] width 72 height 16
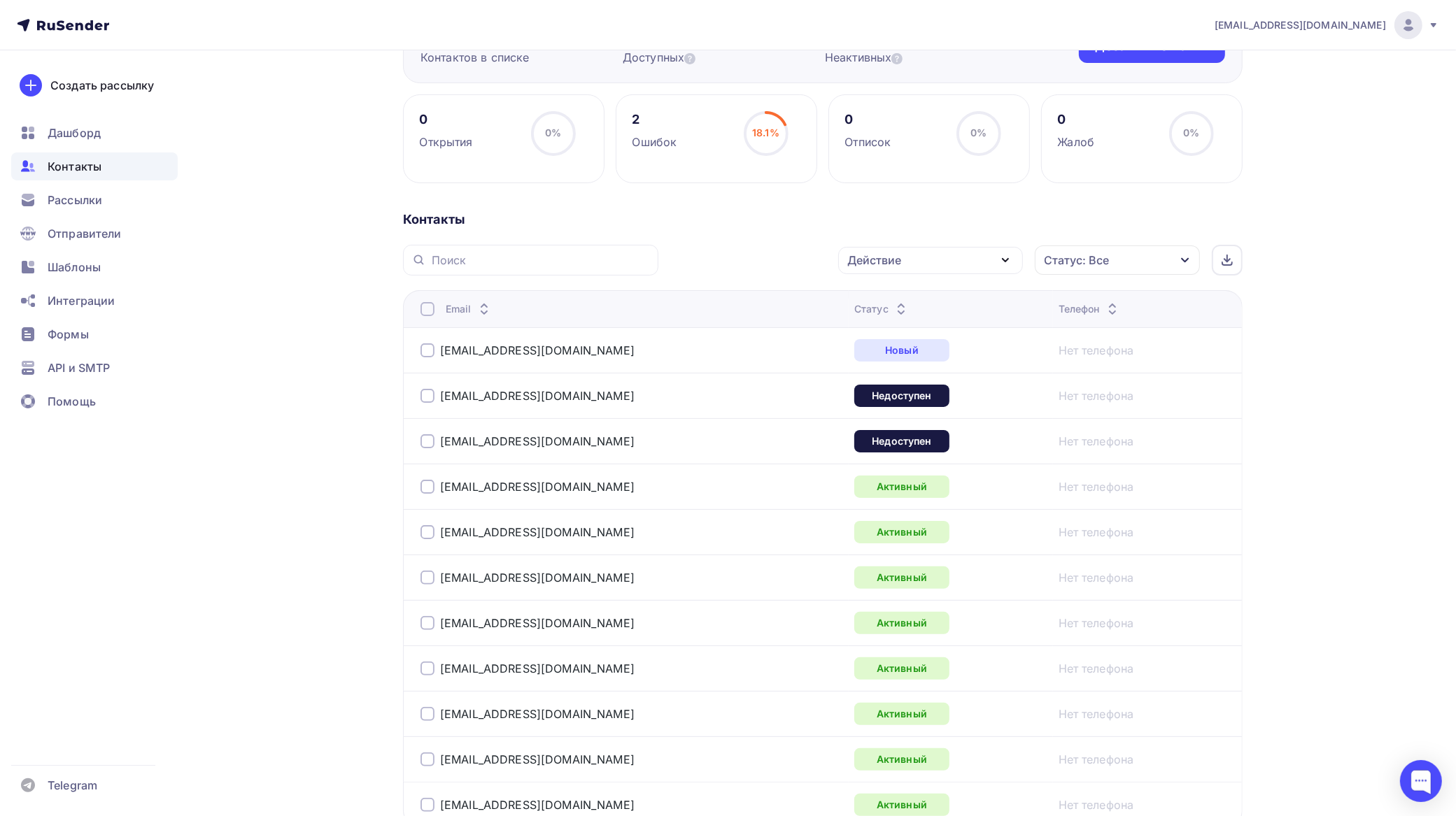
scroll to position [262, 0]
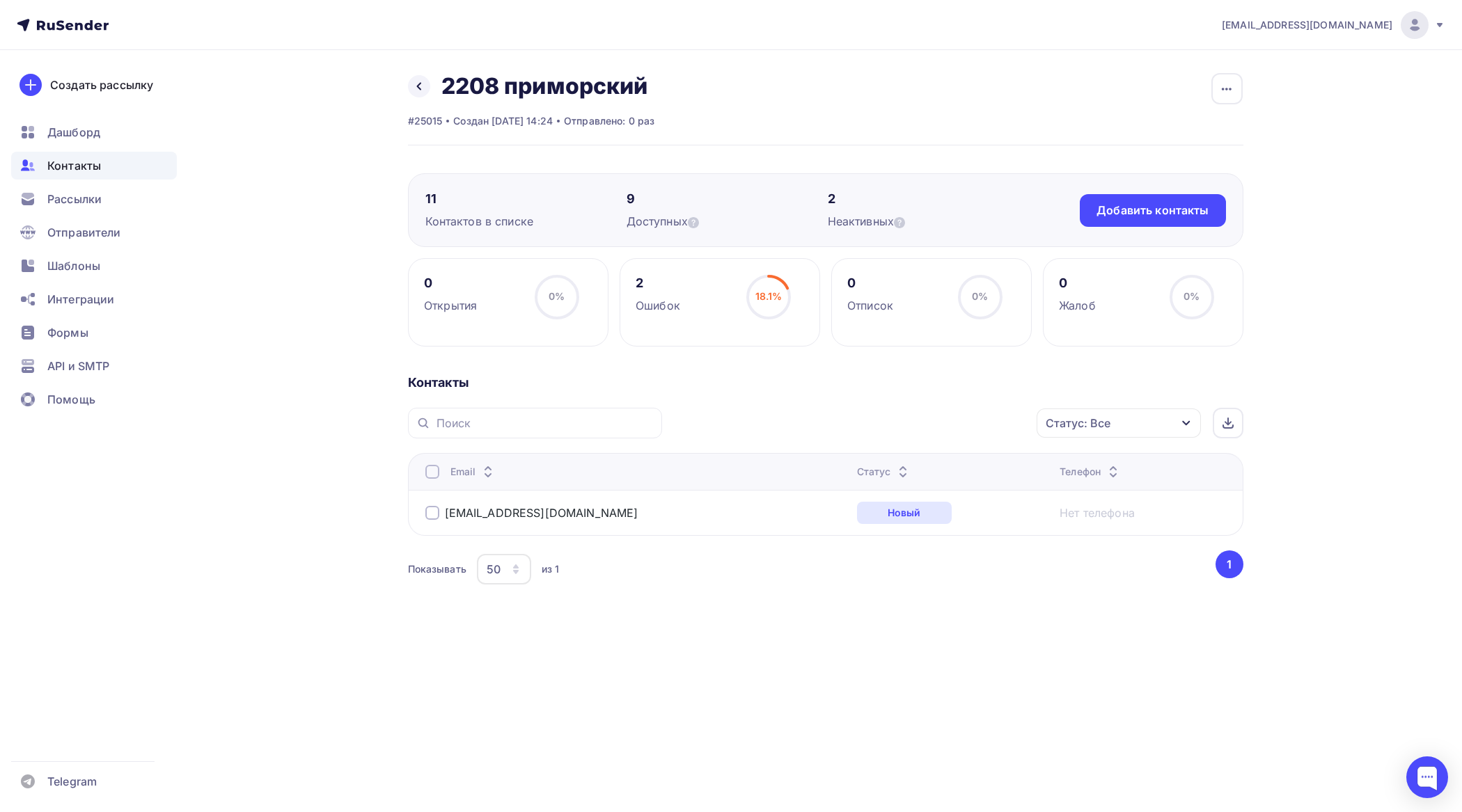
click at [434, 515] on div at bounding box center [432, 513] width 14 height 14
click at [899, 421] on div "Действие" at bounding box center [876, 423] width 54 height 17
click at [902, 461] on div "Добавить в списки" at bounding box center [912, 465] width 107 height 17
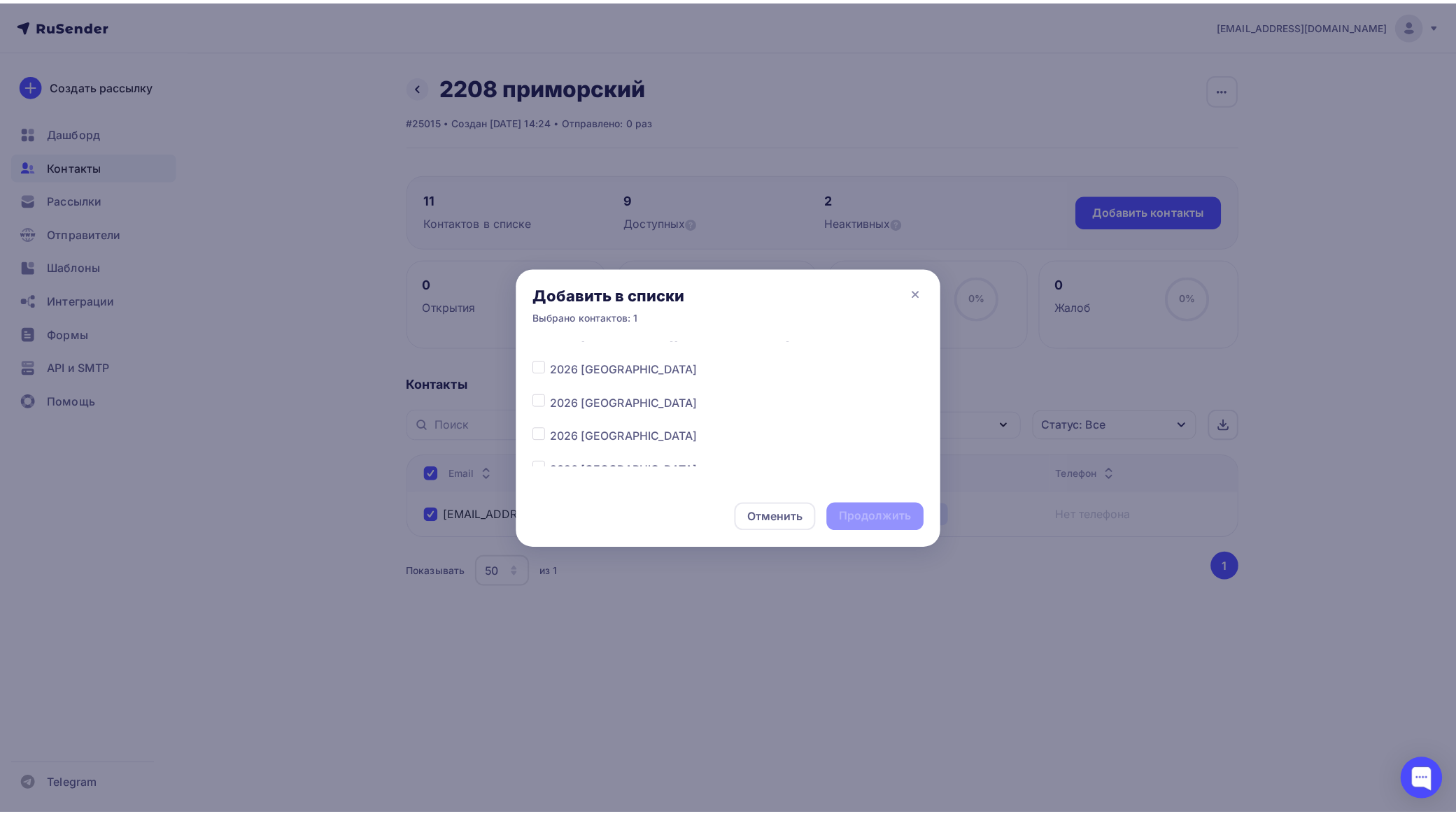
scroll to position [612, 0]
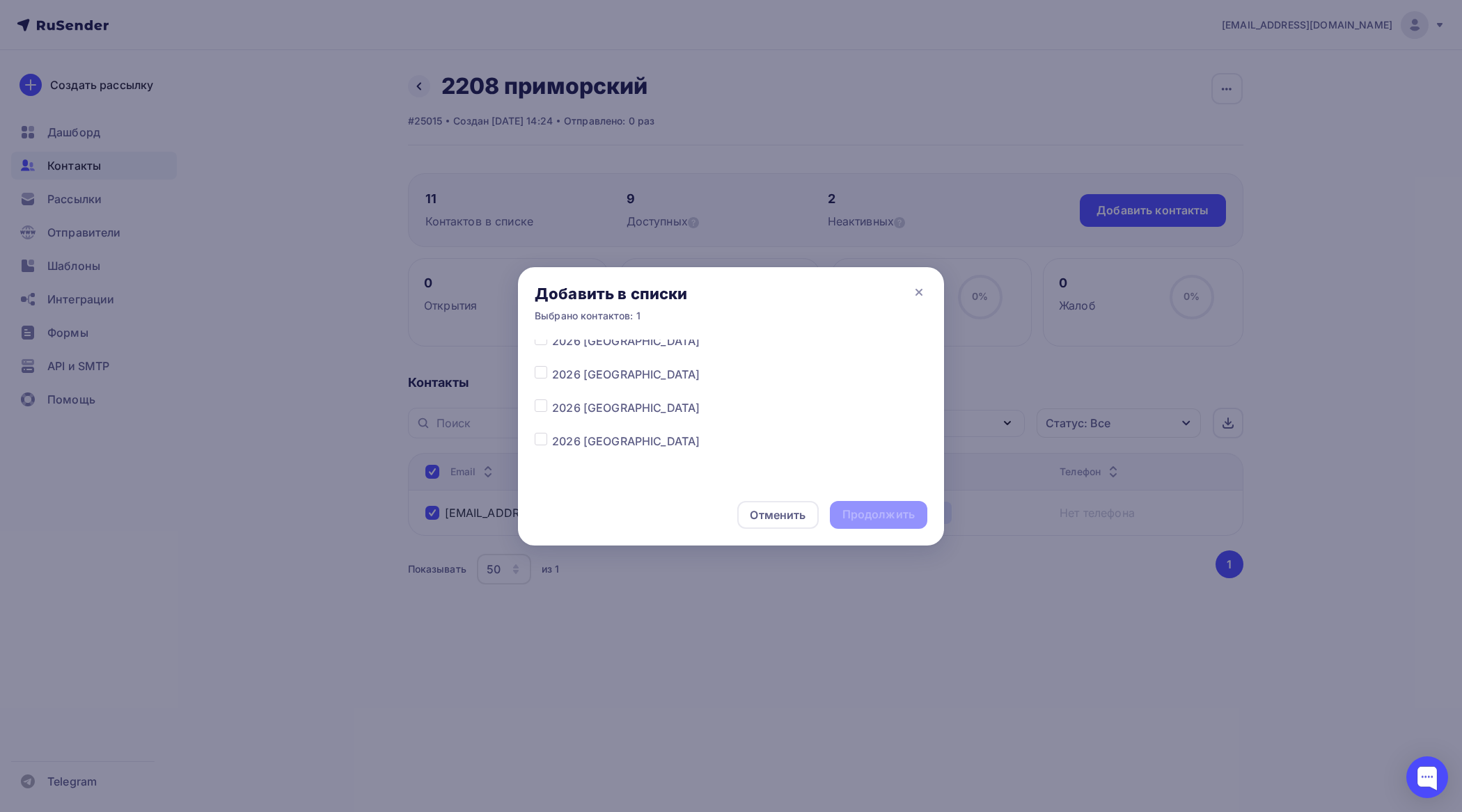
click at [552, 433] on label at bounding box center [552, 433] width 0 height 0
click at [538, 440] on input "checkbox" at bounding box center [540, 438] width 12 height 12
checkbox input "true"
drag, startPoint x: 882, startPoint y: 516, endPoint x: 862, endPoint y: 503, distance: 23.9
click at [881, 513] on div "Продолжить" at bounding box center [878, 514] width 72 height 16
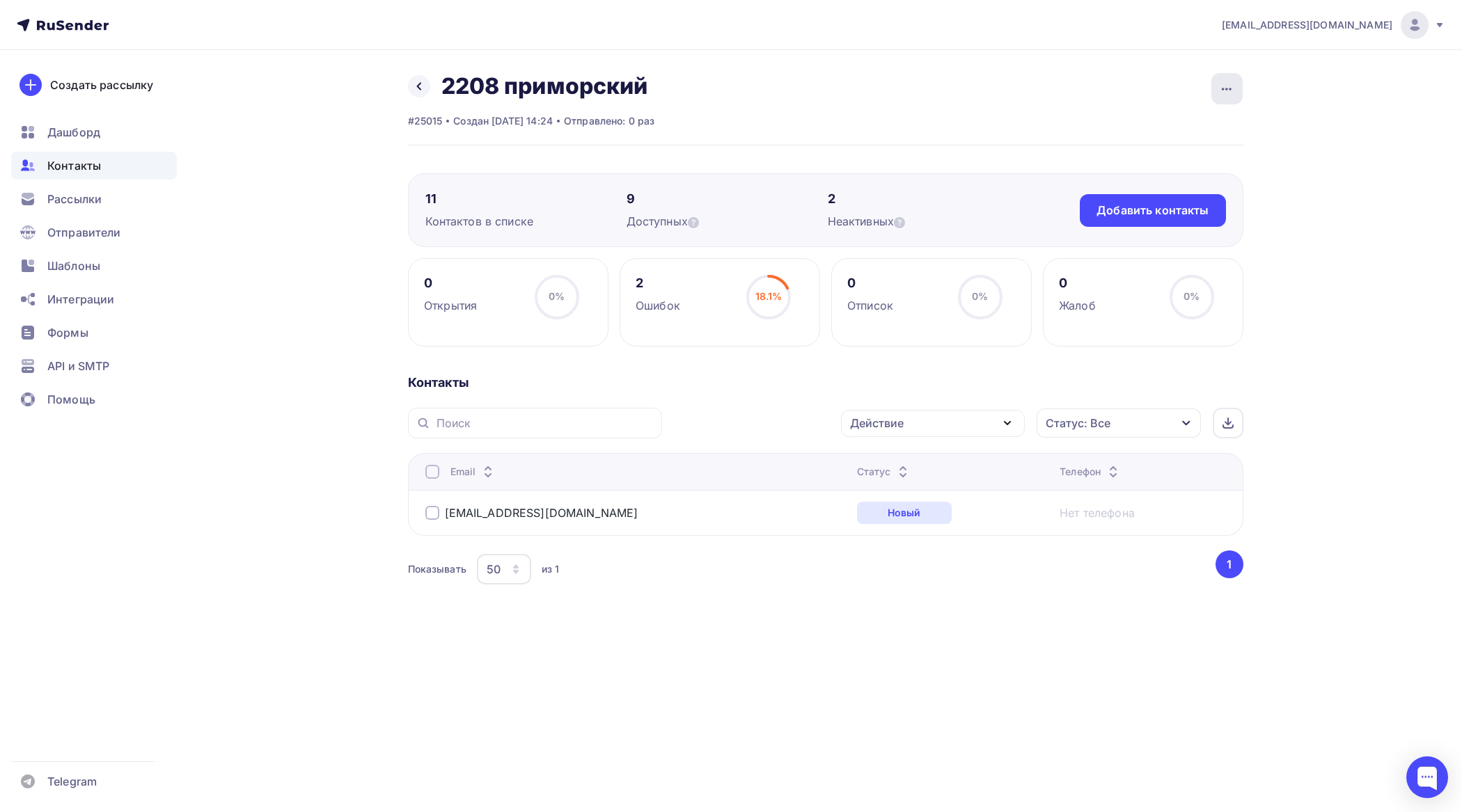
click at [1221, 77] on div "button" at bounding box center [1226, 88] width 31 height 31
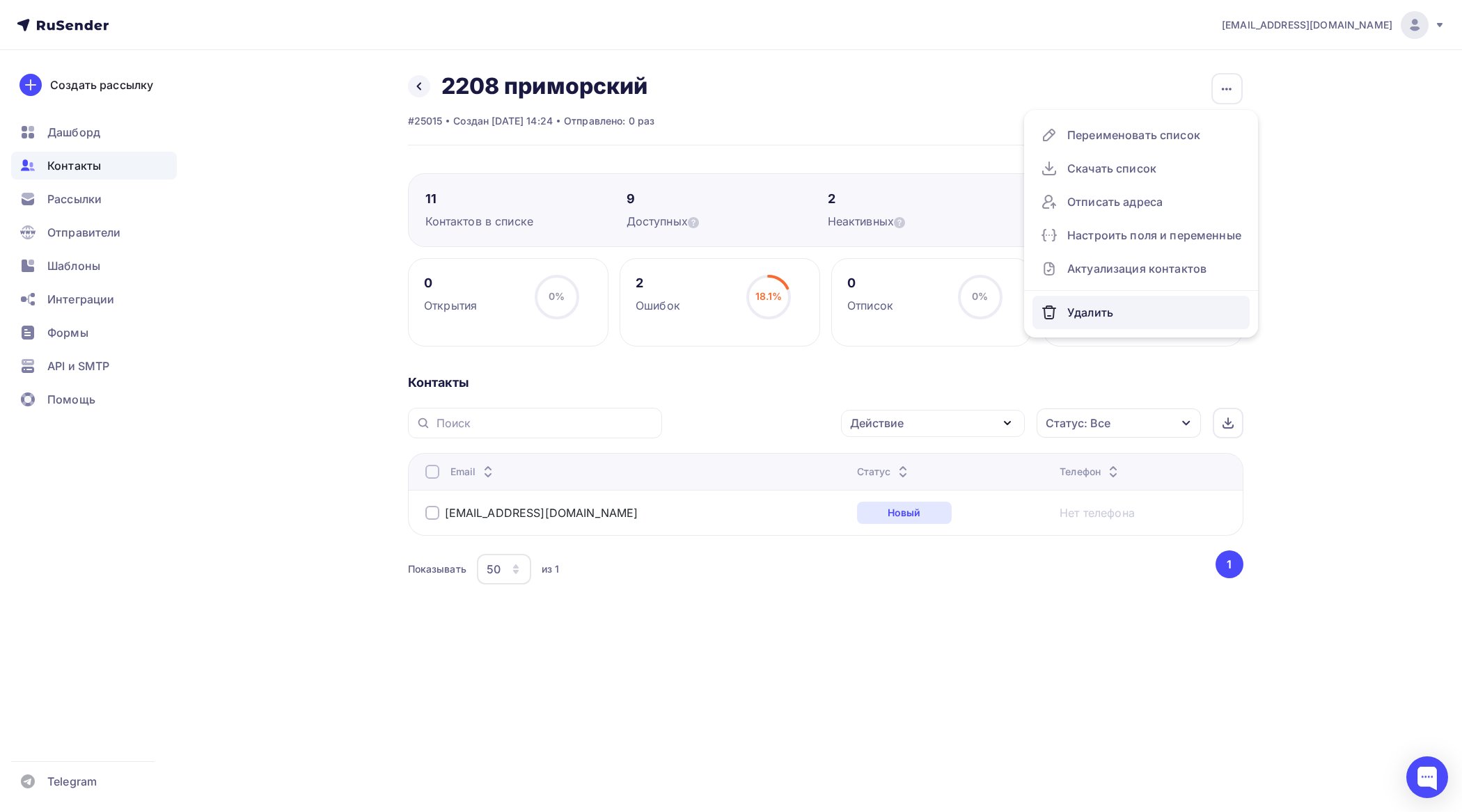
click at [1108, 311] on div "Удалить" at bounding box center [1142, 313] width 201 height 23
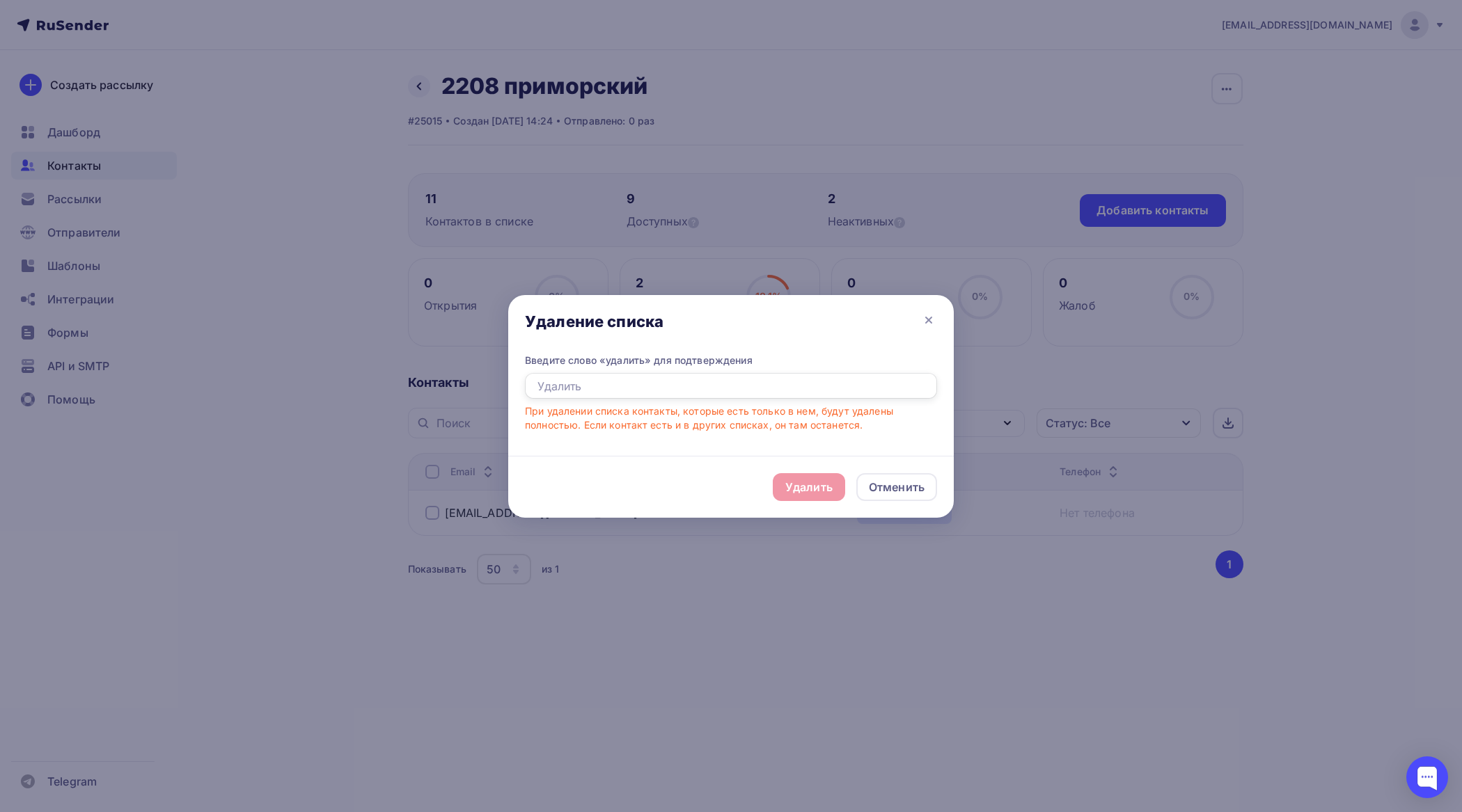
click at [705, 378] on input "text" at bounding box center [731, 386] width 412 height 26
type input "удалить"
click at [801, 486] on div "Удалить" at bounding box center [808, 487] width 47 height 17
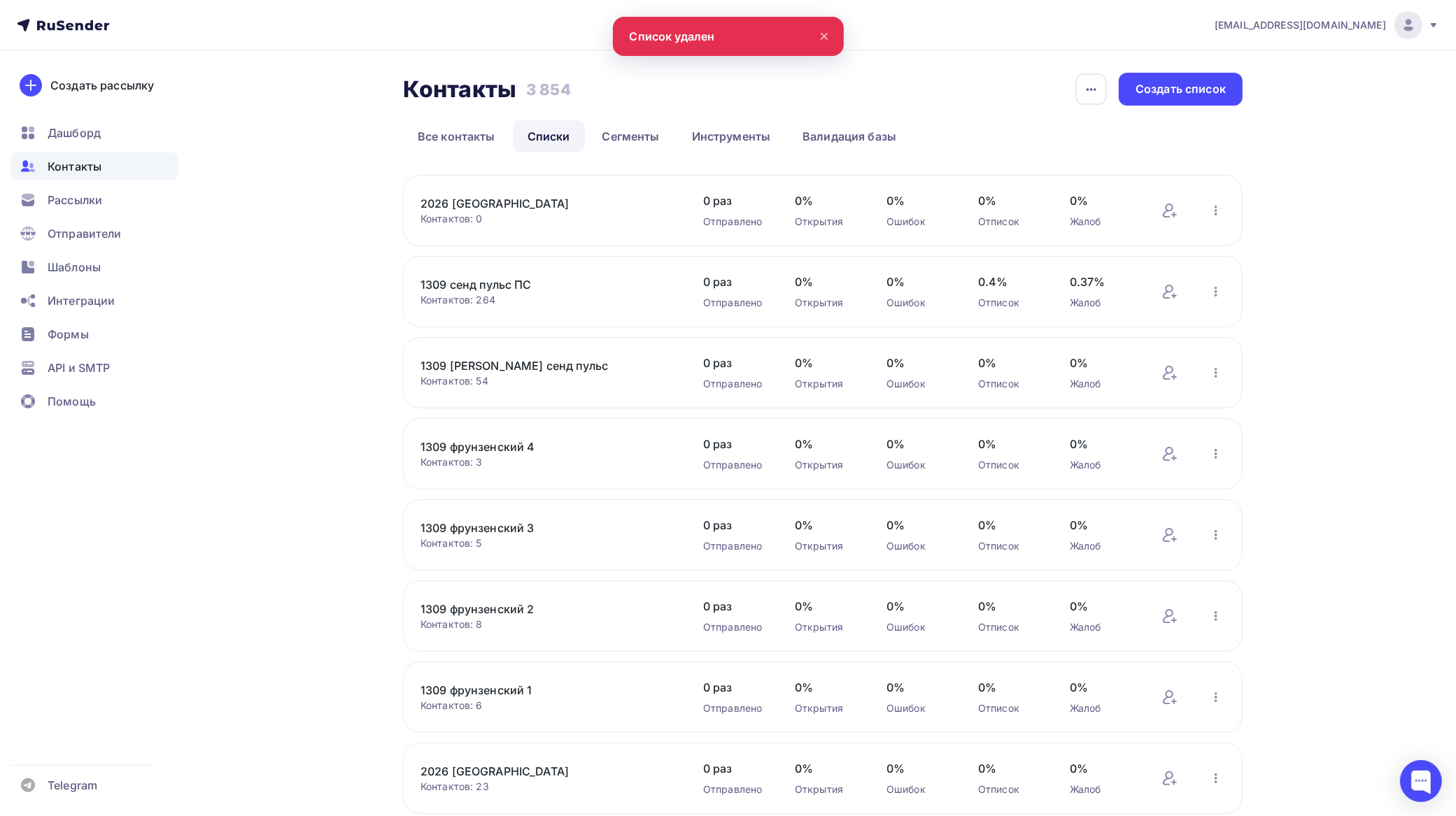
click at [548, 135] on link "Списки" at bounding box center [549, 137] width 72 height 32
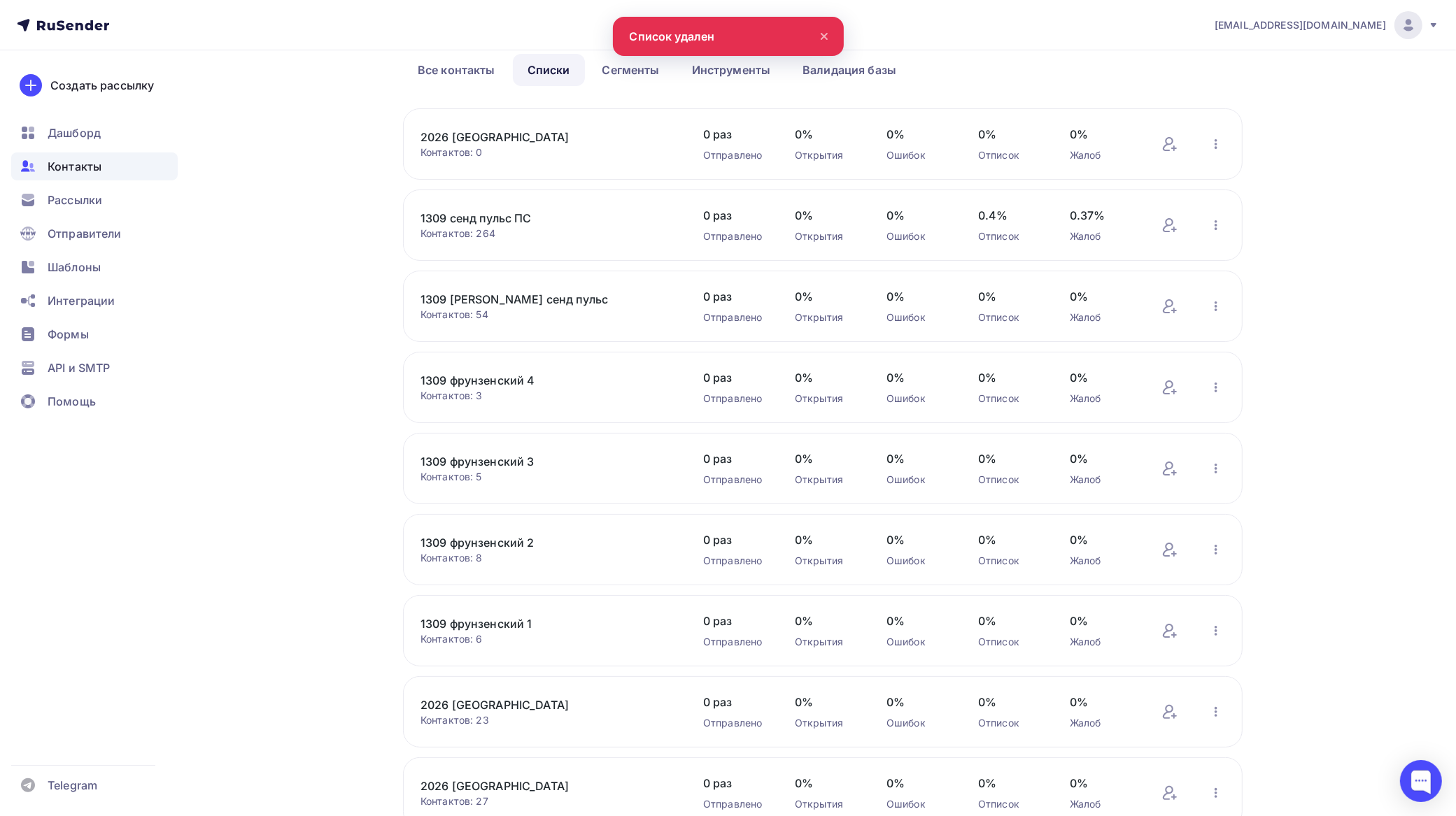
scroll to position [272, 0]
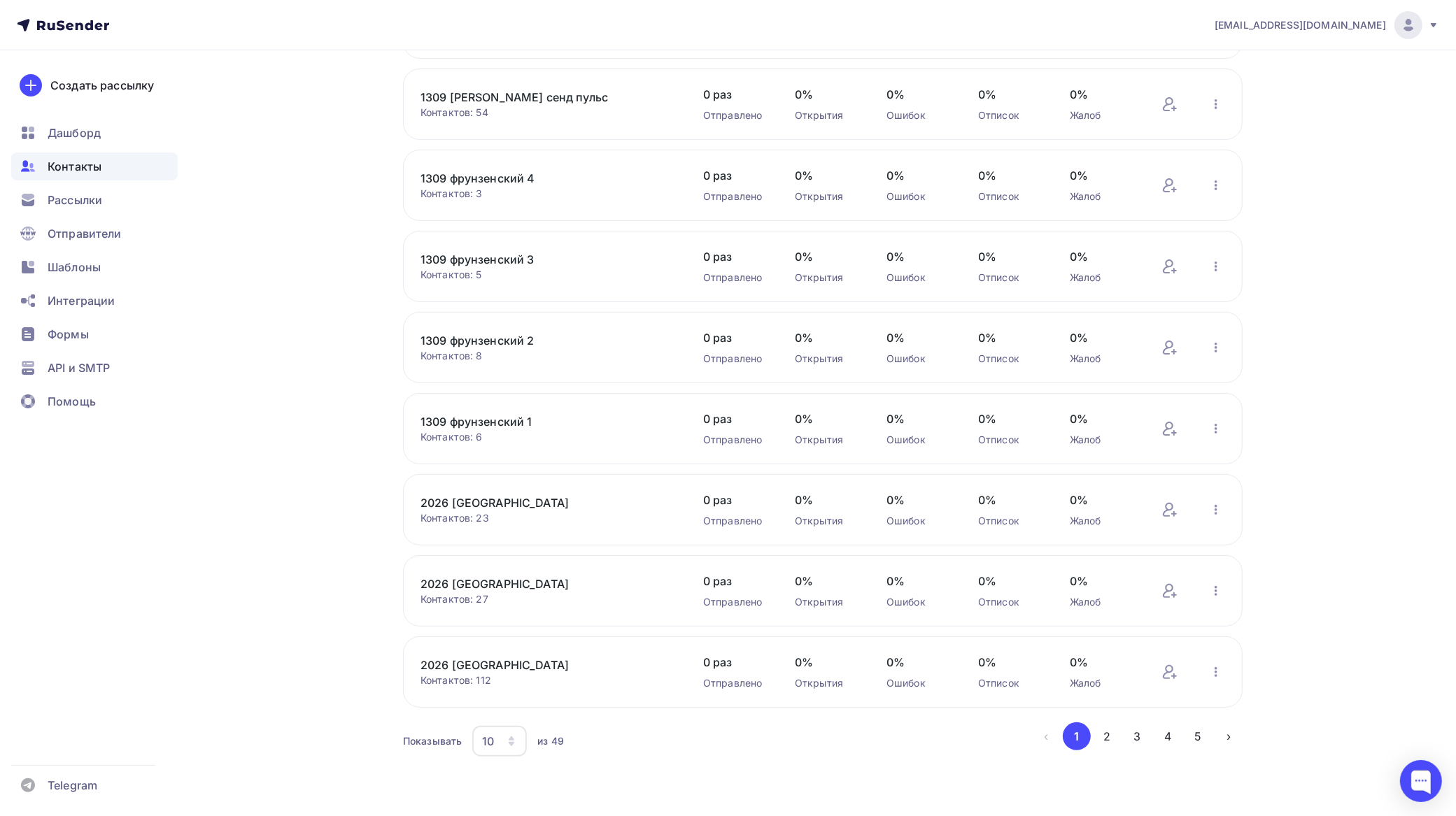
click at [502, 740] on div "10" at bounding box center [500, 741] width 55 height 31
click at [502, 672] on div "50" at bounding box center [556, 674] width 134 height 17
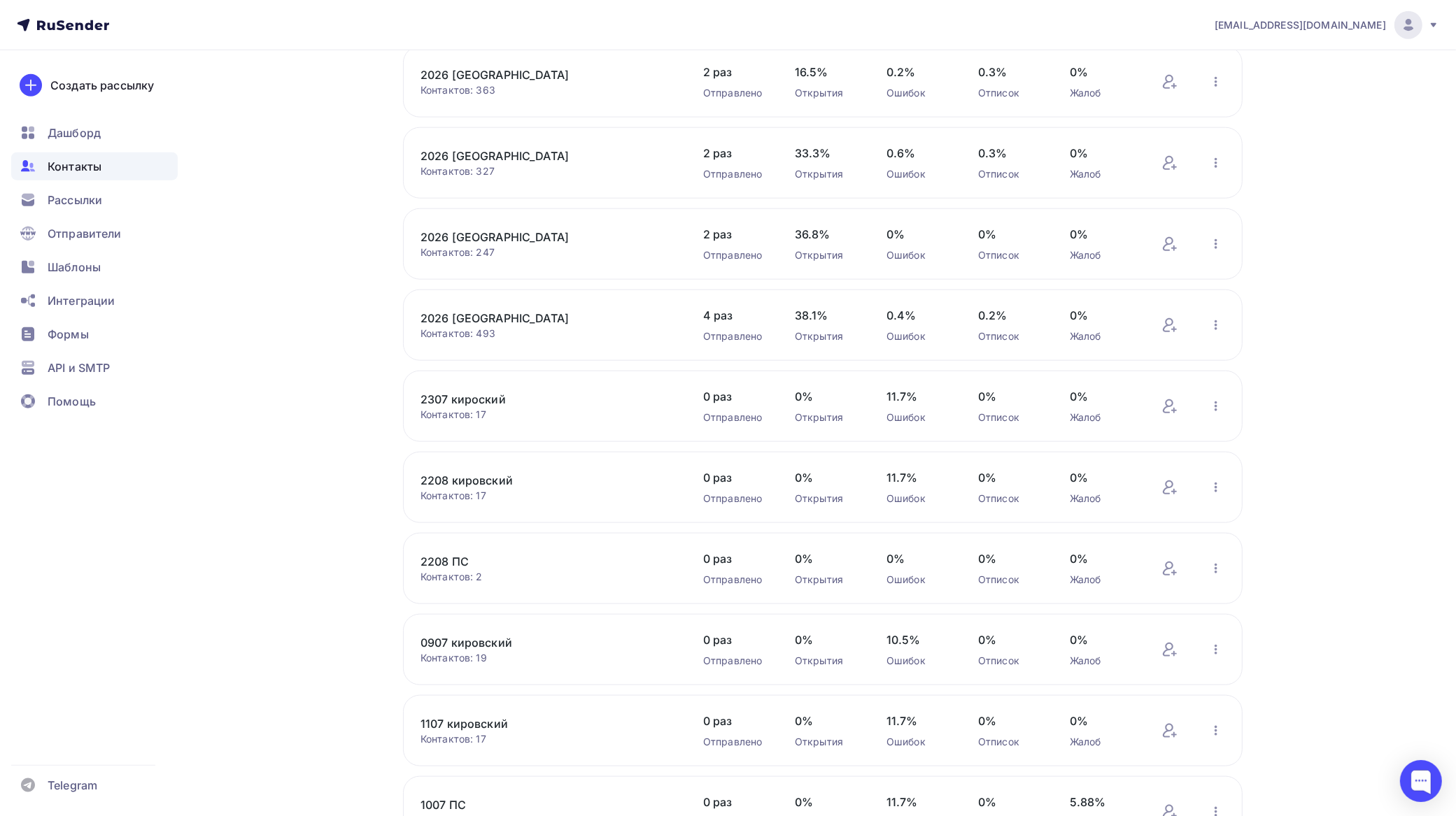
scroll to position [1574, 0]
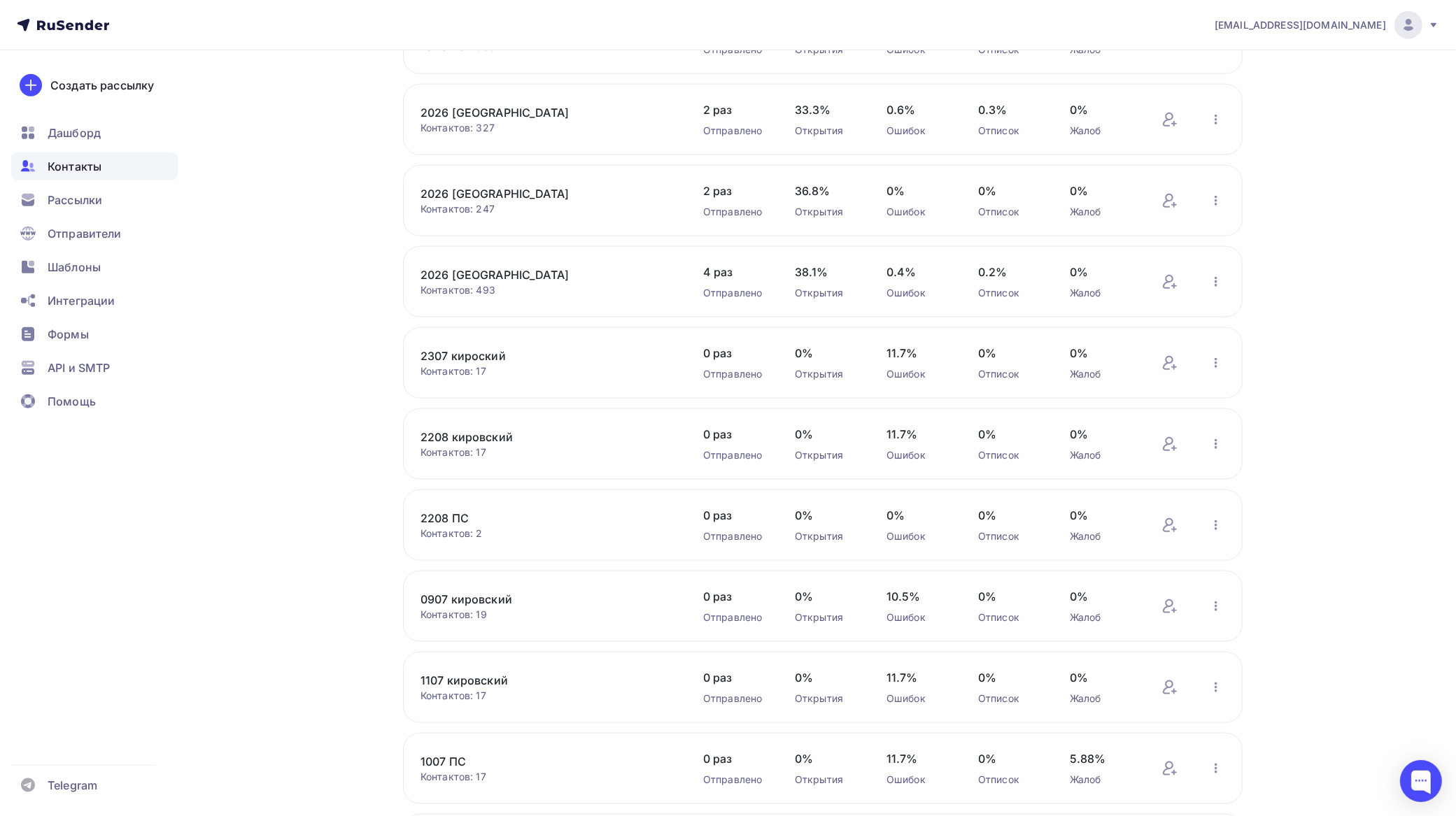
click at [504, 429] on link "2208 кировский" at bounding box center [540, 438] width 238 height 17
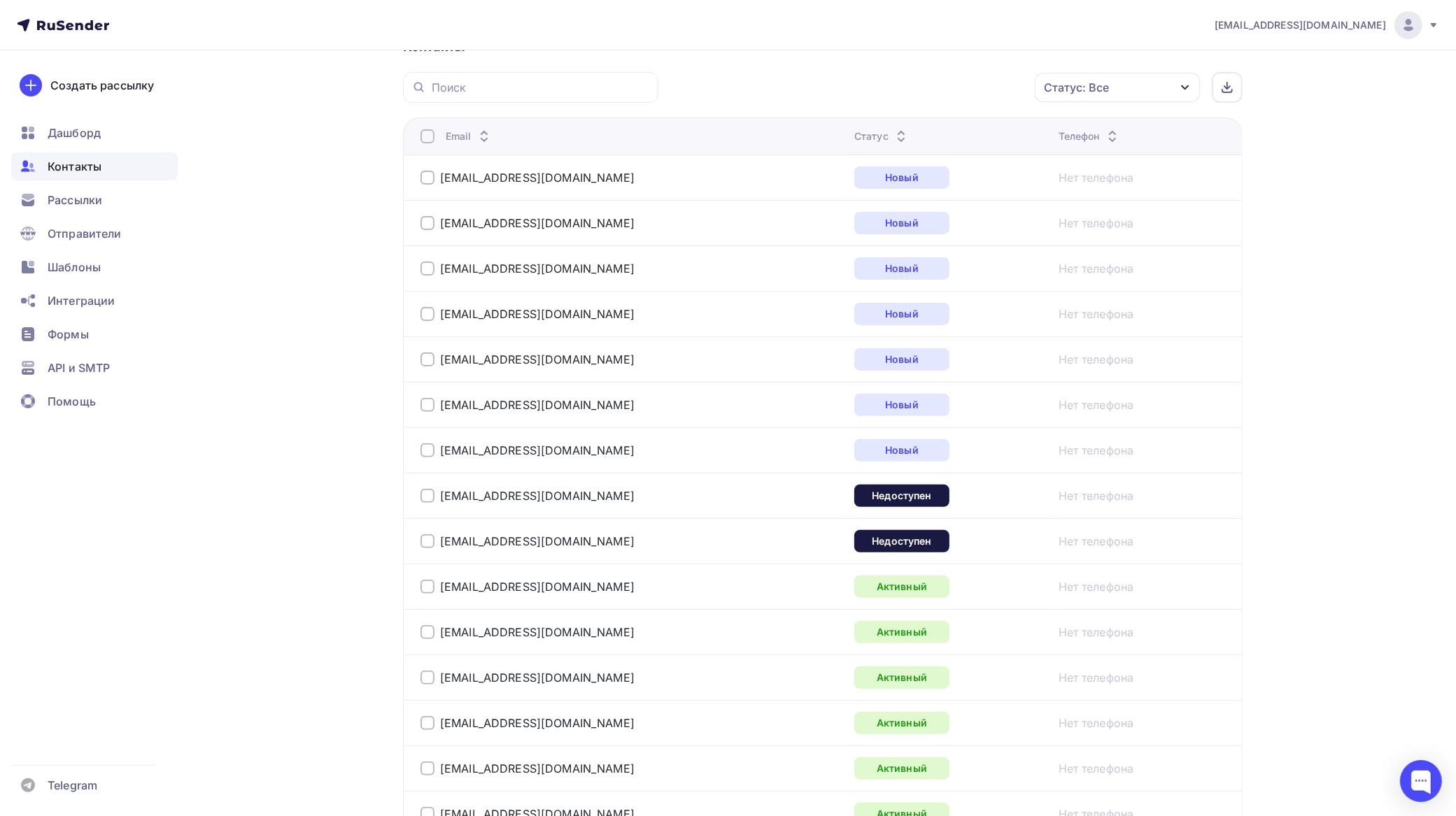
scroll to position [340, 0]
click at [426, 493] on div at bounding box center [427, 493] width 14 height 14
click at [430, 537] on div at bounding box center [427, 539] width 14 height 14
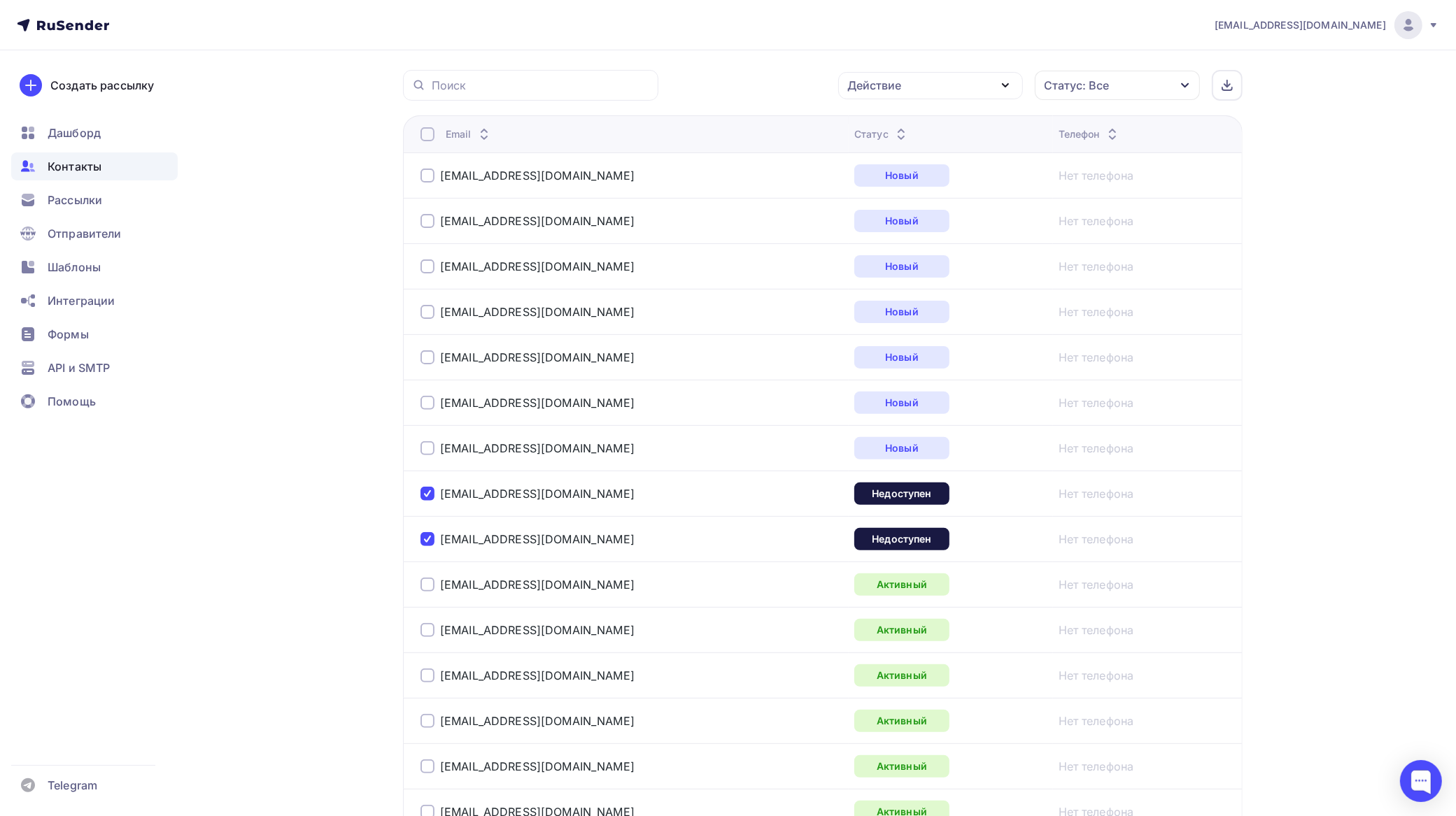
click at [427, 591] on div at bounding box center [427, 584] width 14 height 14
click at [429, 635] on div at bounding box center [427, 630] width 14 height 14
click at [432, 682] on div "[EMAIL_ADDRESS][DOMAIN_NAME]" at bounding box center [527, 675] width 214 height 14
click at [431, 680] on div at bounding box center [427, 675] width 14 height 14
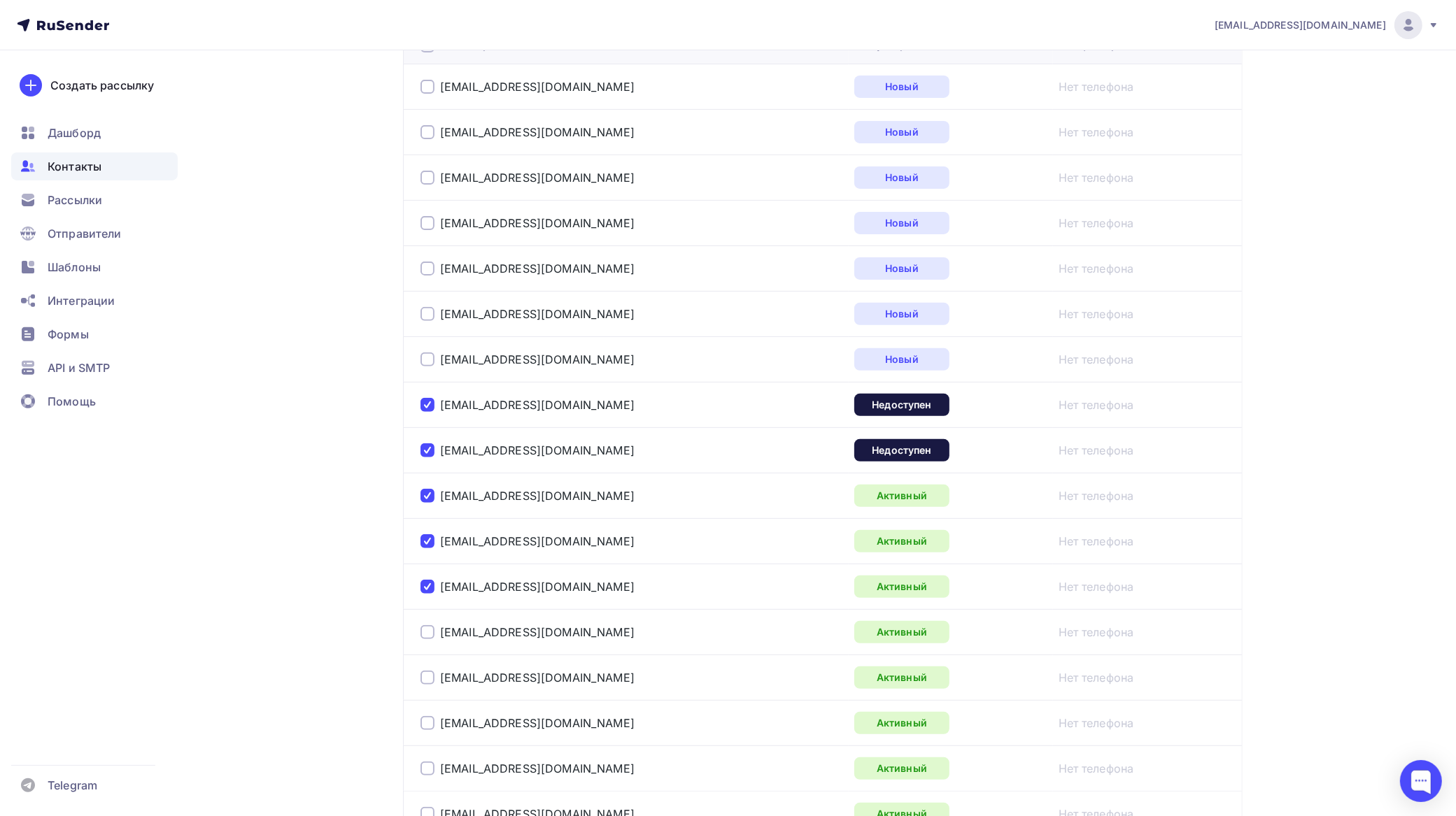
scroll to position [596, 0]
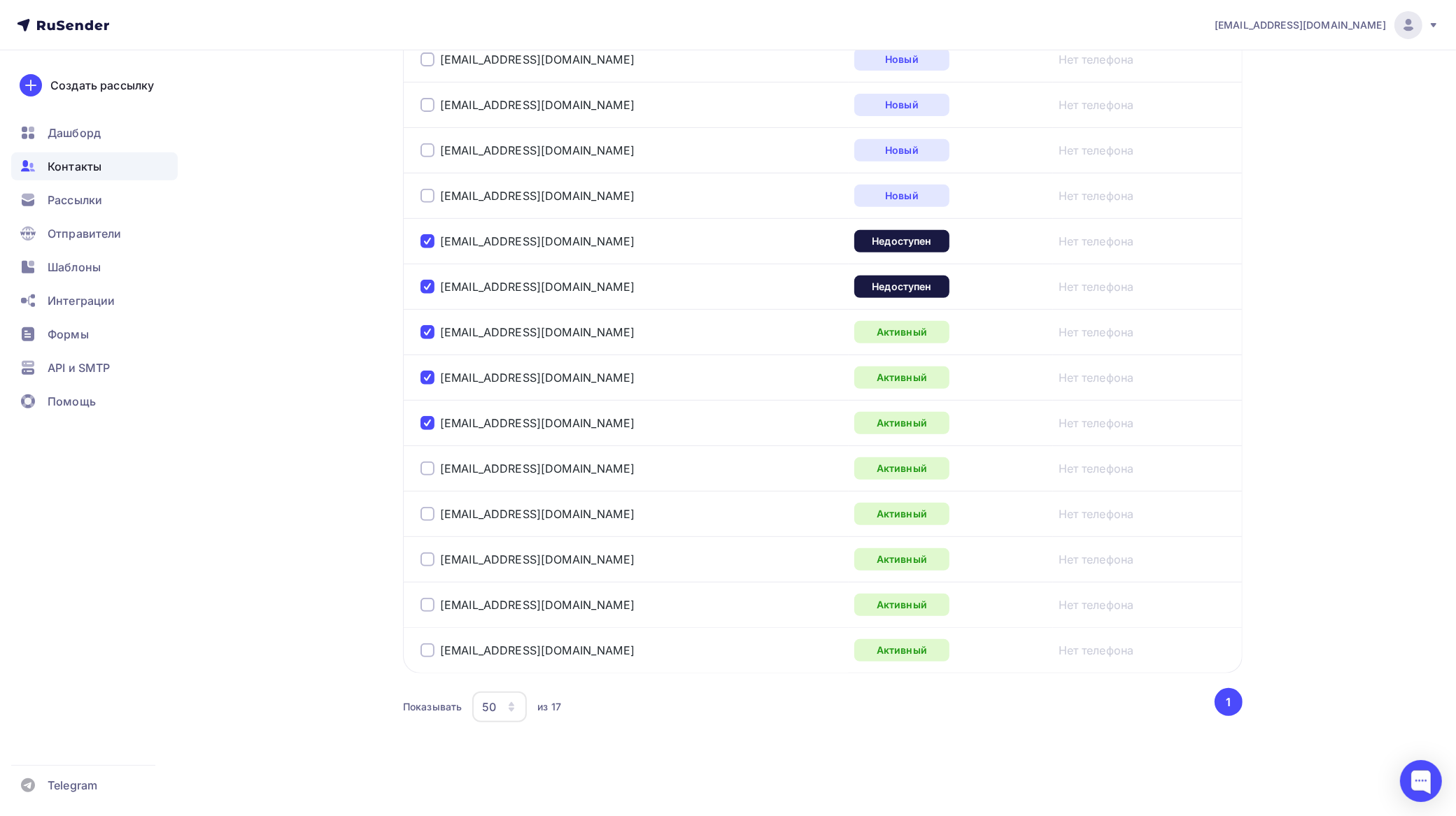
click at [431, 467] on div at bounding box center [427, 468] width 14 height 14
click at [431, 511] on div at bounding box center [427, 514] width 14 height 14
click at [426, 560] on div at bounding box center [427, 559] width 14 height 14
click at [427, 610] on div at bounding box center [427, 605] width 14 height 14
drag, startPoint x: 427, startPoint y: 651, endPoint x: 431, endPoint y: 645, distance: 7.2
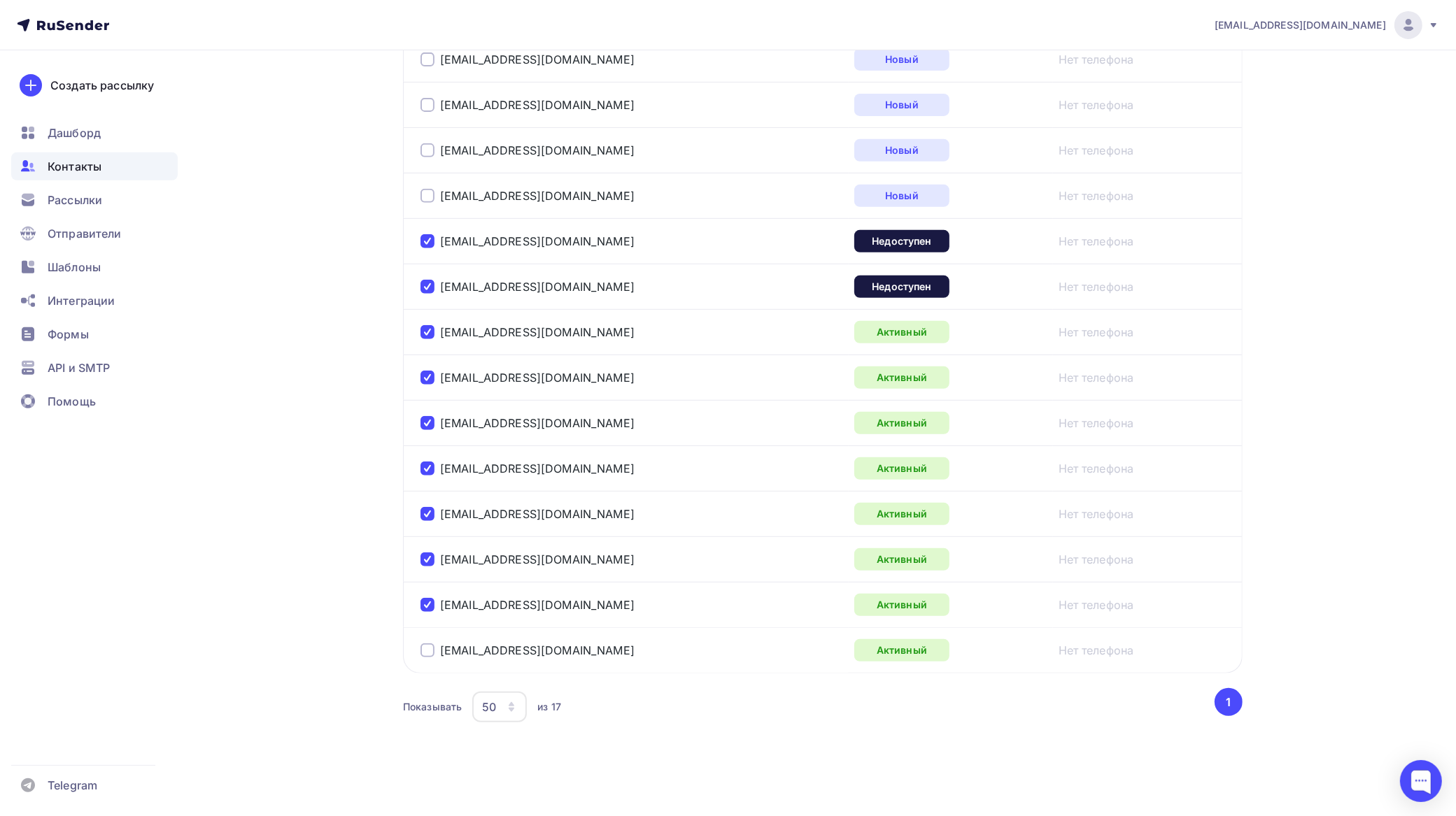
click at [427, 649] on div at bounding box center [427, 650] width 14 height 14
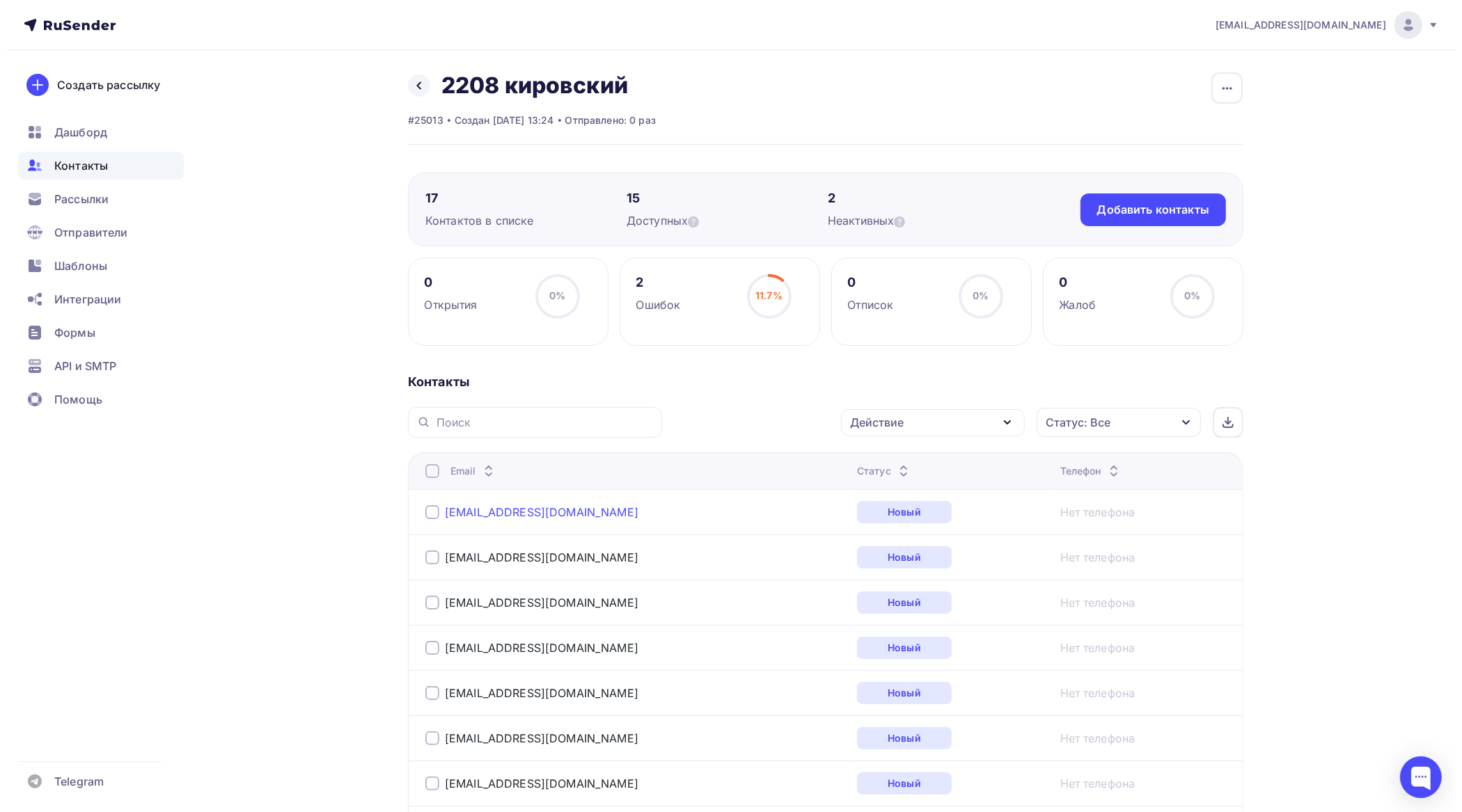
scroll to position [0, 0]
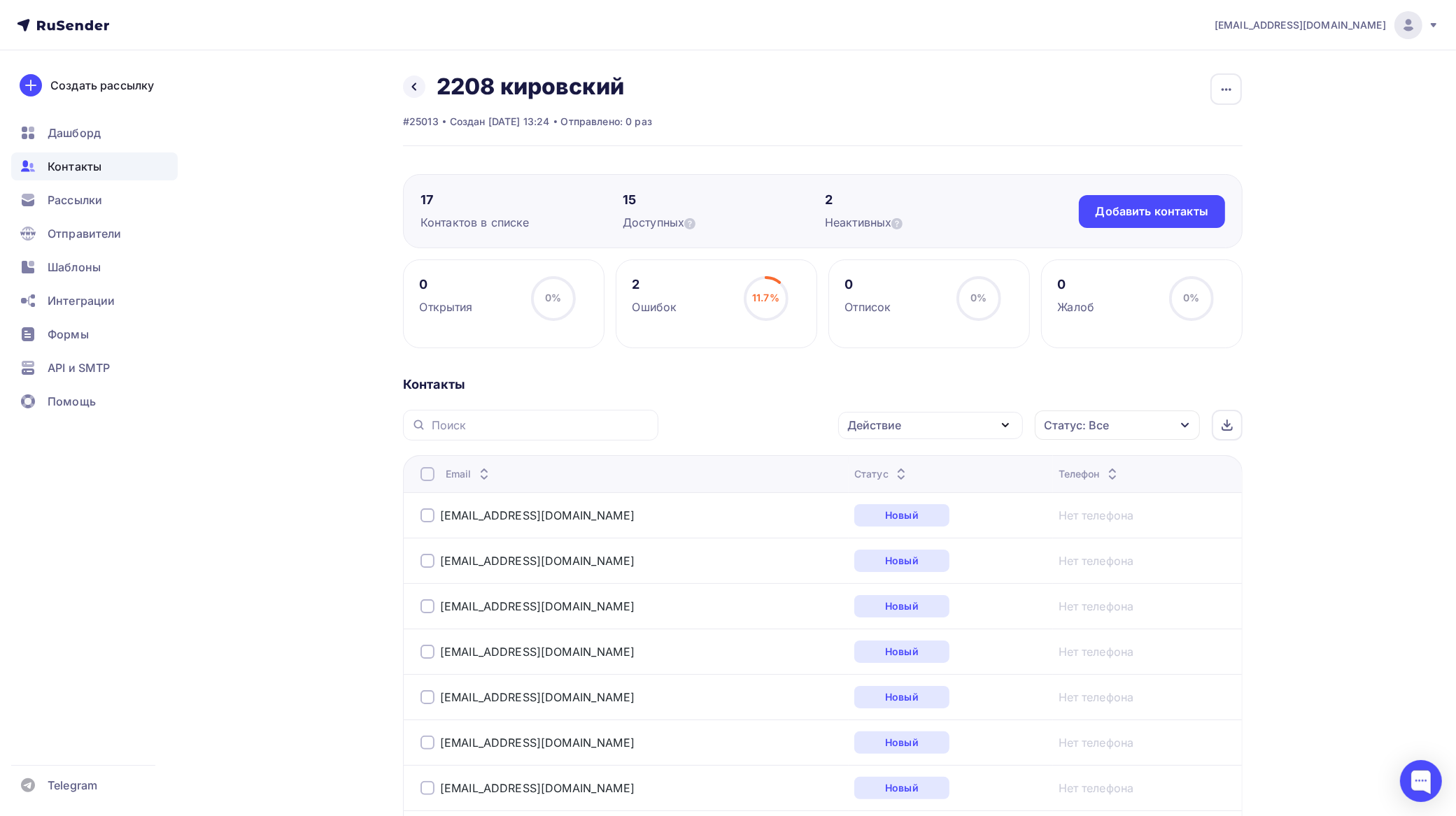
click at [927, 425] on div "Действие" at bounding box center [930, 425] width 185 height 27
click at [908, 489] on div "Исключить из списка" at bounding box center [915, 494] width 122 height 17
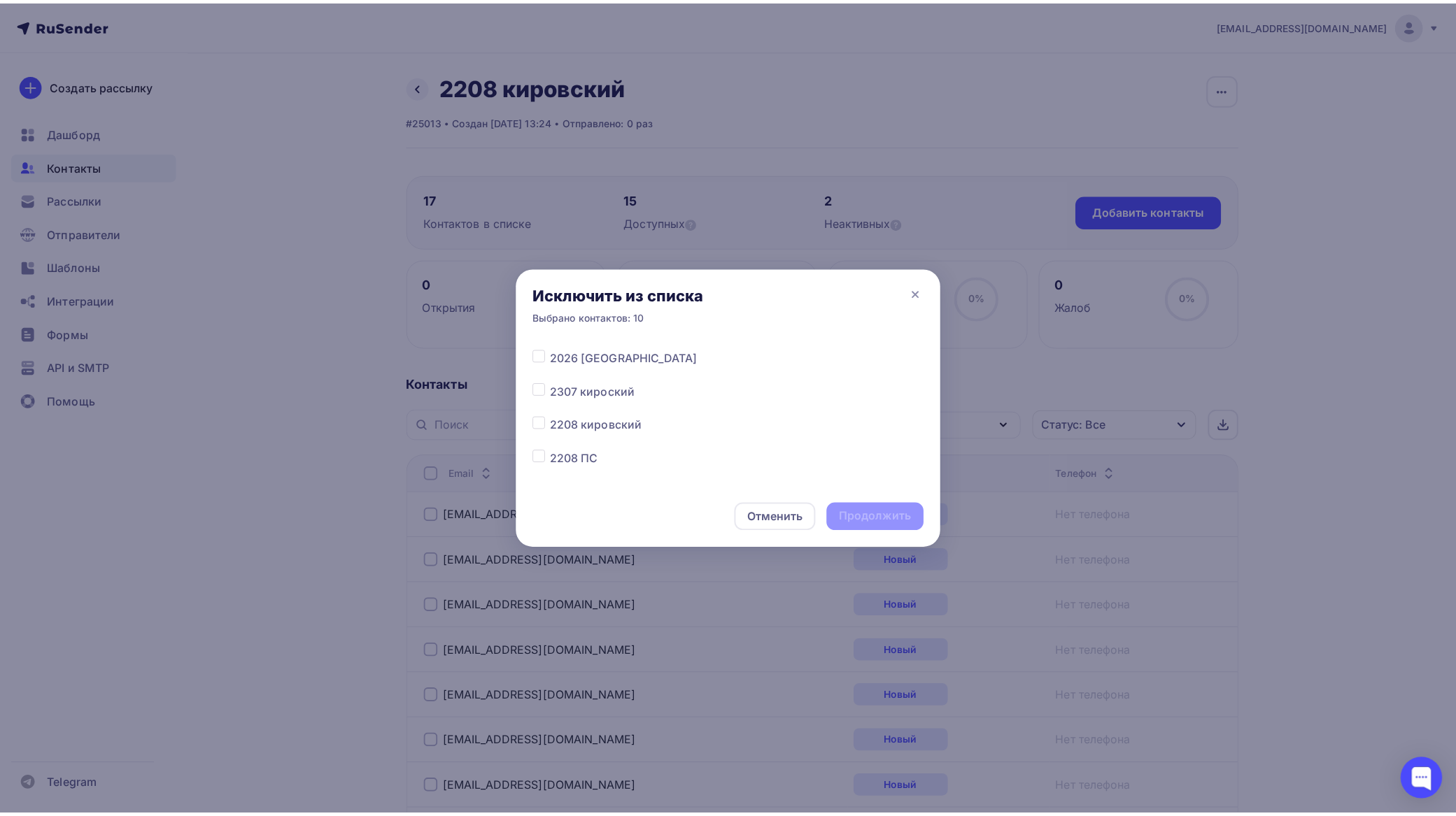
scroll to position [699, 0]
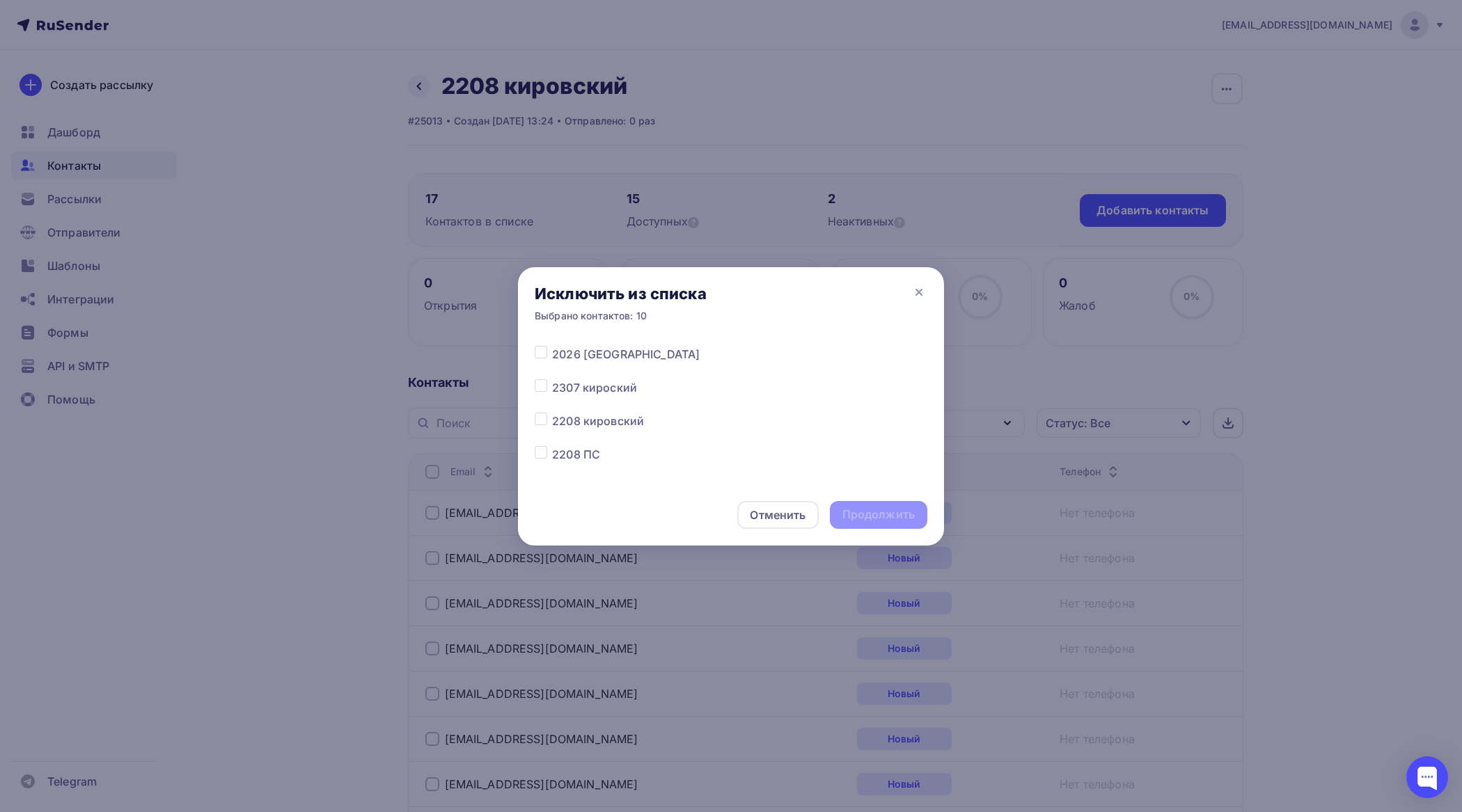
click at [552, 413] on label at bounding box center [552, 413] width 0 height 0
click at [542, 420] on input "checkbox" at bounding box center [540, 419] width 12 height 12
checkbox input "true"
click at [863, 505] on div "Продолжить" at bounding box center [879, 515] width 98 height 28
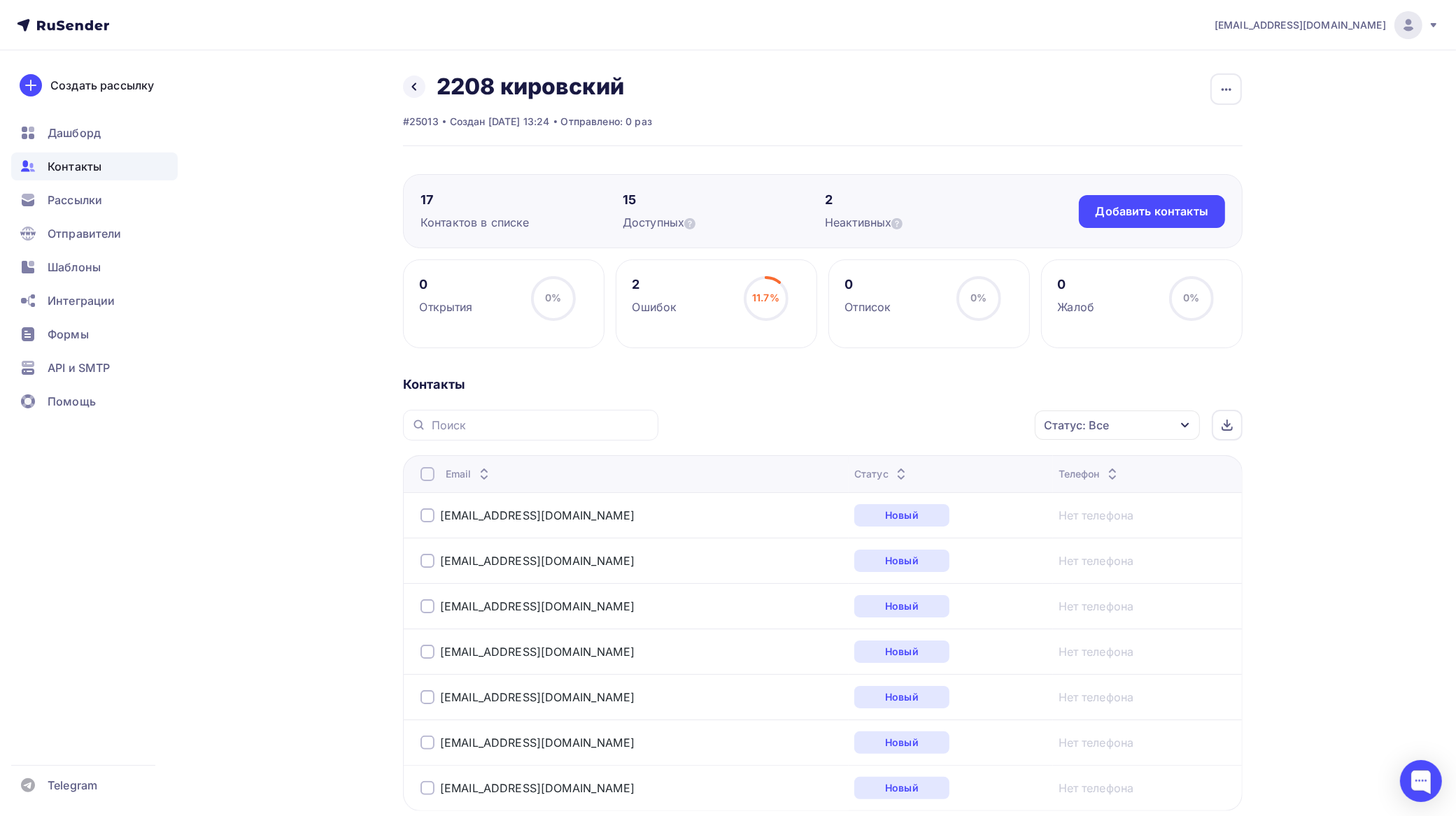
scroll to position [141, 0]
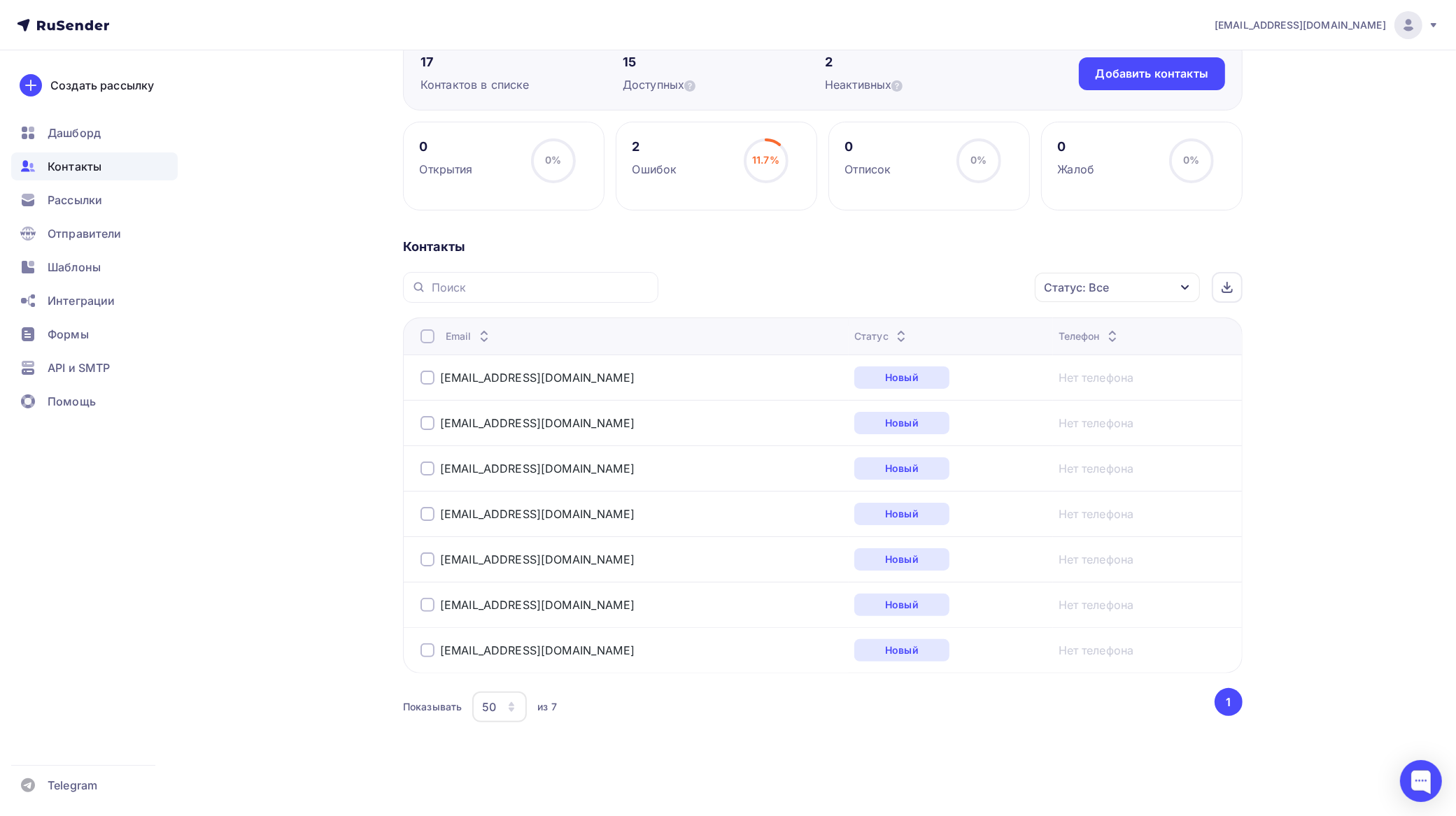
click at [109, 162] on div "Контакты" at bounding box center [94, 167] width 166 height 28
